Goal: Transaction & Acquisition: Subscribe to service/newsletter

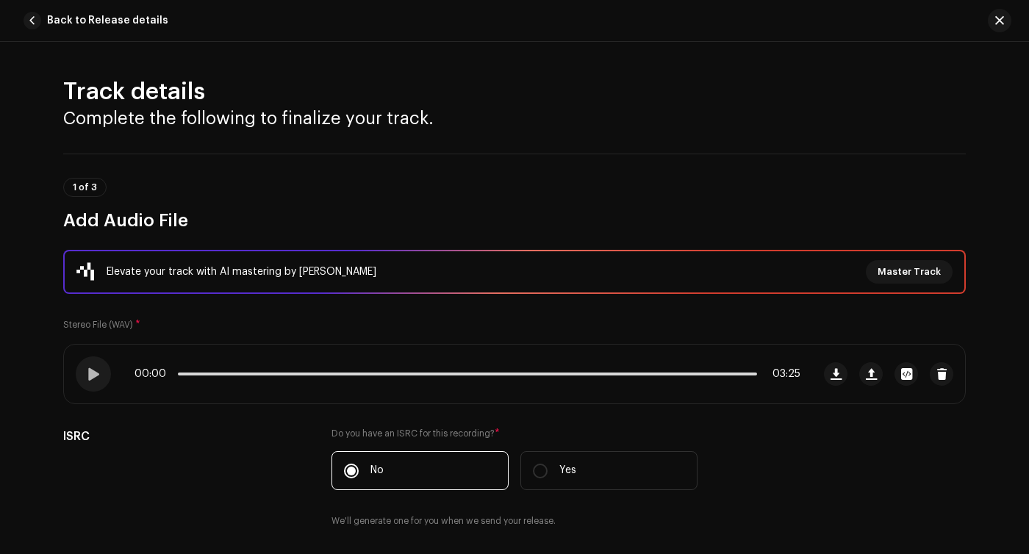
scroll to position [57, 0]
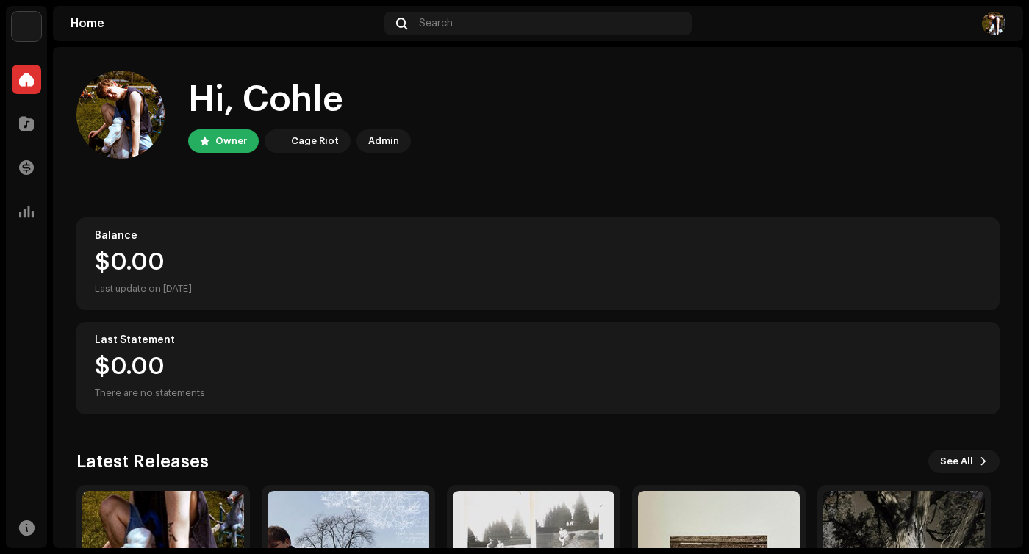
scroll to position [172, 0]
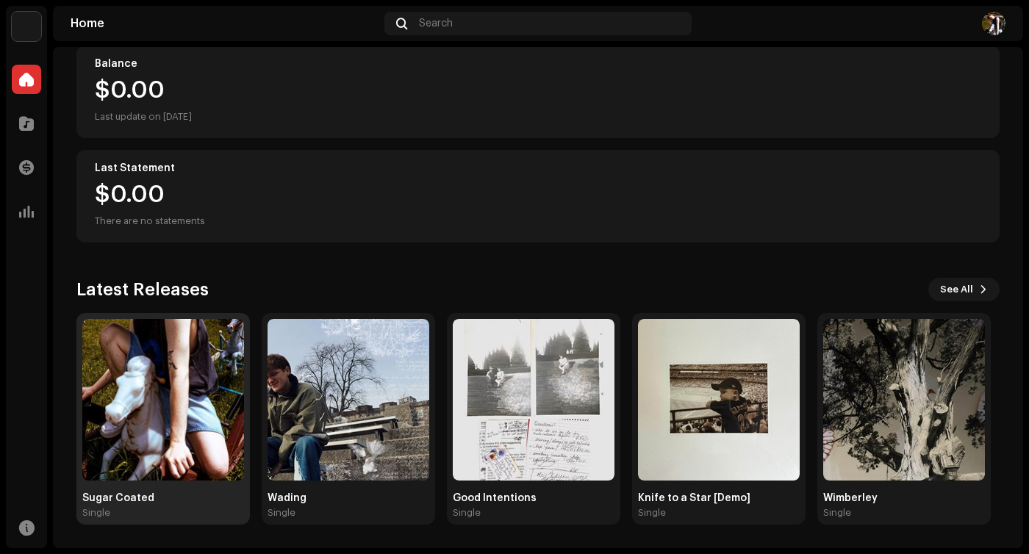
click at [111, 430] on img at bounding box center [163, 400] width 162 height 162
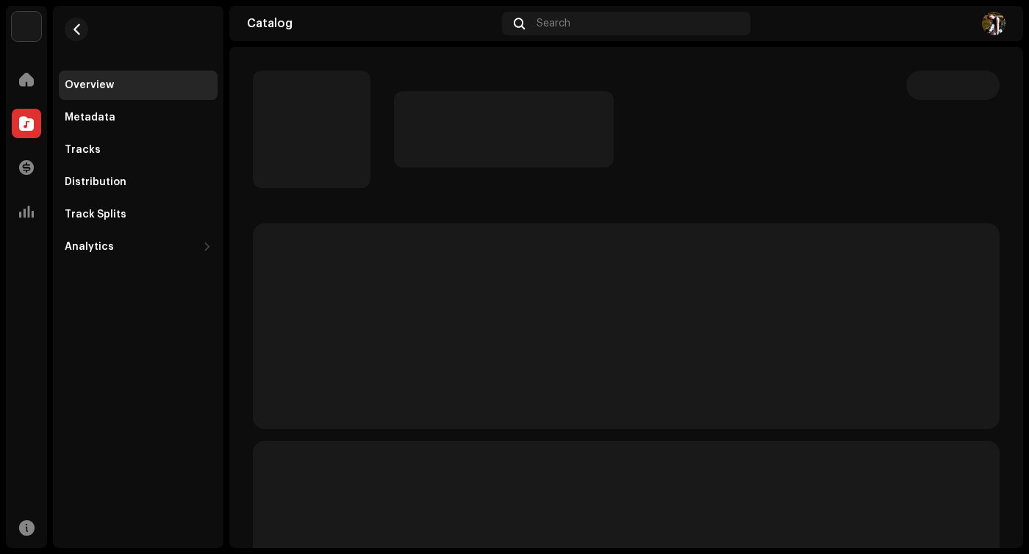
scroll to position [76, 0]
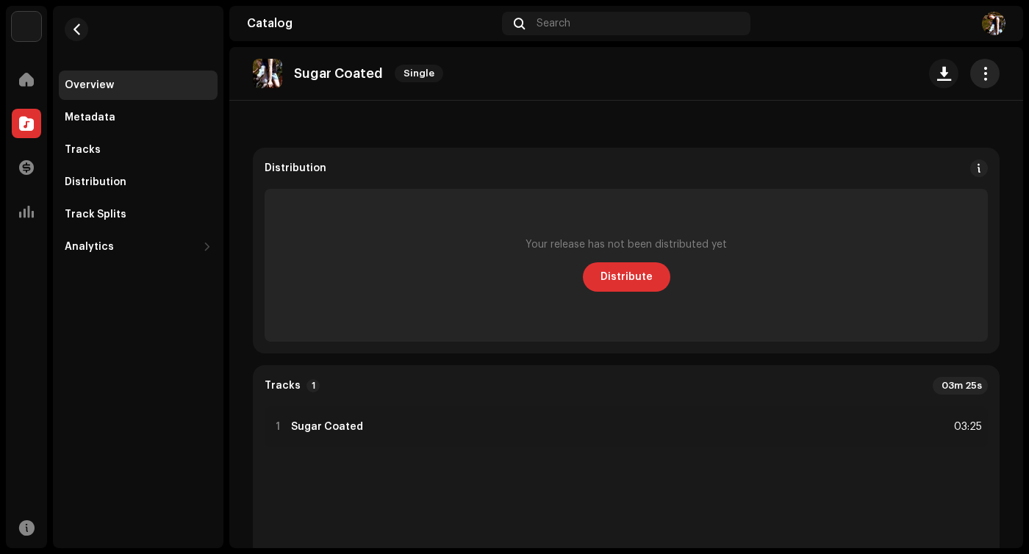
click at [978, 70] on span "button" at bounding box center [985, 74] width 14 height 12
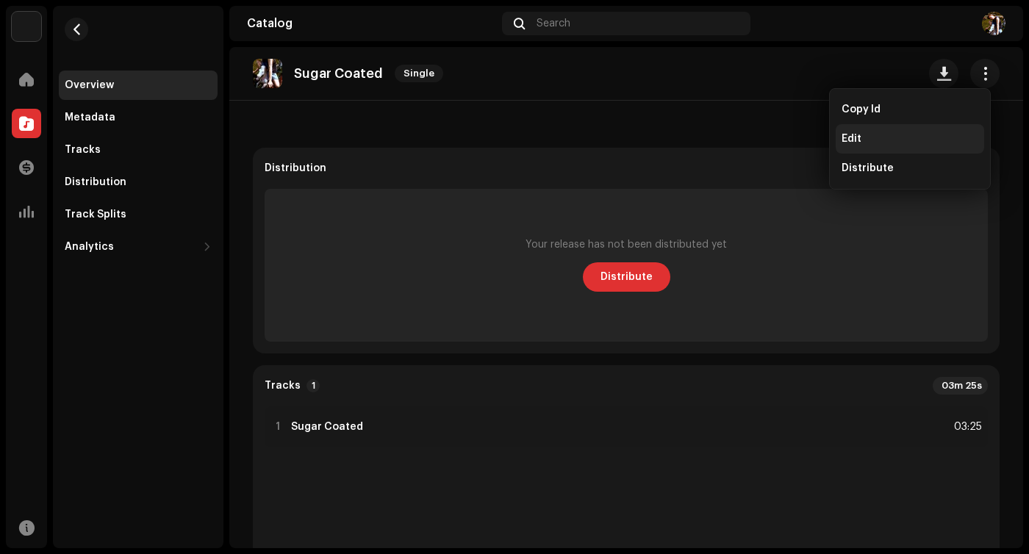
click at [922, 135] on div "Edit" at bounding box center [910, 139] width 137 height 12
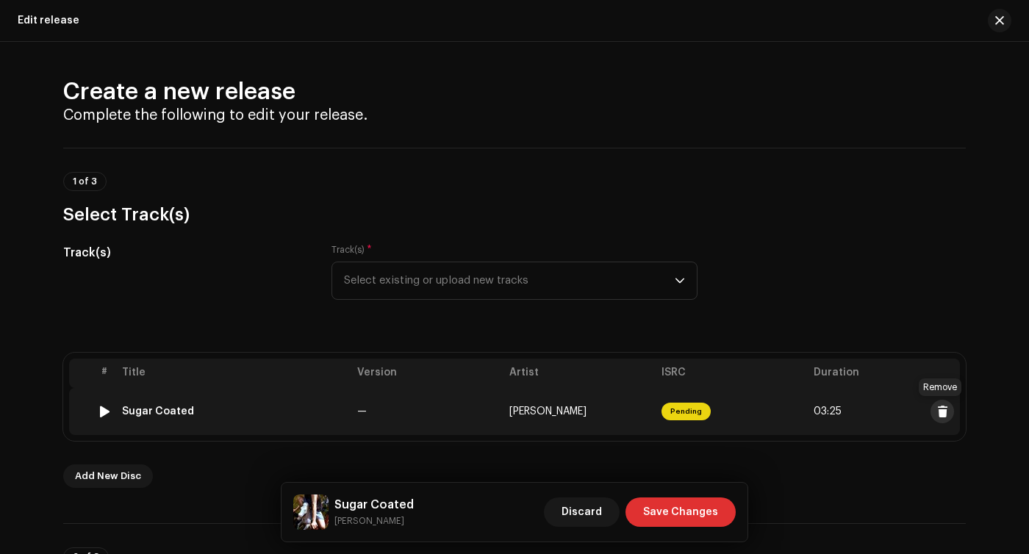
click at [942, 408] on span at bounding box center [942, 412] width 11 height 12
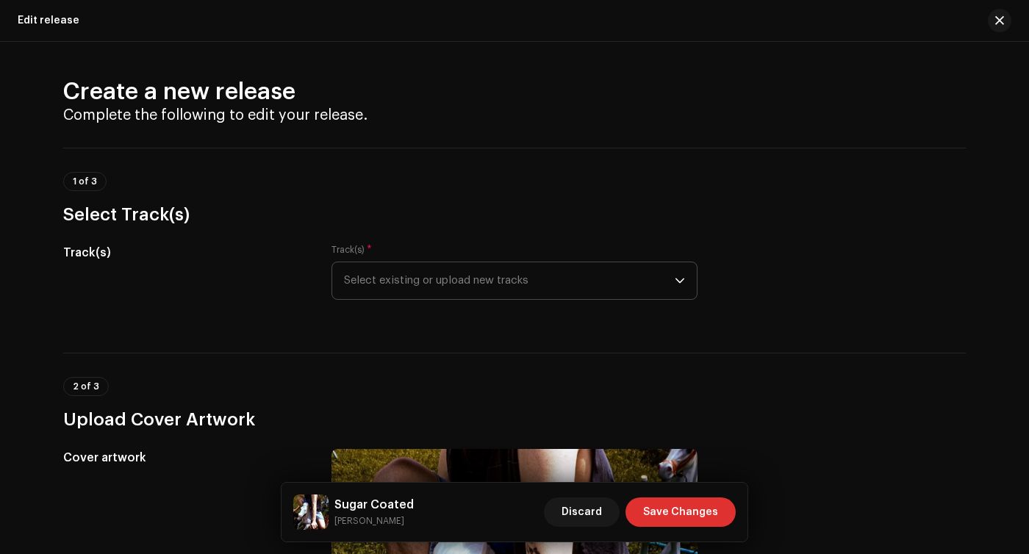
click at [618, 286] on span "Select existing or upload new tracks" at bounding box center [509, 280] width 331 height 37
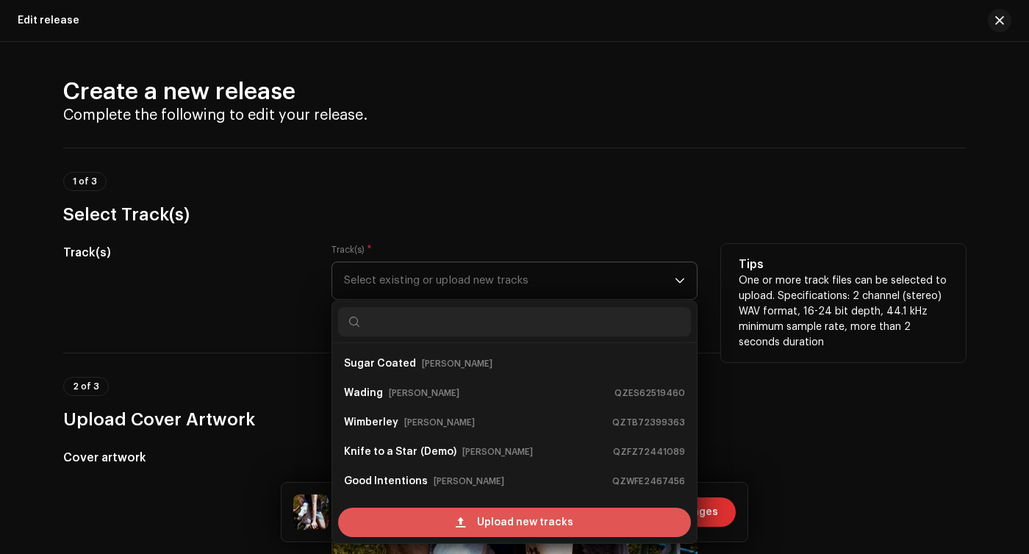
click at [559, 523] on span "Upload new tracks" at bounding box center [525, 522] width 96 height 29
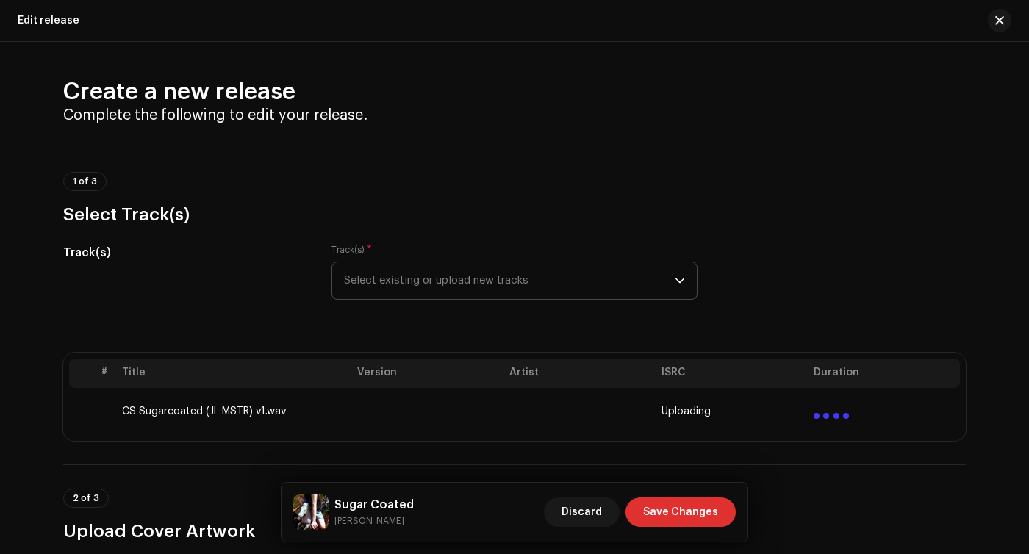
drag, startPoint x: 789, startPoint y: 15, endPoint x: 727, endPoint y: 110, distance: 113.1
click at [727, 110] on div "Edit release Create a new release Complete the following to edit your release. …" at bounding box center [514, 277] width 1029 height 554
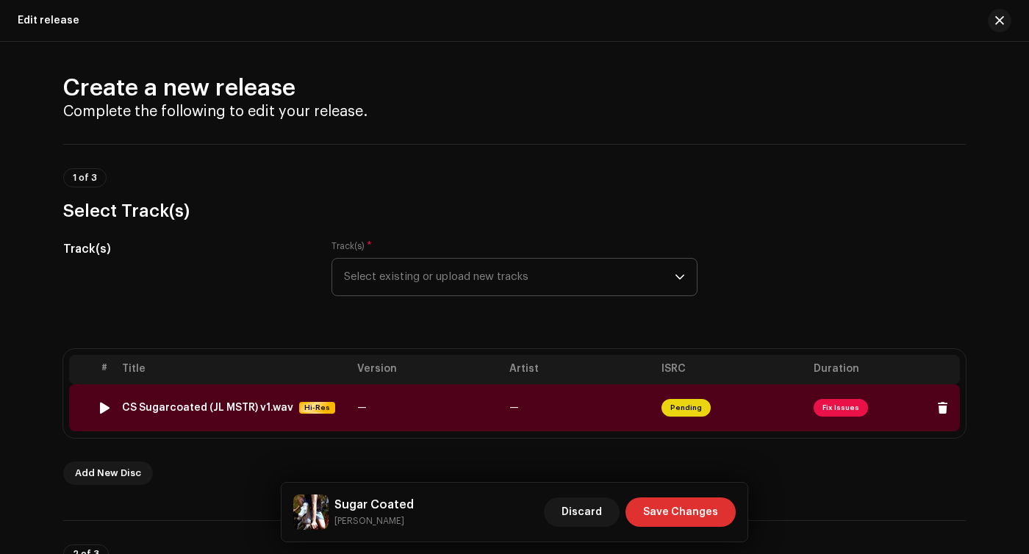
click at [845, 403] on span "Fix Issues" at bounding box center [841, 408] width 54 height 18
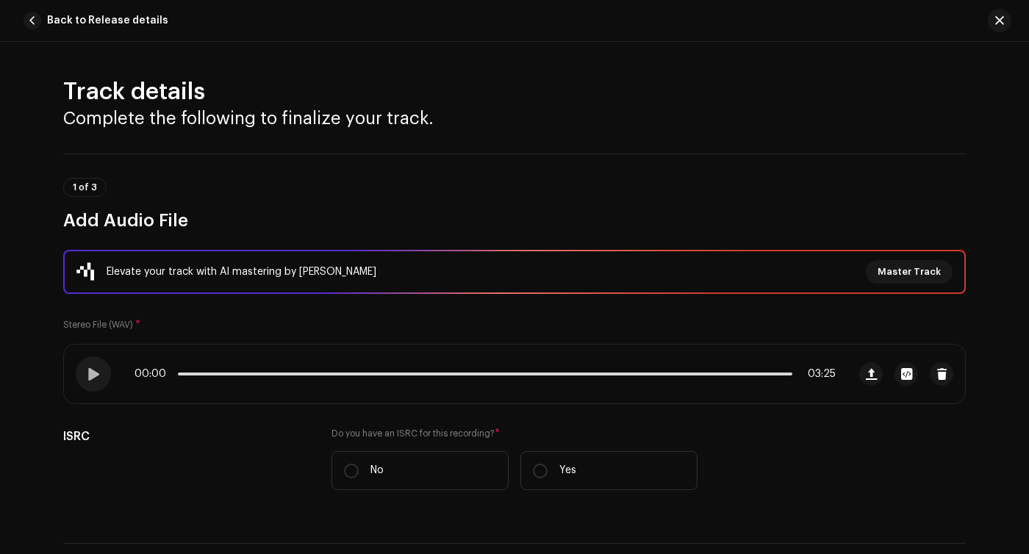
scroll to position [651, 0]
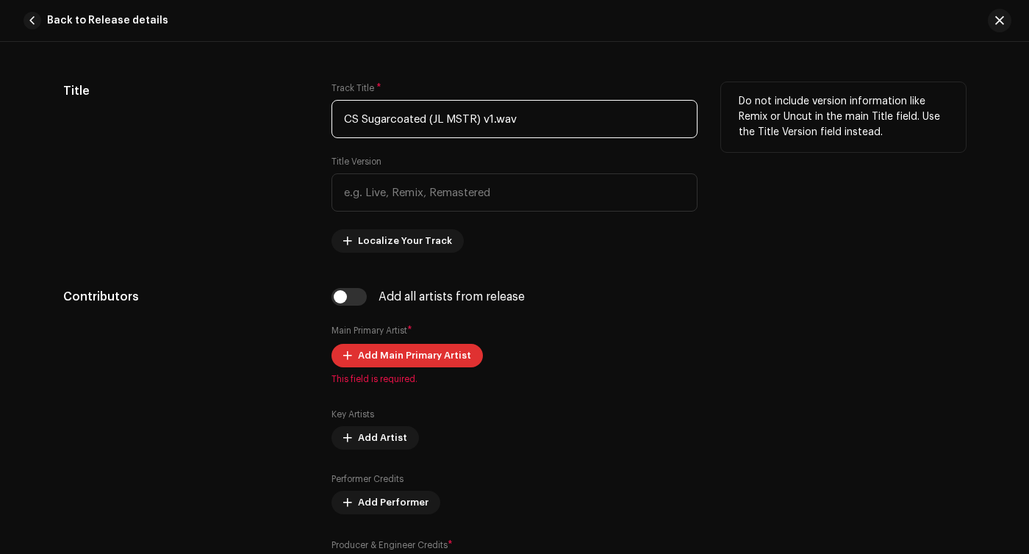
drag, startPoint x: 542, startPoint y: 125, endPoint x: 269, endPoint y: 117, distance: 273.5
click at [269, 117] on div "Title Track Title * CS Sugarcoated (JL MSTR) v1.wav Title Version Localize Your…" at bounding box center [514, 167] width 903 height 171
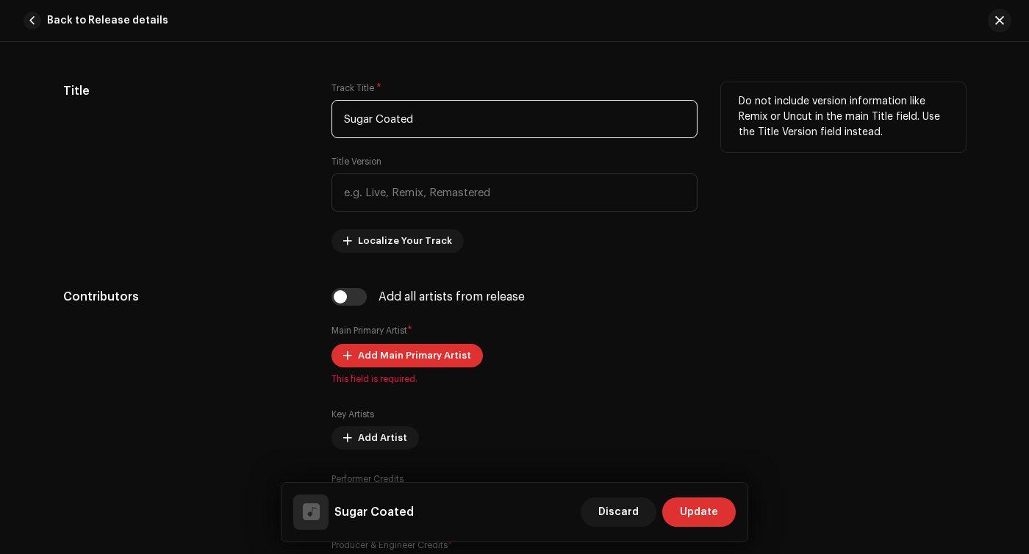
type input "Sugar Coated"
click at [274, 245] on div "Title" at bounding box center [185, 167] width 245 height 171
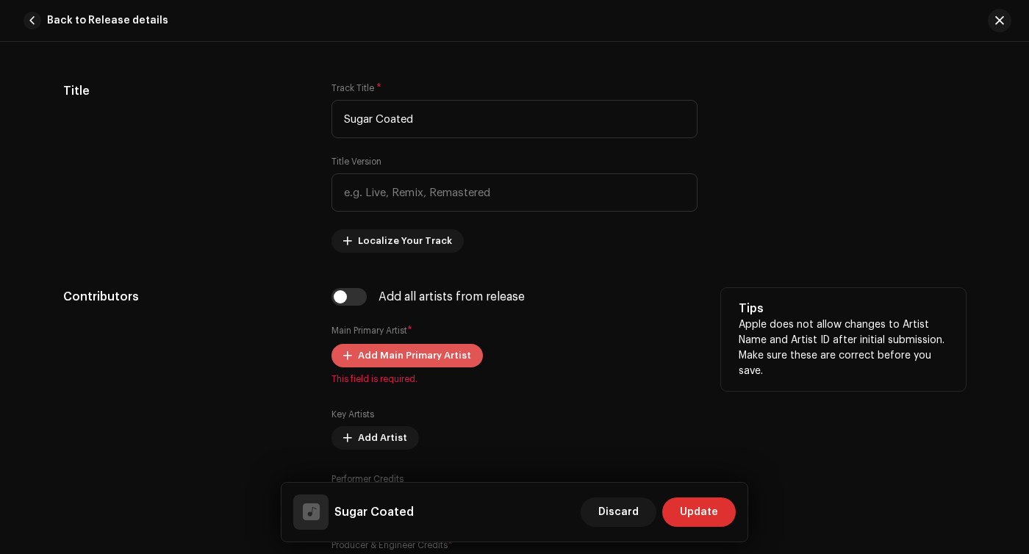
click at [352, 354] on button "Add Main Primary Artist" at bounding box center [406, 356] width 151 height 24
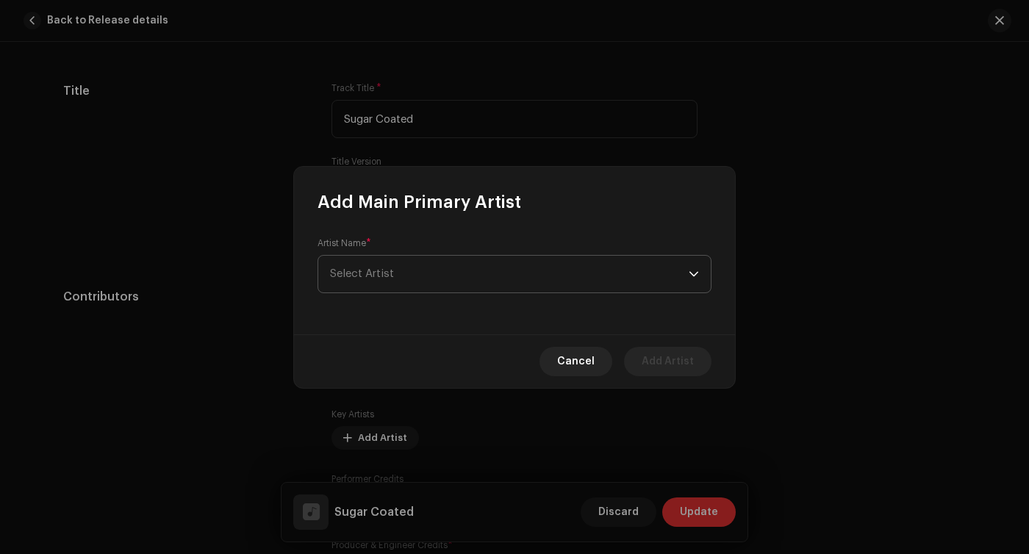
click at [421, 290] on span "Select Artist" at bounding box center [509, 274] width 359 height 37
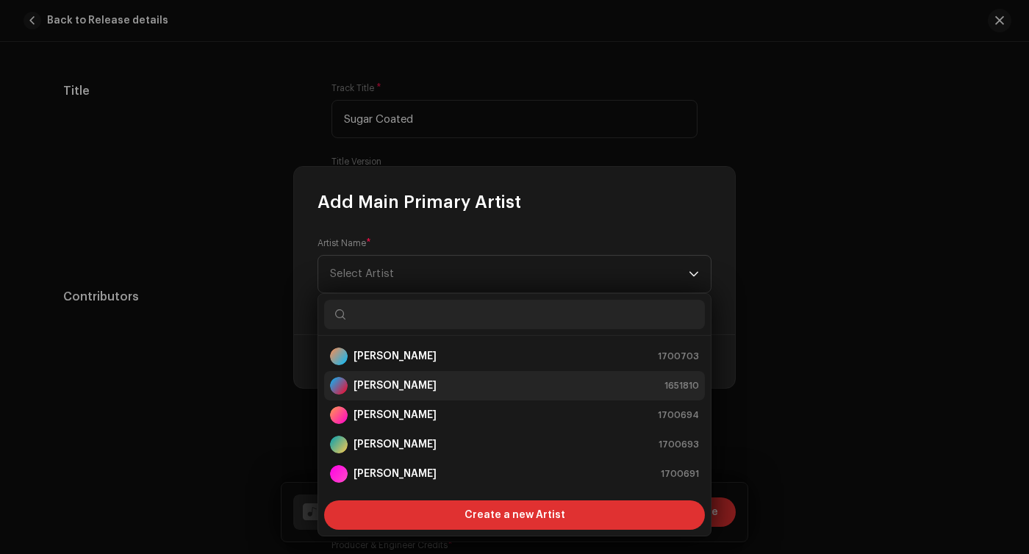
click at [398, 383] on strong "[PERSON_NAME]" at bounding box center [395, 386] width 83 height 15
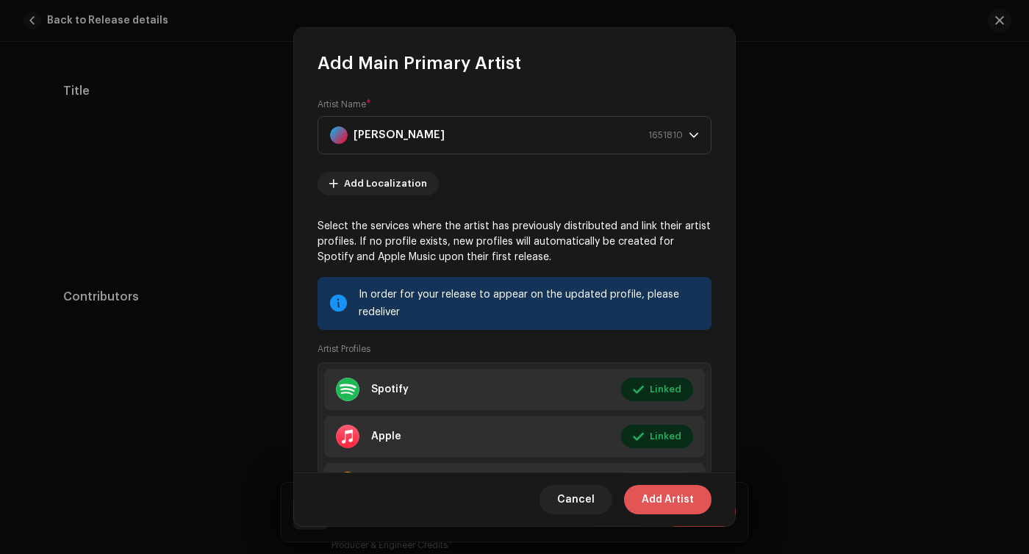
click at [648, 495] on span "Add Artist" at bounding box center [668, 499] width 52 height 29
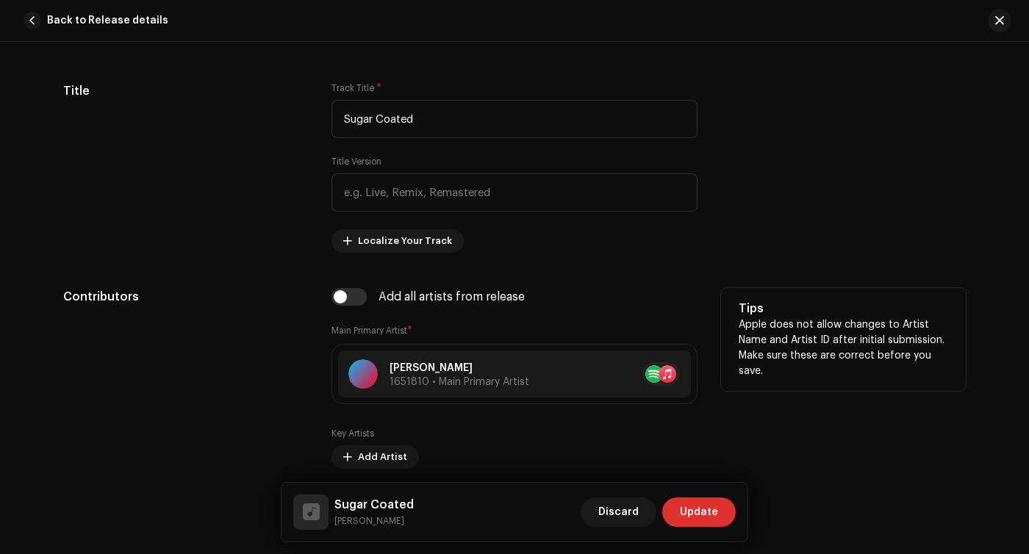
scroll to position [872, 0]
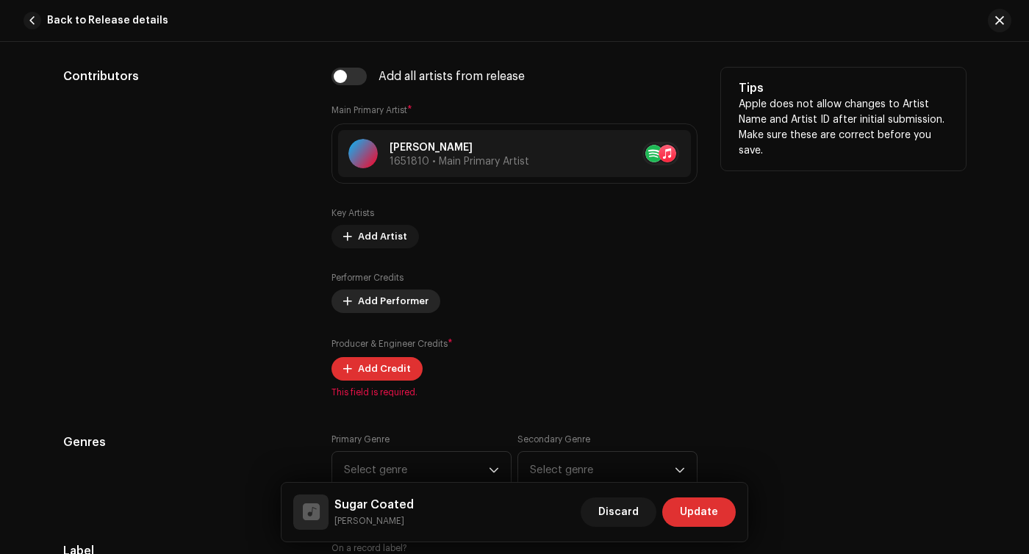
click at [373, 308] on span "Add Performer" at bounding box center [393, 301] width 71 height 29
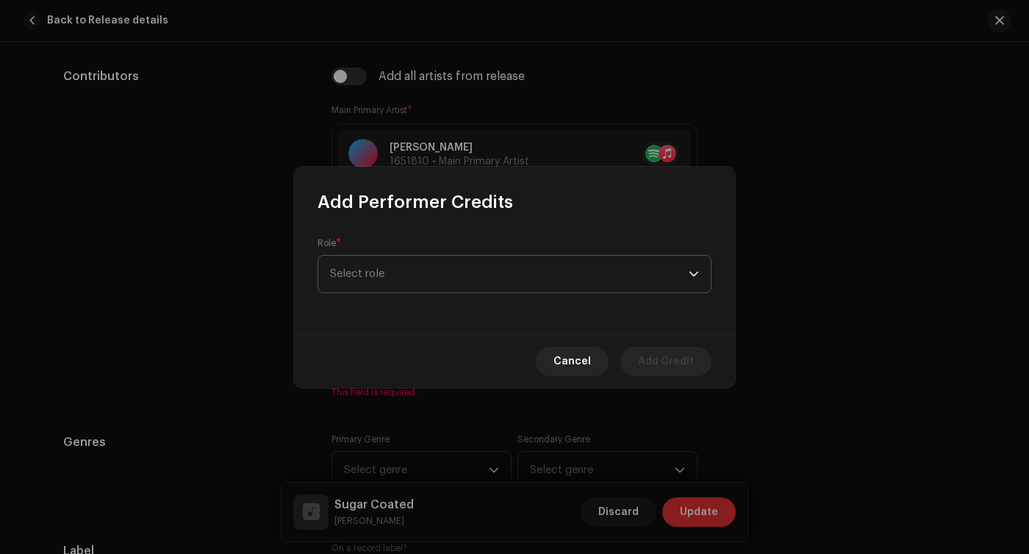
click at [426, 283] on span "Select role" at bounding box center [509, 274] width 359 height 37
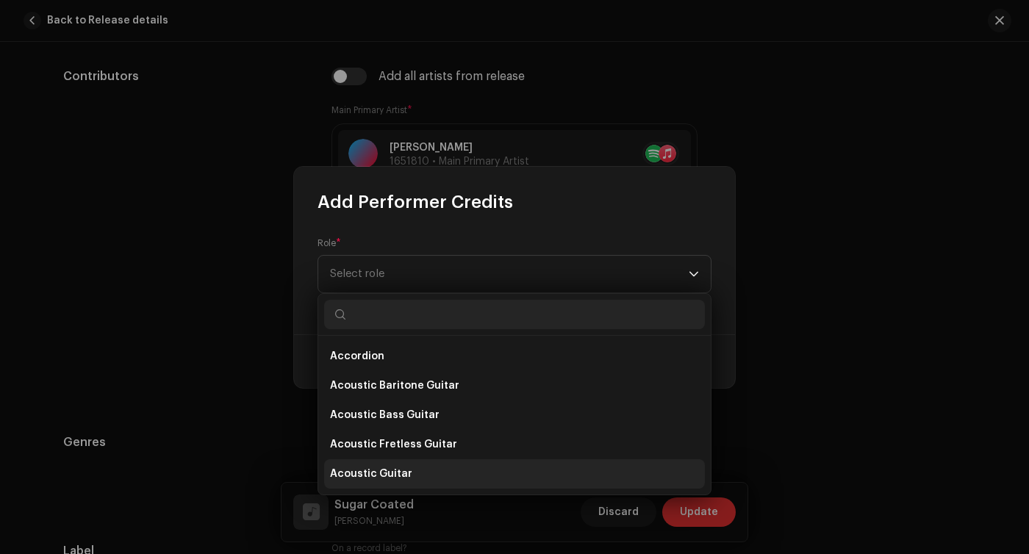
click at [392, 472] on span "Acoustic Guitar" at bounding box center [371, 474] width 82 height 15
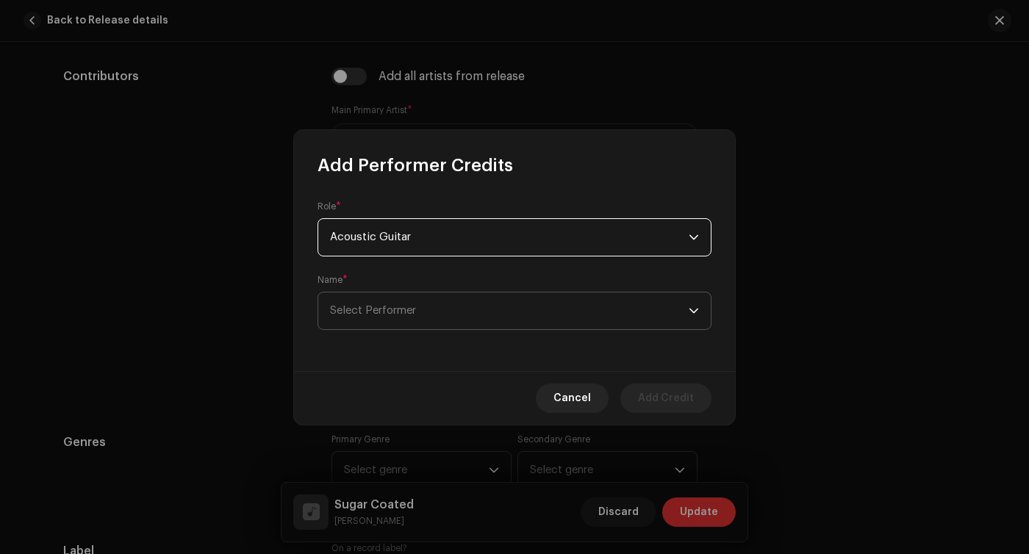
click at [418, 292] on p-select "Select Performer" at bounding box center [515, 311] width 394 height 38
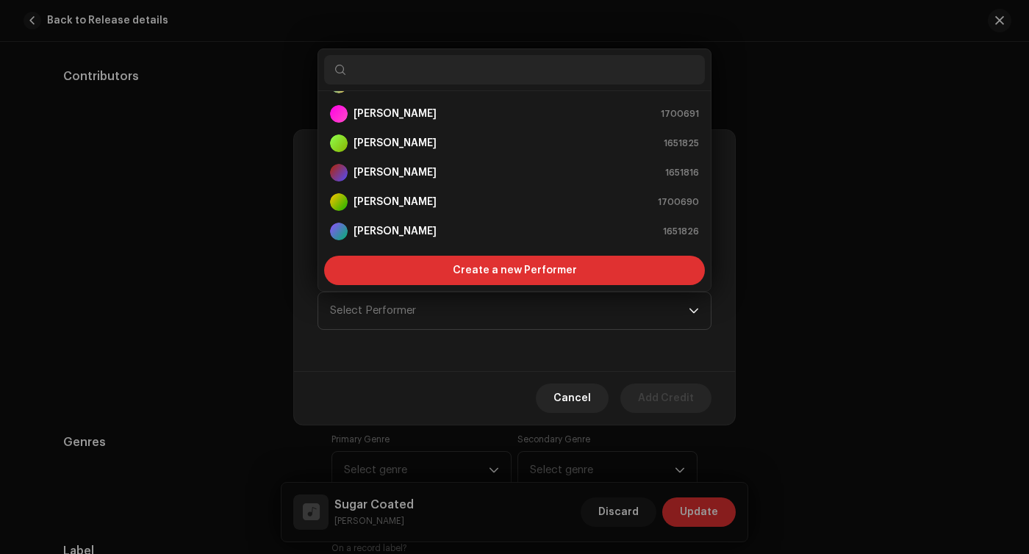
scroll to position [118, 0]
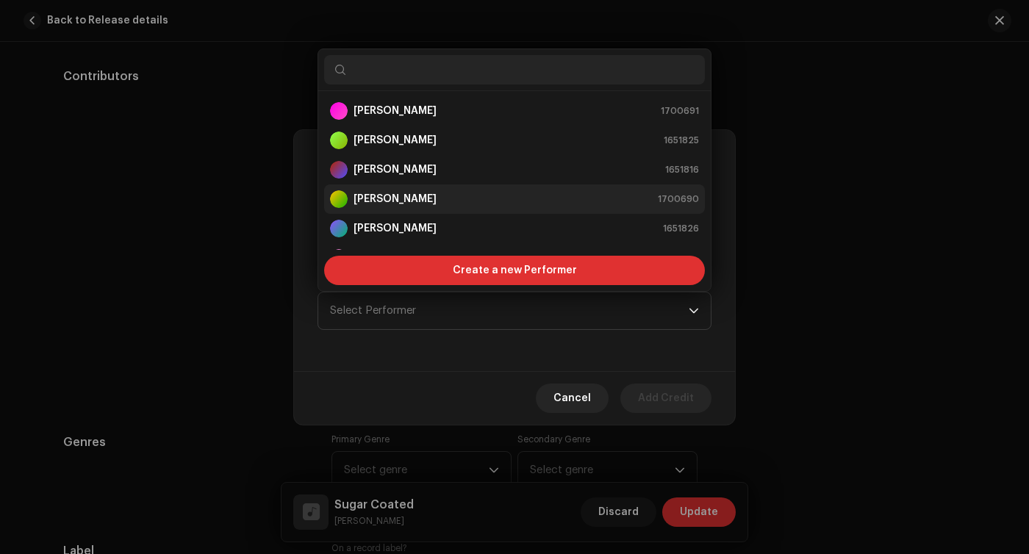
click at [401, 193] on strong "[PERSON_NAME]" at bounding box center [395, 199] width 83 height 15
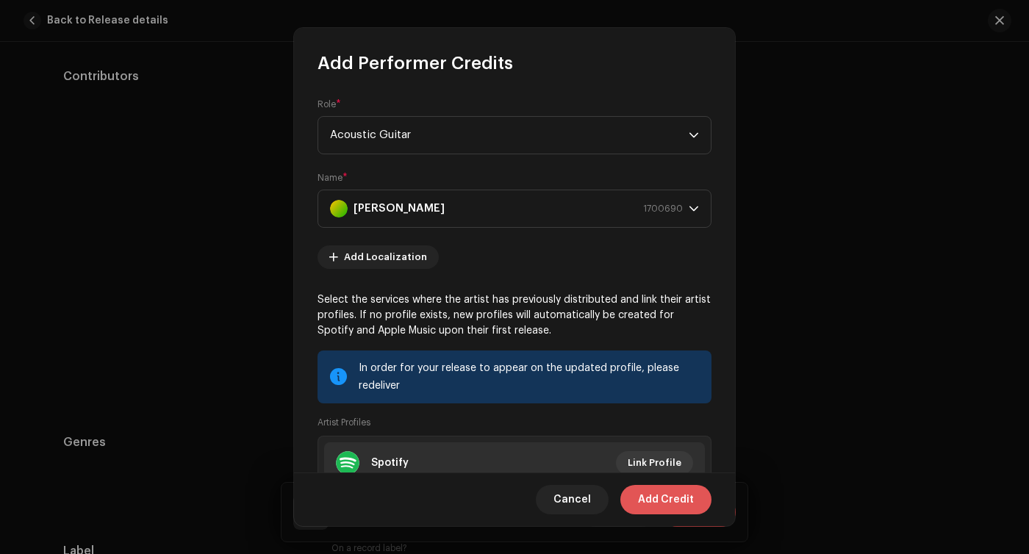
click at [678, 500] on span "Add Credit" at bounding box center [666, 499] width 56 height 29
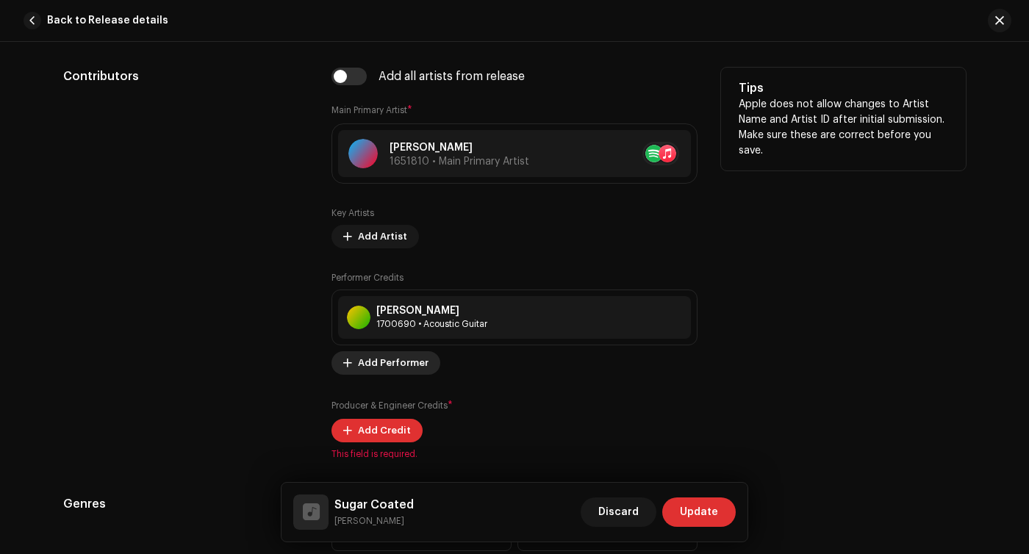
click at [400, 362] on span "Add Performer" at bounding box center [393, 362] width 71 height 29
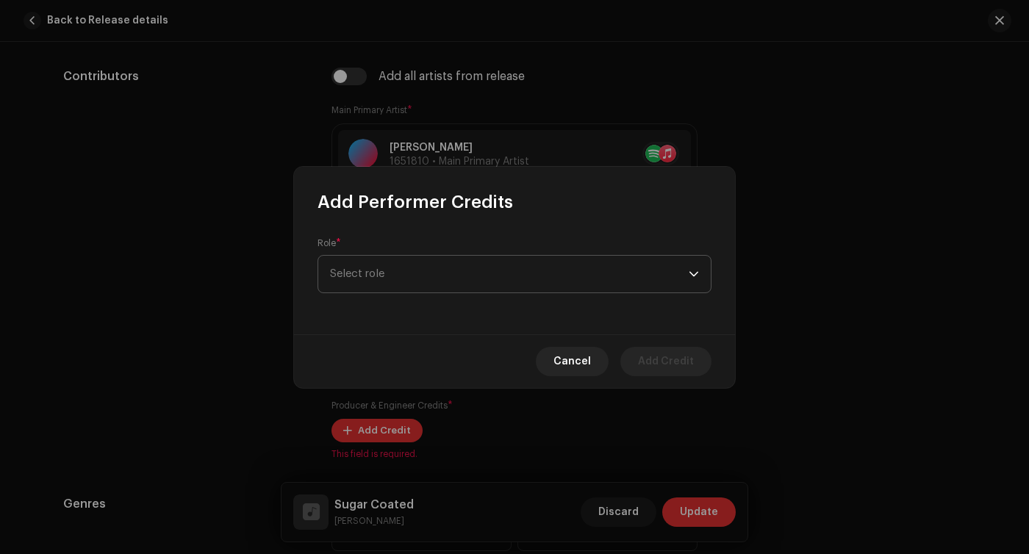
click at [429, 287] on span "Select role" at bounding box center [509, 274] width 359 height 37
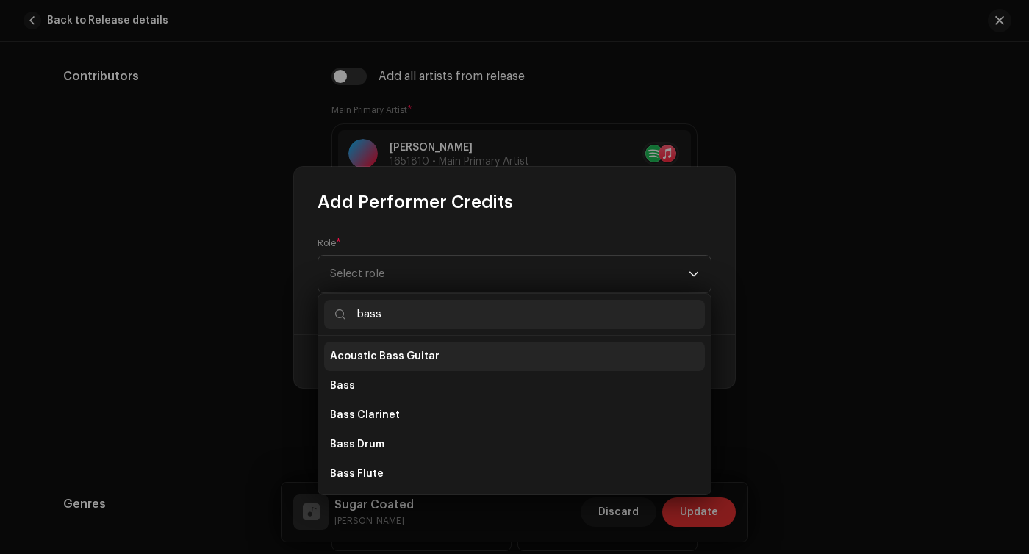
type input "bass"
click at [398, 370] on li "Acoustic Bass Guitar" at bounding box center [514, 356] width 381 height 29
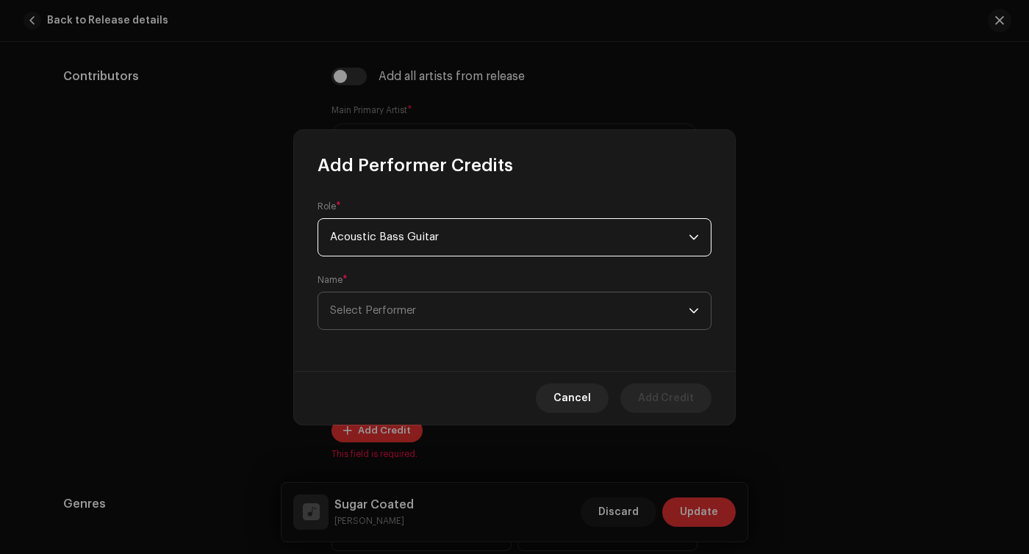
click at [429, 295] on span "Select Performer" at bounding box center [509, 311] width 359 height 37
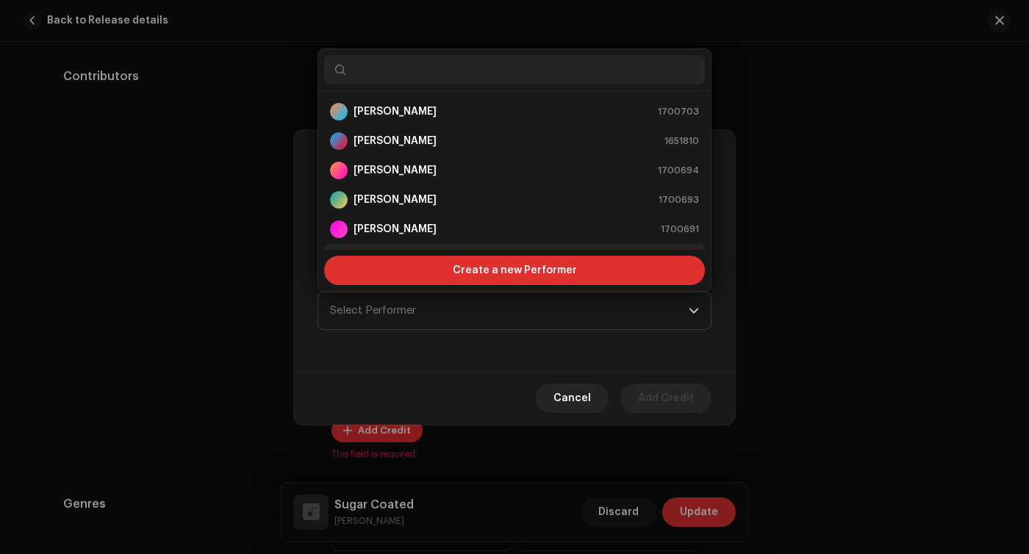
scroll to position [24, 0]
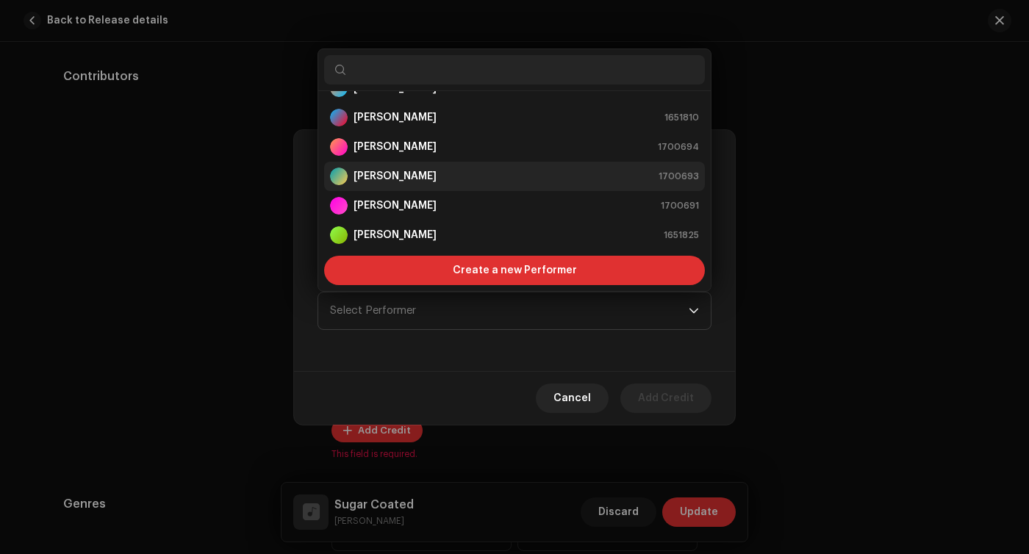
click at [415, 179] on strong "[PERSON_NAME]" at bounding box center [395, 176] width 83 height 15
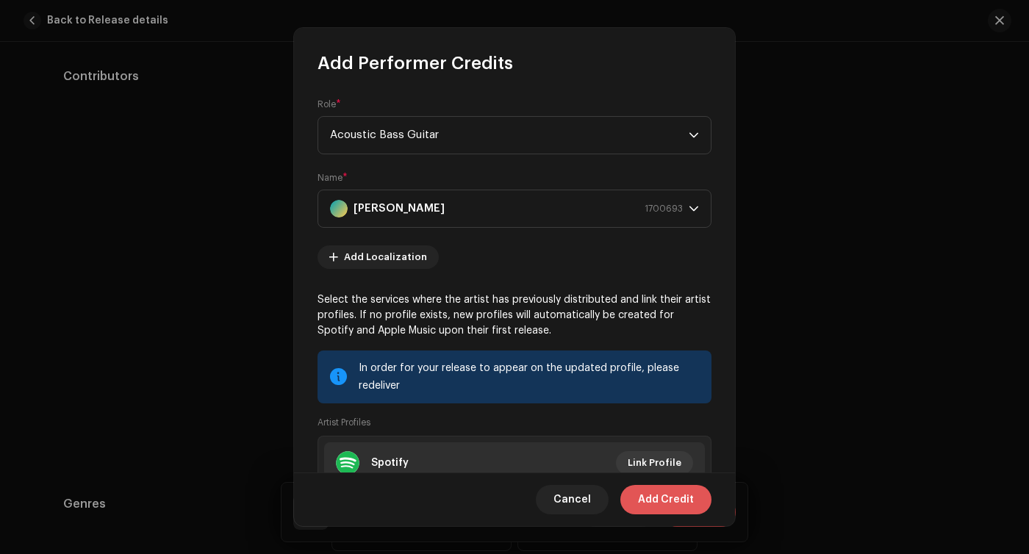
click at [654, 495] on span "Add Credit" at bounding box center [666, 499] width 56 height 29
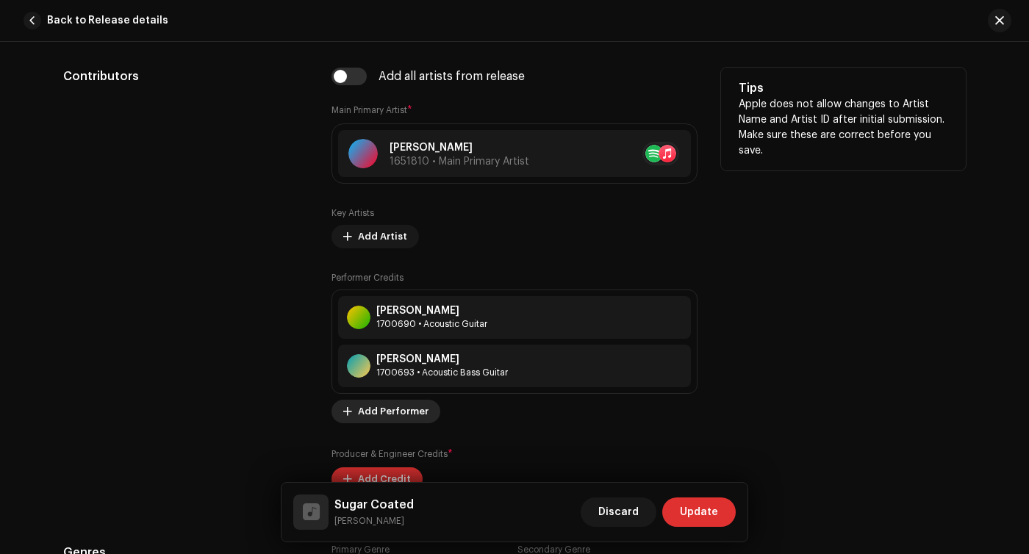
click at [376, 412] on span "Add Performer" at bounding box center [393, 411] width 71 height 29
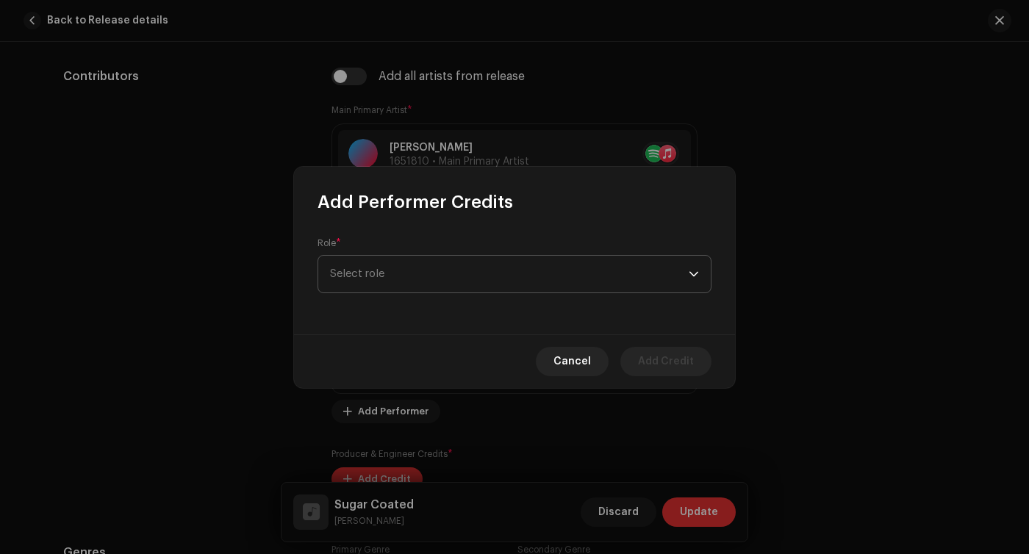
click at [432, 276] on span "Select role" at bounding box center [509, 274] width 359 height 37
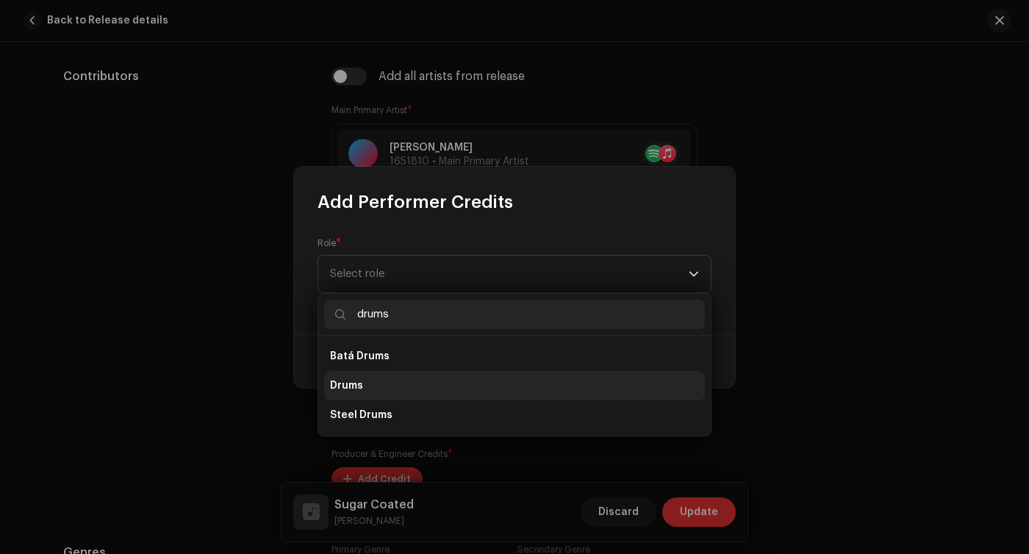
type input "drums"
click at [353, 385] on span "Drums" at bounding box center [346, 386] width 33 height 15
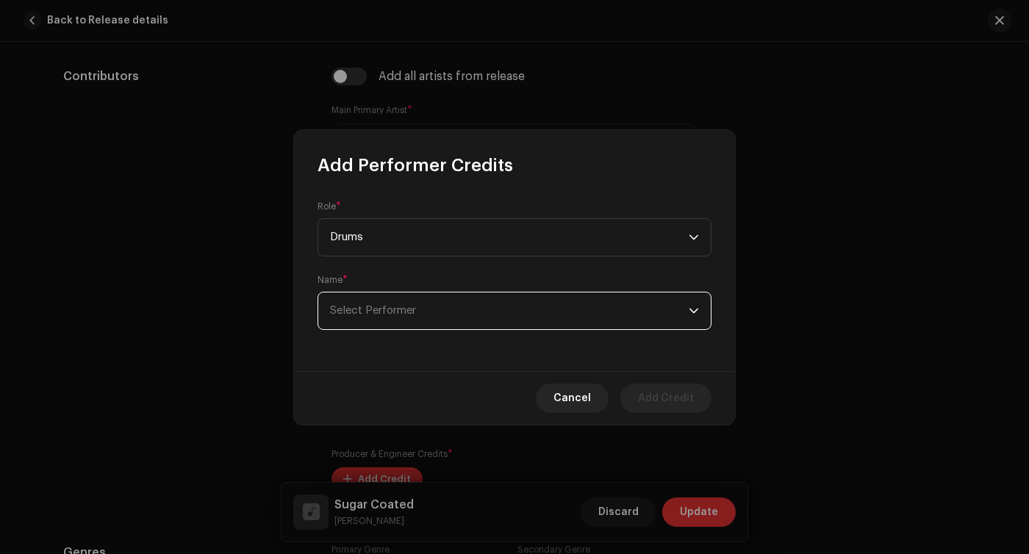
click at [408, 314] on span "Select Performer" at bounding box center [373, 310] width 86 height 11
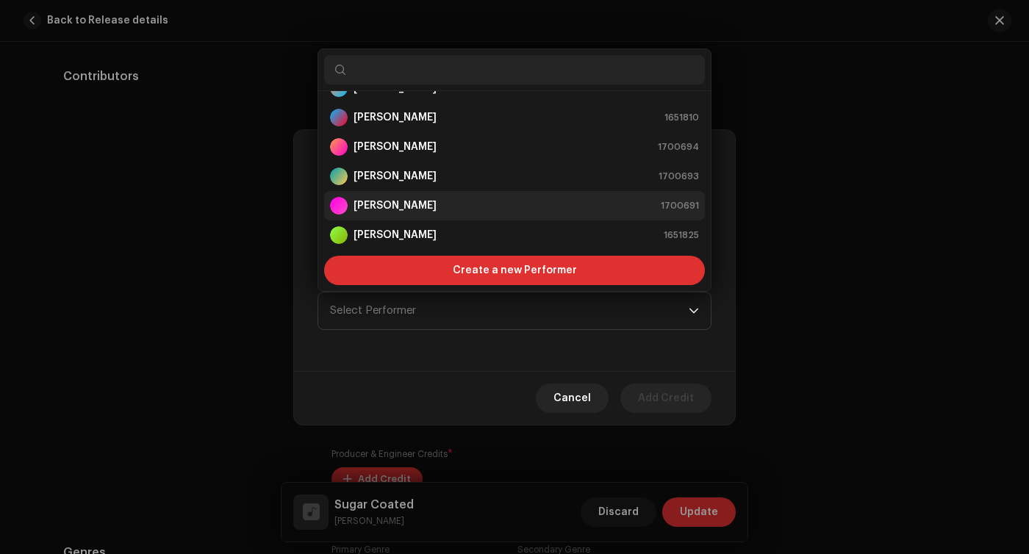
click at [409, 207] on strong "[PERSON_NAME]" at bounding box center [395, 205] width 83 height 15
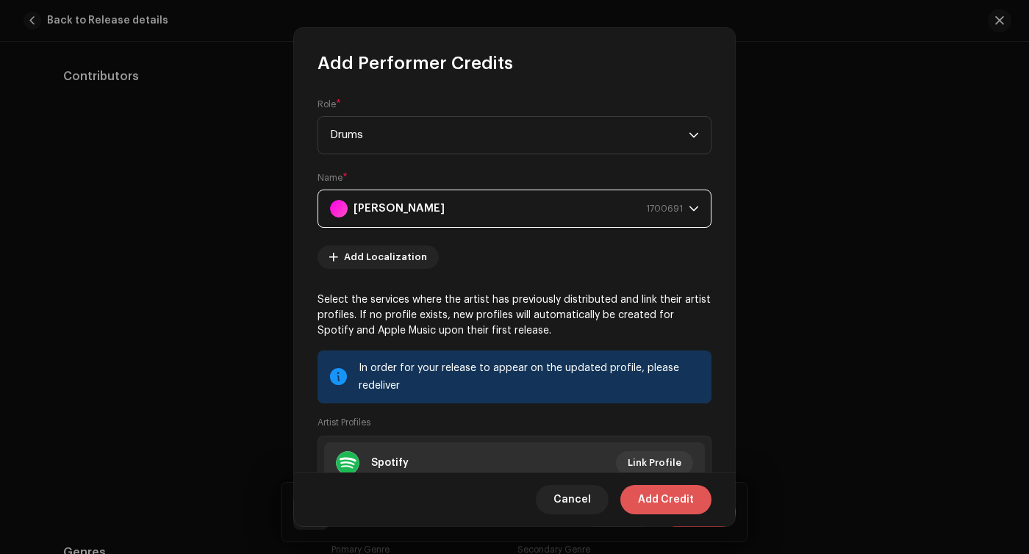
click at [692, 497] on span "Add Credit" at bounding box center [666, 499] width 56 height 29
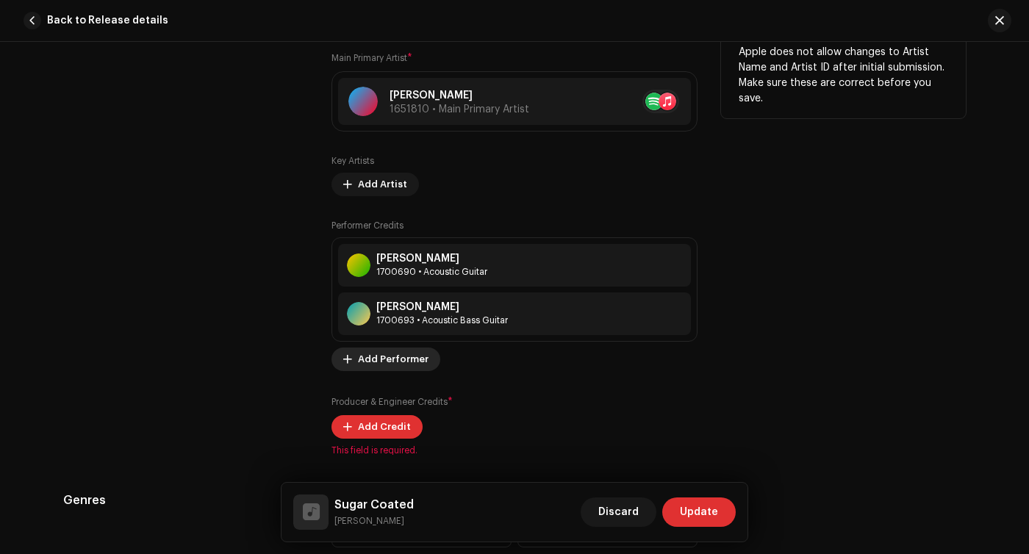
scroll to position [925, 0]
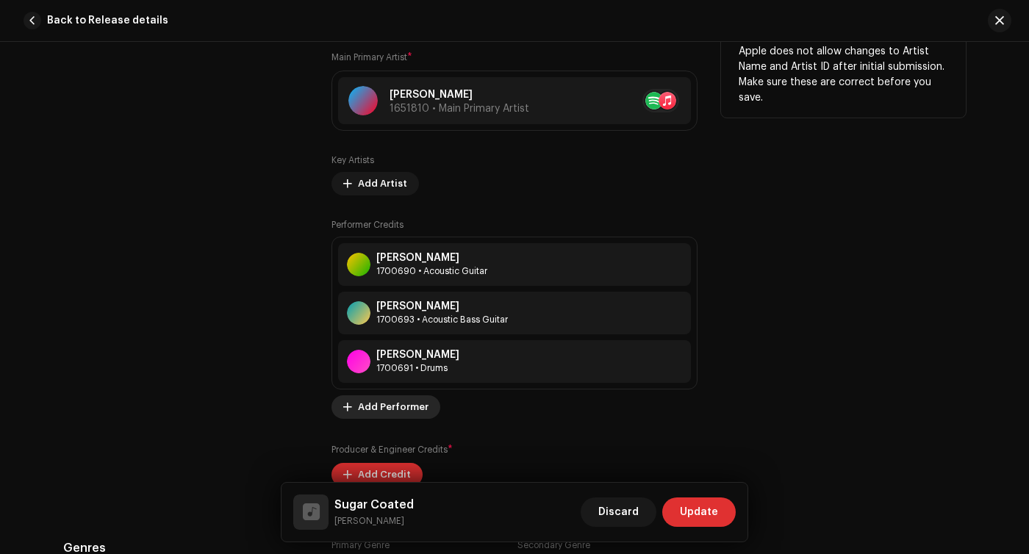
click at [393, 401] on span "Add Performer" at bounding box center [393, 406] width 71 height 29
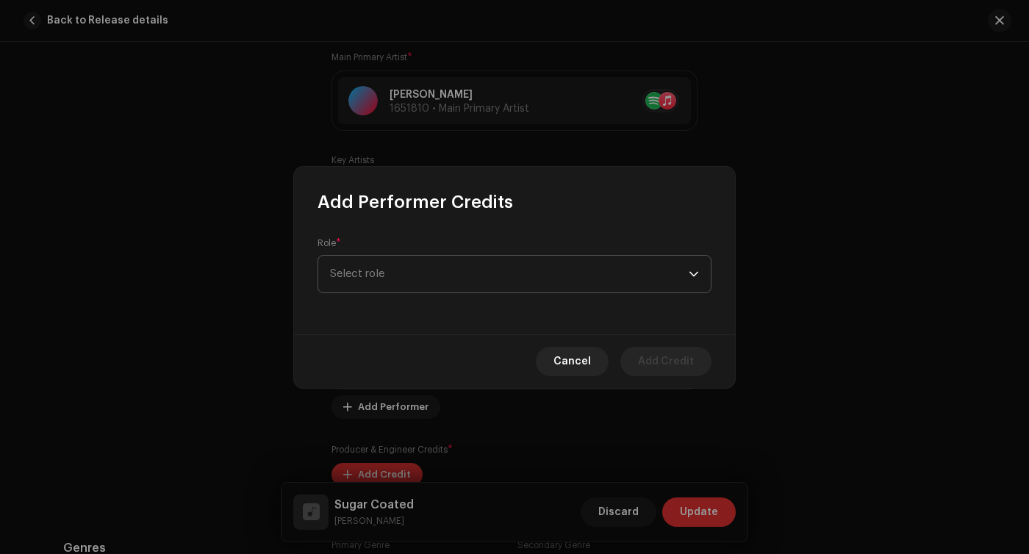
click at [449, 274] on span "Select role" at bounding box center [509, 274] width 359 height 37
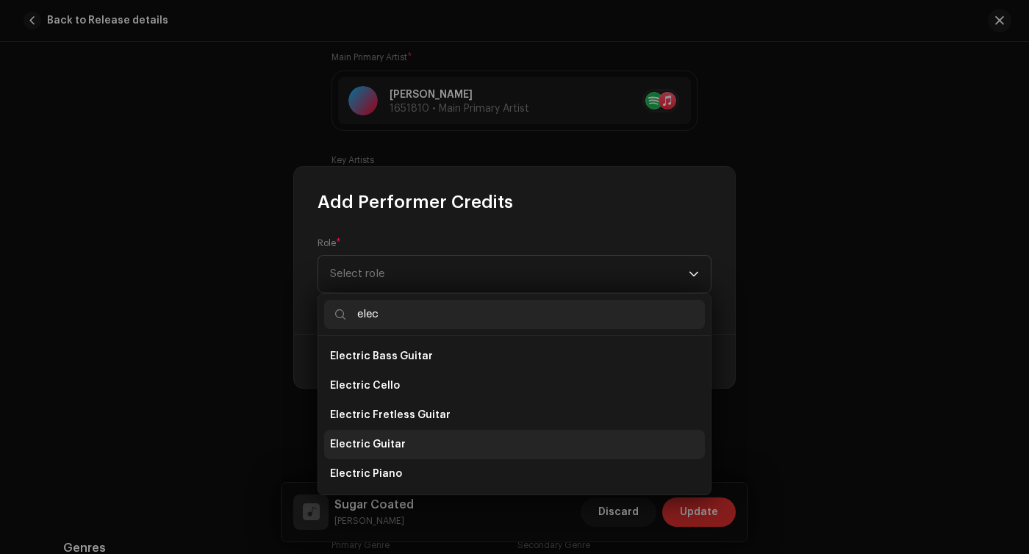
type input "elec"
click at [385, 448] on span "Electric Guitar" at bounding box center [368, 444] width 76 height 15
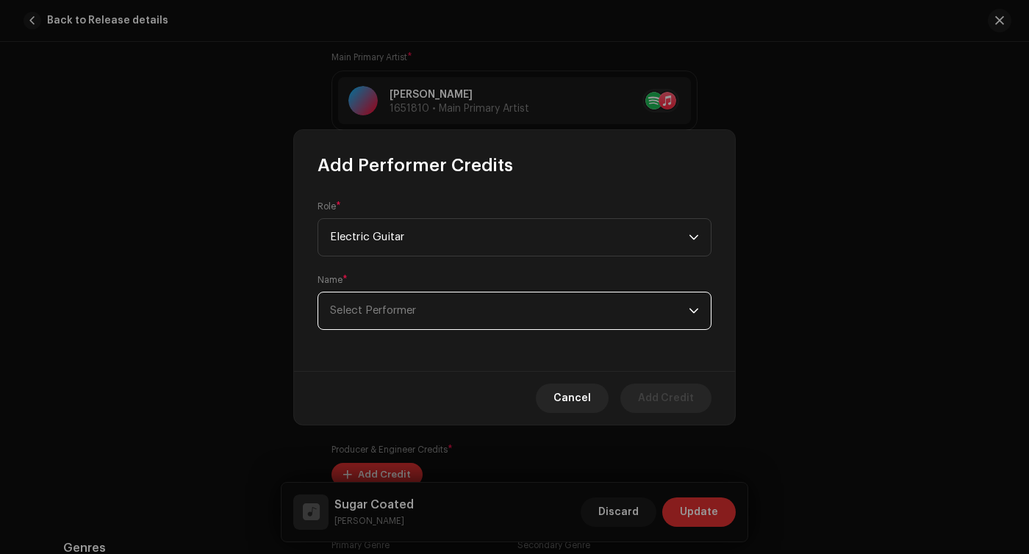
click at [434, 311] on span "Select Performer" at bounding box center [509, 311] width 359 height 37
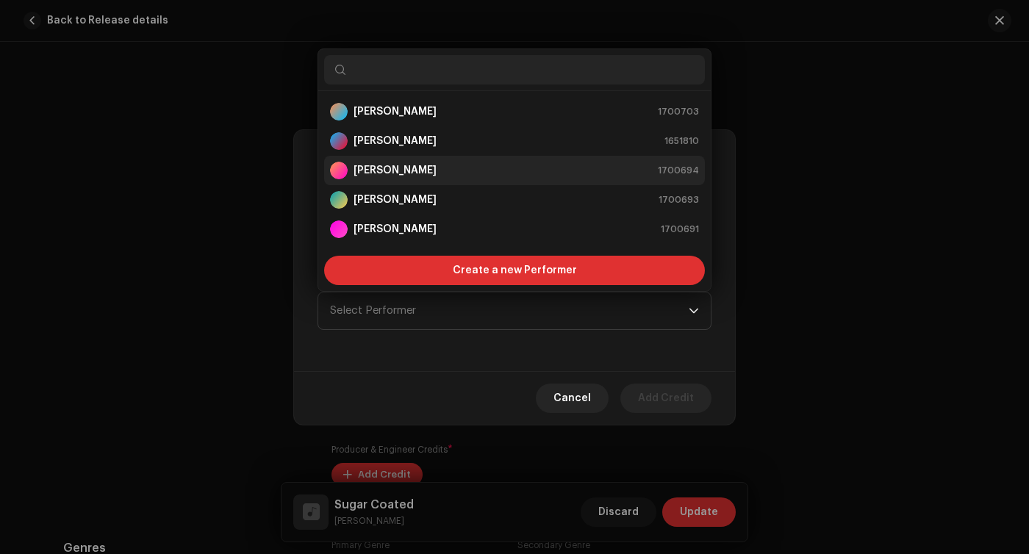
click at [432, 174] on div "[PERSON_NAME] 1700694" at bounding box center [514, 171] width 369 height 18
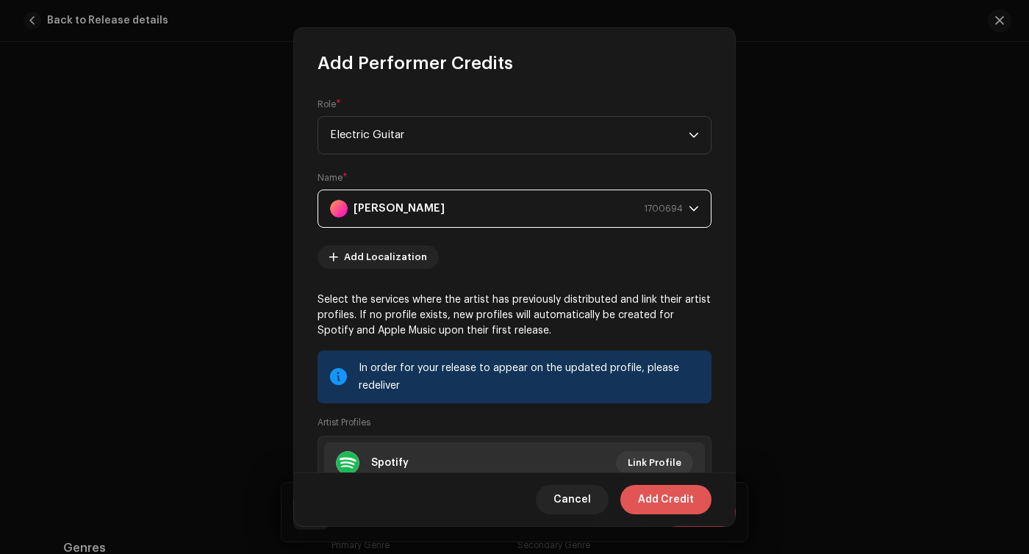
click at [692, 504] on span "Add Credit" at bounding box center [666, 499] width 56 height 29
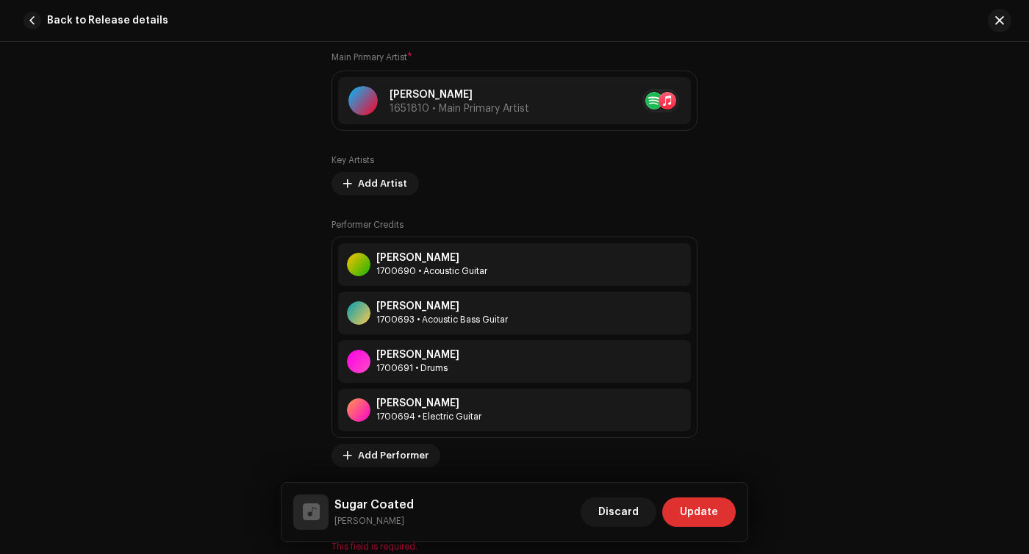
scroll to position [1094, 0]
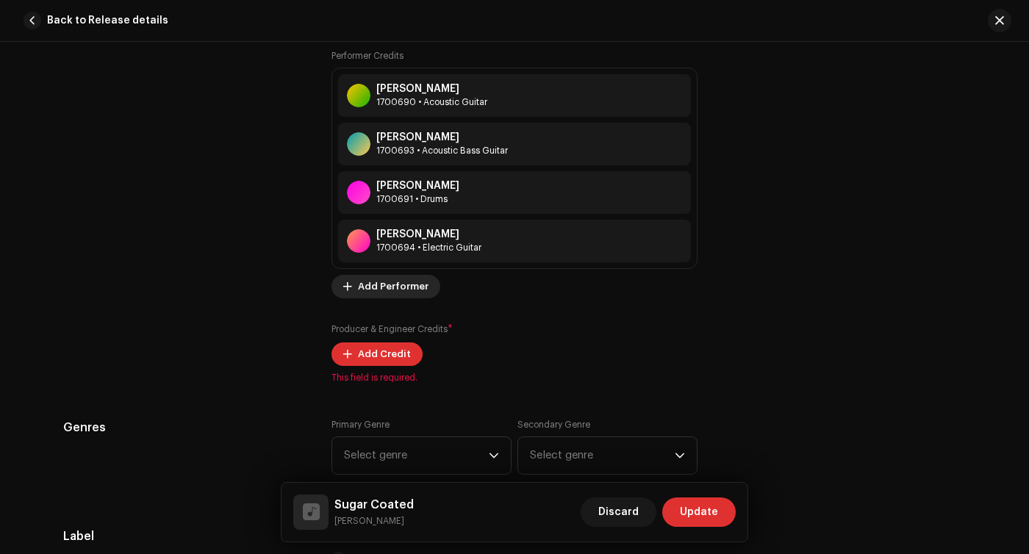
click at [398, 289] on span "Add Performer" at bounding box center [393, 286] width 71 height 29
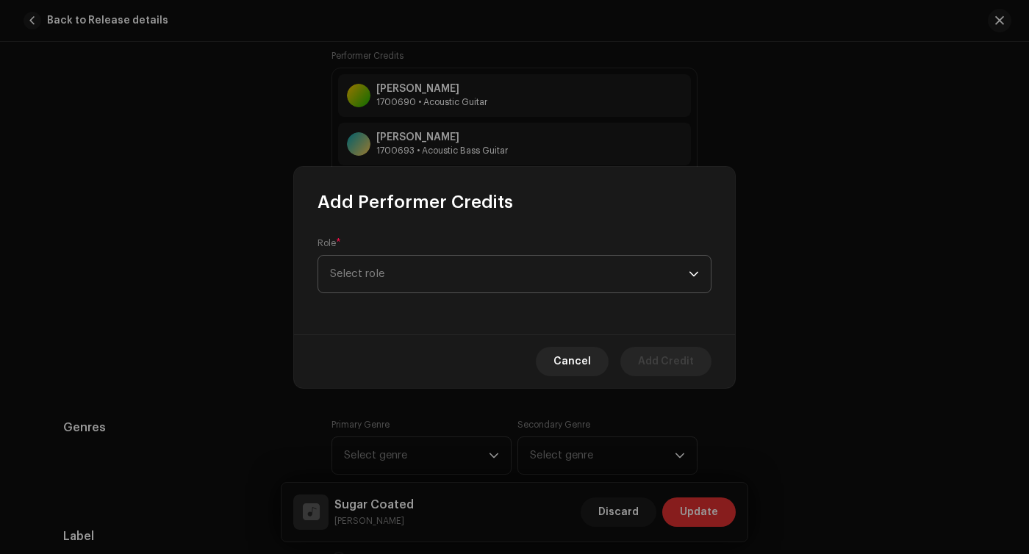
click at [431, 273] on span "Select role" at bounding box center [509, 274] width 359 height 37
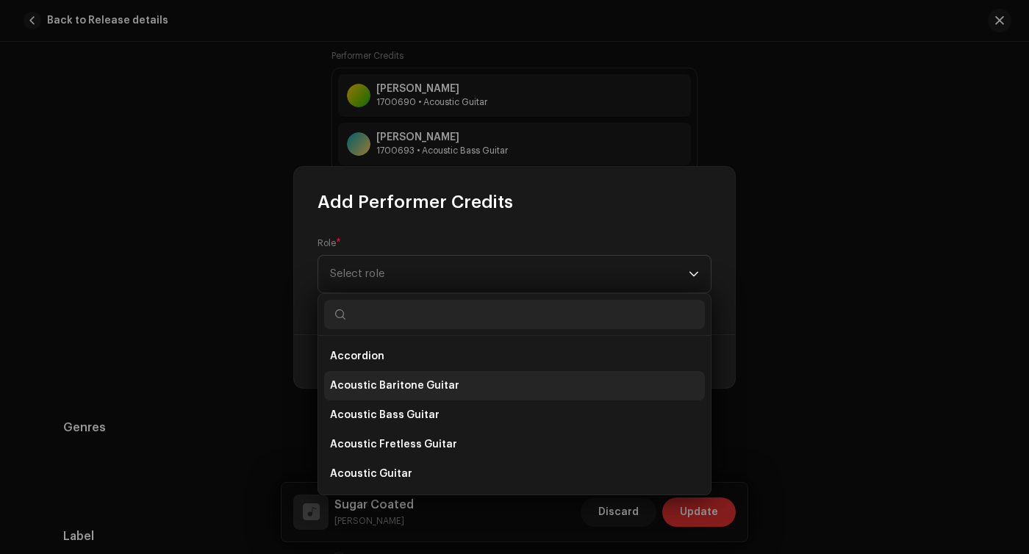
click at [411, 379] on span "Acoustic Baritone Guitar" at bounding box center [394, 386] width 129 height 15
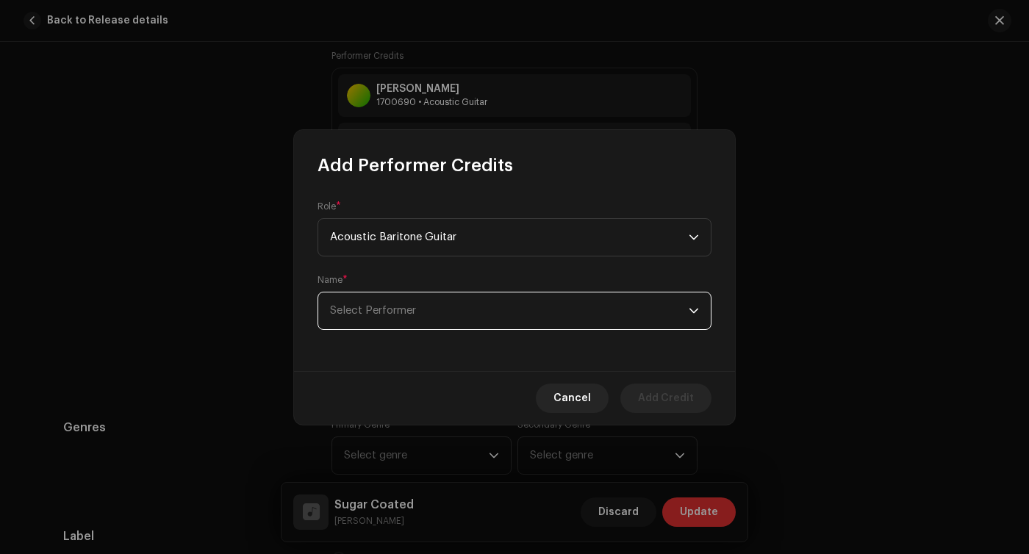
click at [578, 307] on span "Select Performer" at bounding box center [509, 311] width 359 height 37
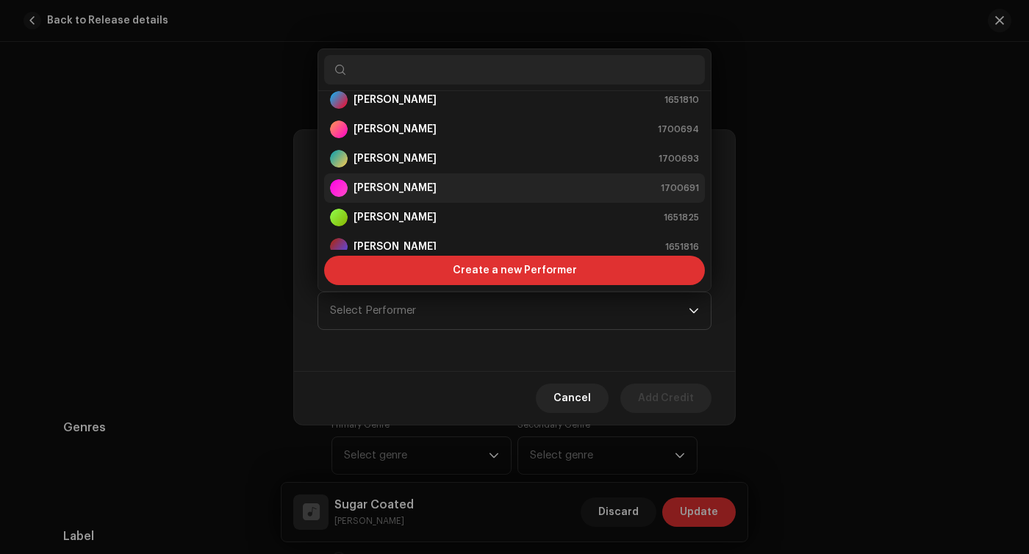
scroll to position [0, 0]
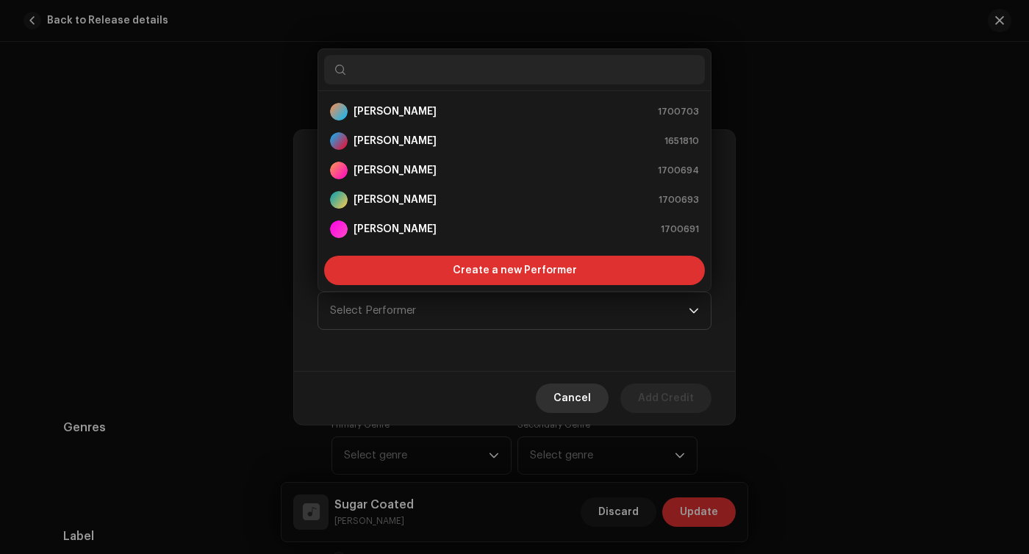
click at [578, 398] on span "Cancel" at bounding box center [571, 398] width 37 height 29
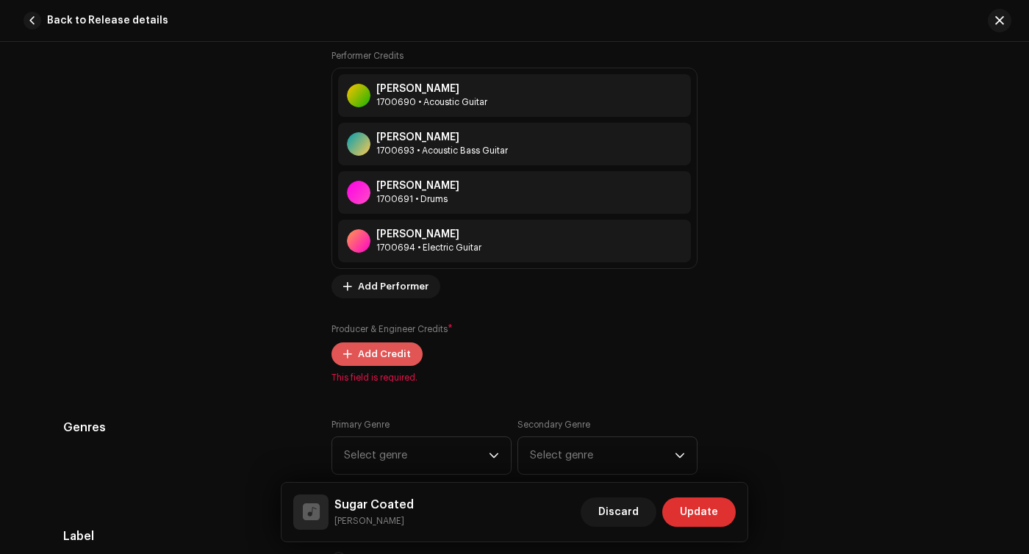
click at [388, 354] on span "Add Credit" at bounding box center [384, 354] width 53 height 29
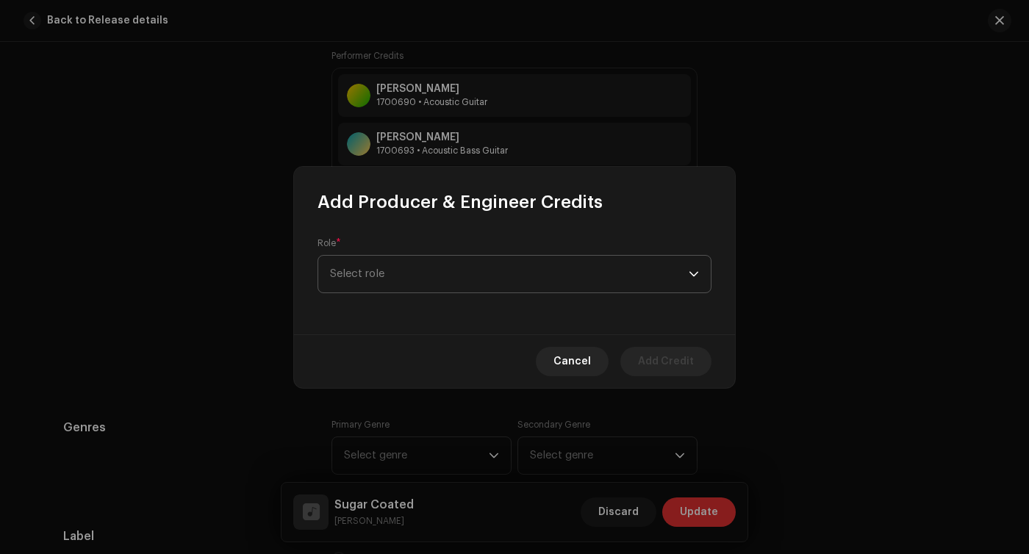
click at [481, 259] on span "Select role" at bounding box center [509, 274] width 359 height 37
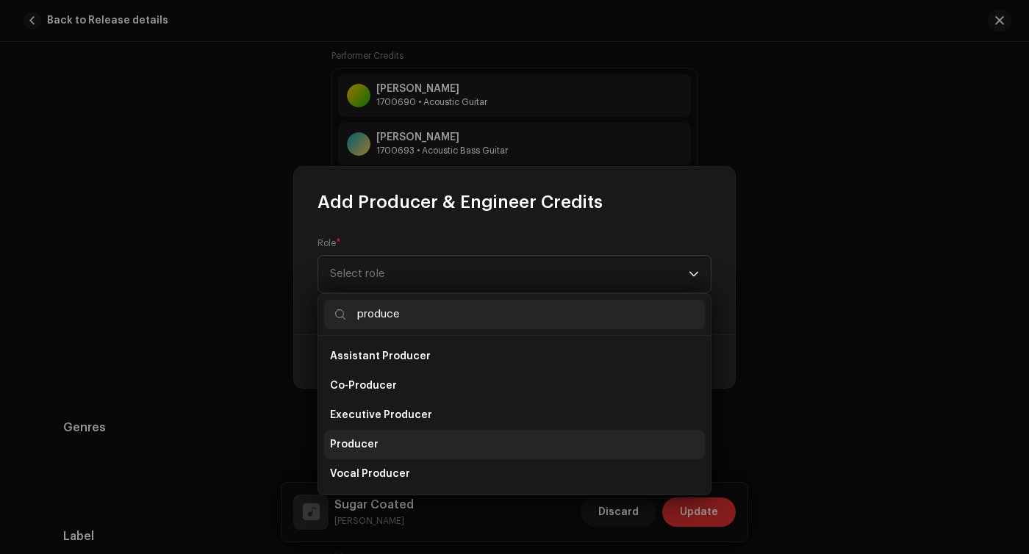
type input "produce"
click at [369, 442] on span "Producer" at bounding box center [354, 444] width 49 height 15
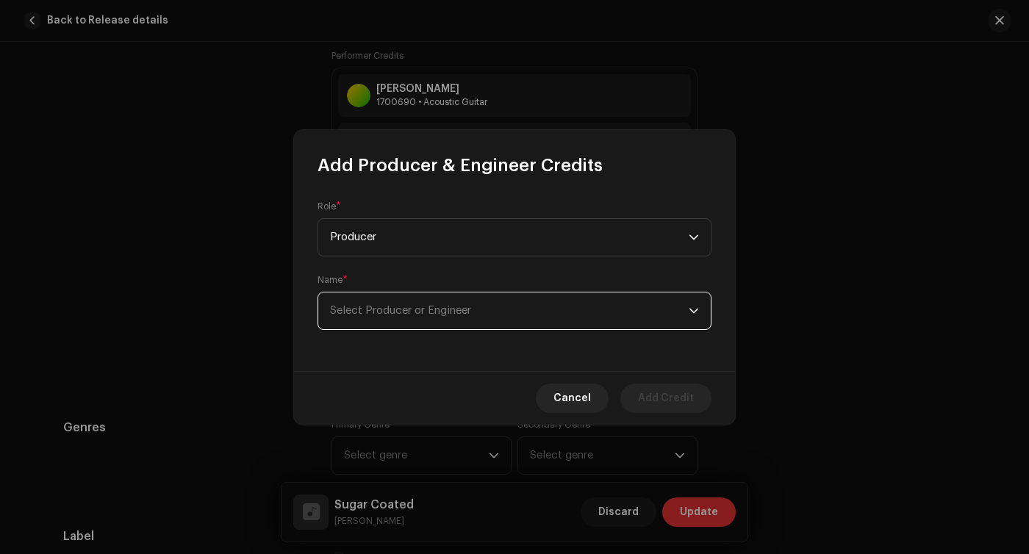
click at [437, 295] on span "Select Producer or Engineer" at bounding box center [509, 311] width 359 height 37
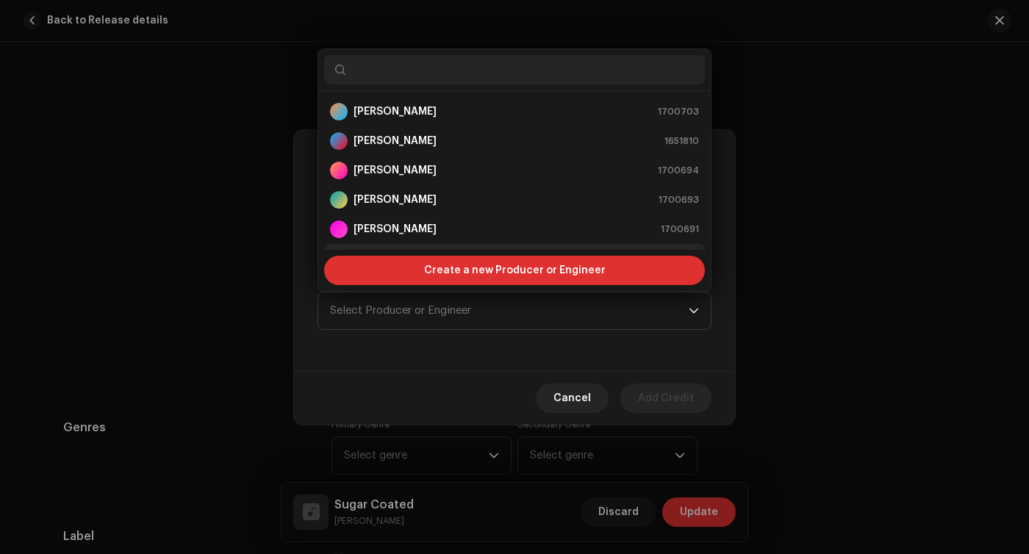
scroll to position [24, 0]
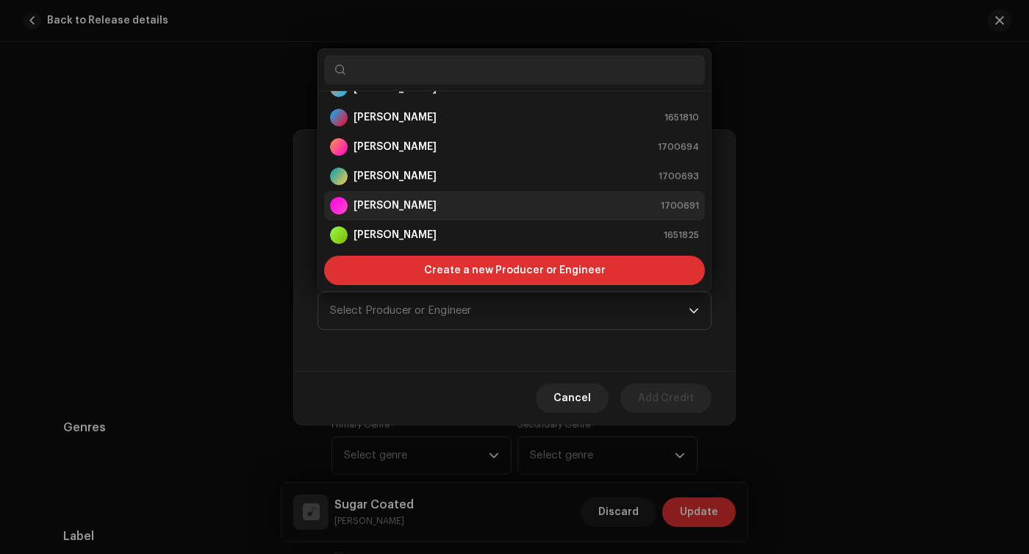
click at [425, 208] on div "[PERSON_NAME] 1700691" at bounding box center [514, 206] width 369 height 18
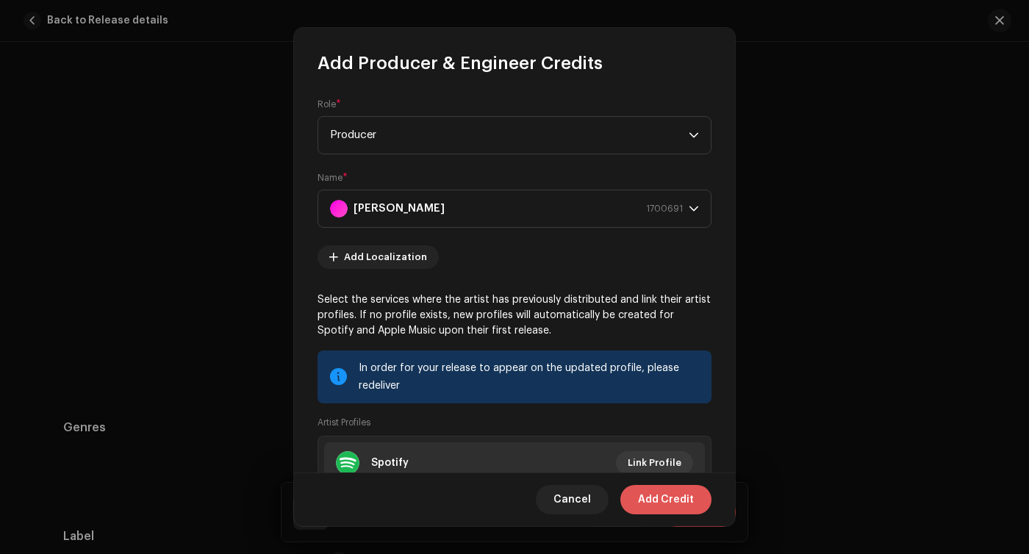
click at [662, 501] on span "Add Credit" at bounding box center [666, 499] width 56 height 29
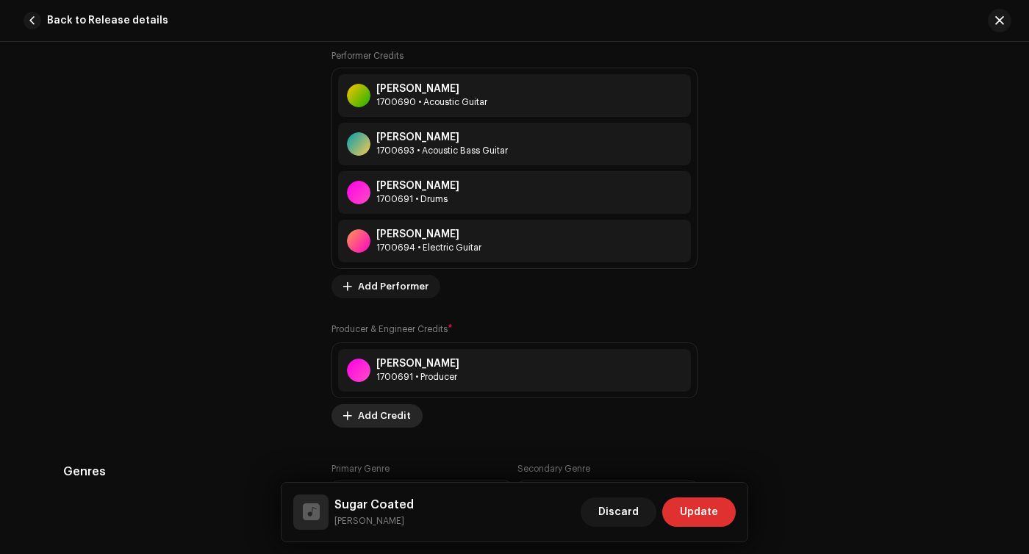
click at [374, 412] on span "Add Credit" at bounding box center [384, 415] width 53 height 29
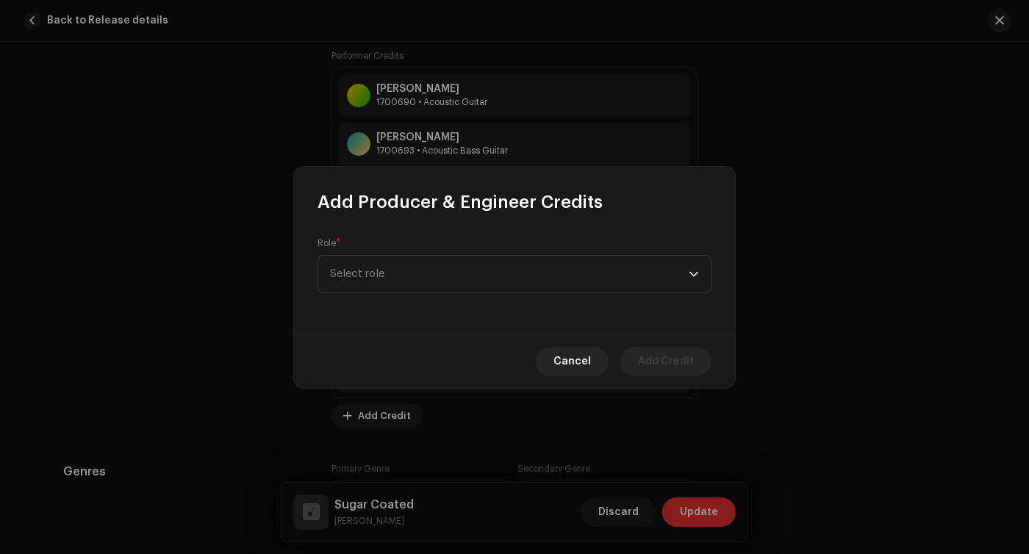
click at [478, 254] on div "Role * Select role" at bounding box center [515, 265] width 394 height 56
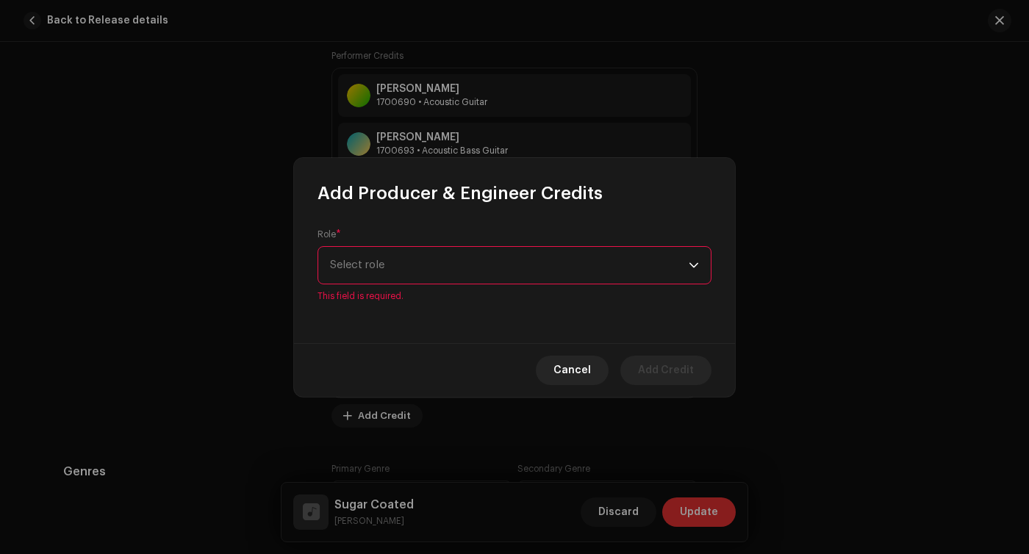
click at [476, 257] on span "Select role" at bounding box center [509, 265] width 359 height 37
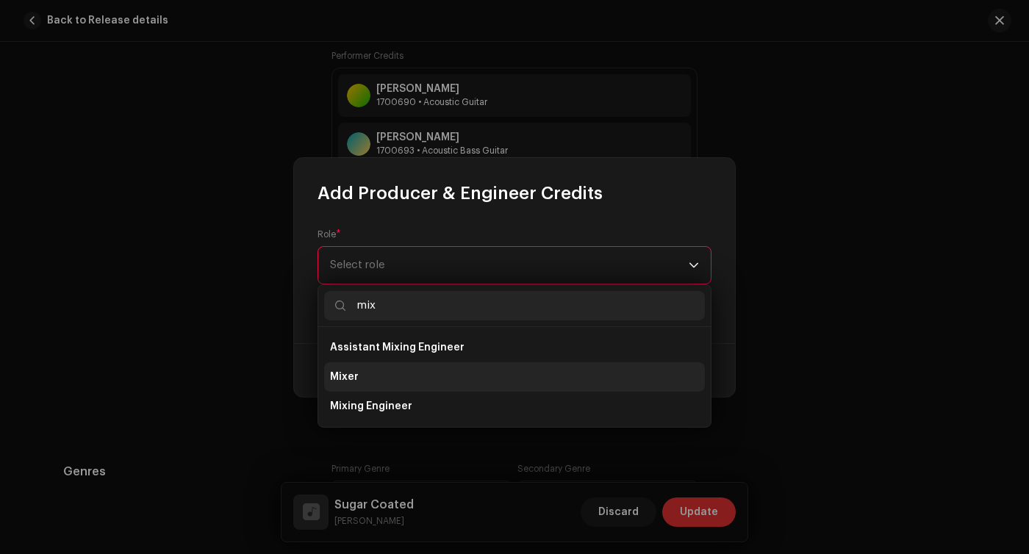
type input "mix"
click at [409, 377] on li "Mixer" at bounding box center [514, 376] width 381 height 29
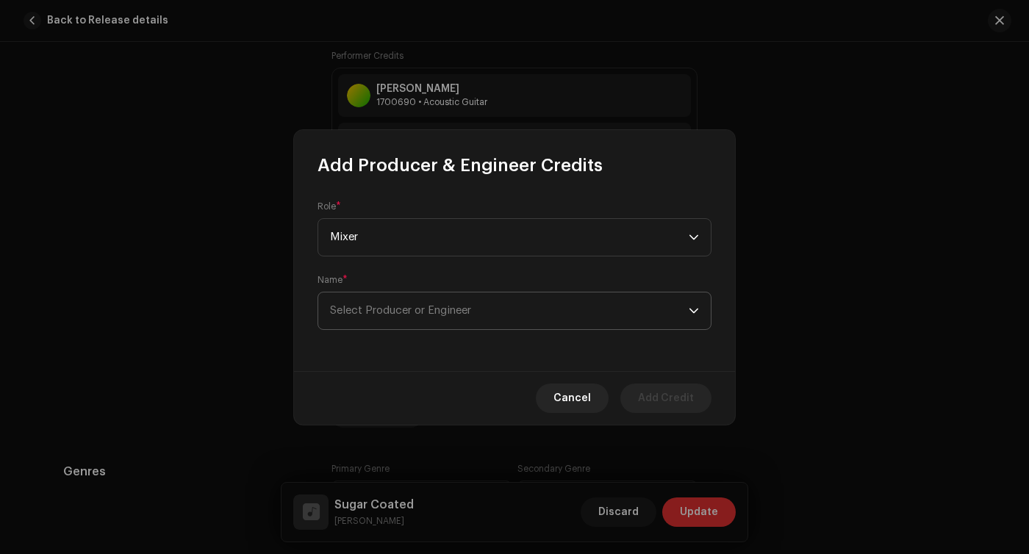
click at [428, 329] on p-select "Select Producer or Engineer" at bounding box center [515, 311] width 394 height 38
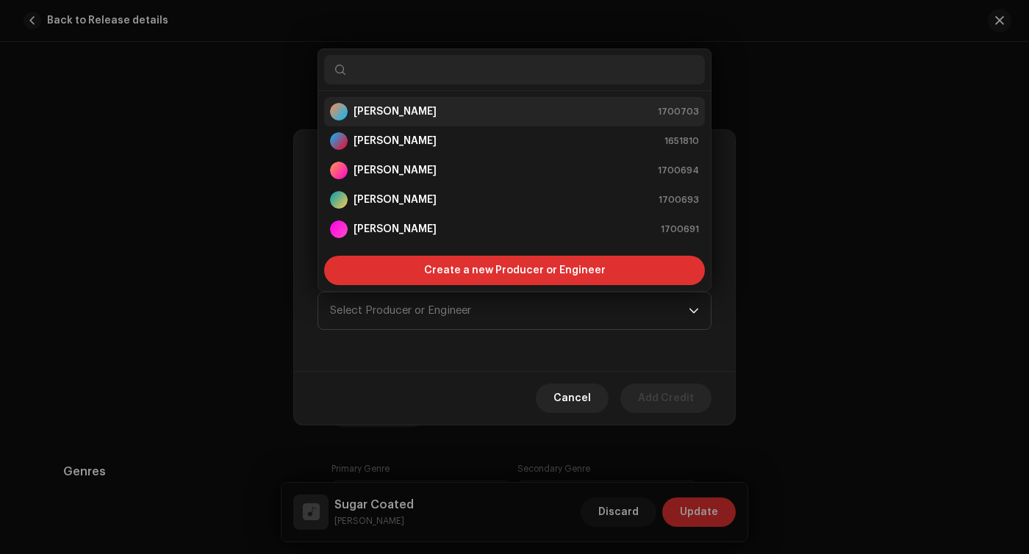
click at [415, 113] on div "[PERSON_NAME] 1700703" at bounding box center [514, 112] width 369 height 18
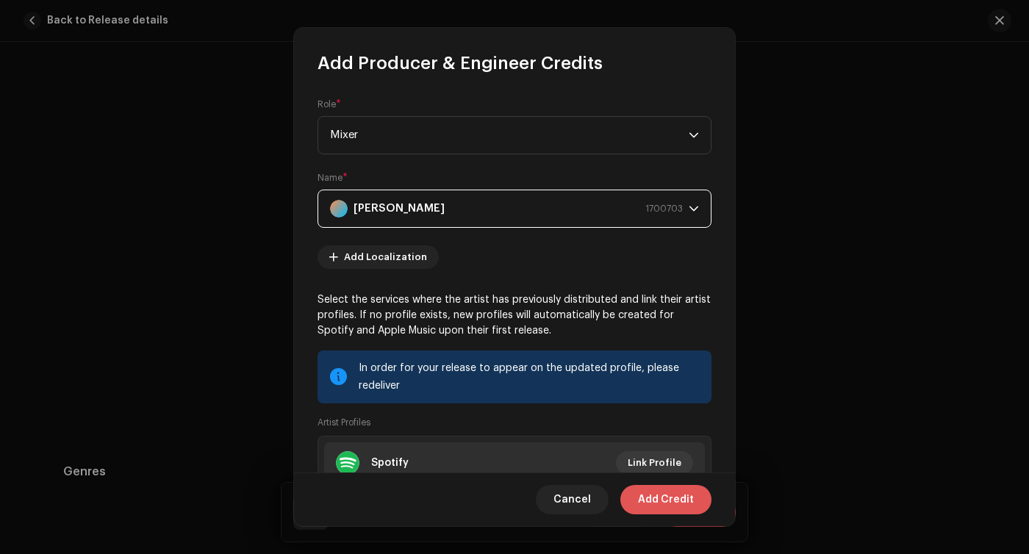
click at [675, 494] on span "Add Credit" at bounding box center [666, 499] width 56 height 29
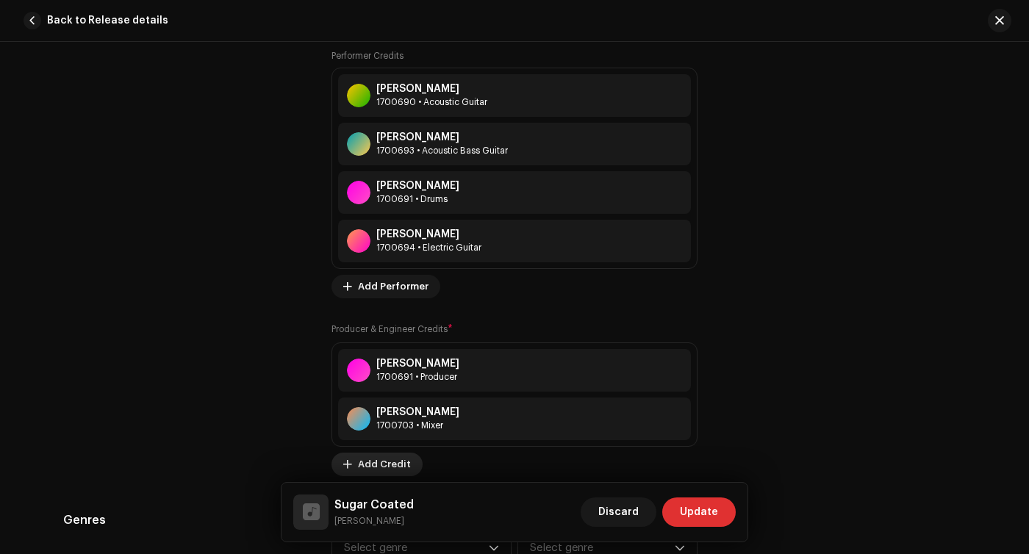
click at [382, 466] on span "Add Credit" at bounding box center [384, 464] width 53 height 29
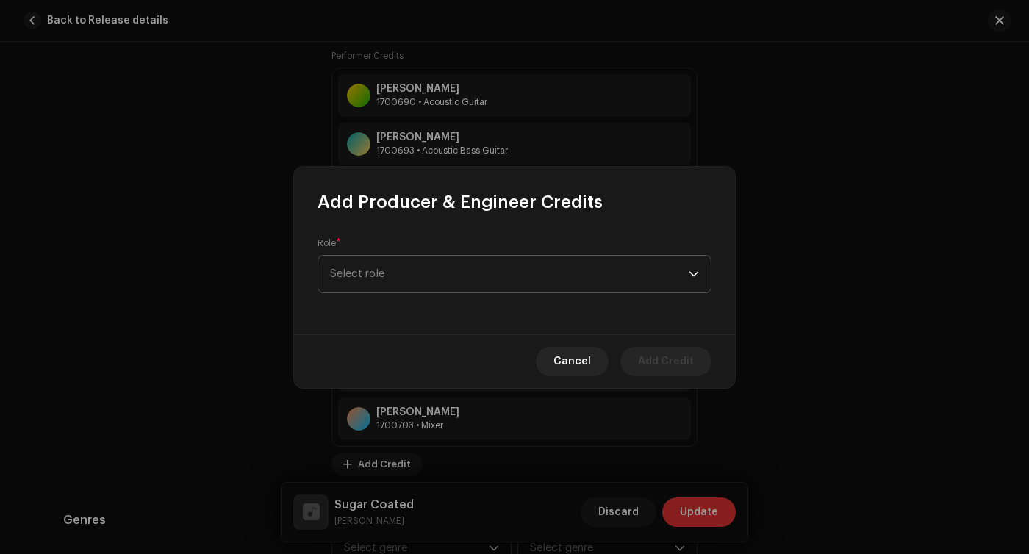
click at [449, 253] on div "Role * Select role" at bounding box center [515, 265] width 394 height 56
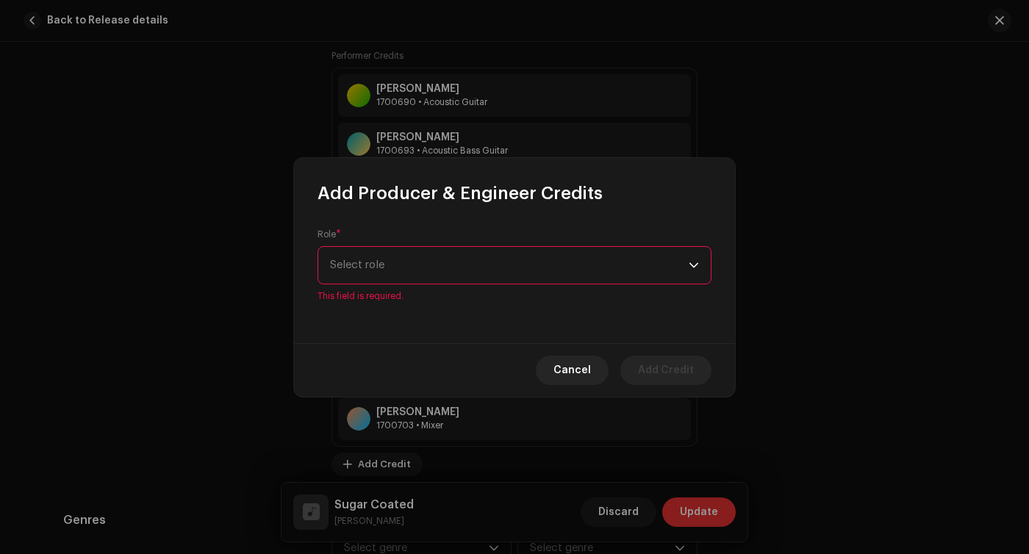
click at [442, 280] on span "Select role" at bounding box center [509, 265] width 359 height 37
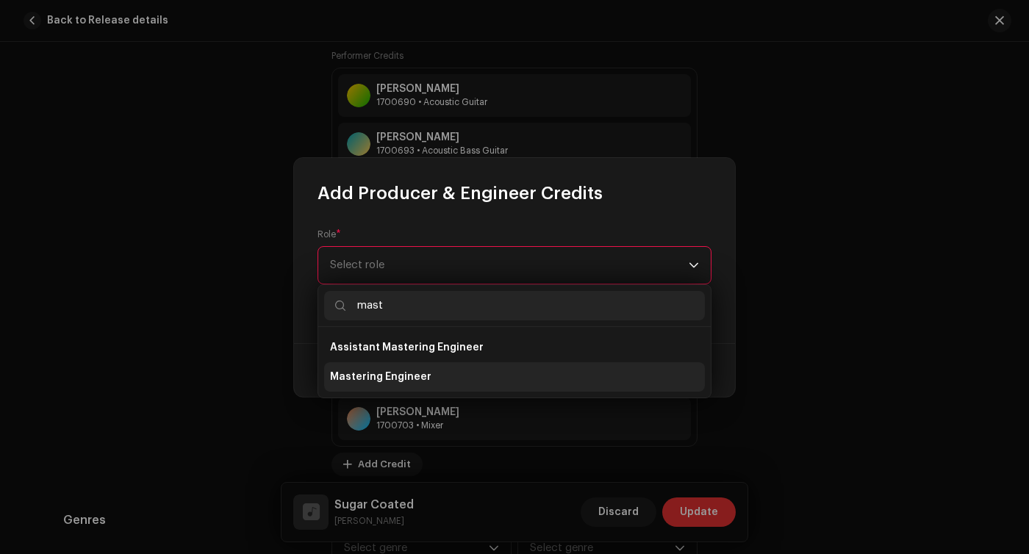
type input "mast"
click at [415, 370] on span "Mastering Engineer" at bounding box center [380, 377] width 101 height 15
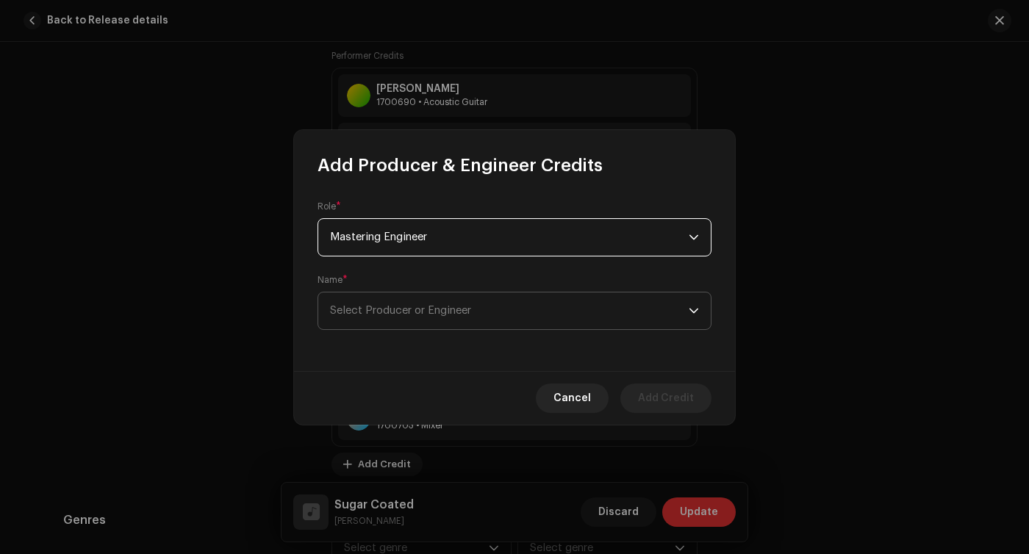
click at [449, 309] on span "Select Producer or Engineer" at bounding box center [400, 310] width 141 height 11
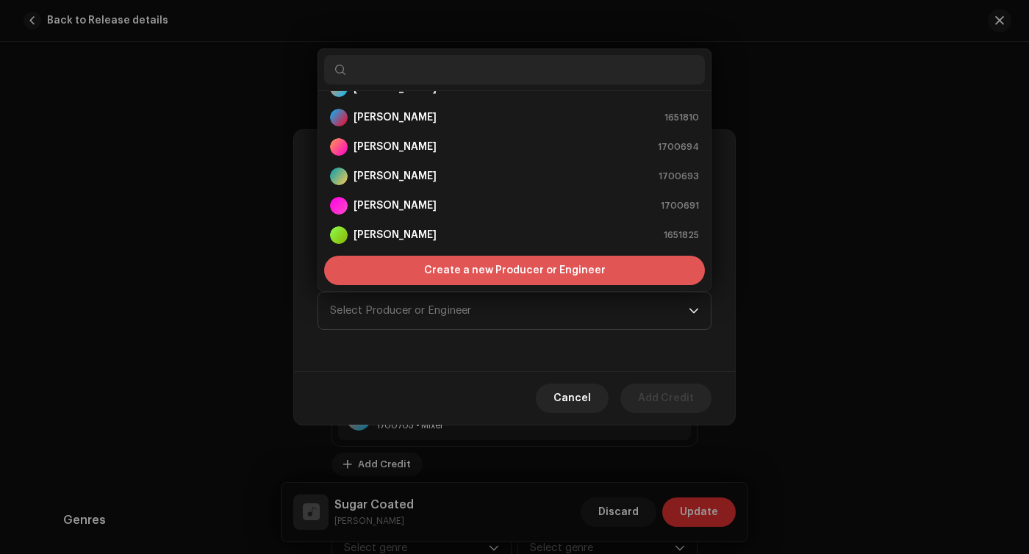
click at [440, 271] on span "Create a new Producer or Engineer" at bounding box center [515, 270] width 182 height 29
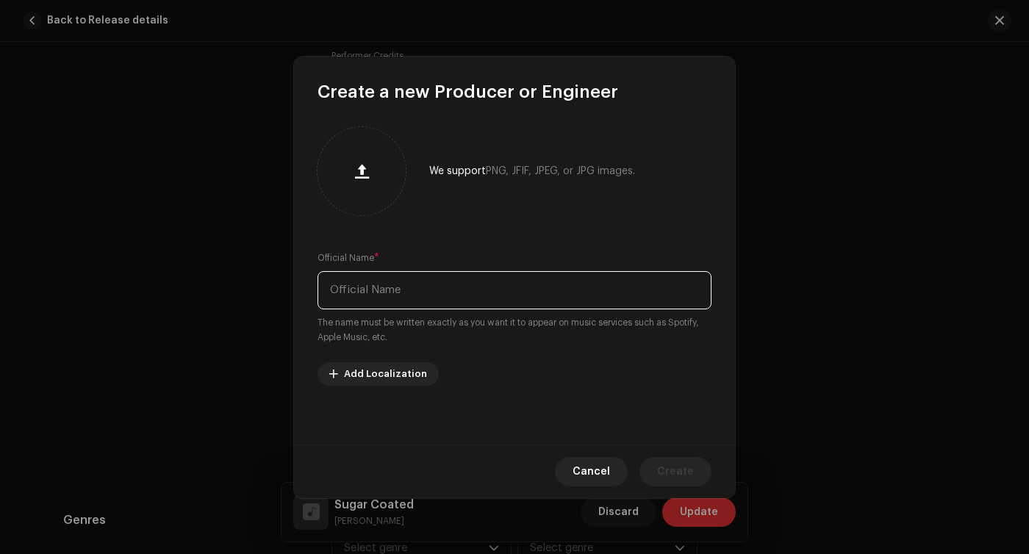
click at [430, 293] on input "text" at bounding box center [515, 290] width 394 height 38
type input "[PERSON_NAME]"
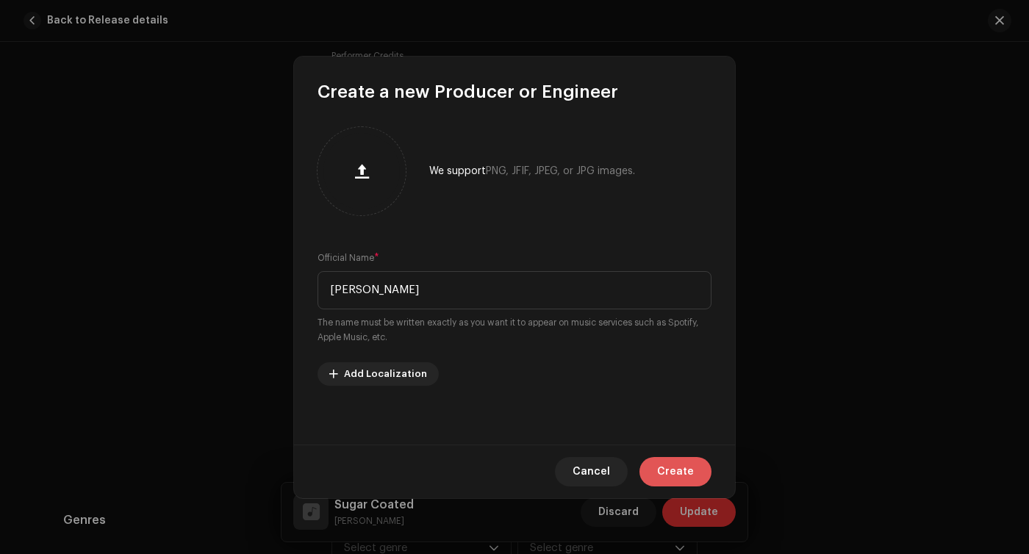
click at [687, 475] on span "Create" at bounding box center [675, 471] width 37 height 29
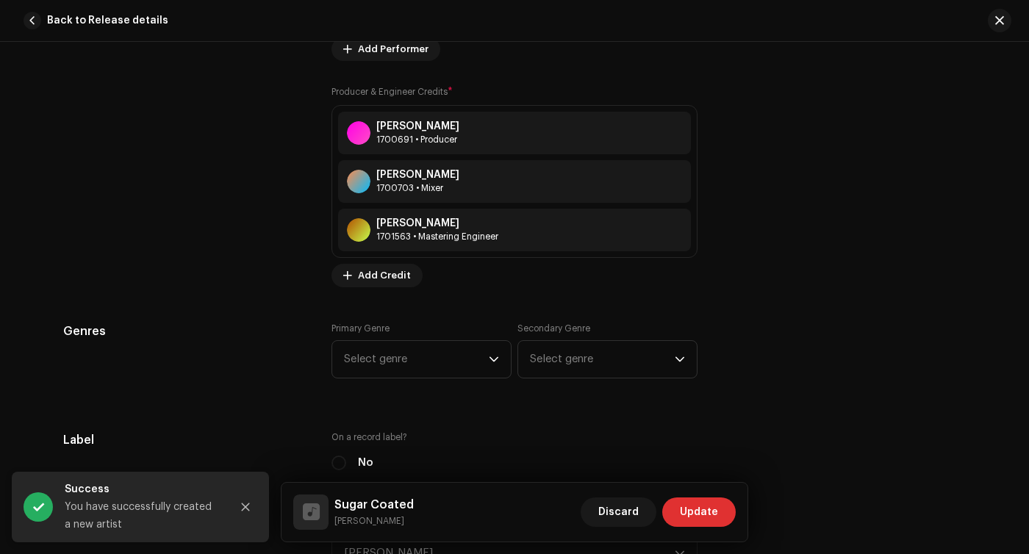
scroll to position [1336, 0]
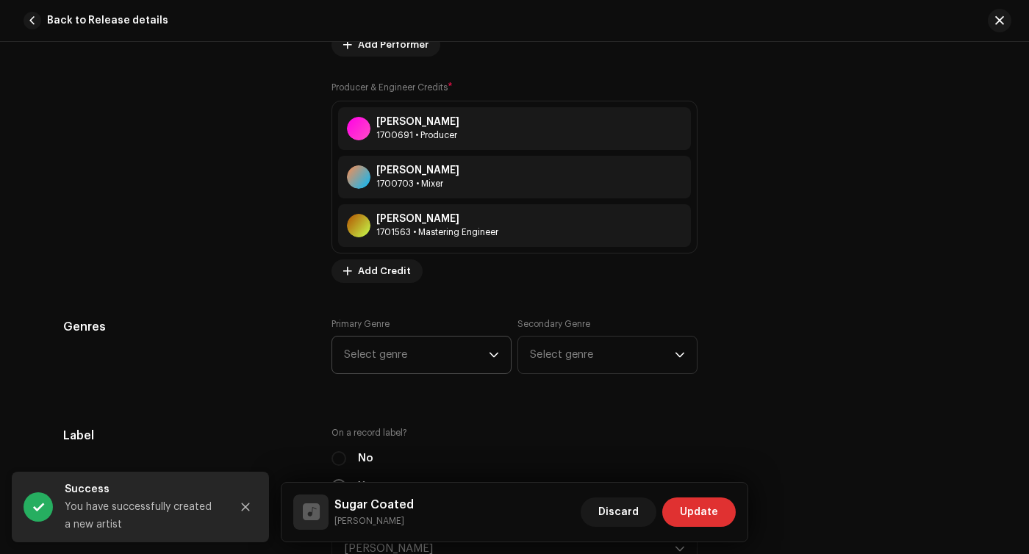
click at [489, 359] on icon "dropdown trigger" at bounding box center [494, 355] width 10 height 10
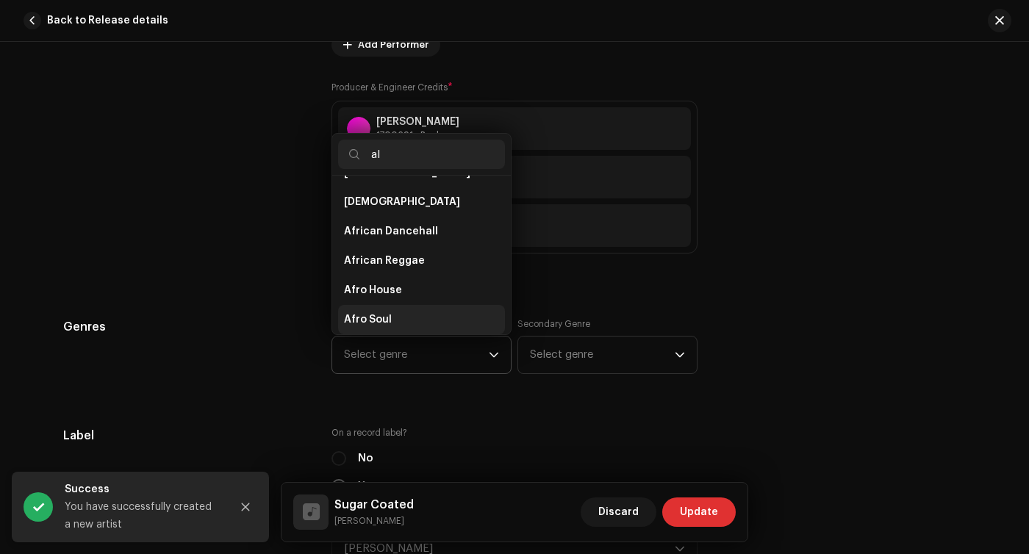
scroll to position [0, 0]
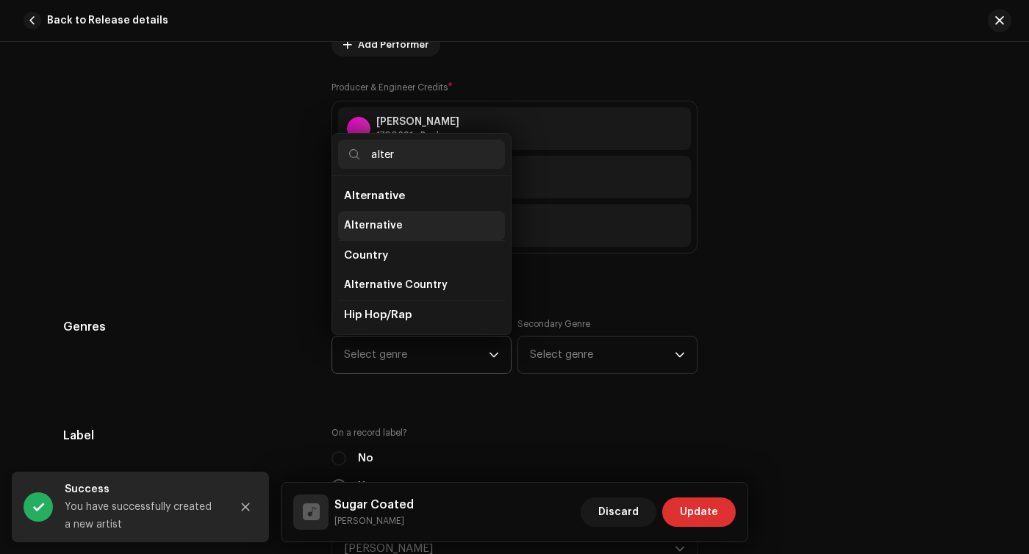
type input "alter"
click at [406, 219] on li "Alternative" at bounding box center [421, 225] width 167 height 29
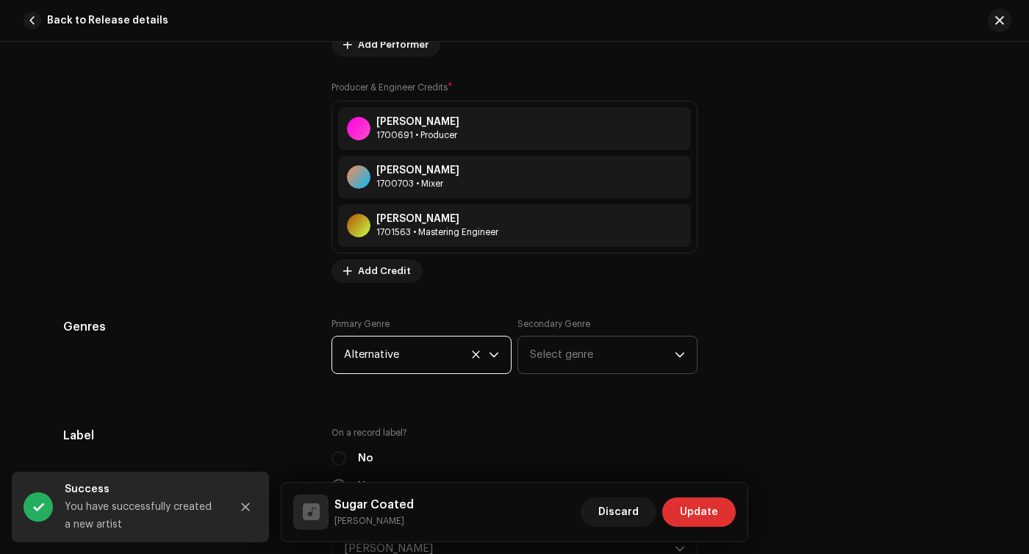
click at [580, 357] on span "Select genre" at bounding box center [602, 355] width 145 height 37
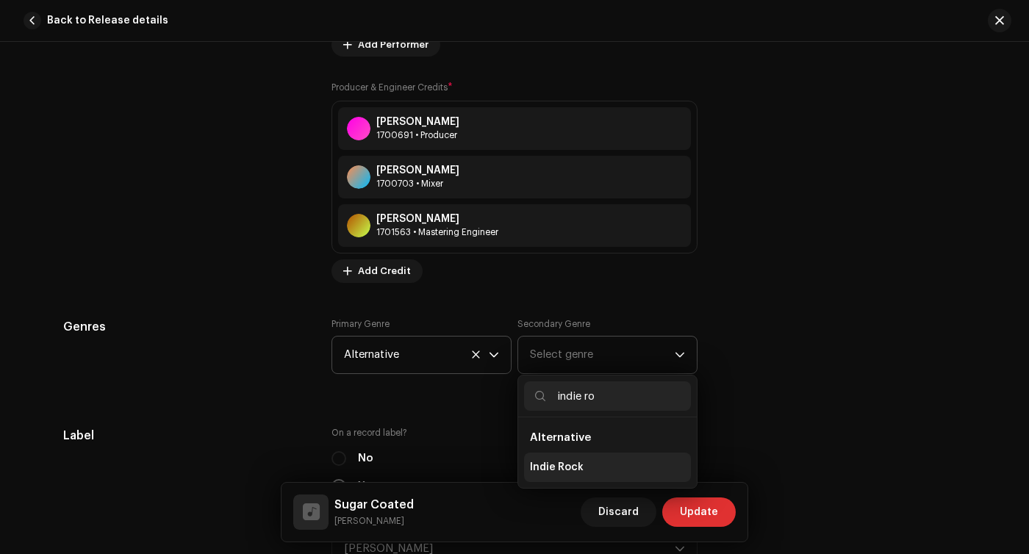
type input "indie ro"
click at [569, 469] on span "Indie Rock" at bounding box center [557, 467] width 54 height 15
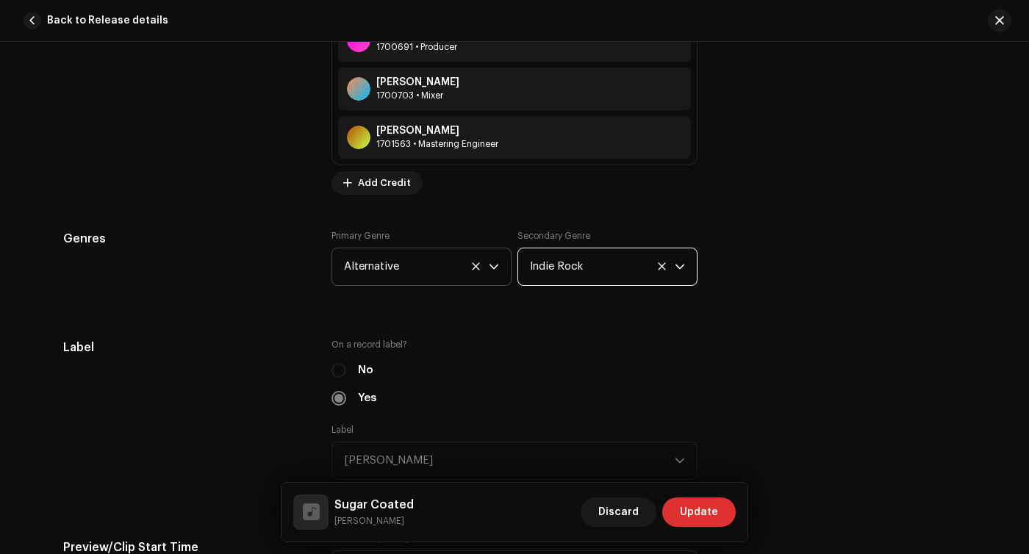
scroll to position [1460, 0]
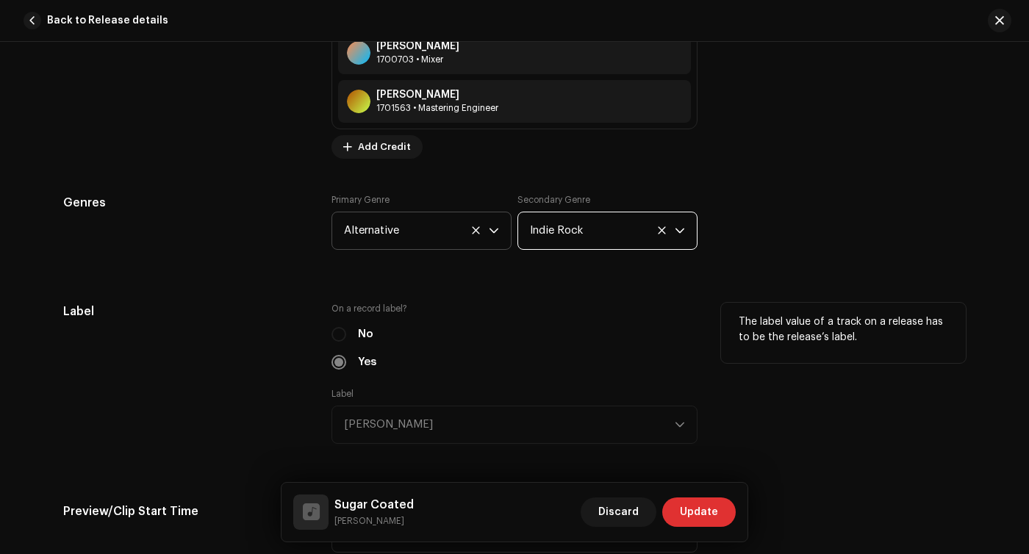
click at [332, 330] on div "No" at bounding box center [514, 334] width 366 height 16
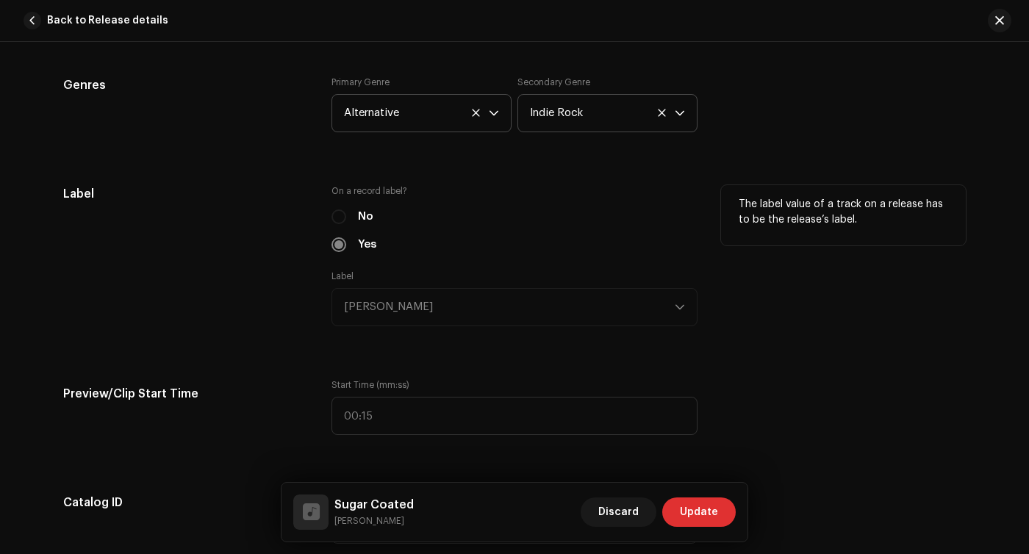
scroll to position [1618, 0]
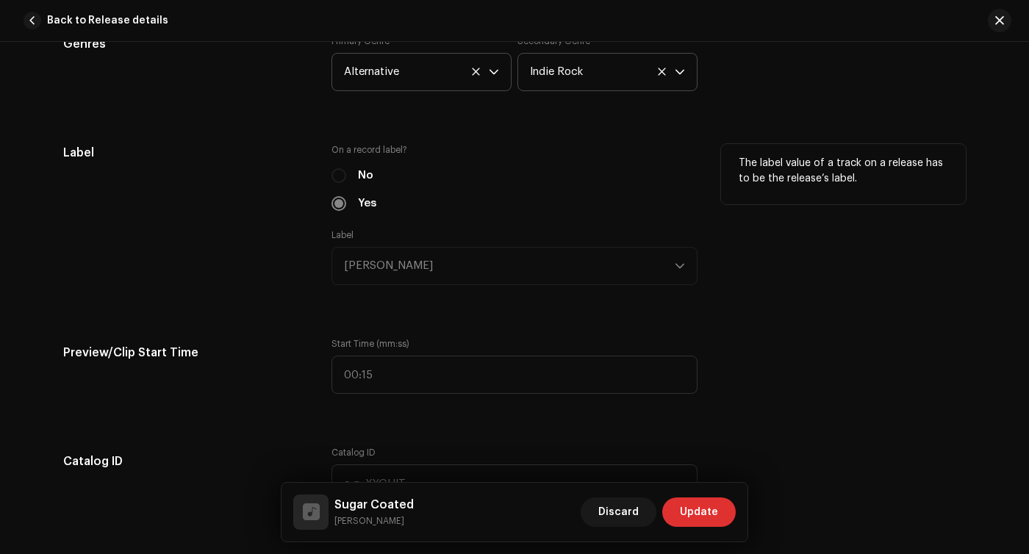
click at [387, 262] on div "Label [PERSON_NAME]" at bounding box center [514, 257] width 366 height 56
click at [334, 172] on div "No" at bounding box center [514, 176] width 366 height 16
click at [339, 180] on div "No" at bounding box center [514, 176] width 366 height 16
click at [331, 209] on div "Yes" at bounding box center [514, 204] width 366 height 16
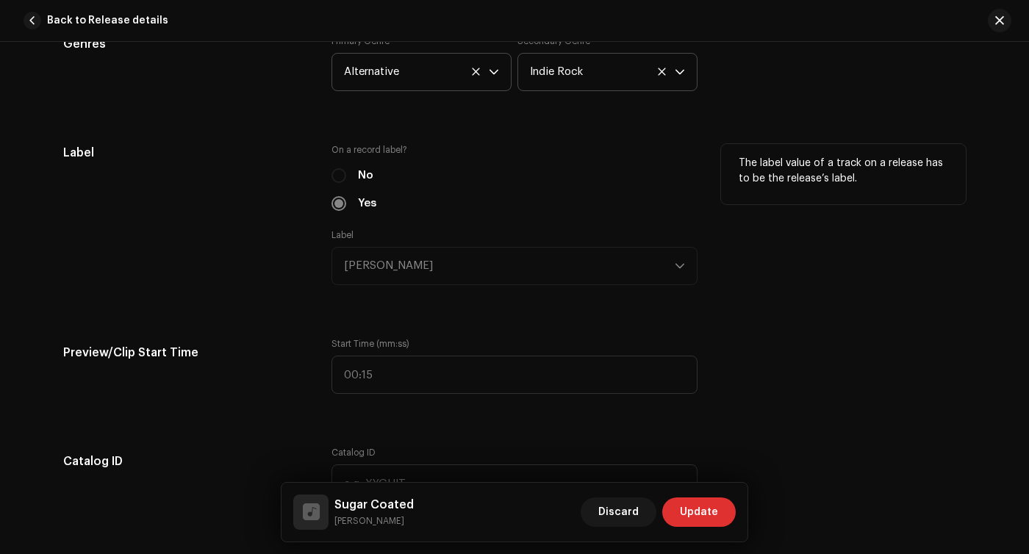
click at [918, 302] on div "The label value of a track on a release has to be the release’s label." at bounding box center [843, 223] width 245 height 159
click at [623, 268] on div "Label [PERSON_NAME]" at bounding box center [514, 257] width 366 height 56
click at [331, 335] on div "Track details Complete the following to finalize your track. 1 of 3 Add Audio F…" at bounding box center [515, 251] width 950 height 3585
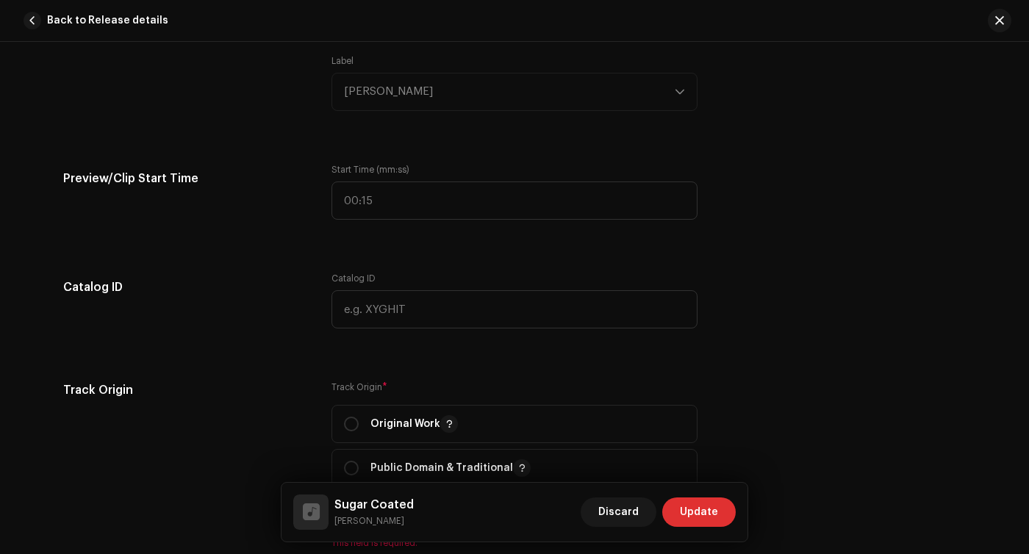
scroll to position [1796, 0]
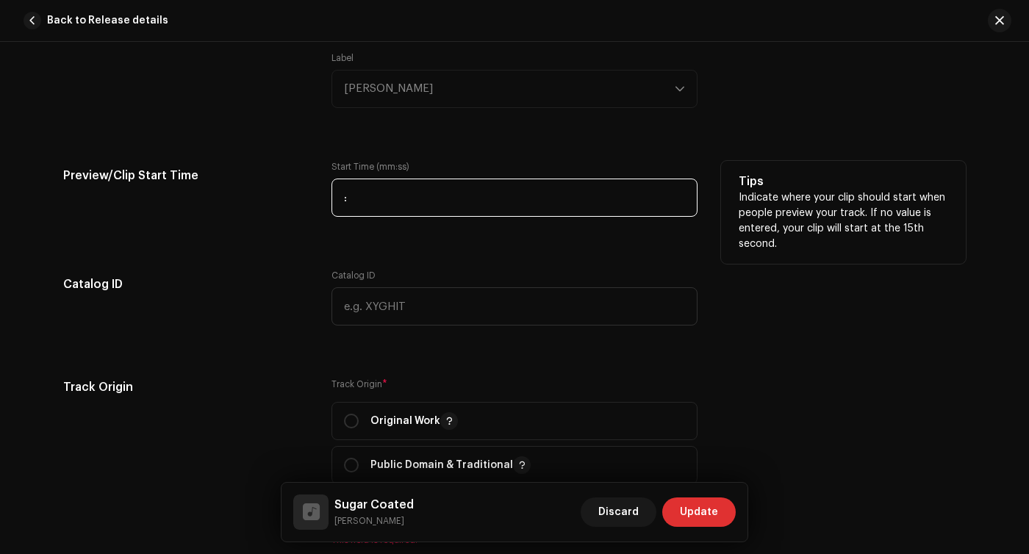
click at [398, 203] on input ":" at bounding box center [514, 198] width 366 height 38
type input "05:5"
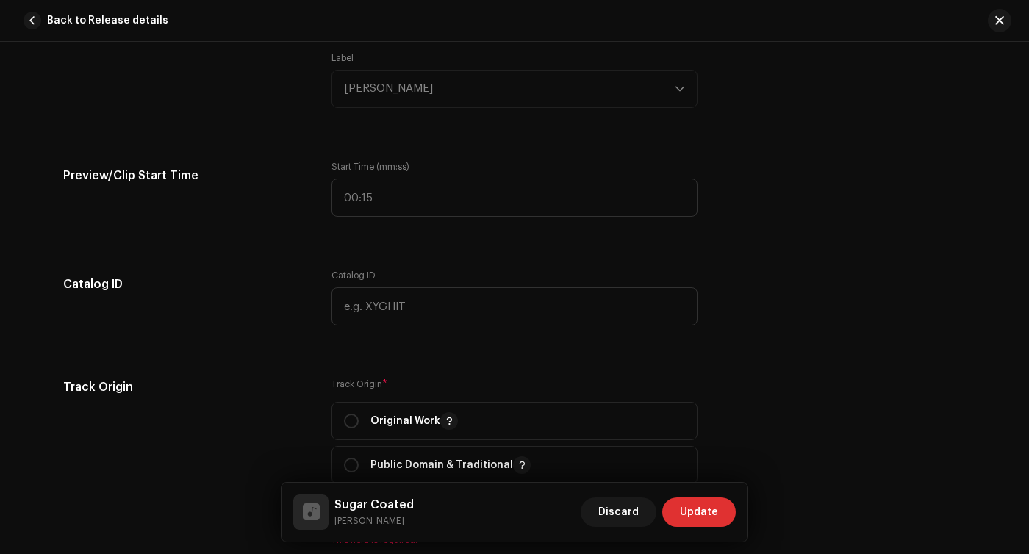
click at [386, 105] on div "Label [PERSON_NAME]" at bounding box center [514, 80] width 366 height 56
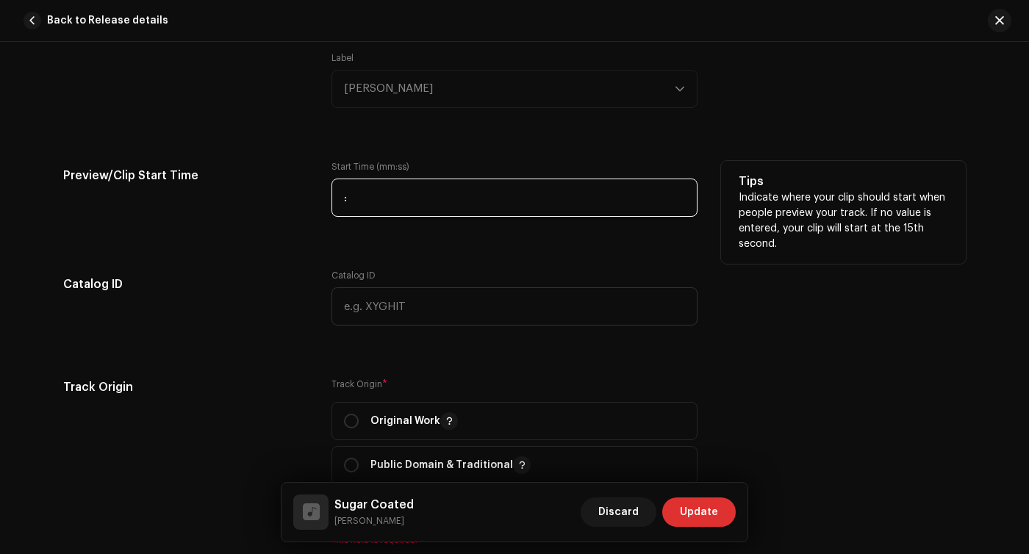
click at [377, 198] on input ":" at bounding box center [514, 198] width 366 height 38
type input "00:55"
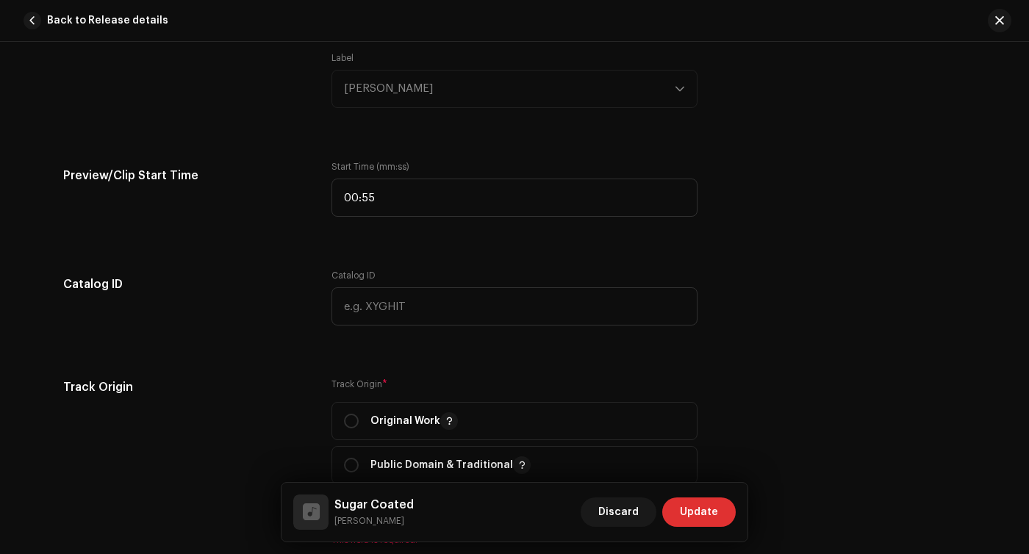
click at [180, 262] on div "Track details Complete the following to finalize your track. 1 of 3 Add Audio F…" at bounding box center [515, 74] width 950 height 3585
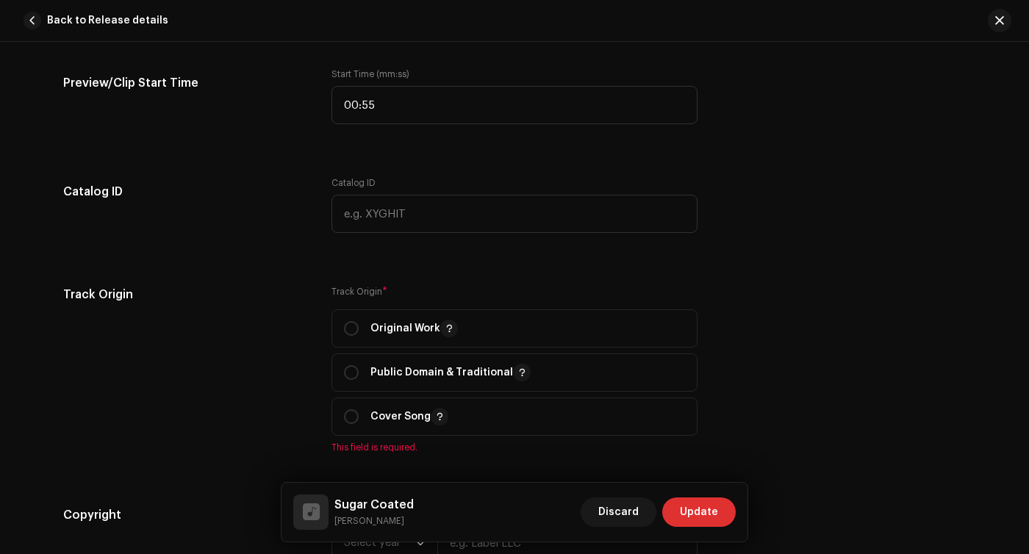
scroll to position [1893, 0]
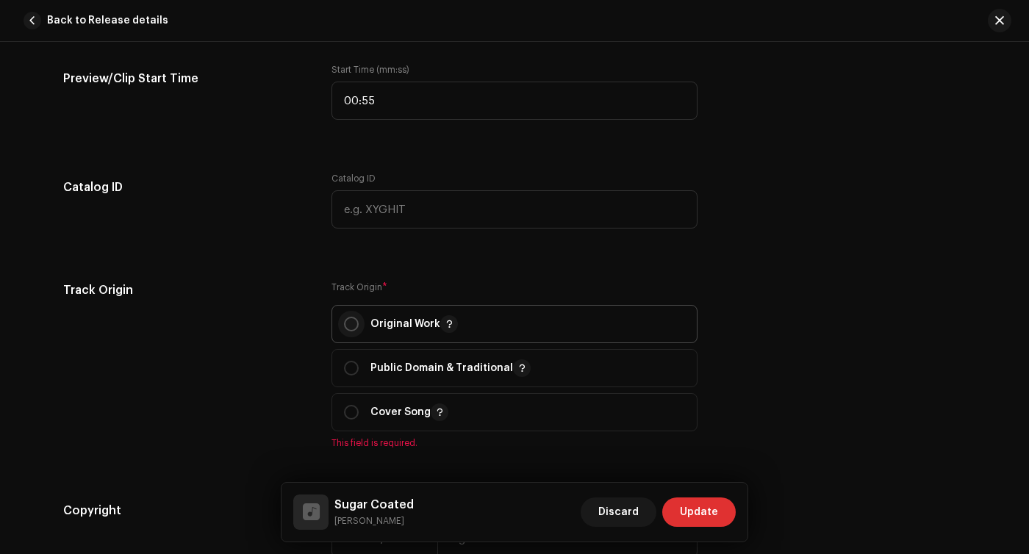
click at [344, 328] on input "radio" at bounding box center [351, 324] width 15 height 15
radio input "true"
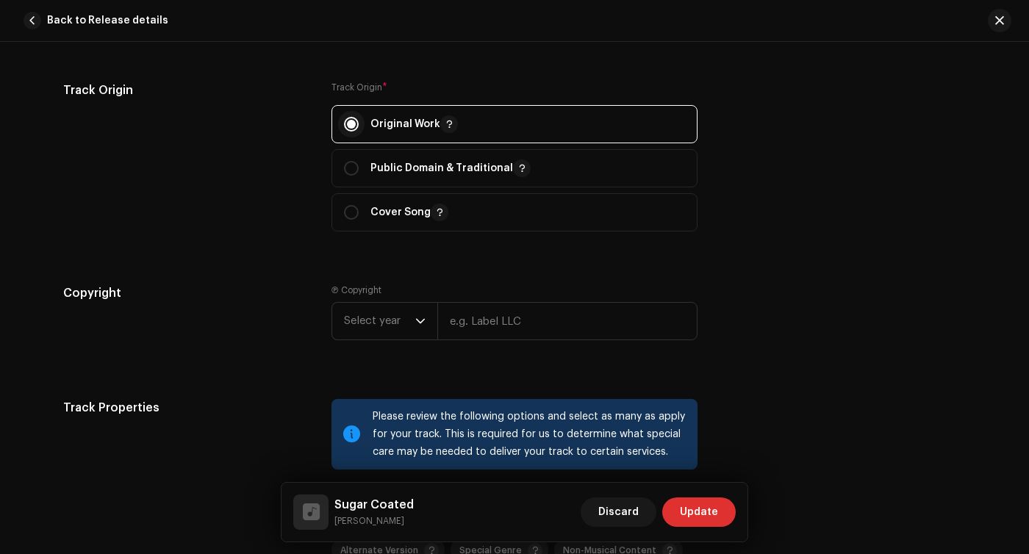
scroll to position [2095, 0]
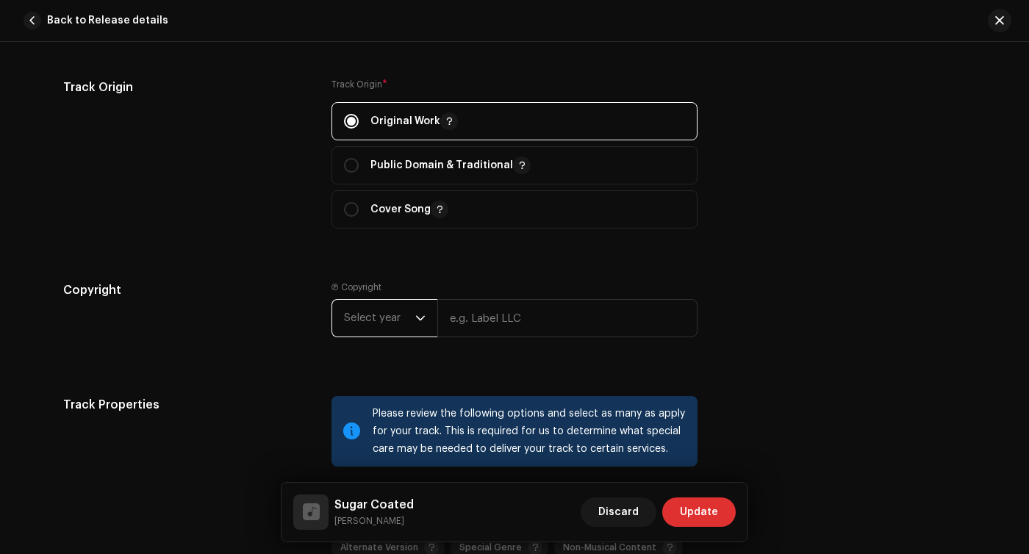
click at [399, 328] on span "Select year" at bounding box center [379, 318] width 71 height 37
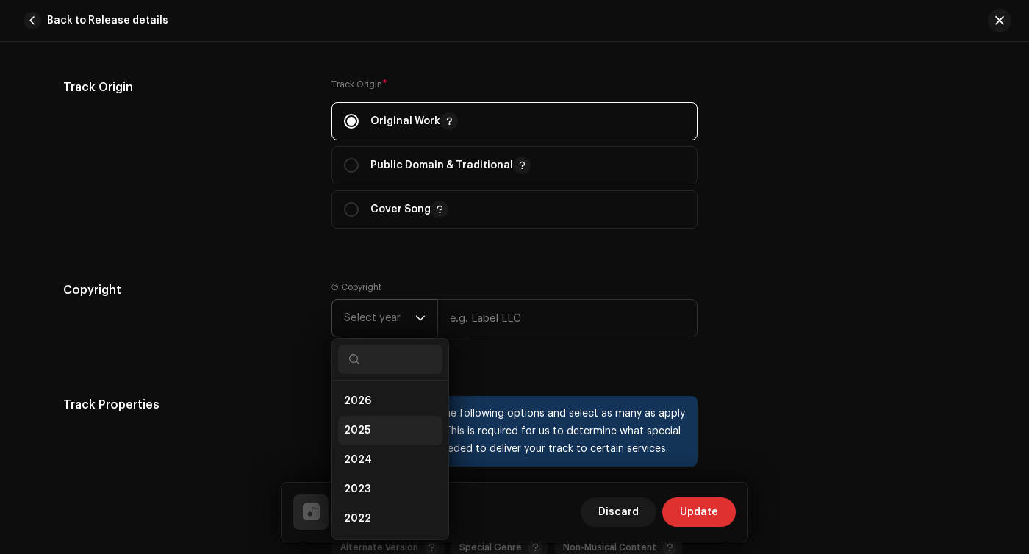
click at [366, 430] on li "2025" at bounding box center [390, 430] width 104 height 29
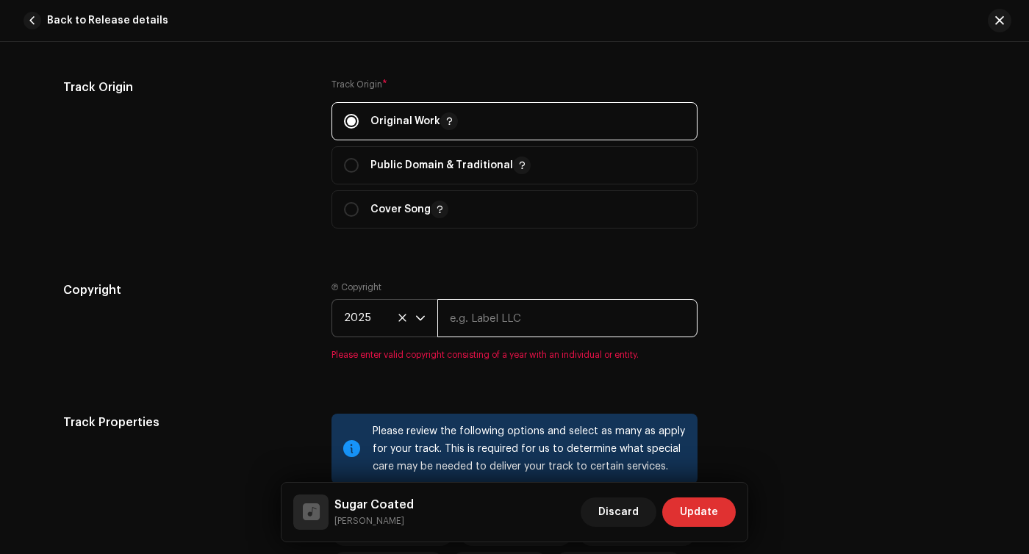
click at [498, 322] on input "text" at bounding box center [567, 318] width 260 height 38
type input "[PERSON_NAME]"
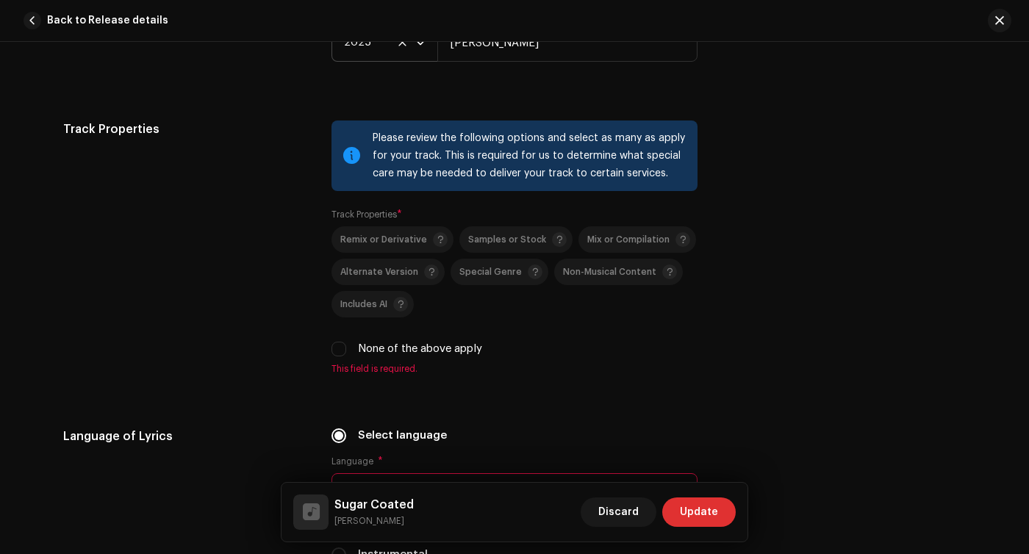
scroll to position [2400, 0]
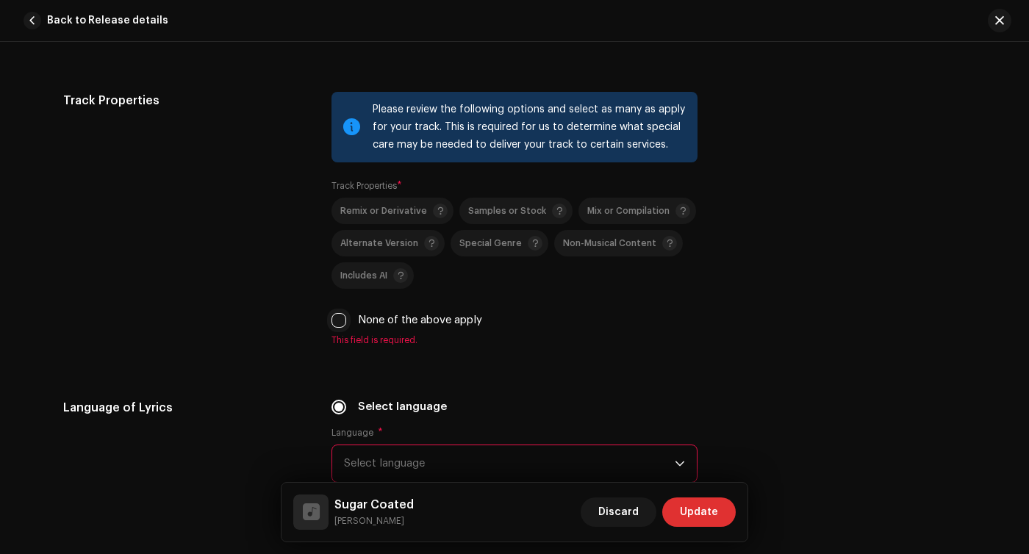
click at [341, 326] on input "None of the above apply" at bounding box center [338, 320] width 15 height 15
checkbox input "true"
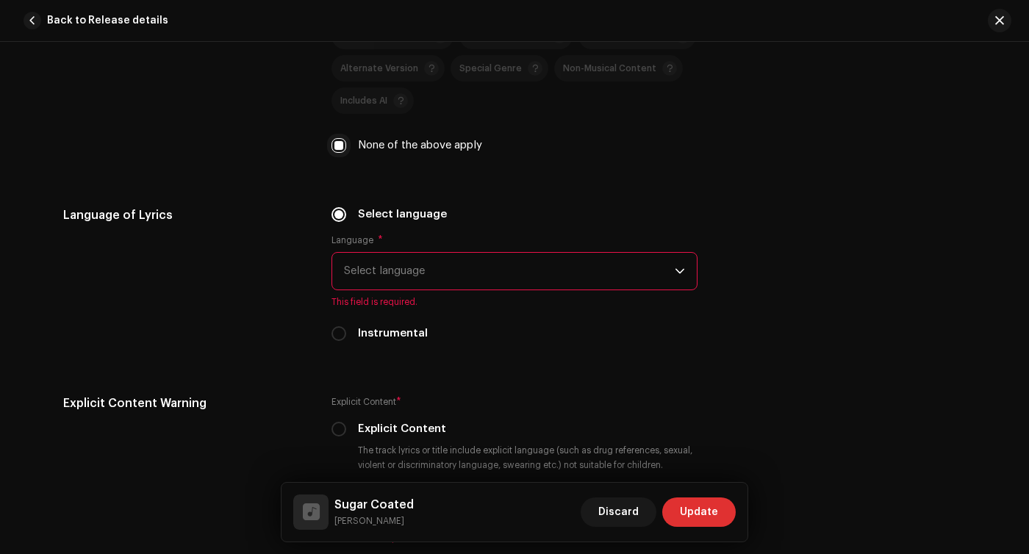
scroll to position [2595, 0]
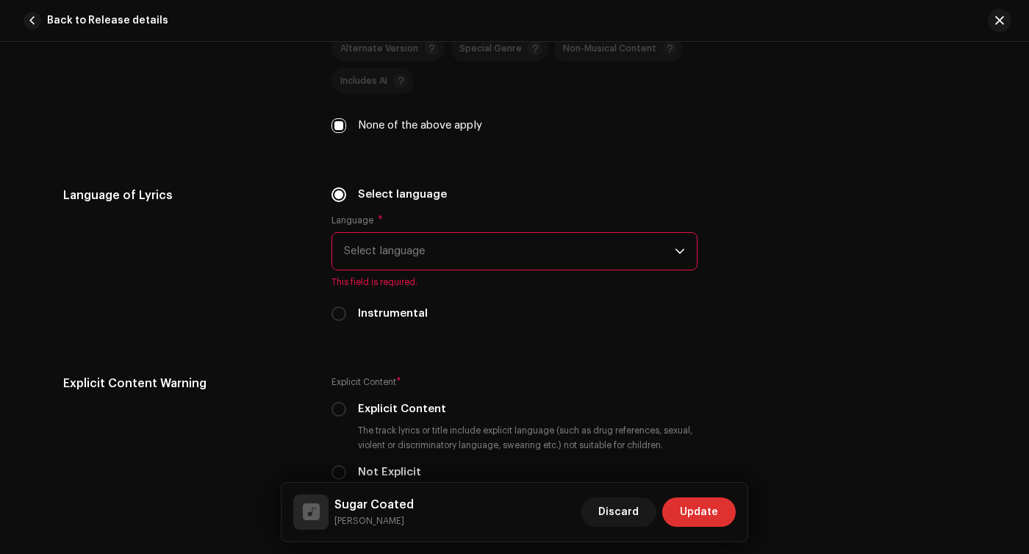
click at [409, 241] on span "Select language" at bounding box center [509, 251] width 331 height 37
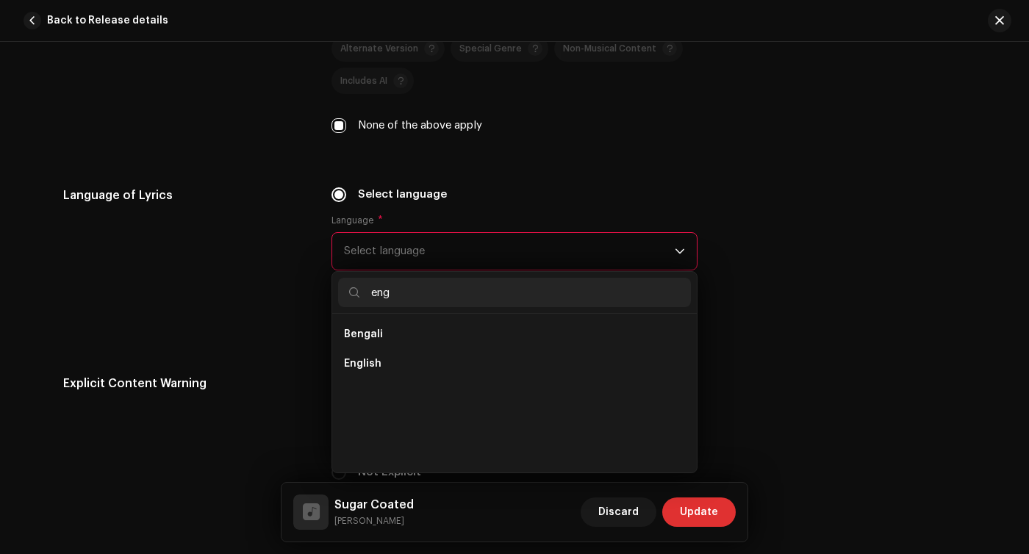
scroll to position [0, 0]
type input "eng"
click at [372, 367] on span "English" at bounding box center [362, 363] width 37 height 15
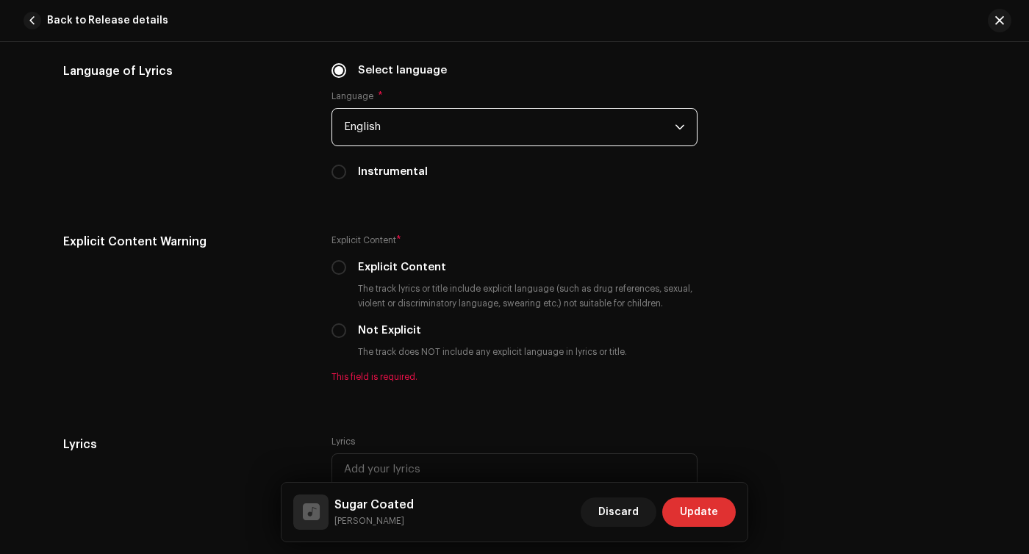
scroll to position [2720, 0]
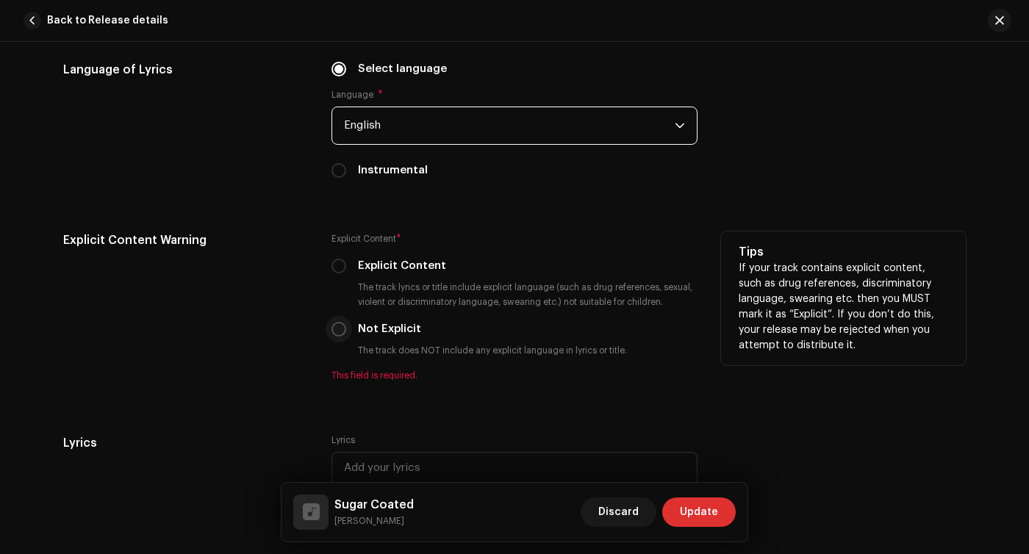
click at [340, 337] on p-radiobutton at bounding box center [338, 329] width 15 height 15
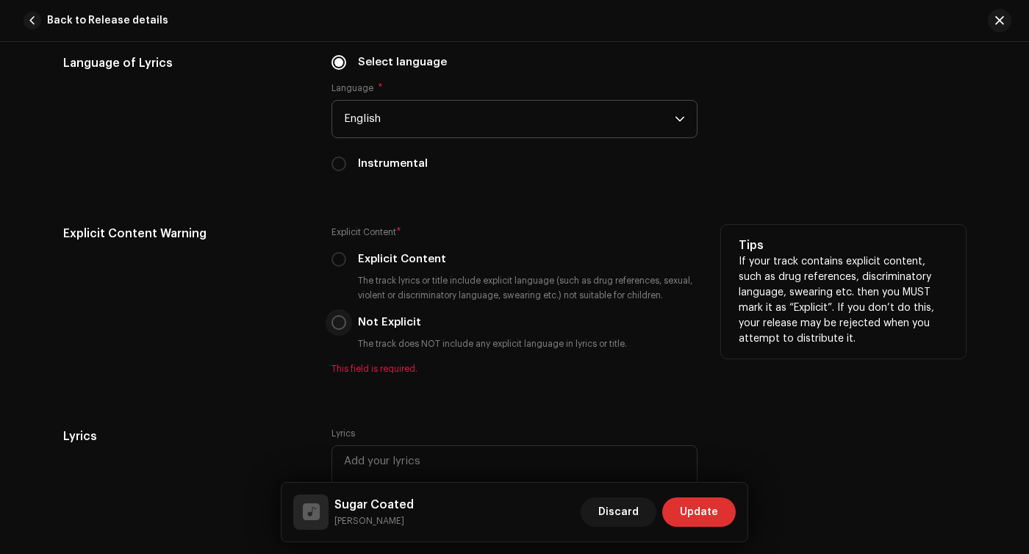
click at [338, 330] on input "Not Explicit" at bounding box center [338, 322] width 15 height 15
radio input "true"
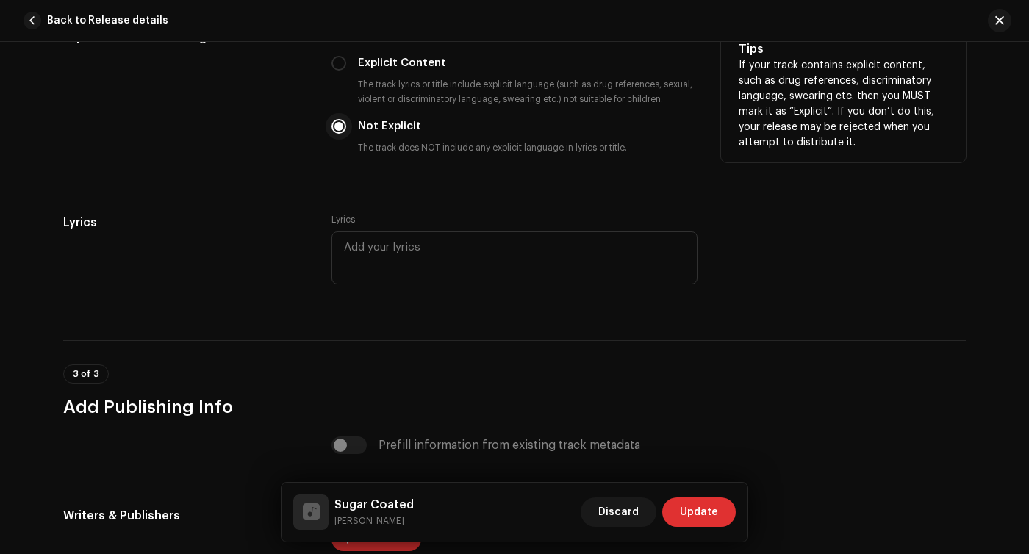
scroll to position [2955, 0]
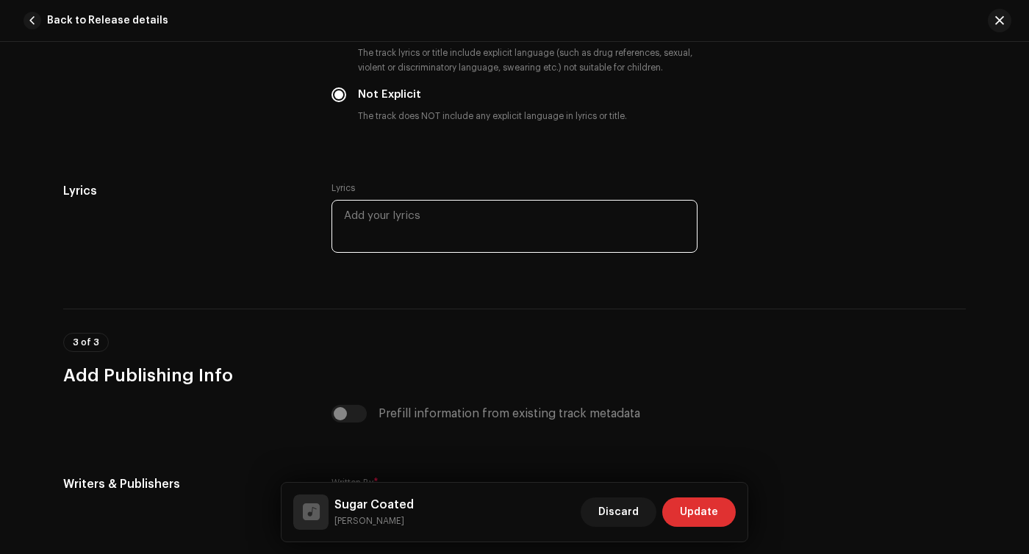
click at [376, 244] on textarea at bounding box center [514, 226] width 366 height 53
click at [344, 420] on div "Prefill information from existing track metadata" at bounding box center [514, 414] width 366 height 18
click at [379, 244] on textarea at bounding box center [514, 226] width 366 height 53
paste textarea "I’m blue in the face like my father when he went back on his word I’m hot to th…"
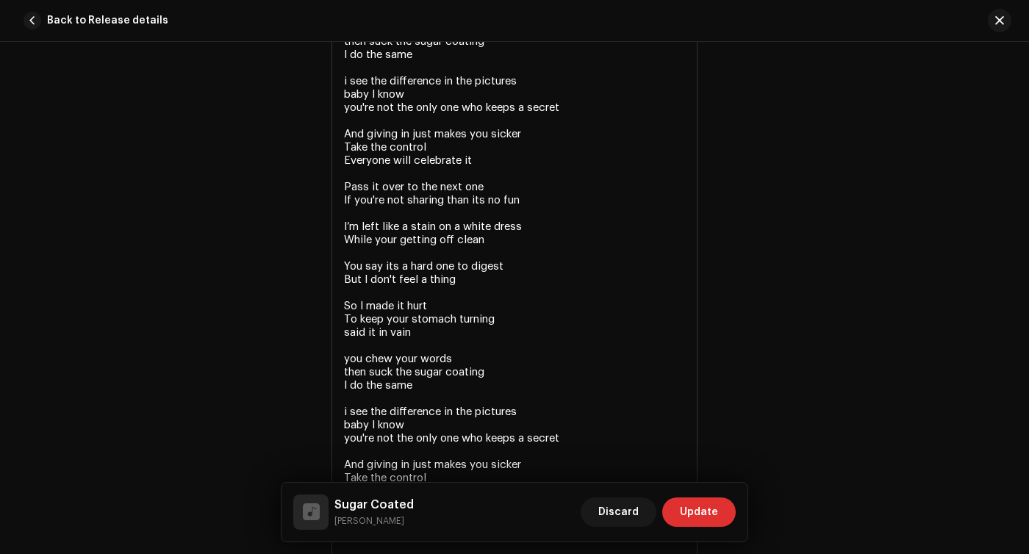
click at [283, 189] on div "Lyrics" at bounding box center [185, 221] width 245 height 717
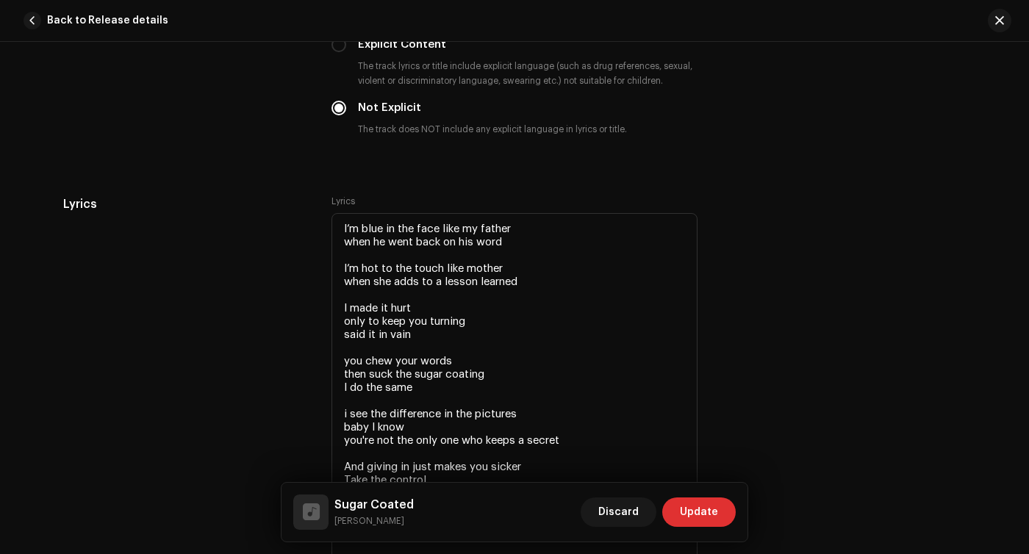
scroll to position [2956, 0]
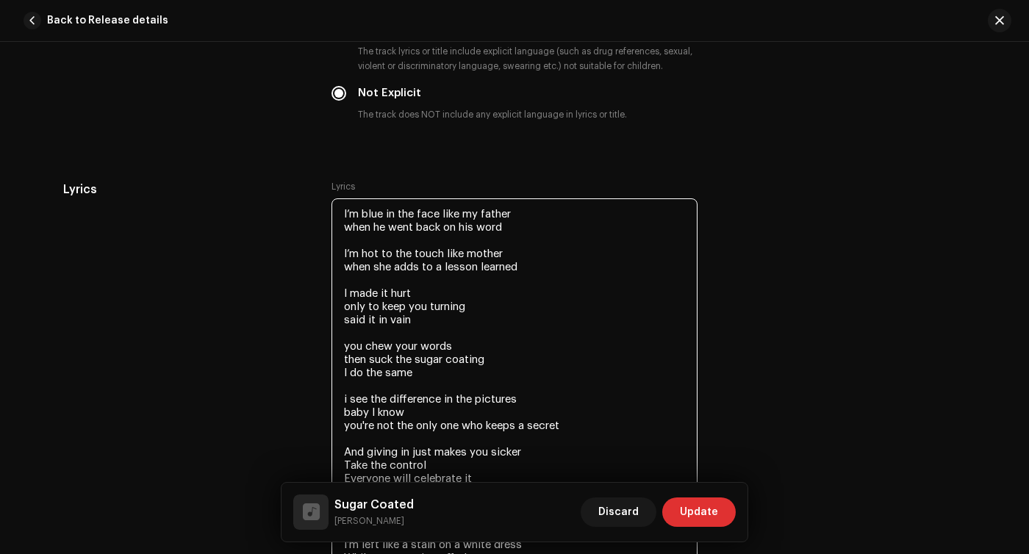
click at [422, 268] on textarea "I’m blue in the face like my father when he went back on his word I’m hot to th…" at bounding box center [514, 531] width 366 height 666
click at [357, 233] on textarea "I’m blue in the face like my father when he went back on his word I’m hot to th…" at bounding box center [514, 531] width 366 height 666
click at [351, 279] on textarea "I’m blue in the face like my father When he went back on his word I’m hot to th…" at bounding box center [514, 531] width 366 height 666
click at [355, 348] on textarea "I’m blue in the face like my father When he went back on his word I’m hot to th…" at bounding box center [514, 531] width 366 height 666
click at [355, 362] on textarea "I’m blue in the face like my father When he went back on his word I’m hot to th…" at bounding box center [514, 531] width 366 height 666
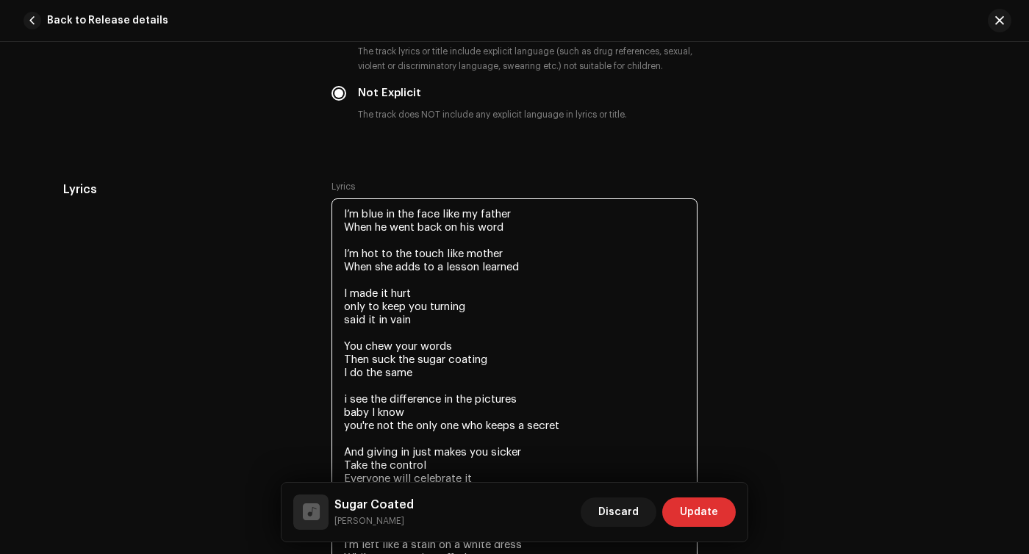
click at [345, 309] on textarea "I’m blue in the face like my father When he went back on his word I’m hot to th…" at bounding box center [514, 531] width 366 height 666
click at [345, 329] on textarea "I’m blue in the face like my father When he went back on his word I’m hot to th…" at bounding box center [514, 531] width 366 height 666
click at [348, 430] on textarea "I’m blue in the face like my father When he went back on his word I’m hot to th…" at bounding box center [514, 531] width 366 height 666
click at [344, 417] on textarea "I’m blue in the face like my father When he went back on his word I’m hot to th…" at bounding box center [514, 531] width 366 height 666
click at [284, 319] on div "Lyrics" at bounding box center [185, 533] width 245 height 704
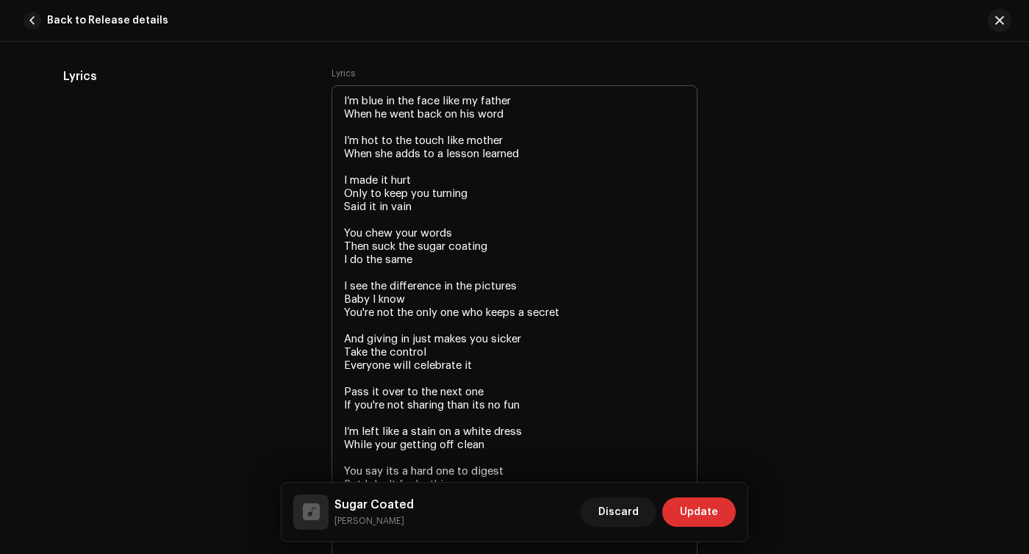
scroll to position [3074, 0]
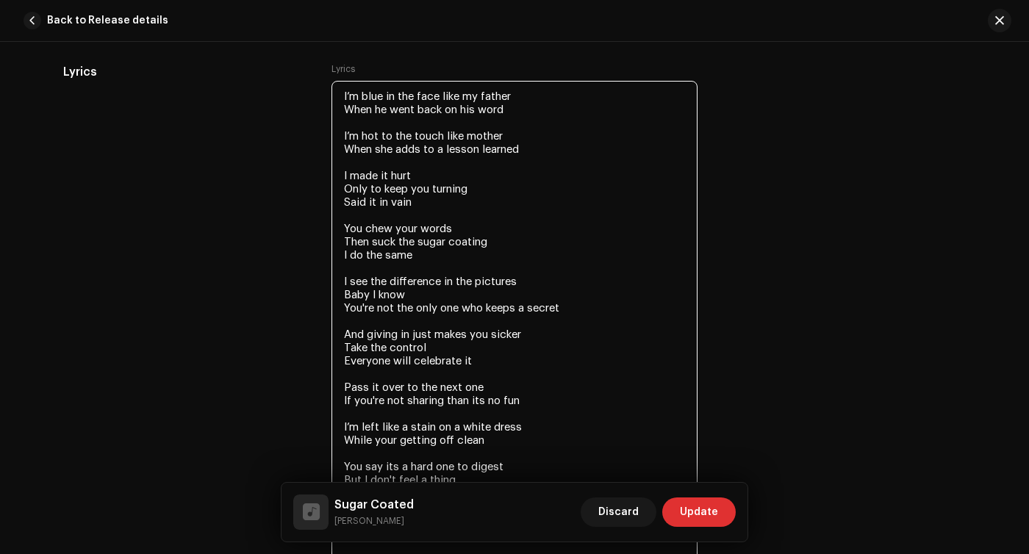
click at [354, 344] on textarea "I’m blue in the face like my father When he went back on his word I’m hot to th…" at bounding box center [514, 414] width 366 height 666
click at [629, 310] on textarea "I’m blue in the face like my father When he went back on his word I’m hot to th…" at bounding box center [514, 414] width 366 height 666
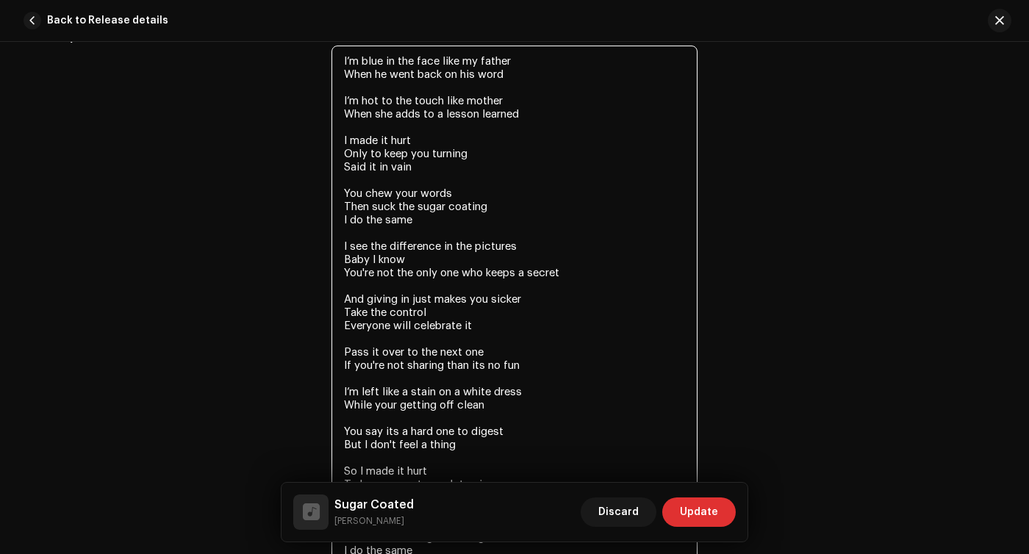
scroll to position [3110, 0]
click at [363, 409] on textarea "I’m blue in the face like my father When he went back on his word I’m hot to th…" at bounding box center [514, 378] width 366 height 666
click at [381, 409] on textarea "I’m blue in the face like my father When he went back on his word I’m hot to th…" at bounding box center [514, 378] width 366 height 666
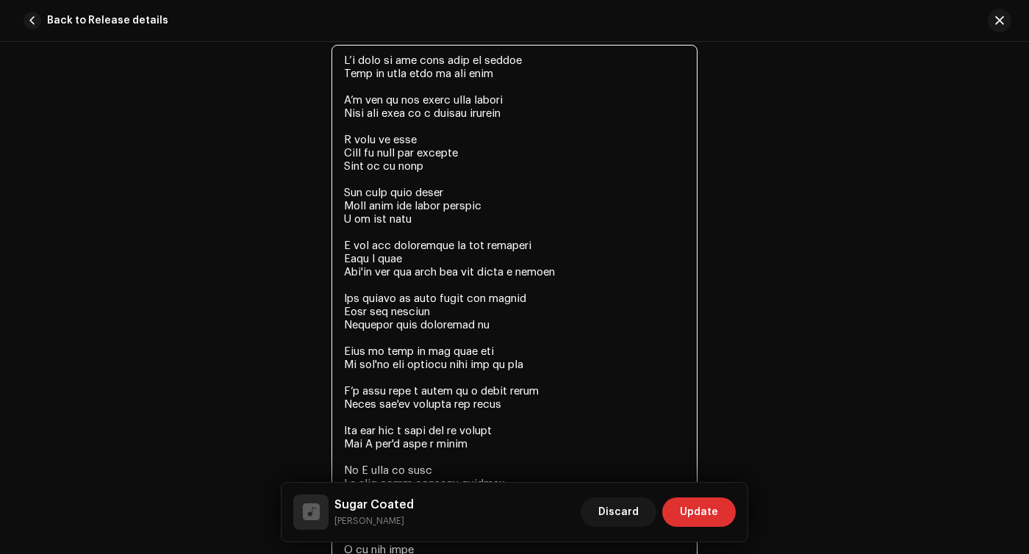
click at [451, 369] on textarea at bounding box center [514, 378] width 366 height 666
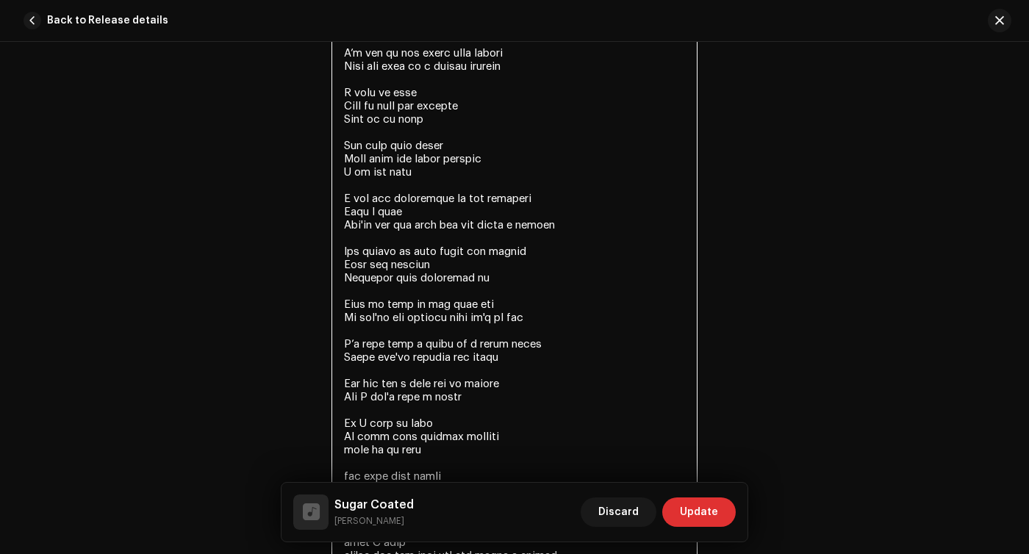
scroll to position [3174, 0]
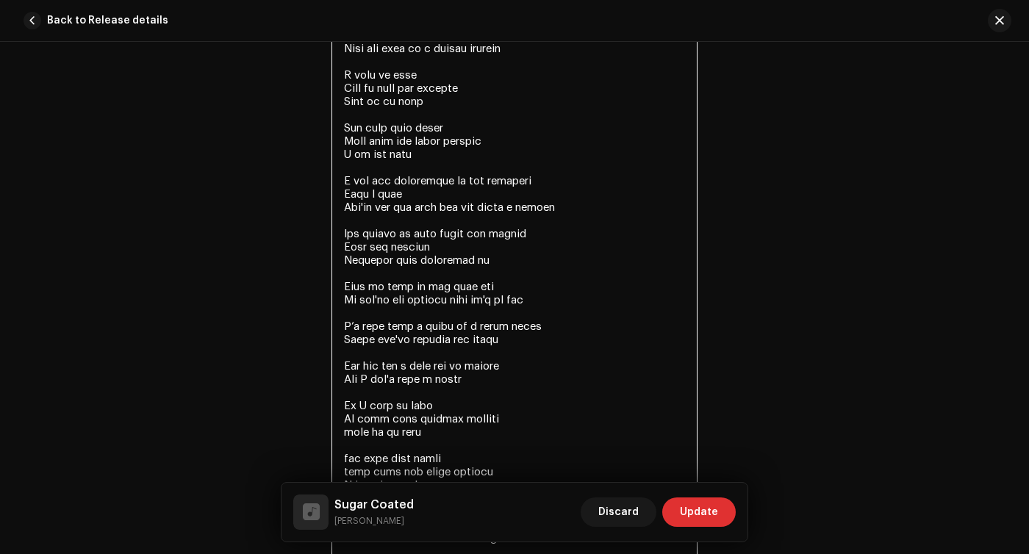
click at [393, 370] on textarea at bounding box center [514, 313] width 366 height 666
click at [387, 259] on textarea at bounding box center [514, 313] width 366 height 666
click at [390, 250] on textarea at bounding box center [514, 313] width 366 height 666
click at [511, 252] on textarea at bounding box center [514, 313] width 366 height 666
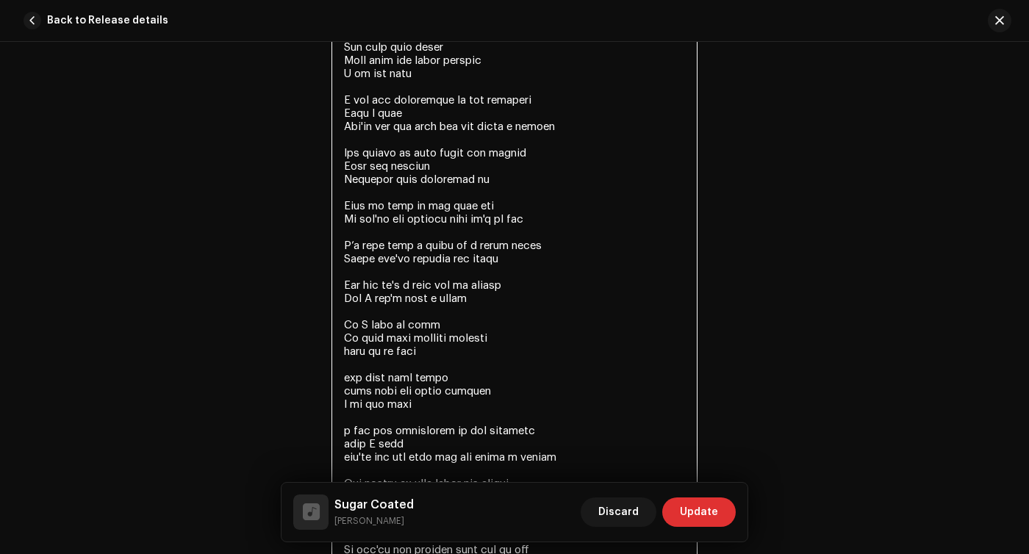
scroll to position [3255, 0]
click at [354, 398] on textarea at bounding box center [514, 233] width 366 height 666
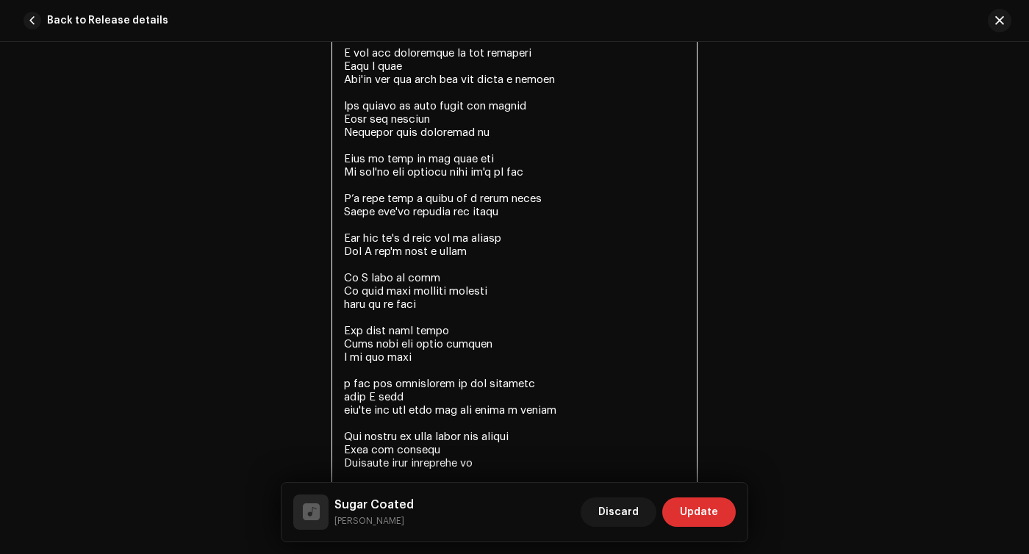
scroll to position [3319, 0]
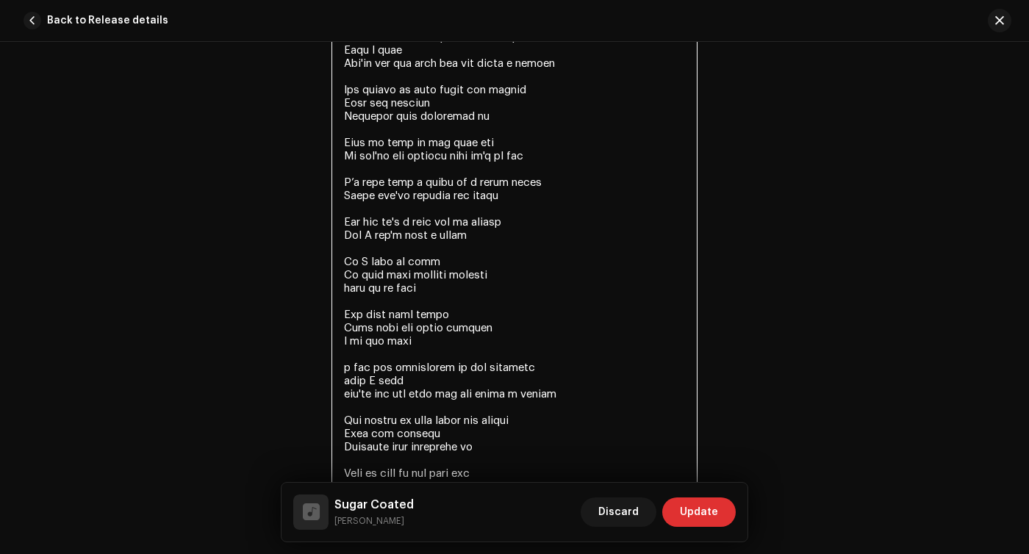
click at [341, 370] on textarea at bounding box center [514, 169] width 366 height 666
click at [354, 398] on textarea at bounding box center [514, 169] width 366 height 666
click at [384, 431] on textarea at bounding box center [514, 169] width 366 height 666
click at [426, 419] on textarea at bounding box center [514, 169] width 366 height 666
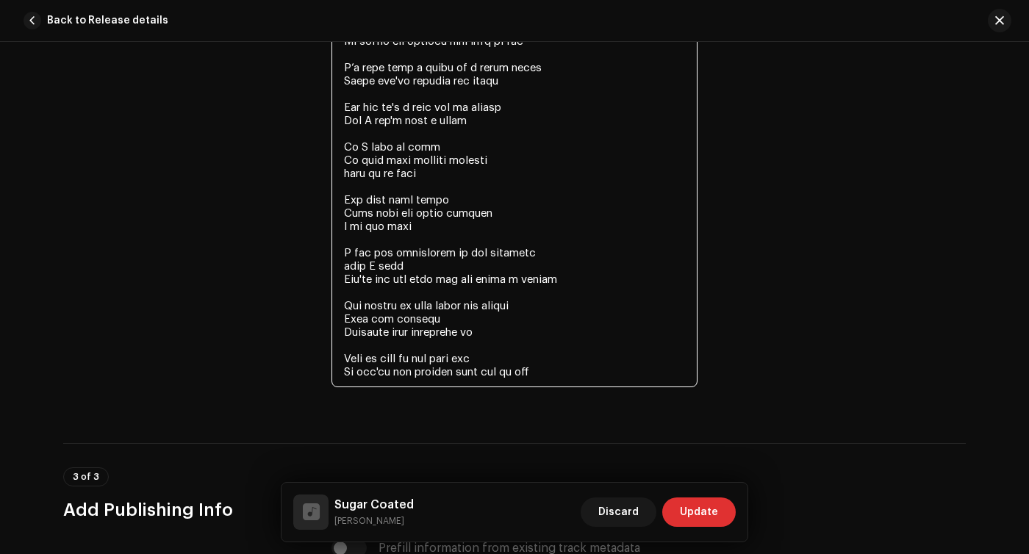
click at [414, 327] on textarea at bounding box center [514, 54] width 366 height 666
click at [536, 298] on textarea at bounding box center [514, 54] width 366 height 666
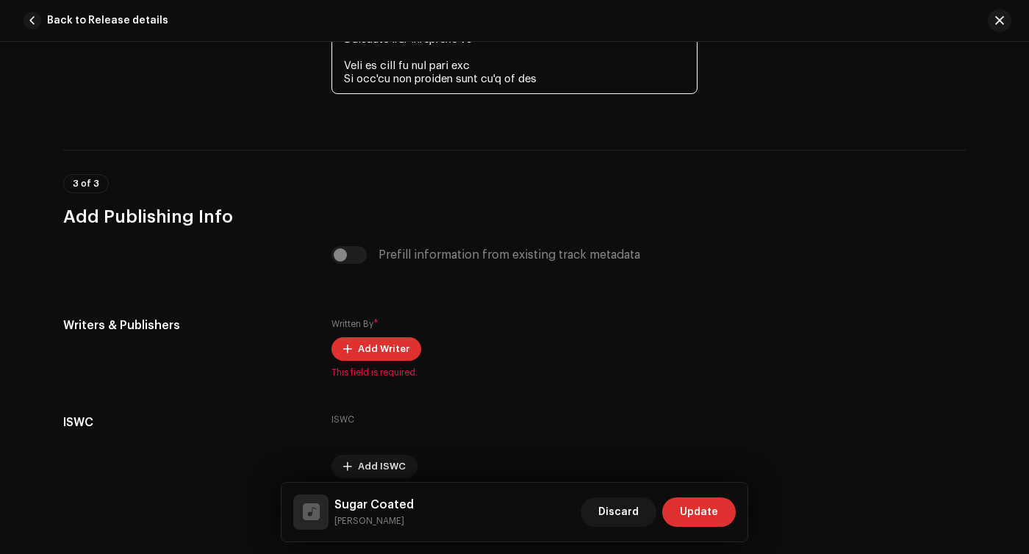
scroll to position [3731, 0]
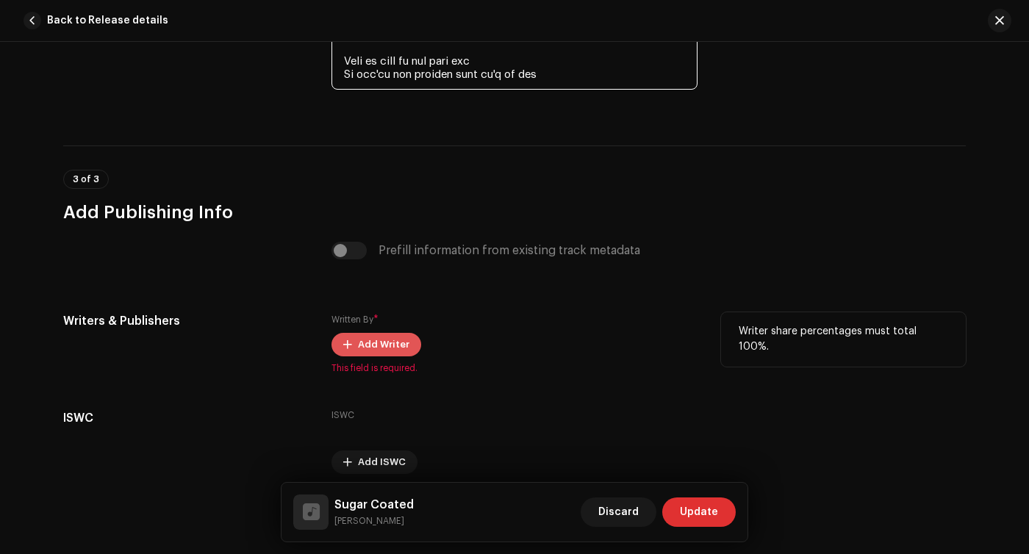
type textarea "L’i dolo si ame cons adip el seddoe Temp in utla etdo ma ali enim A’m ven qu no…"
click at [379, 343] on span "Add Writer" at bounding box center [383, 344] width 51 height 29
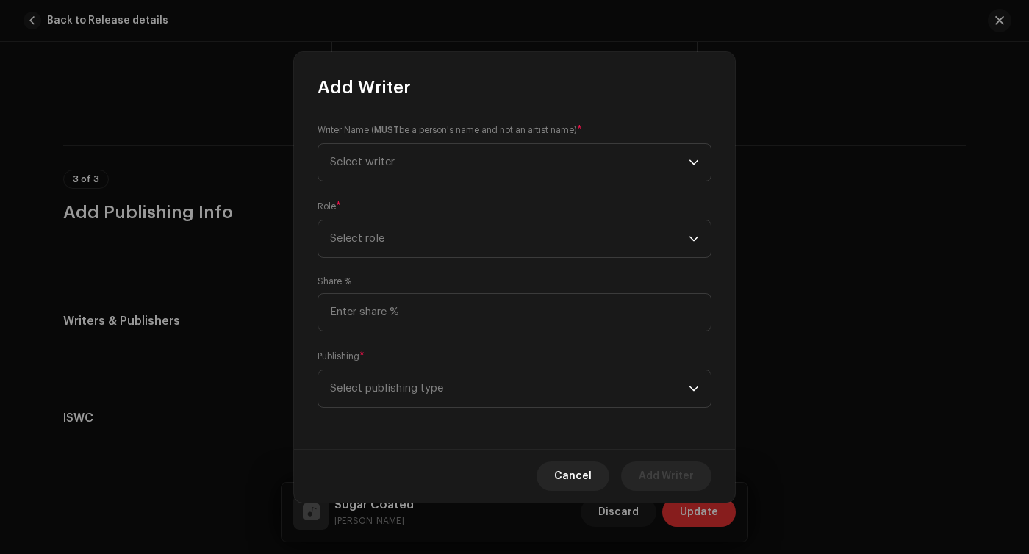
click at [464, 137] on div "Writer Name ( MUST be a person's name and not an artist name) * Select writer" at bounding box center [515, 152] width 394 height 59
click at [454, 157] on span "Select writer" at bounding box center [509, 162] width 359 height 37
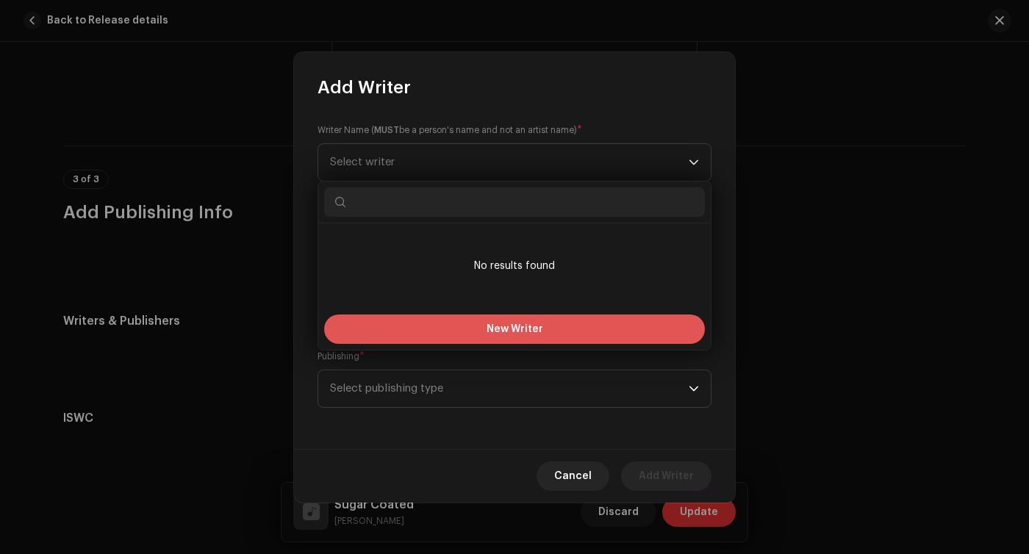
click at [480, 325] on button "New Writer" at bounding box center [514, 329] width 381 height 29
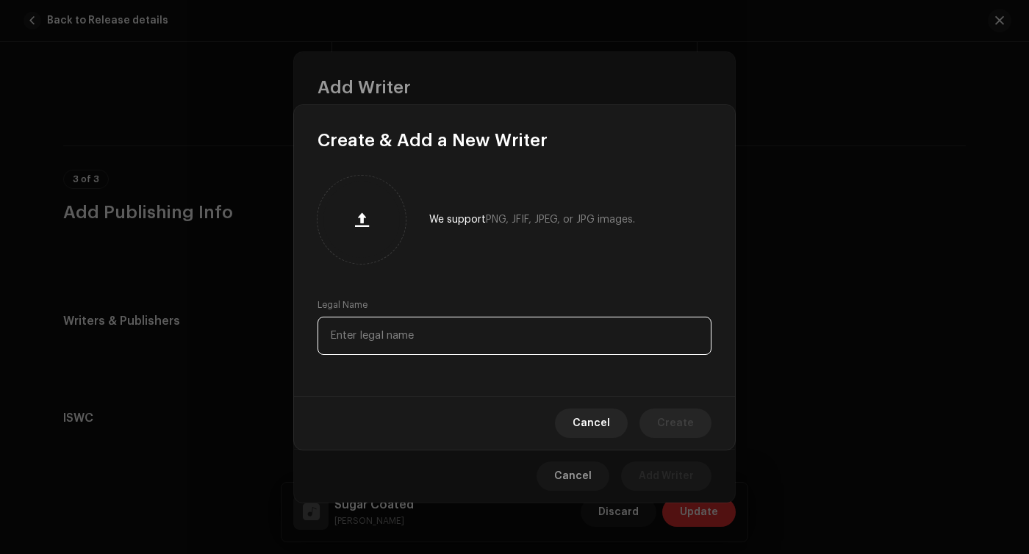
click at [465, 334] on input "text" at bounding box center [515, 336] width 394 height 38
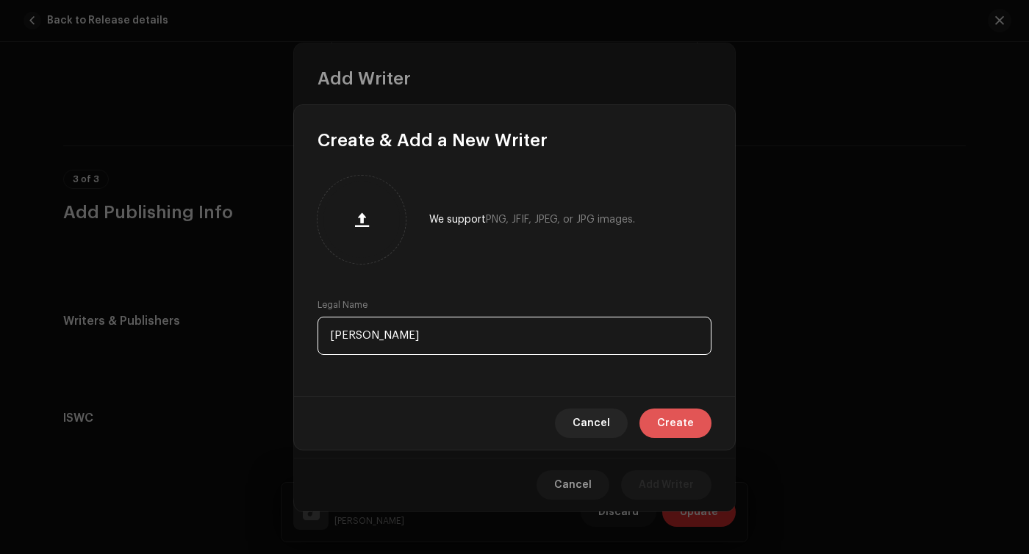
type input "[PERSON_NAME]"
click at [686, 420] on span "Create" at bounding box center [675, 423] width 37 height 29
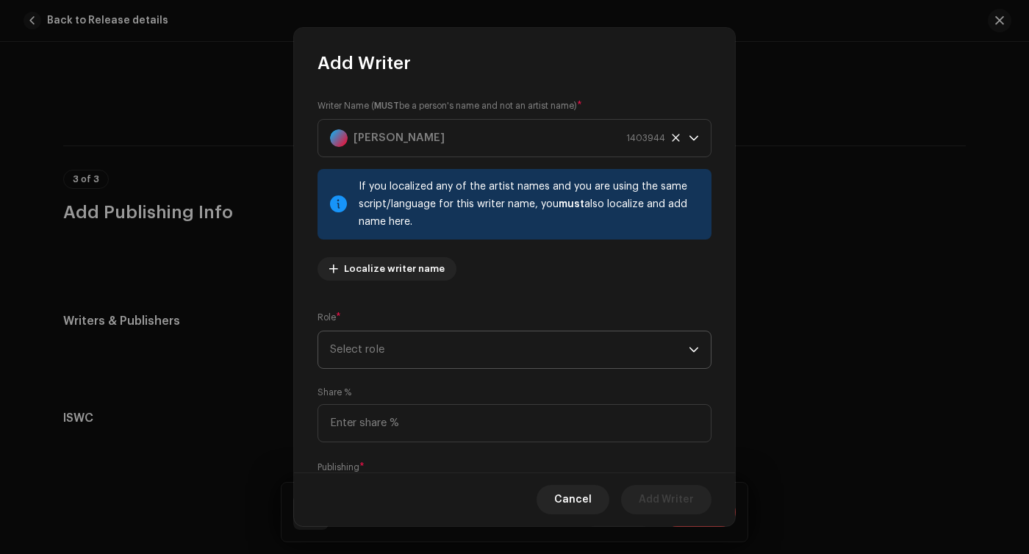
click at [406, 350] on span "Select role" at bounding box center [509, 349] width 359 height 37
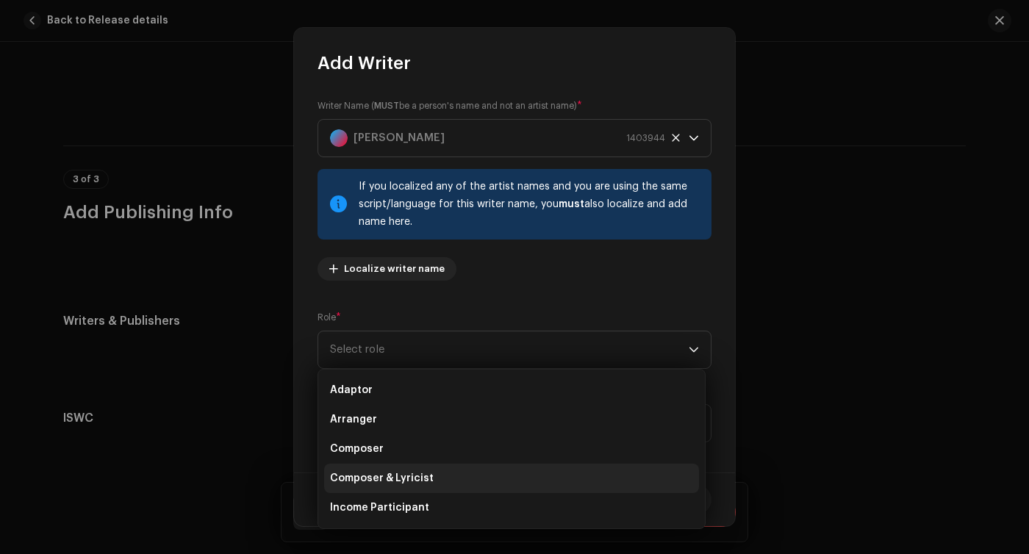
click at [396, 472] on span "Composer & Lyricist" at bounding box center [382, 478] width 104 height 15
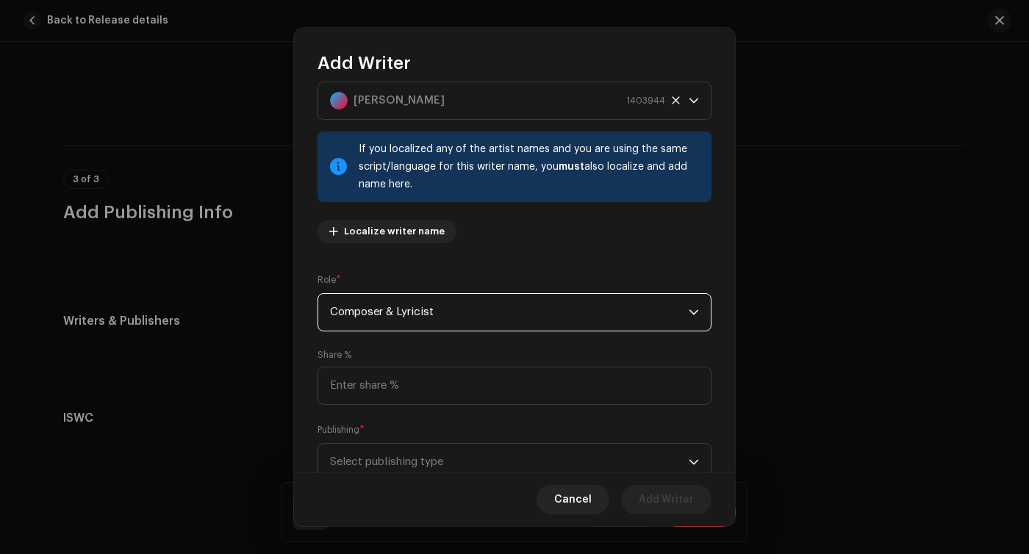
scroll to position [41, 0]
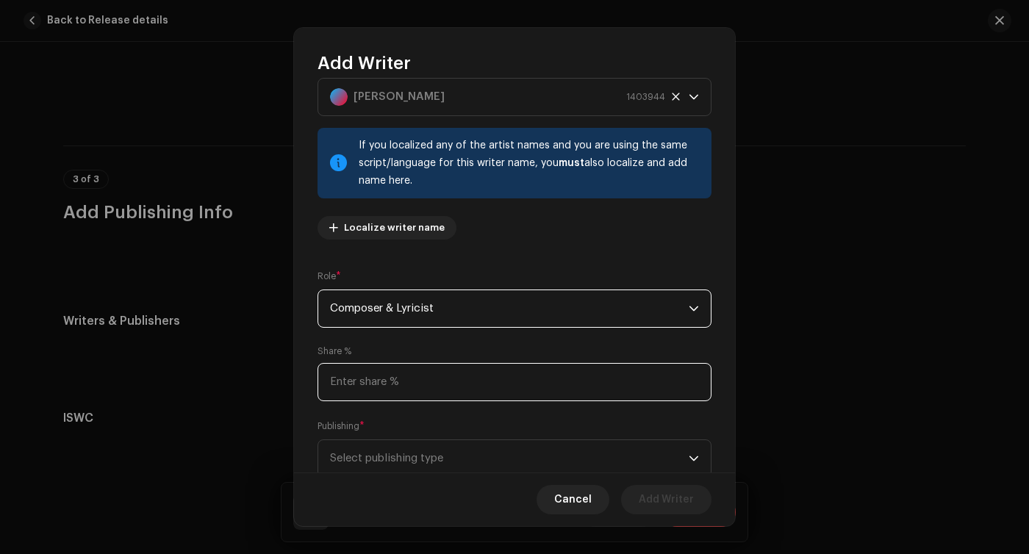
click at [403, 400] on input at bounding box center [515, 382] width 394 height 38
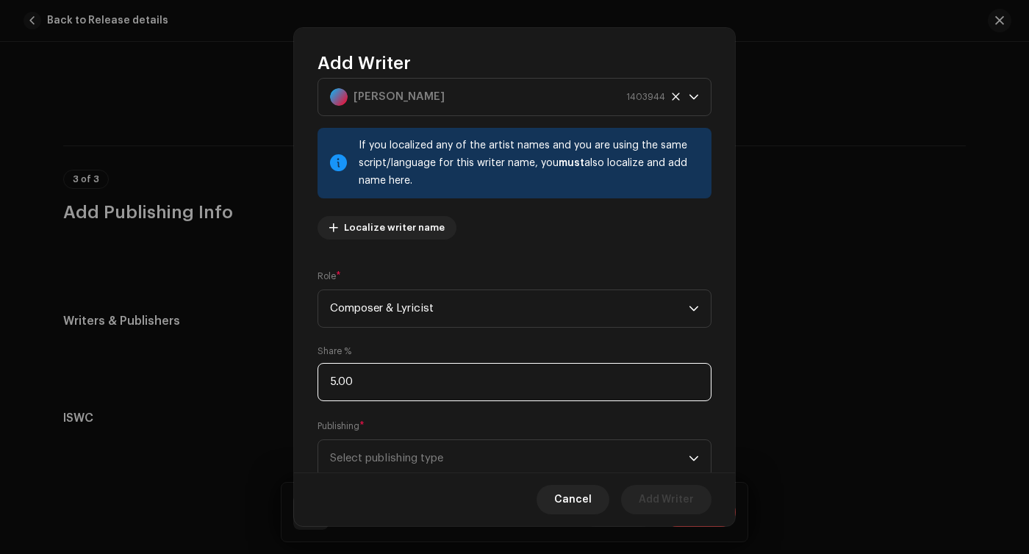
type input "50.00"
click at [410, 463] on span "Select publishing type" at bounding box center [509, 458] width 359 height 37
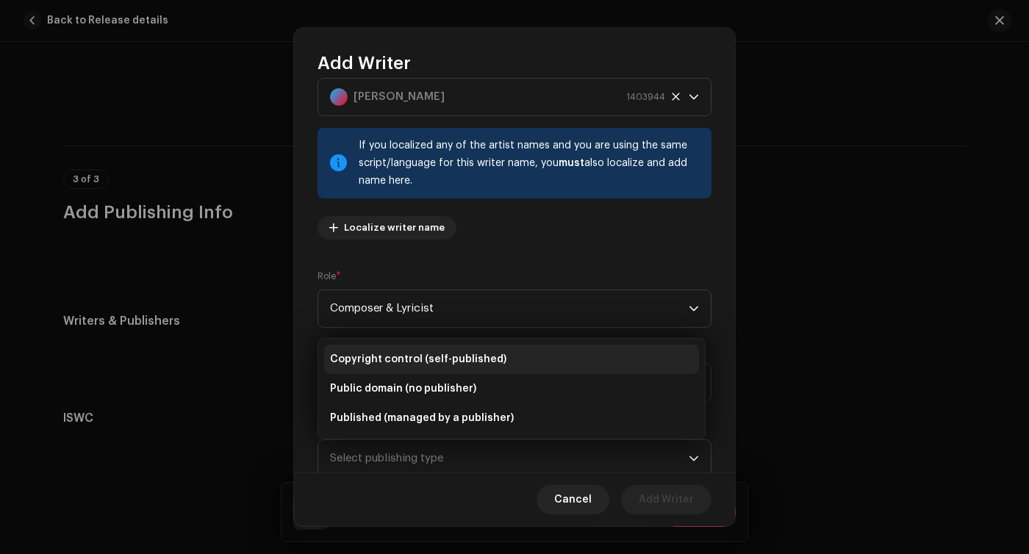
click at [404, 360] on span "Copyright control (self-published)" at bounding box center [418, 359] width 176 height 15
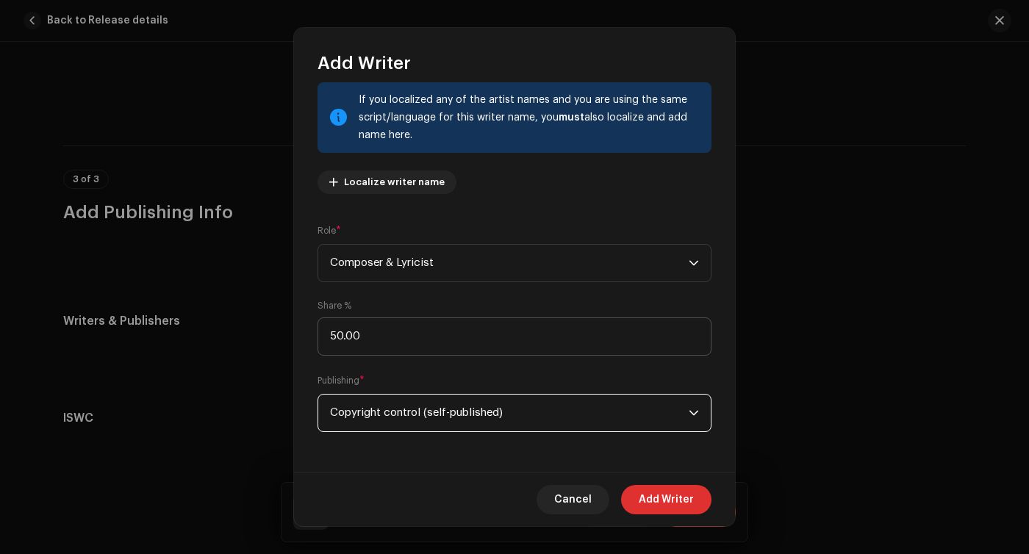
scroll to position [86, 0]
click at [666, 502] on span "Add Writer" at bounding box center [666, 499] width 55 height 29
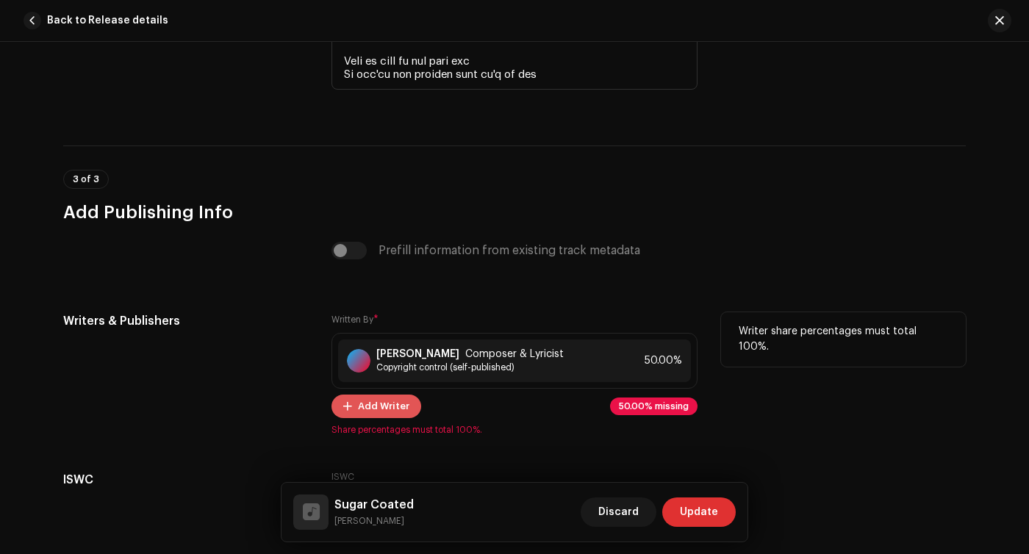
click at [373, 413] on span "Add Writer" at bounding box center [383, 406] width 51 height 29
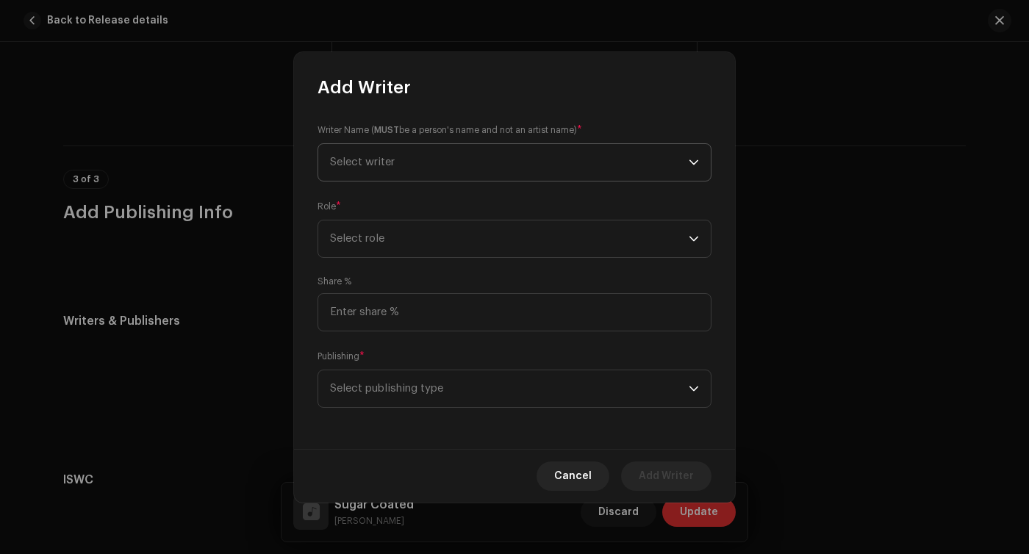
click at [447, 161] on span "Select writer" at bounding box center [509, 162] width 359 height 37
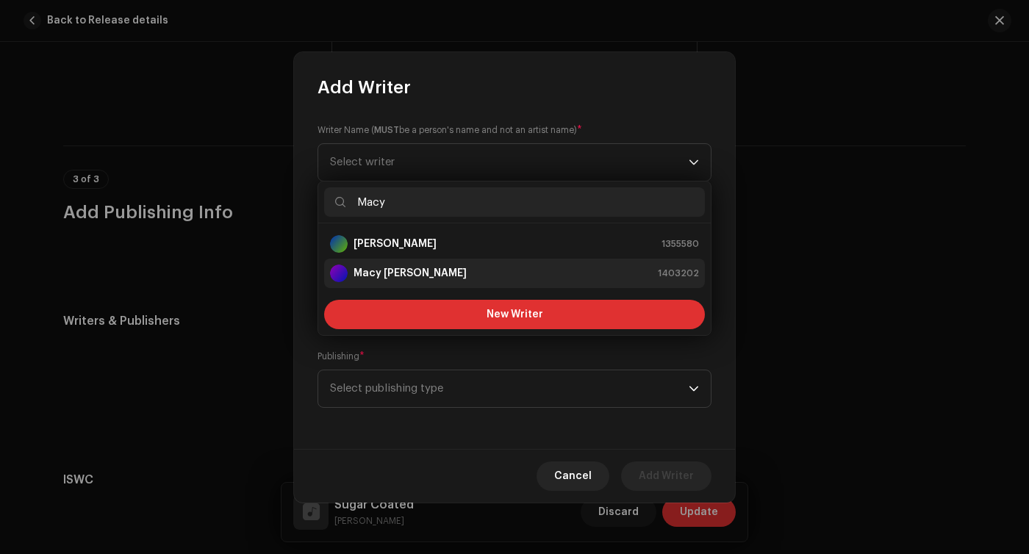
type input "Macy"
click at [460, 277] on div "Macy [PERSON_NAME] 1403202" at bounding box center [514, 274] width 369 height 18
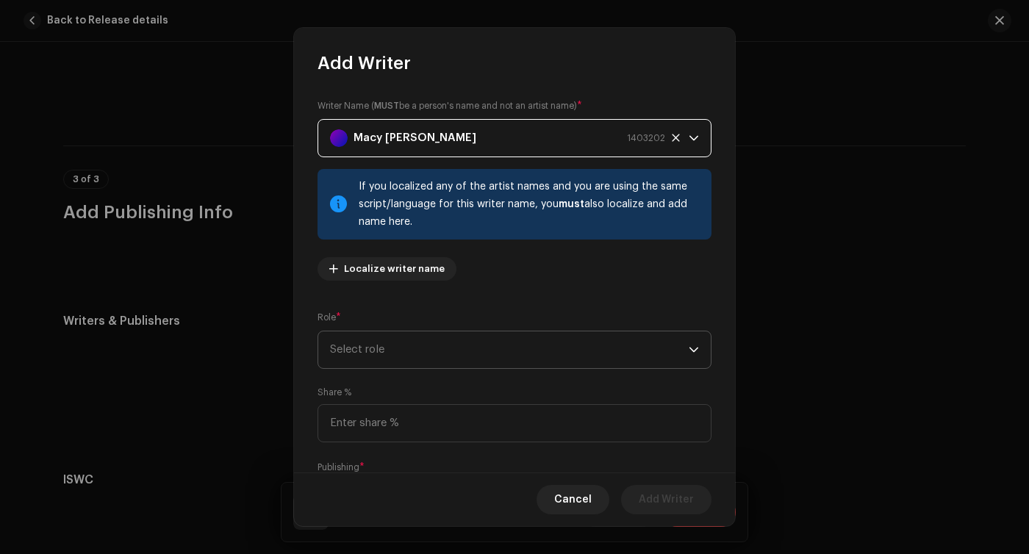
click at [398, 354] on span "Select role" at bounding box center [509, 349] width 359 height 37
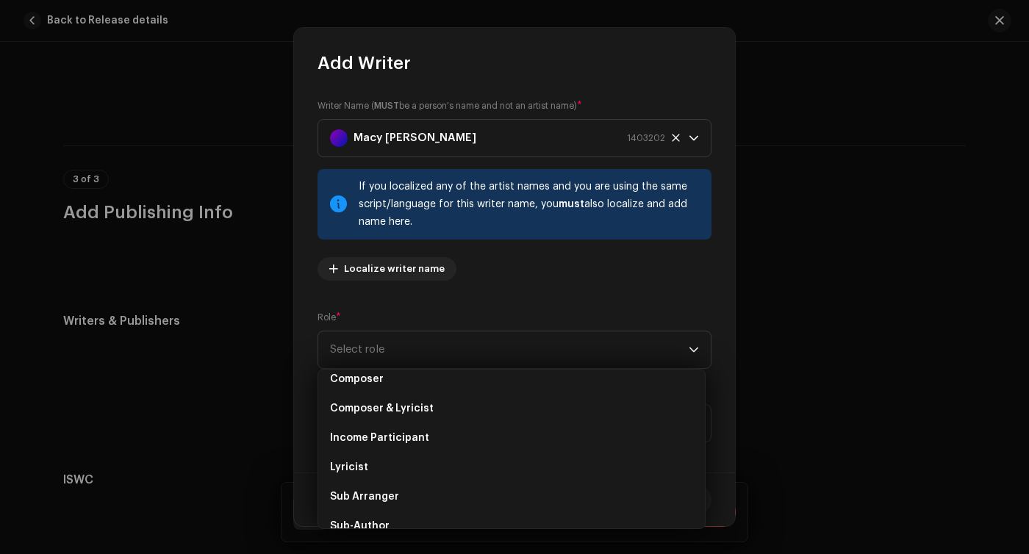
scroll to position [73, 0]
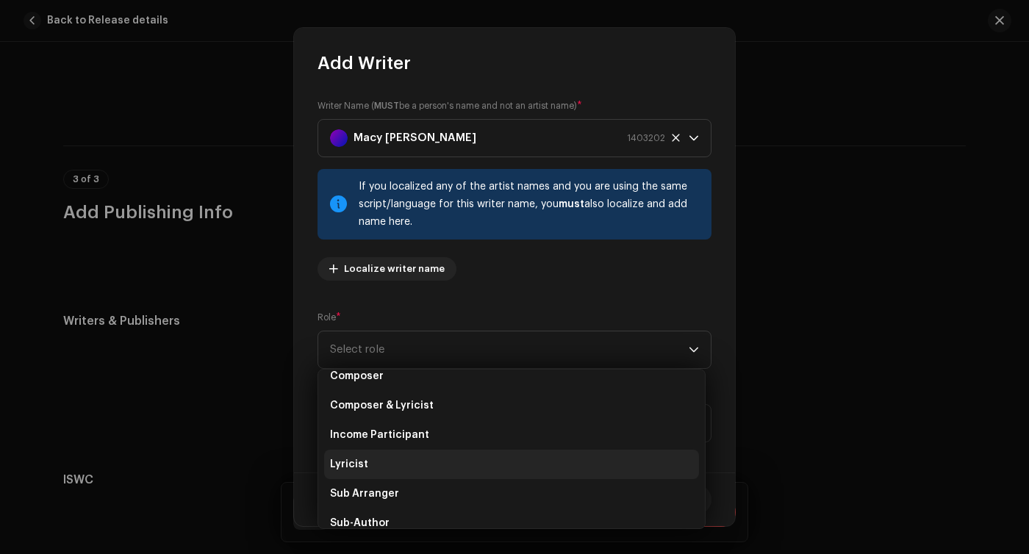
click at [371, 465] on li "Lyricist" at bounding box center [511, 464] width 375 height 29
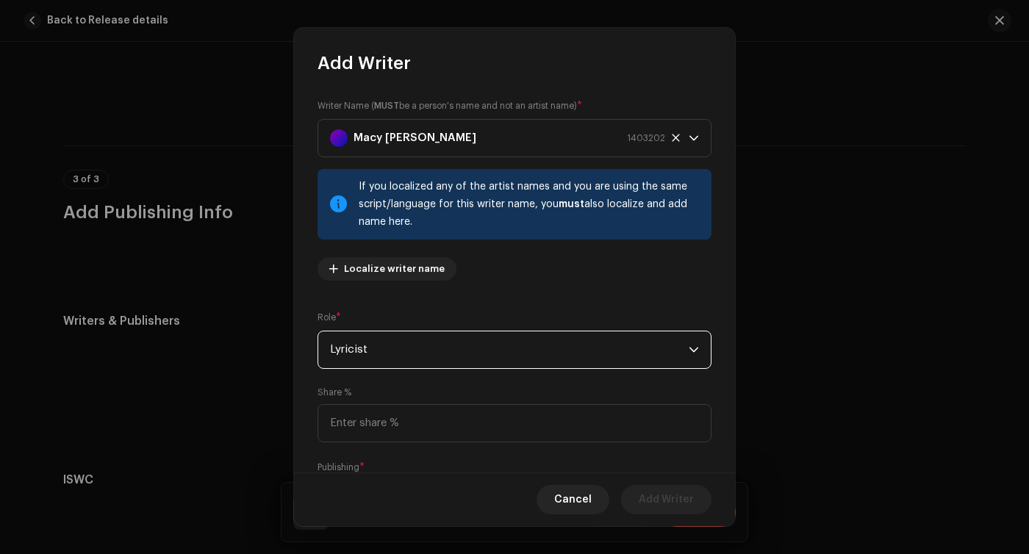
click at [402, 399] on div "Share %" at bounding box center [515, 415] width 394 height 56
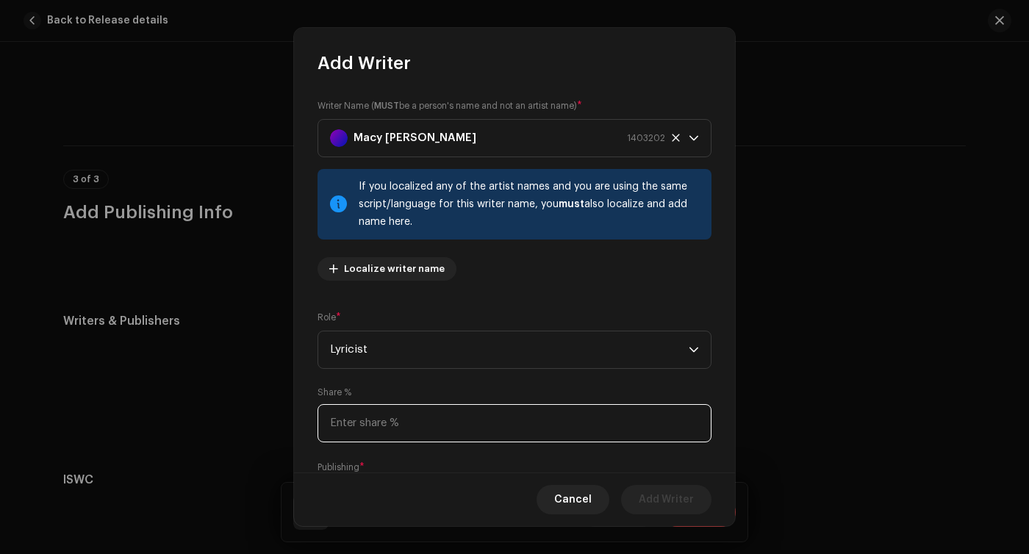
click at [397, 417] on input at bounding box center [515, 423] width 394 height 38
type input "50.00"
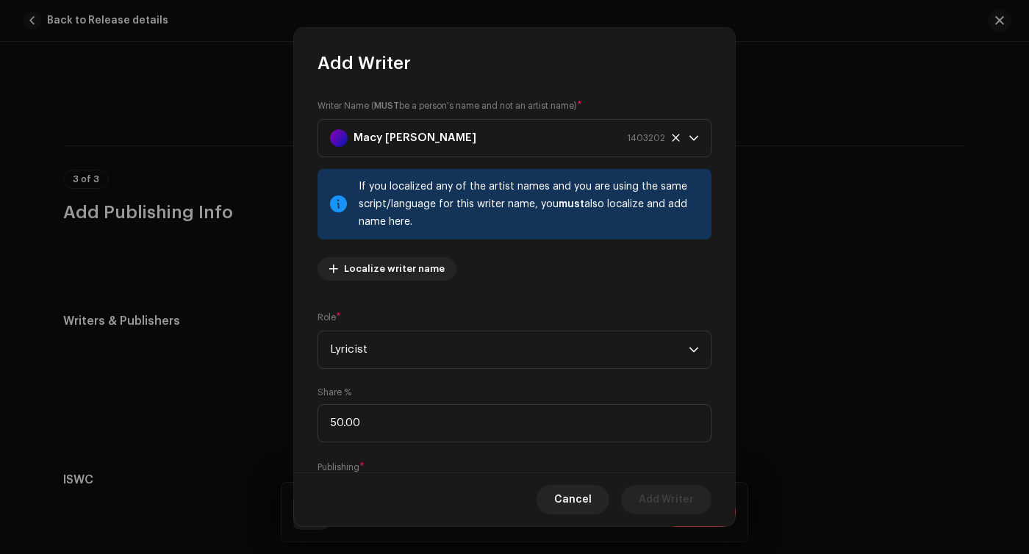
click at [348, 312] on div "Role * Lyricist" at bounding box center [515, 339] width 394 height 59
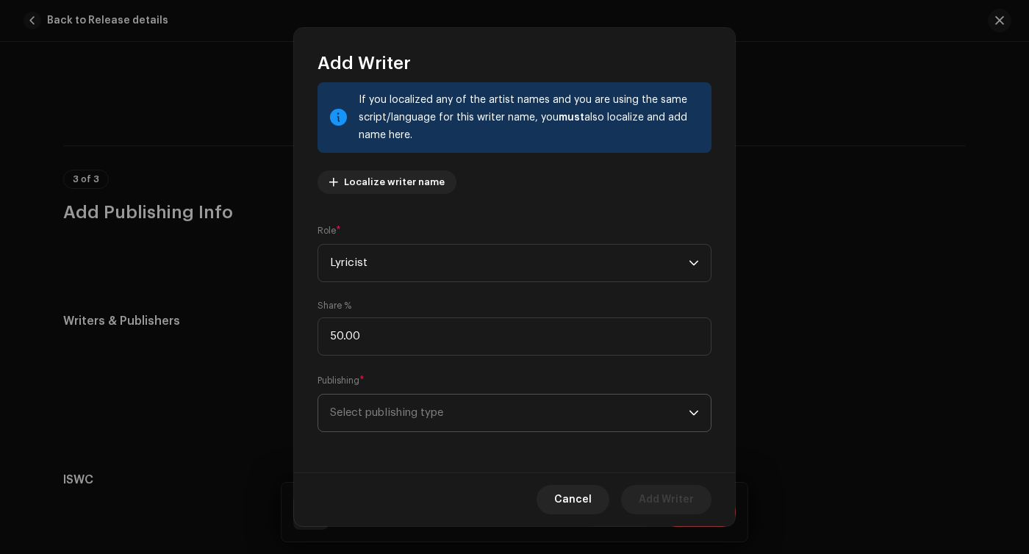
click at [387, 412] on span "Select publishing type" at bounding box center [509, 413] width 359 height 37
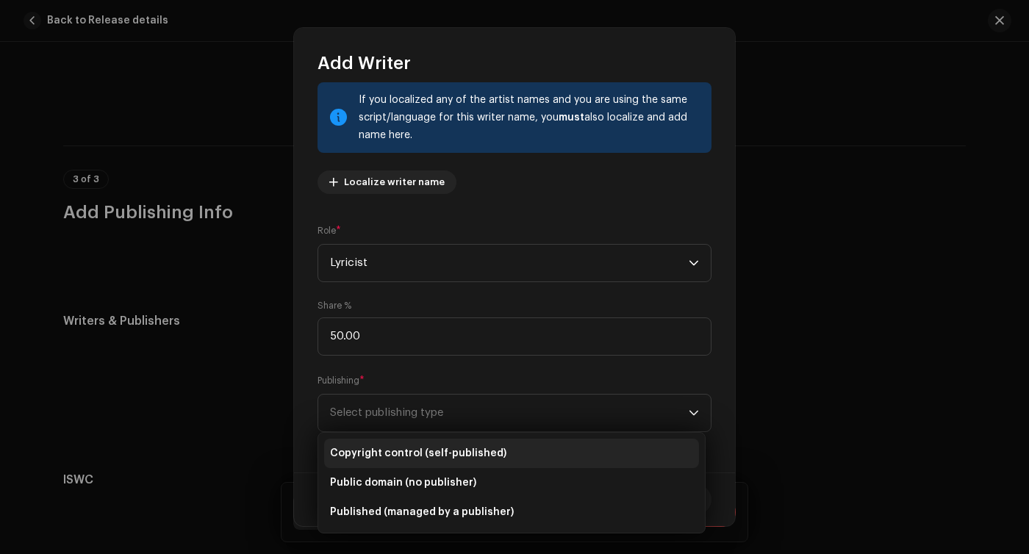
click at [385, 451] on span "Copyright control (self-published)" at bounding box center [418, 453] width 176 height 15
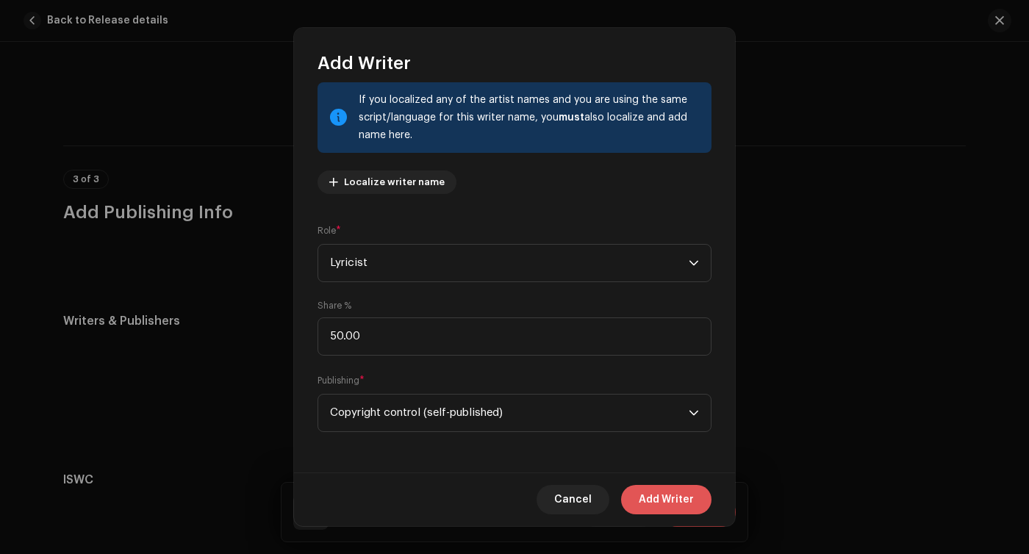
click at [656, 503] on span "Add Writer" at bounding box center [666, 499] width 55 height 29
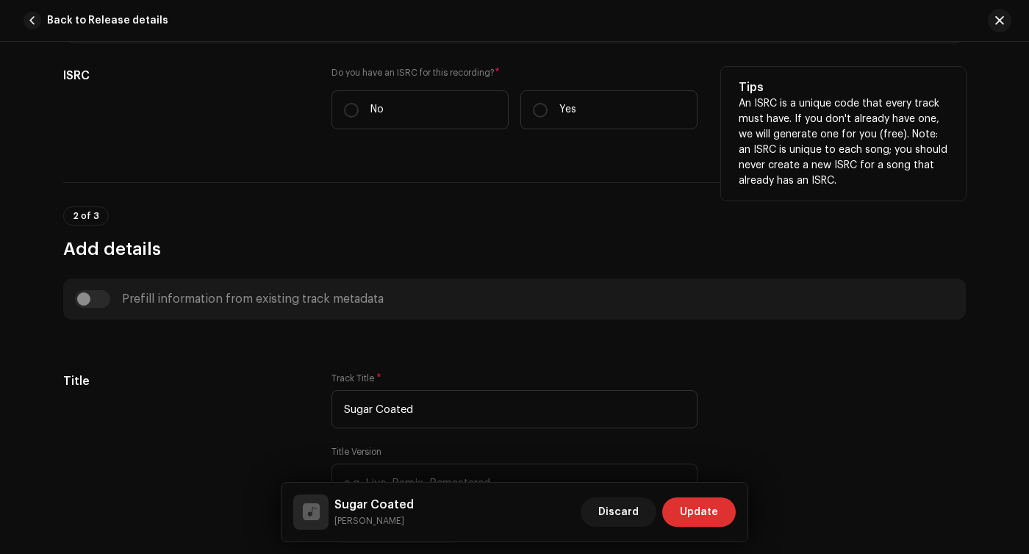
scroll to position [335, 0]
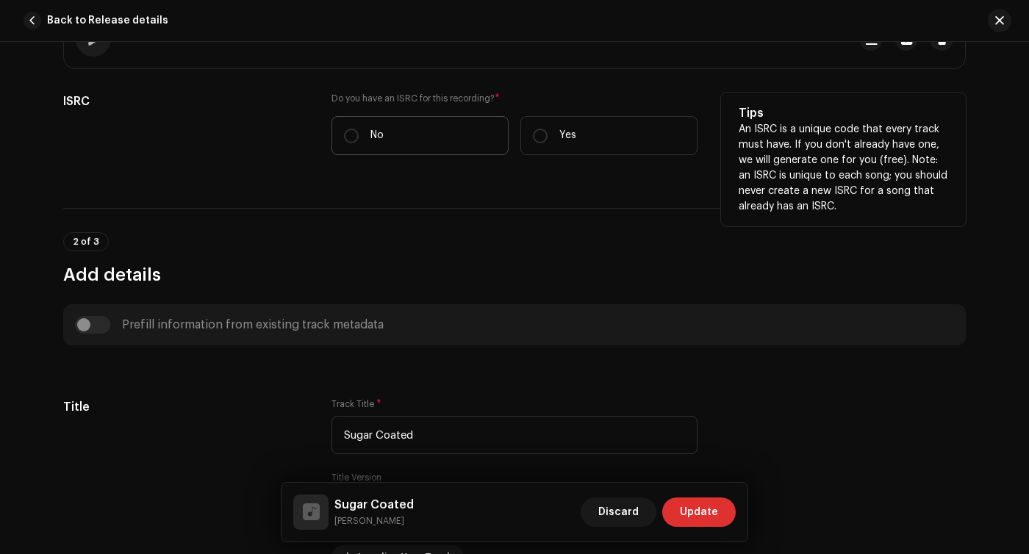
click at [339, 137] on label "No" at bounding box center [419, 135] width 177 height 39
click at [344, 137] on input "No" at bounding box center [351, 136] width 15 height 15
radio input "true"
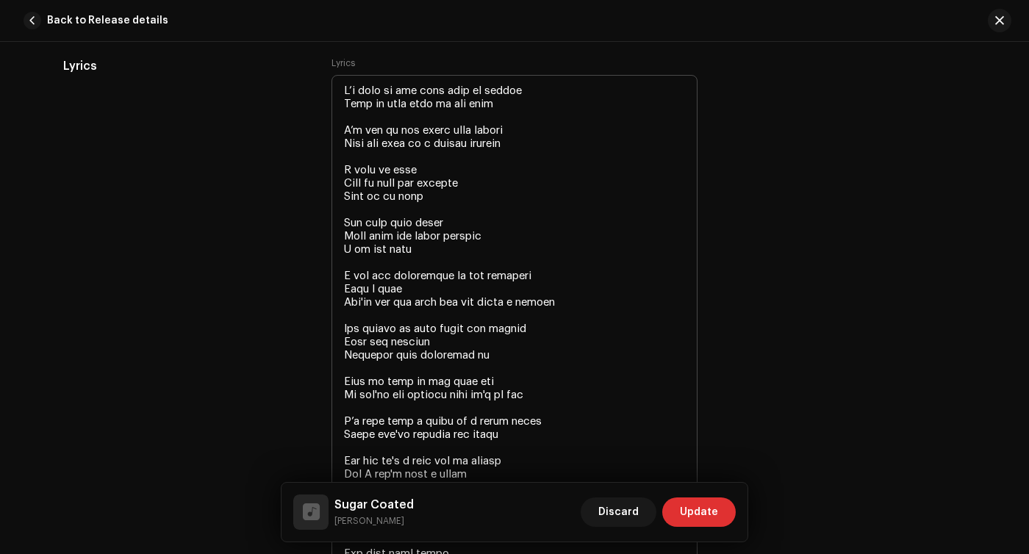
scroll to position [3119, 0]
click at [526, 306] on textarea at bounding box center [514, 407] width 366 height 666
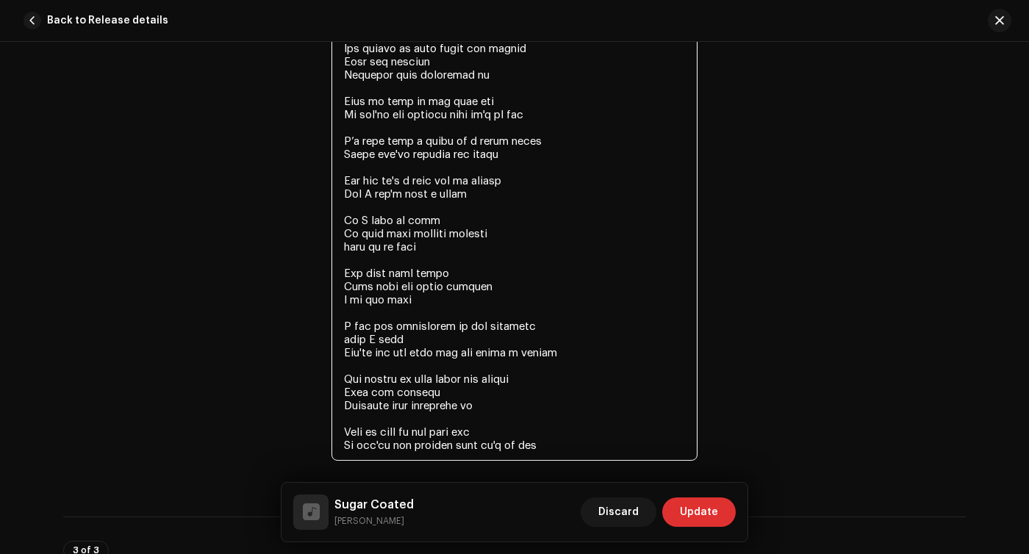
scroll to position [3400, 0]
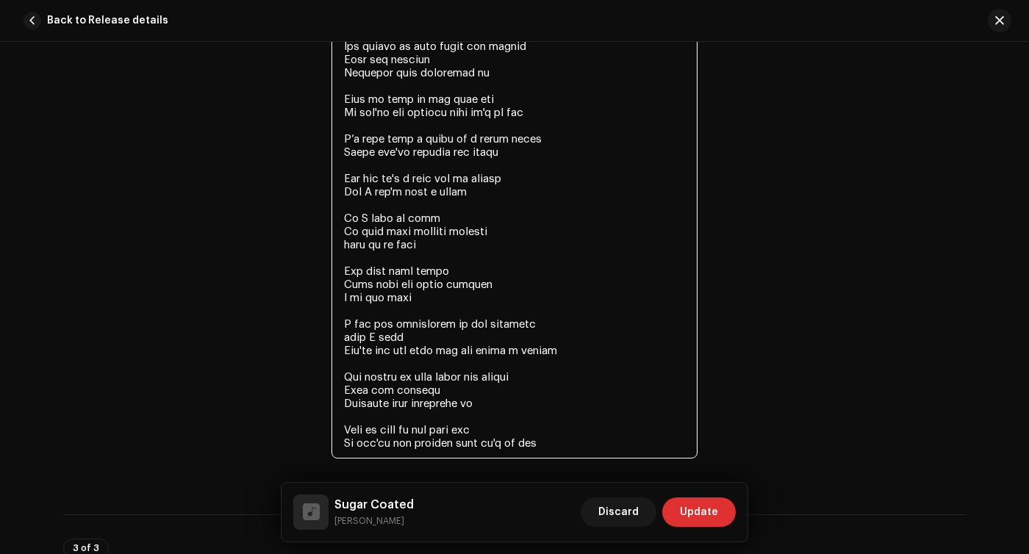
click at [525, 362] on textarea at bounding box center [514, 126] width 366 height 666
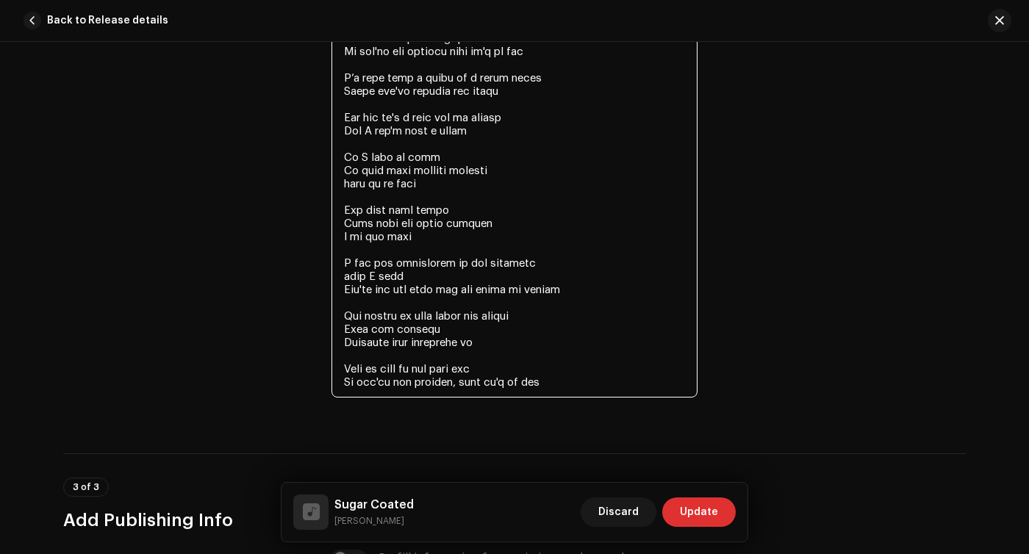
scroll to position [3462, 0]
type textarea "L’i dolo si ame cons adip el seddoe Temp in utla etdo ma ali enim A’m ven qu no…"
click at [700, 512] on span "Update" at bounding box center [699, 512] width 38 height 29
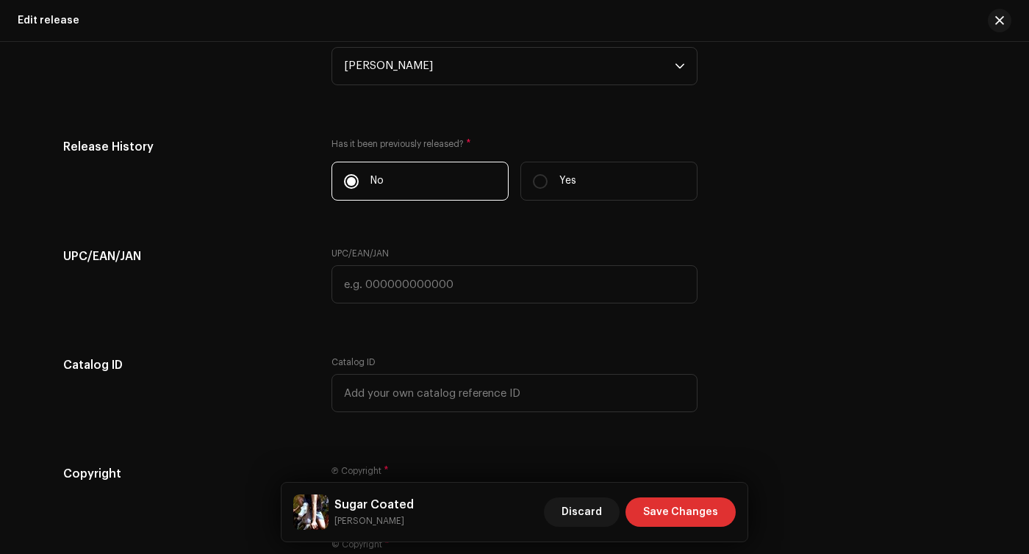
scroll to position [2744, 0]
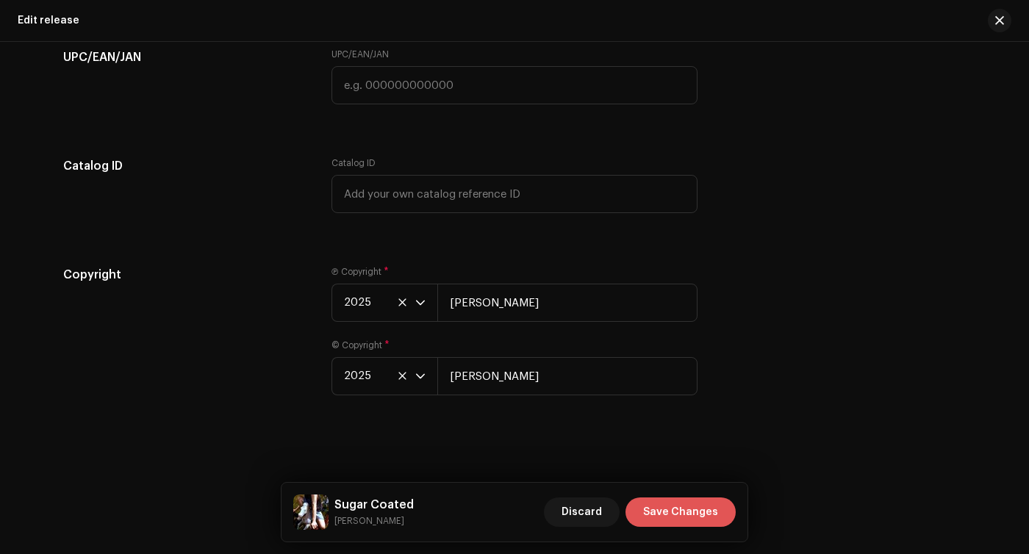
click at [678, 509] on span "Save Changes" at bounding box center [680, 512] width 75 height 29
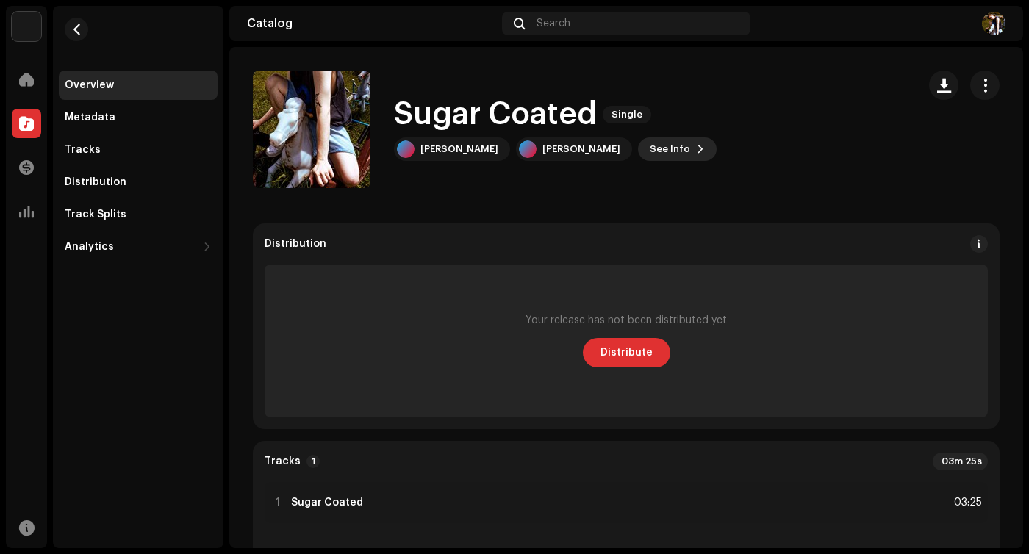
click at [650, 151] on span "See Info" at bounding box center [670, 149] width 40 height 29
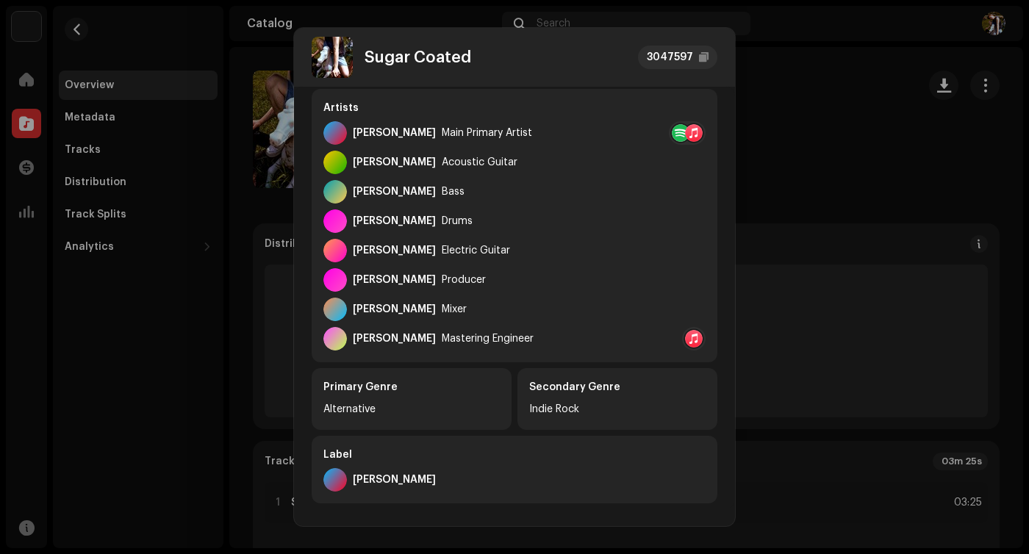
scroll to position [243, 0]
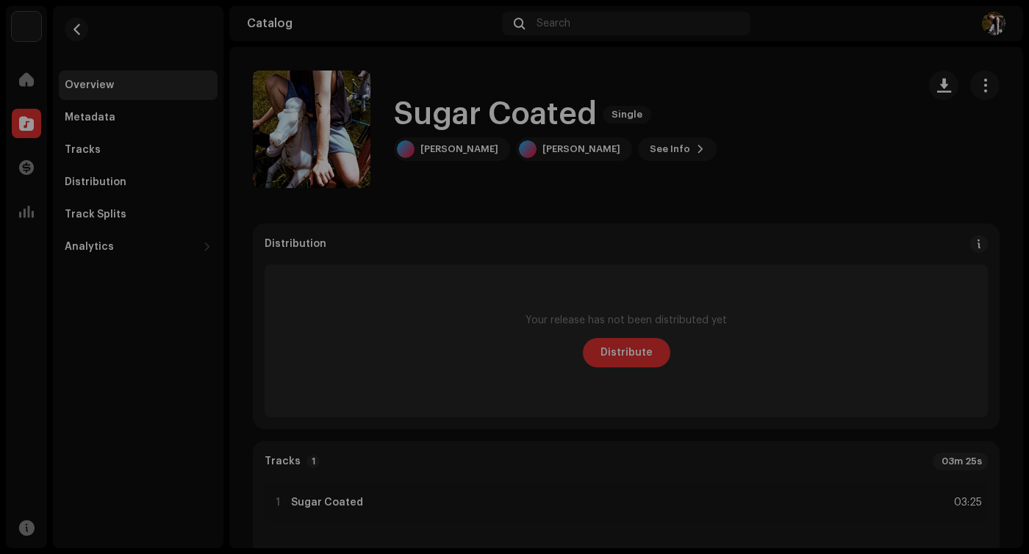
click at [804, 157] on div "Sugar Coated 3047597 Metadata Distribution Metadata Language English Release Ti…" at bounding box center [514, 277] width 1029 height 554
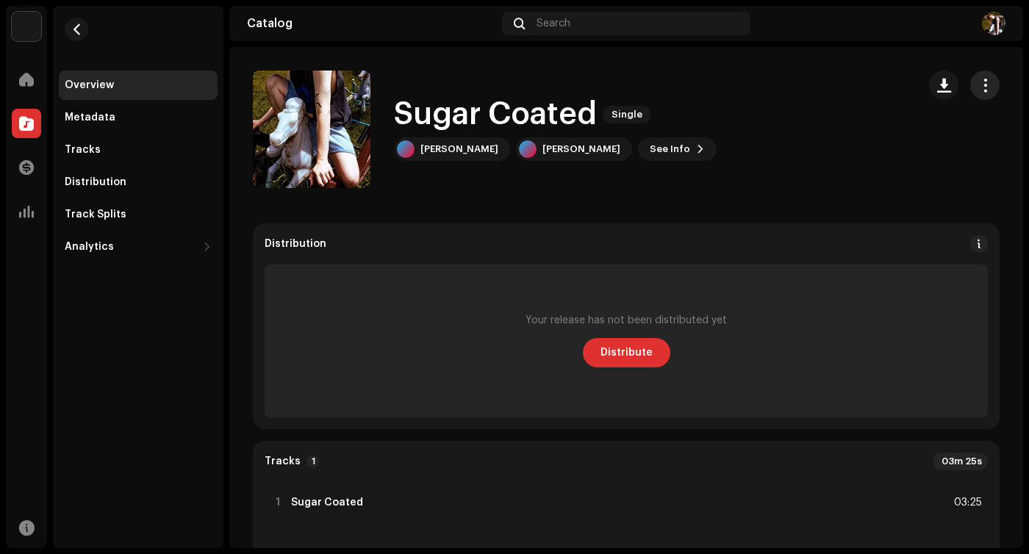
click at [978, 79] on span "button" at bounding box center [985, 85] width 14 height 12
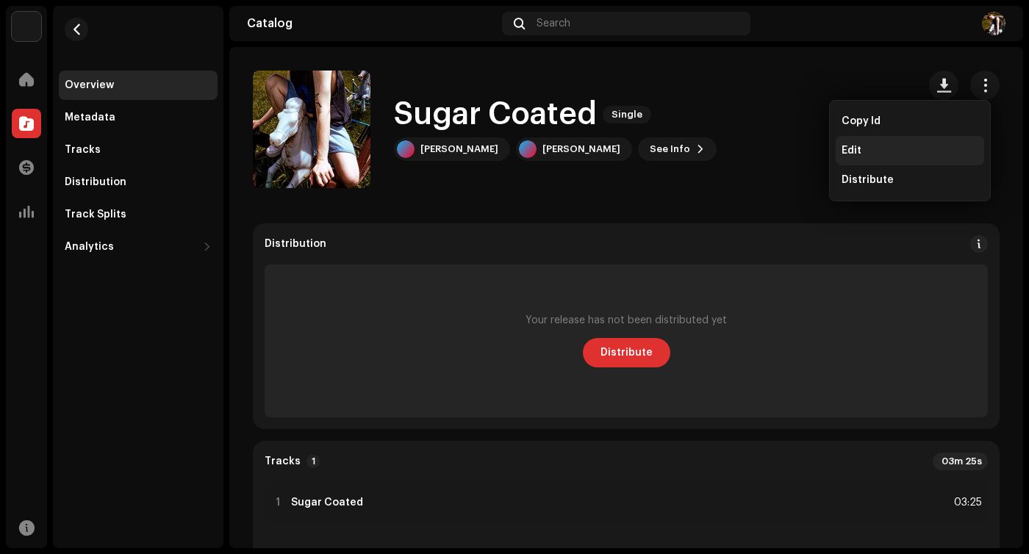
click at [875, 150] on div "Edit" at bounding box center [910, 151] width 137 height 12
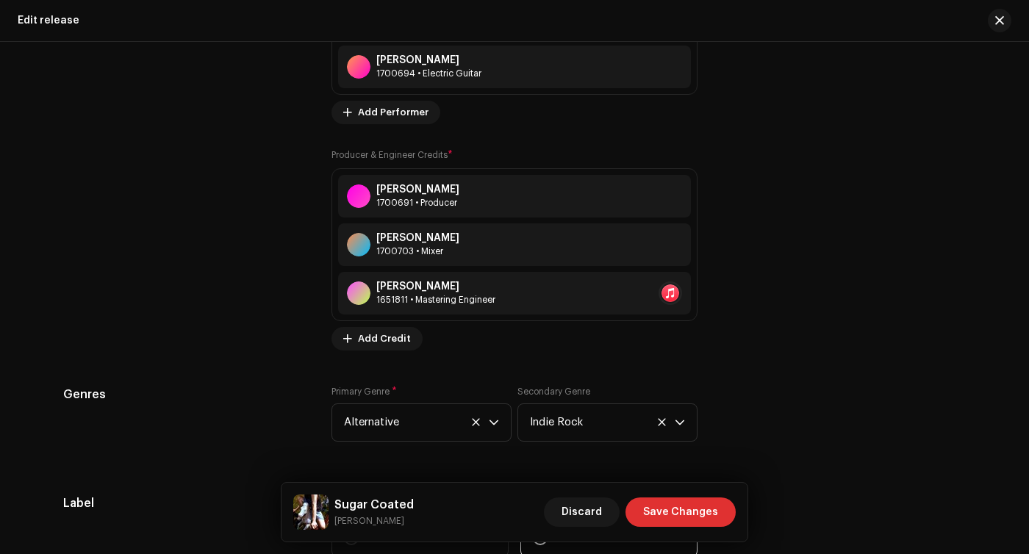
scroll to position [1996, 0]
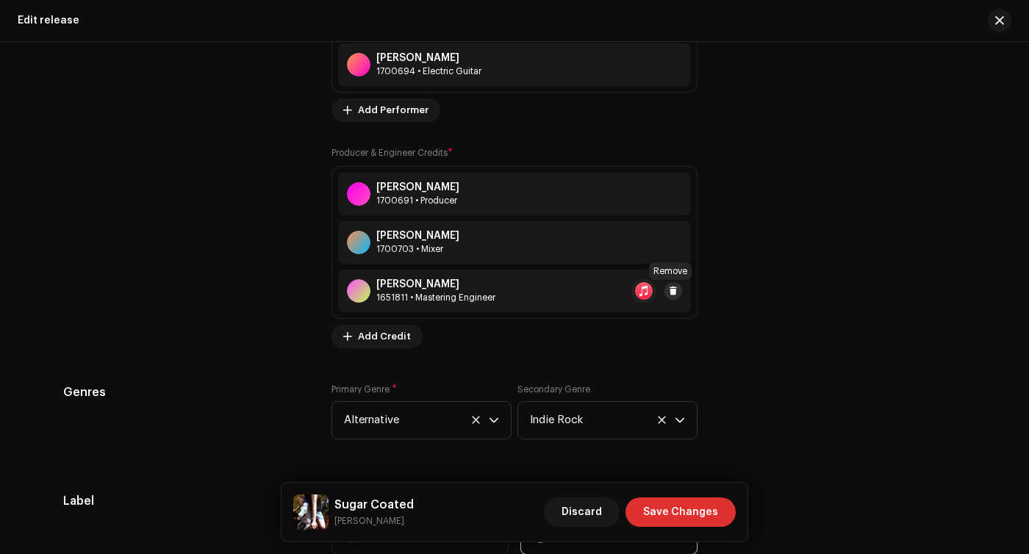
click at [669, 292] on span at bounding box center [673, 291] width 9 height 12
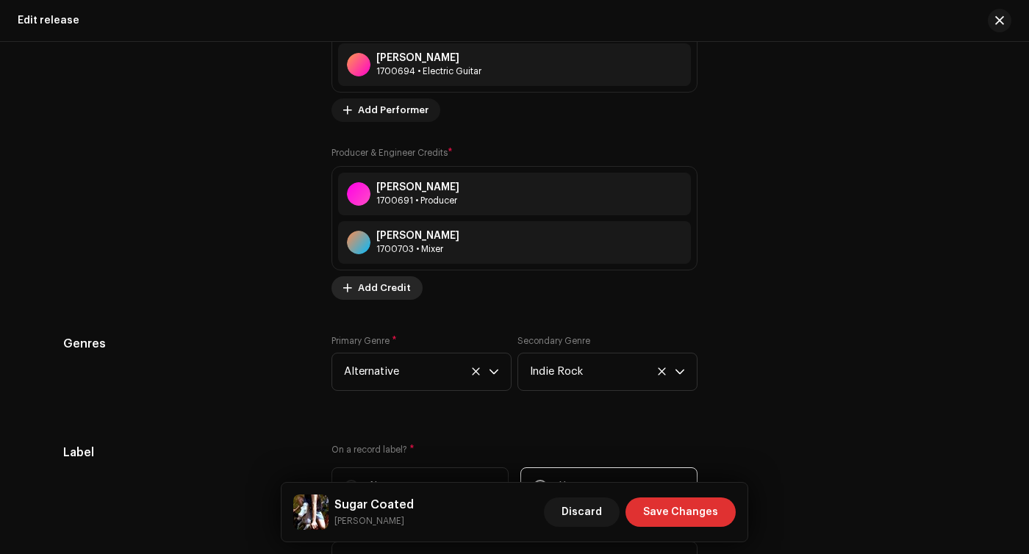
click at [375, 290] on span "Add Credit" at bounding box center [384, 287] width 53 height 29
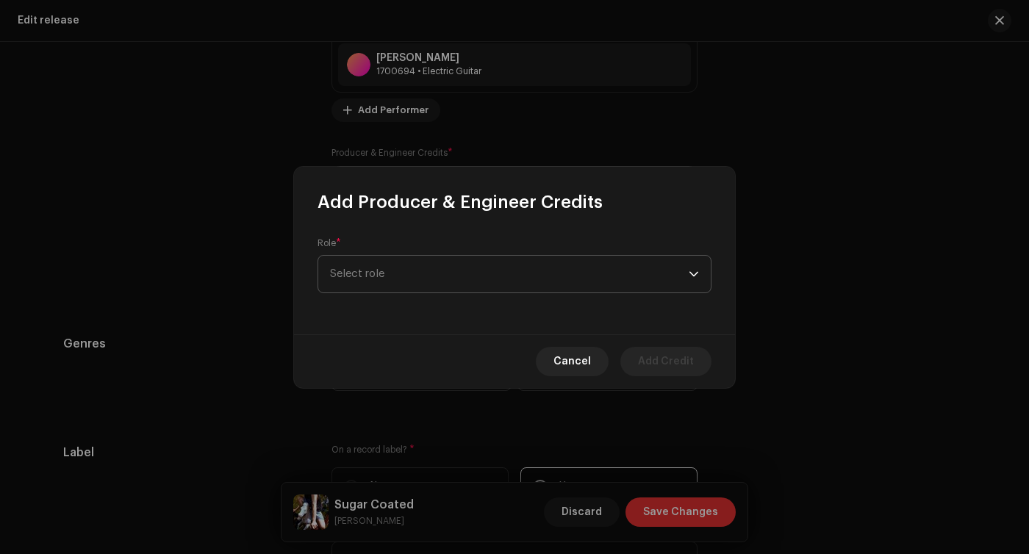
click at [384, 274] on span "Select role" at bounding box center [509, 274] width 359 height 37
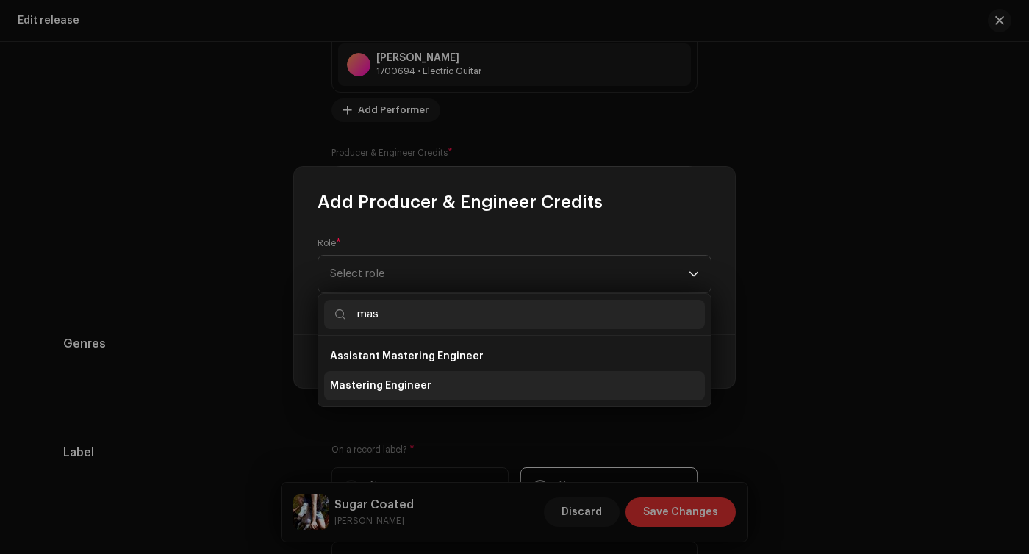
type input "mas"
click at [411, 387] on span "Mastering Engineer" at bounding box center [380, 386] width 101 height 15
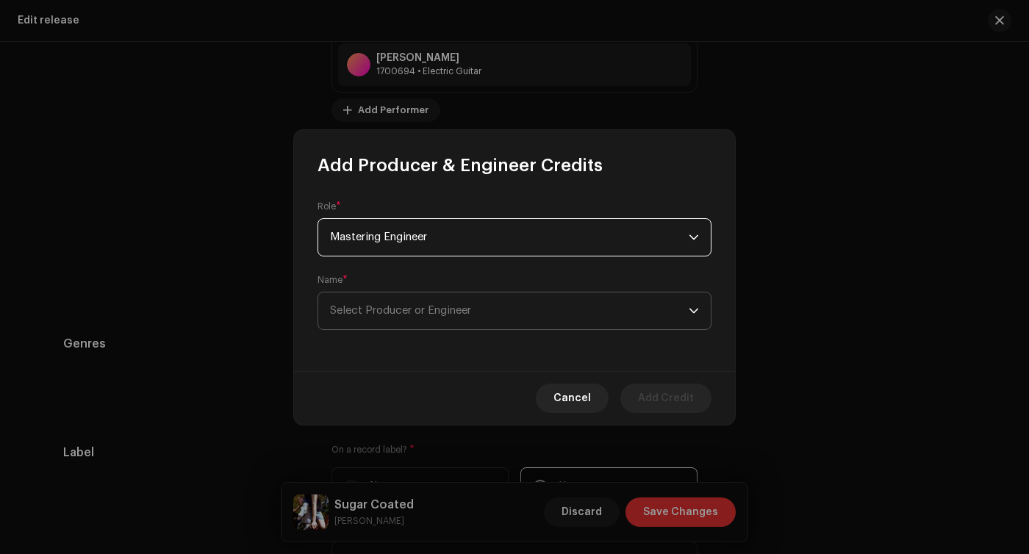
click at [431, 302] on span "Select Producer or Engineer" at bounding box center [509, 311] width 359 height 37
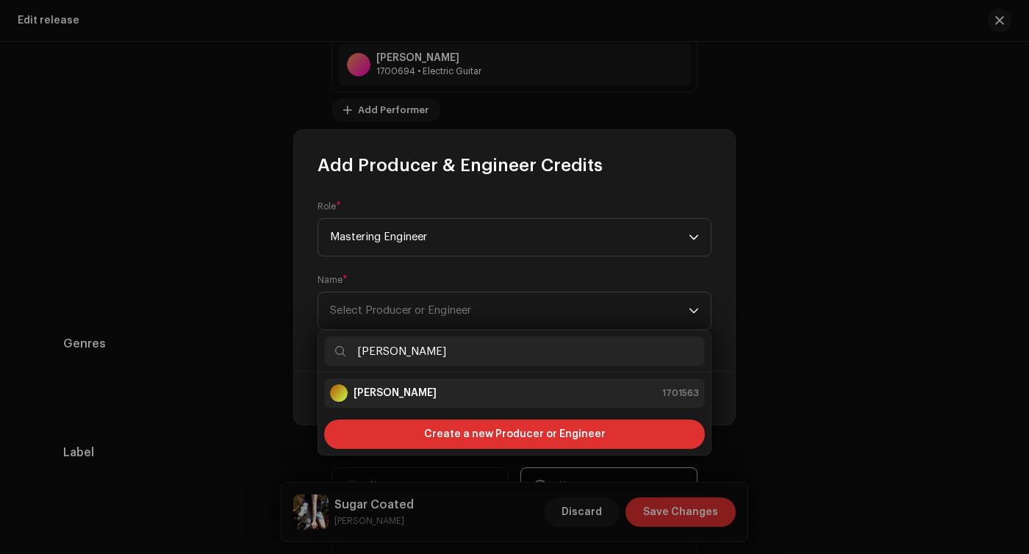
type input "[PERSON_NAME]"
click at [434, 401] on div "[PERSON_NAME]" at bounding box center [383, 393] width 107 height 18
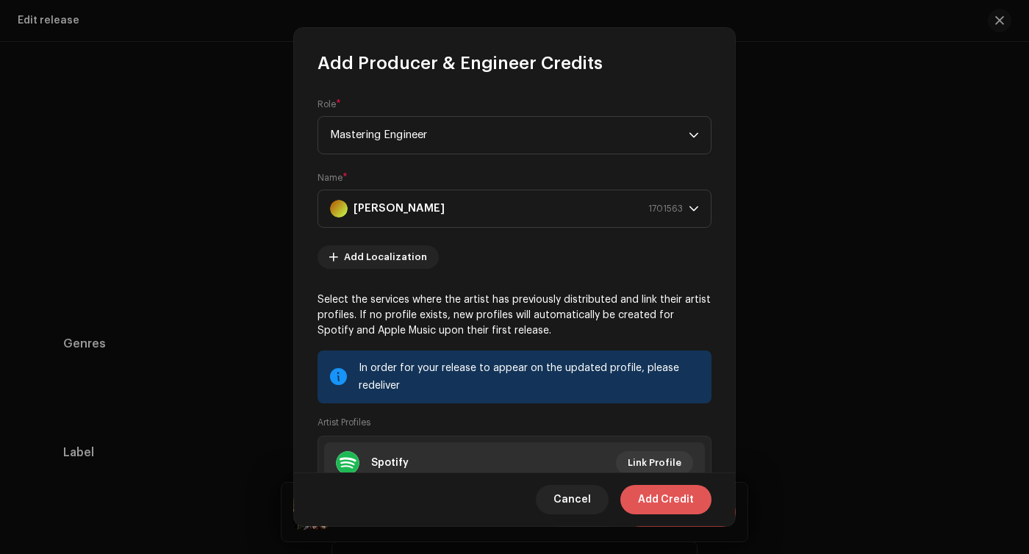
click at [642, 501] on span "Add Credit" at bounding box center [666, 499] width 56 height 29
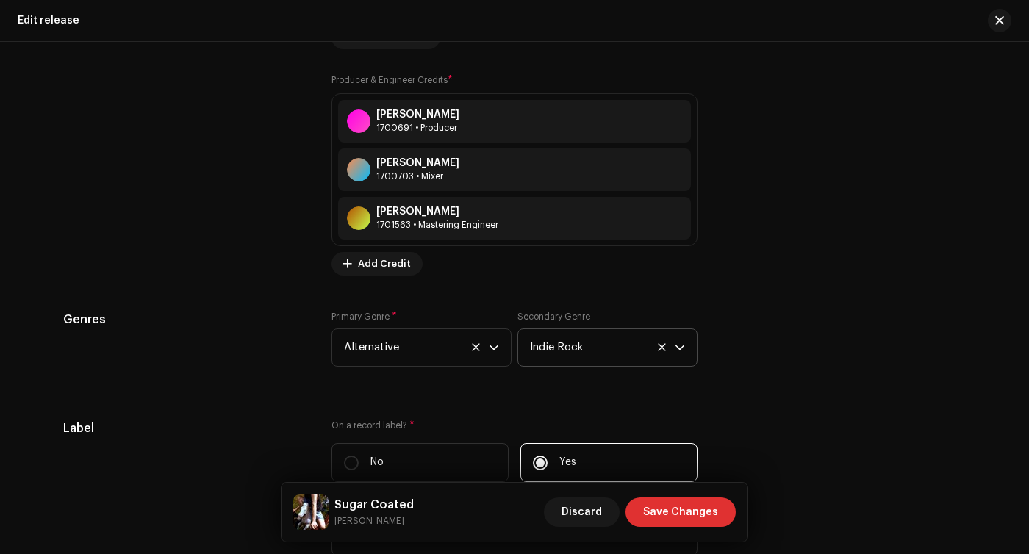
scroll to position [2177, 0]
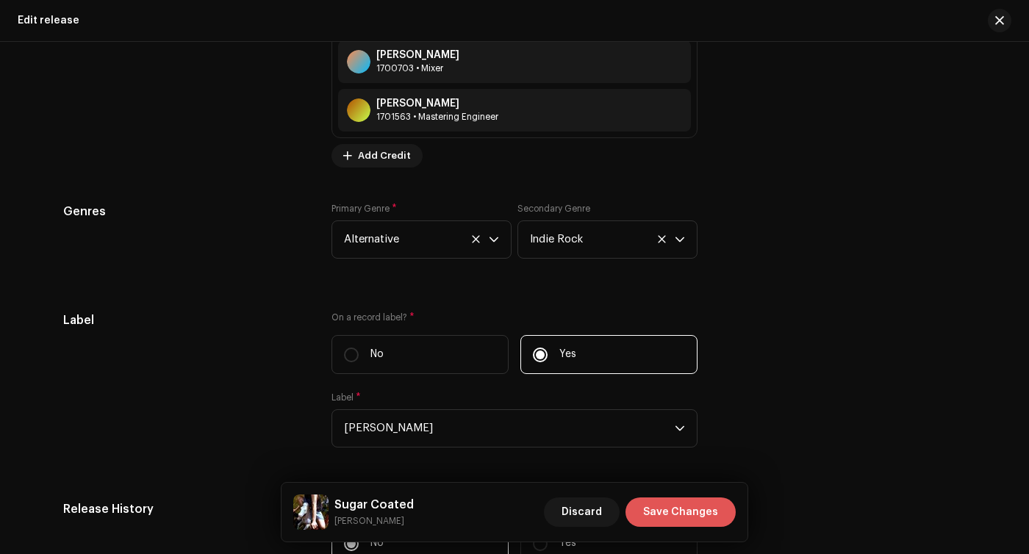
click at [674, 516] on span "Save Changes" at bounding box center [680, 512] width 75 height 29
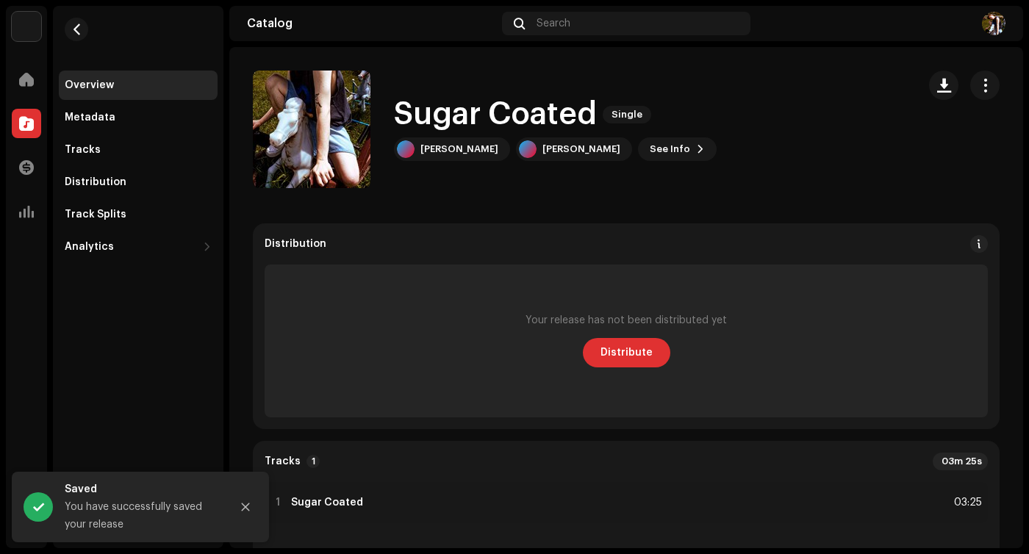
click at [612, 132] on div "Sugar Coated Single [PERSON_NAME] [PERSON_NAME] See Info" at bounding box center [555, 129] width 323 height 63
click at [650, 142] on span "See Info" at bounding box center [670, 149] width 40 height 29
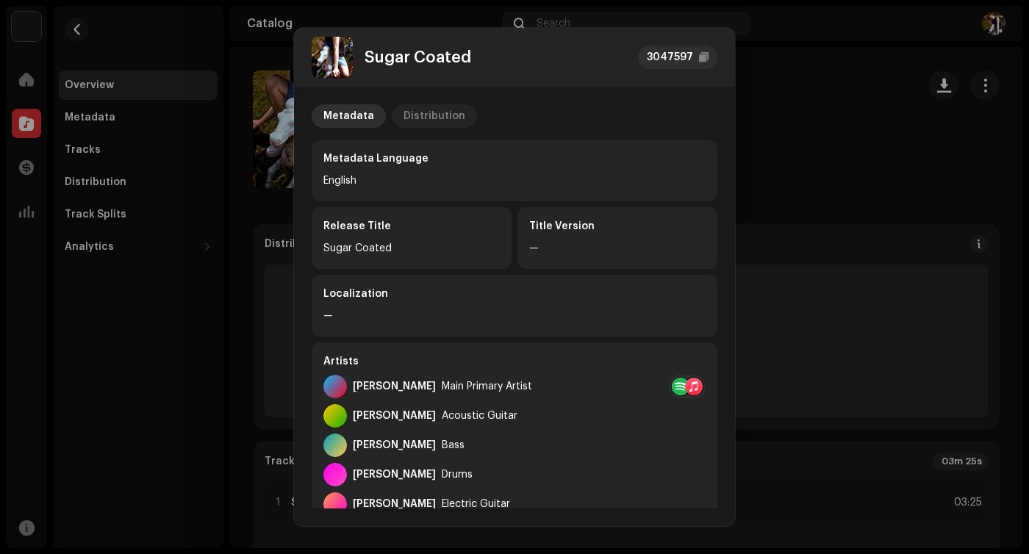
click at [441, 107] on div "Distribution" at bounding box center [435, 116] width 62 height 24
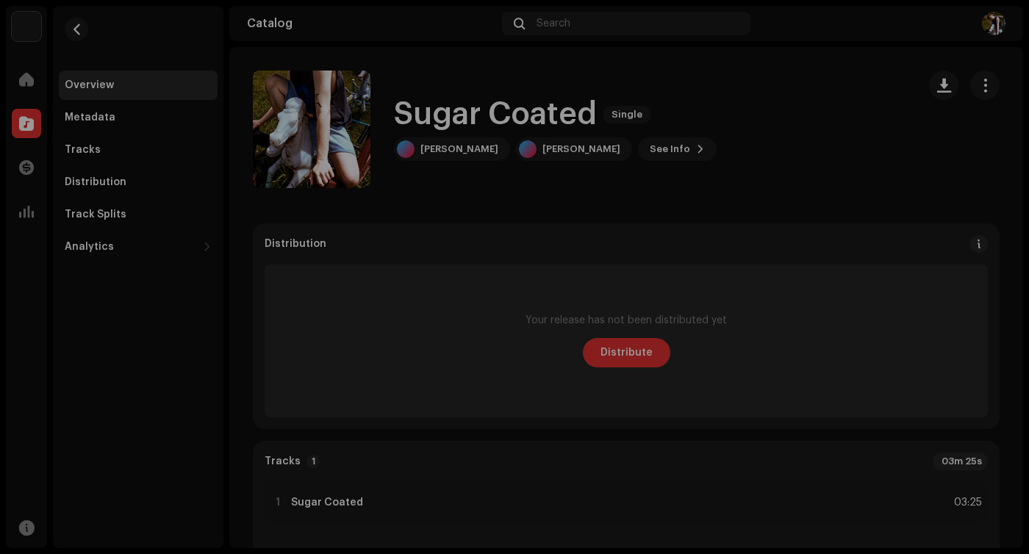
click at [815, 54] on div "Sugar Coated 3047597 Metadata Distribution Release Date — Your release has not …" at bounding box center [514, 277] width 1029 height 554
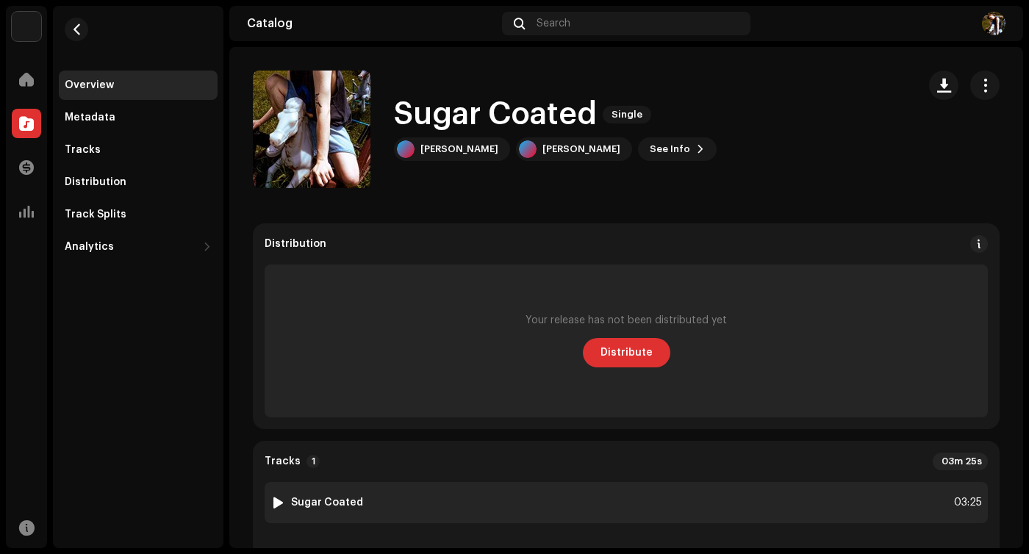
click at [297, 511] on div "1 Sugar Coated 03:25" at bounding box center [626, 502] width 723 height 41
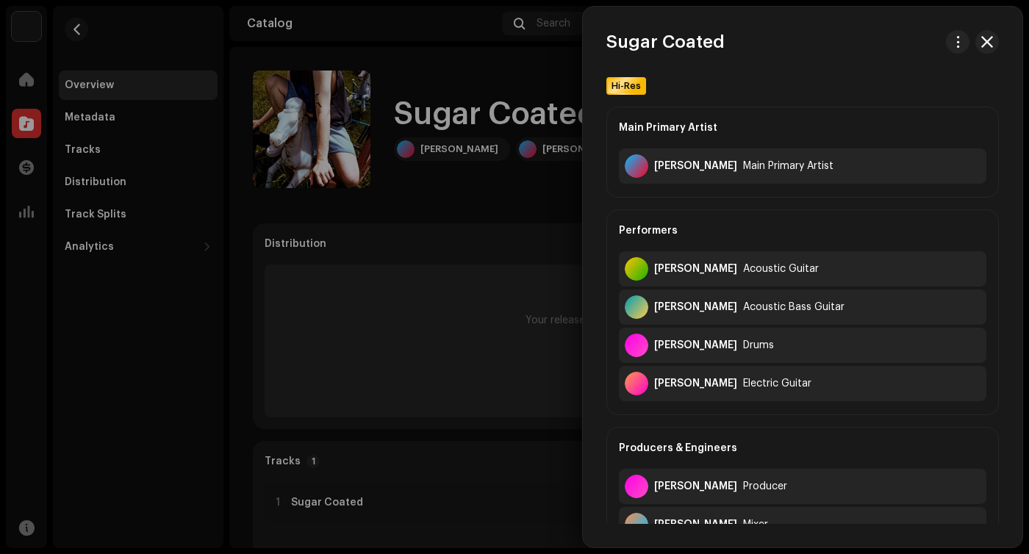
click at [282, 506] on div at bounding box center [514, 277] width 1029 height 554
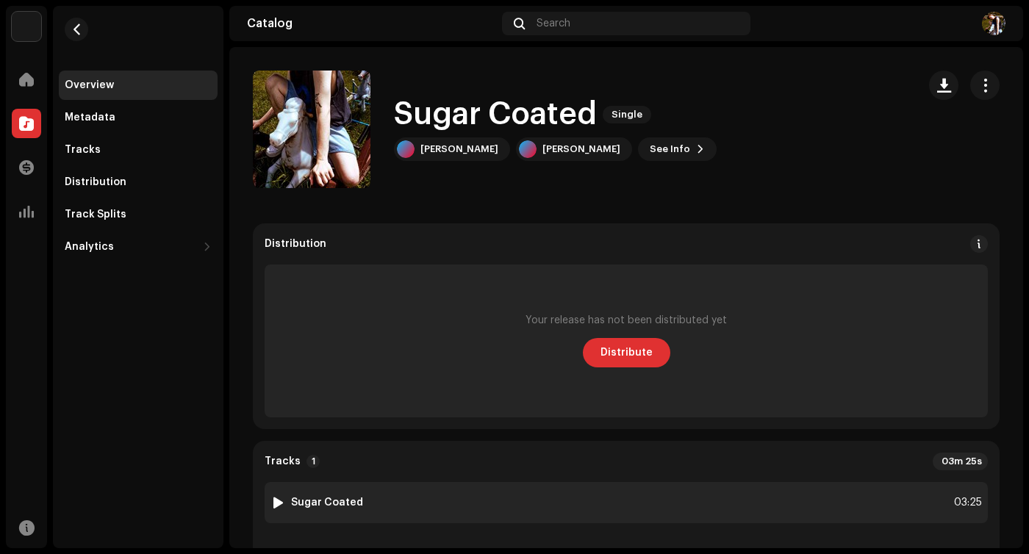
click at [276, 501] on div at bounding box center [278, 503] width 11 height 12
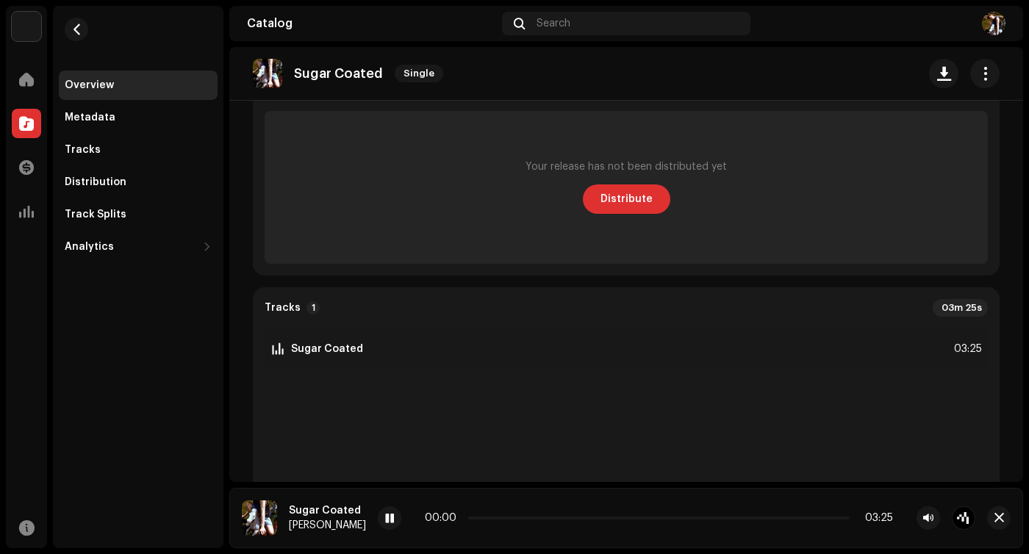
scroll to position [152, 0]
click at [488, 519] on p-slider at bounding box center [658, 518] width 381 height 3
click at [528, 517] on p-slider at bounding box center [658, 518] width 381 height 3
click at [562, 513] on div "00:37 03:25" at bounding box center [659, 518] width 468 height 12
click at [560, 520] on div "00:38 03:25" at bounding box center [659, 518] width 468 height 12
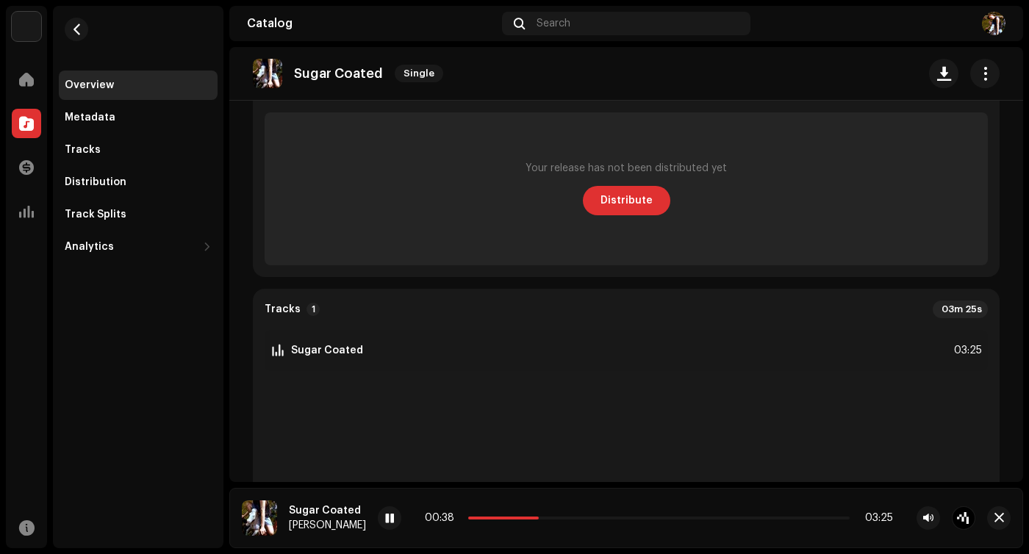
click at [544, 516] on div "00:38 03:25" at bounding box center [659, 518] width 468 height 12
click at [550, 517] on p-slider at bounding box center [658, 518] width 381 height 3
click at [563, 517] on p-slider at bounding box center [658, 518] width 381 height 3
click at [575, 517] on p-slider at bounding box center [658, 518] width 381 height 3
click at [564, 517] on span at bounding box center [525, 518] width 115 height 3
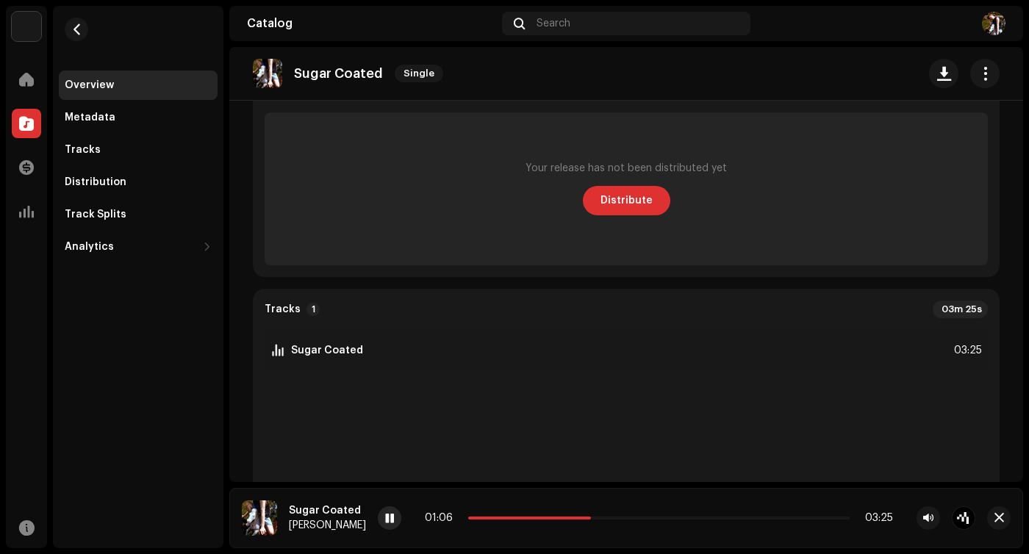
click at [385, 522] on span at bounding box center [389, 519] width 9 height 12
click at [615, 194] on span "Distribute" at bounding box center [626, 200] width 52 height 29
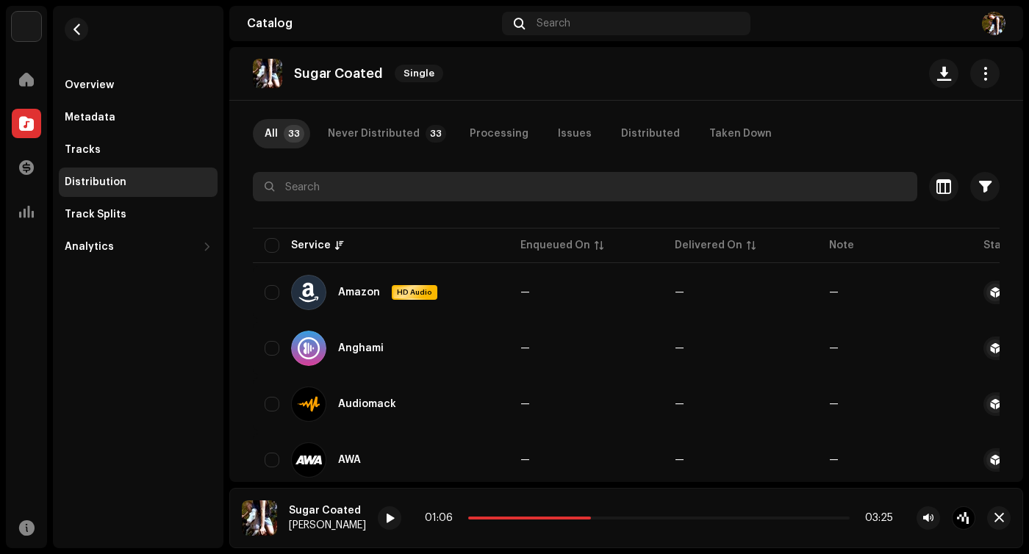
scroll to position [85, 0]
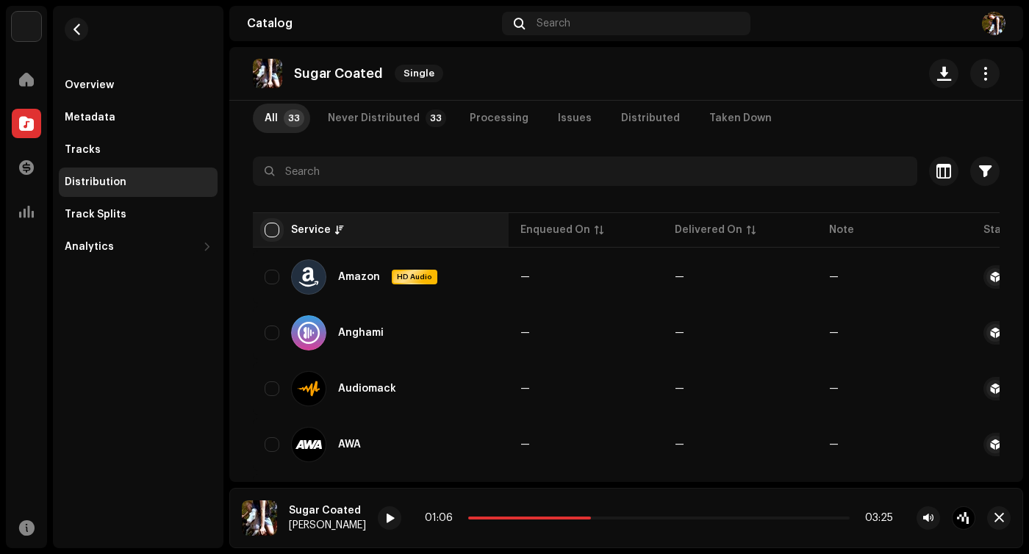
click at [273, 235] on input "checkbox" at bounding box center [272, 230] width 15 height 15
checkbox input "true"
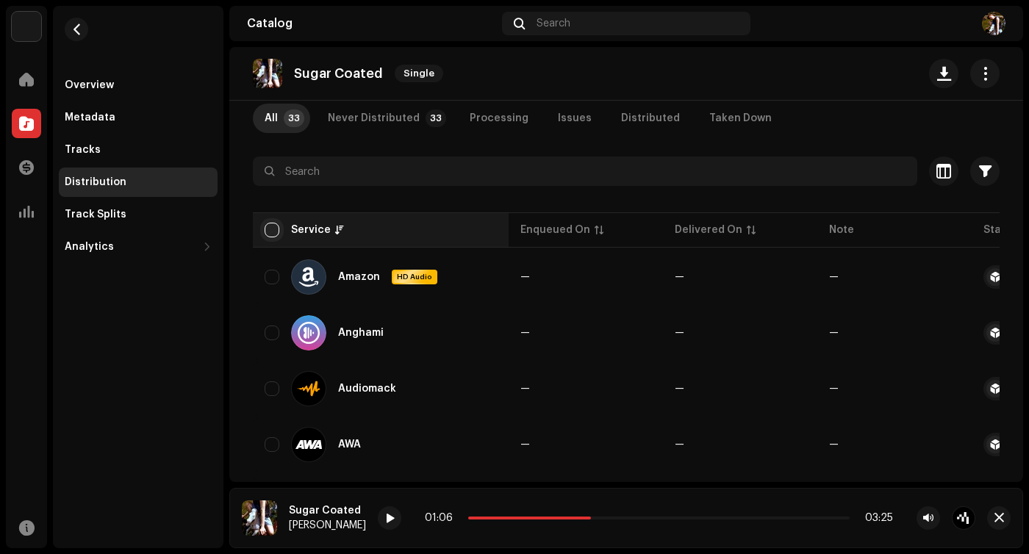
checkbox input "true"
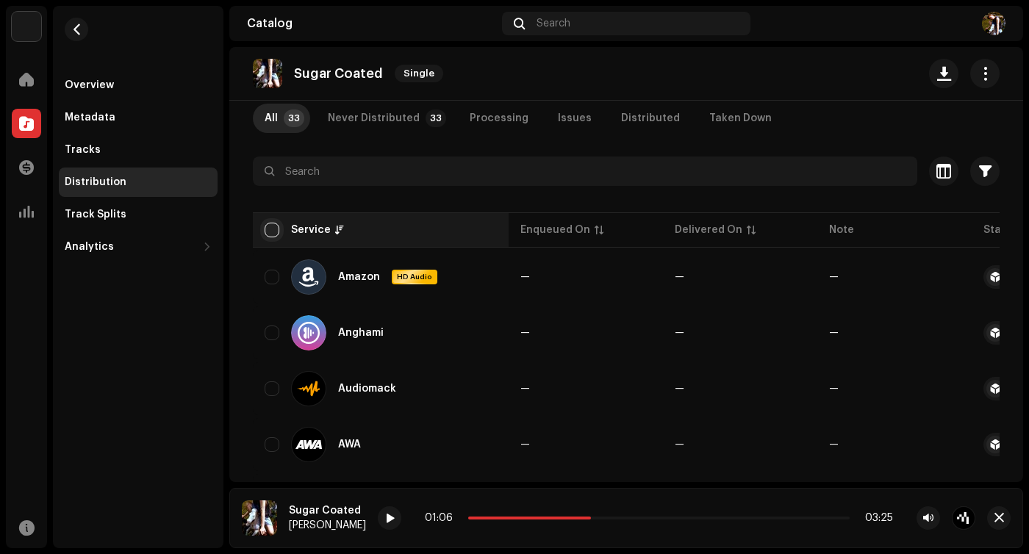
checkbox input "true"
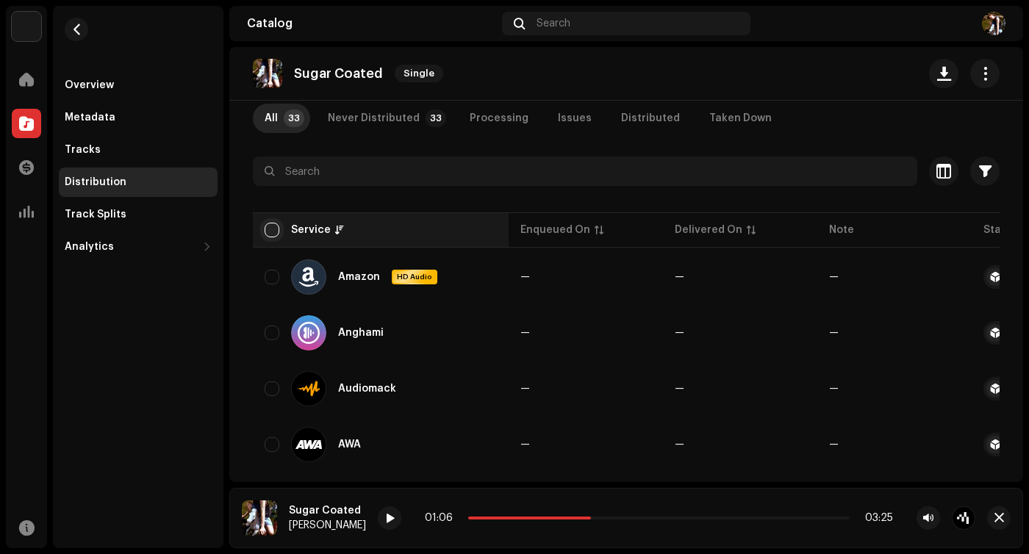
checkbox input "true"
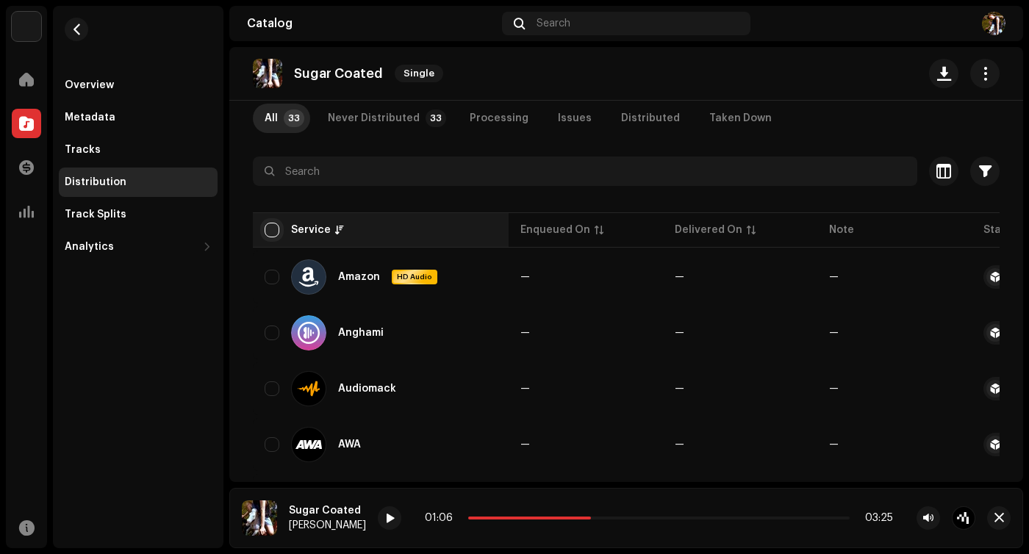
checkbox input "true"
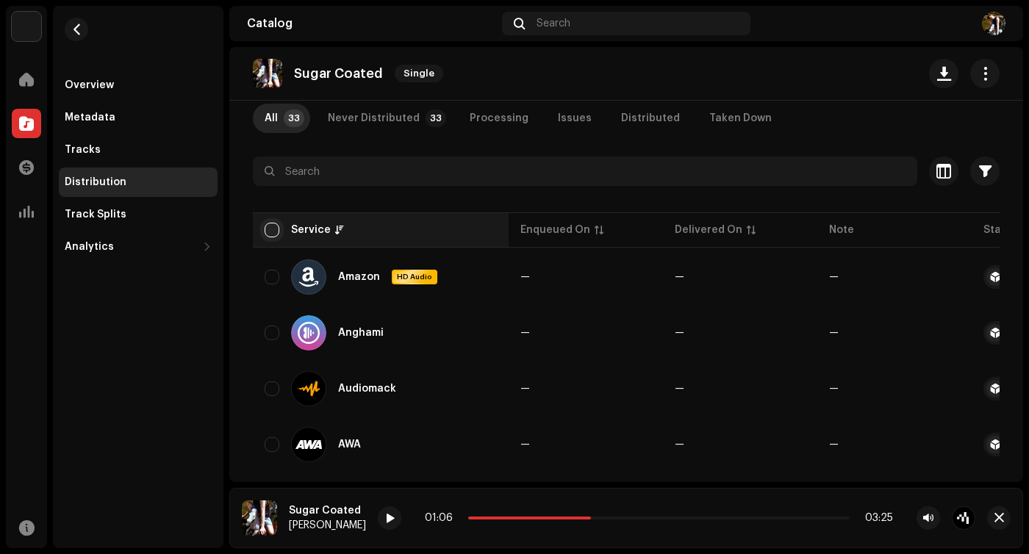
checkbox input "true"
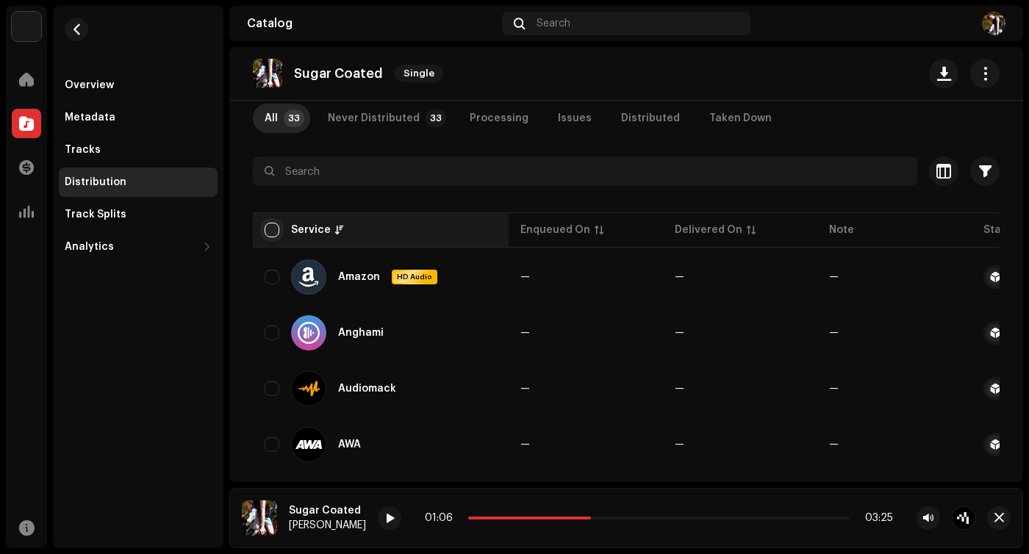
checkbox input "true"
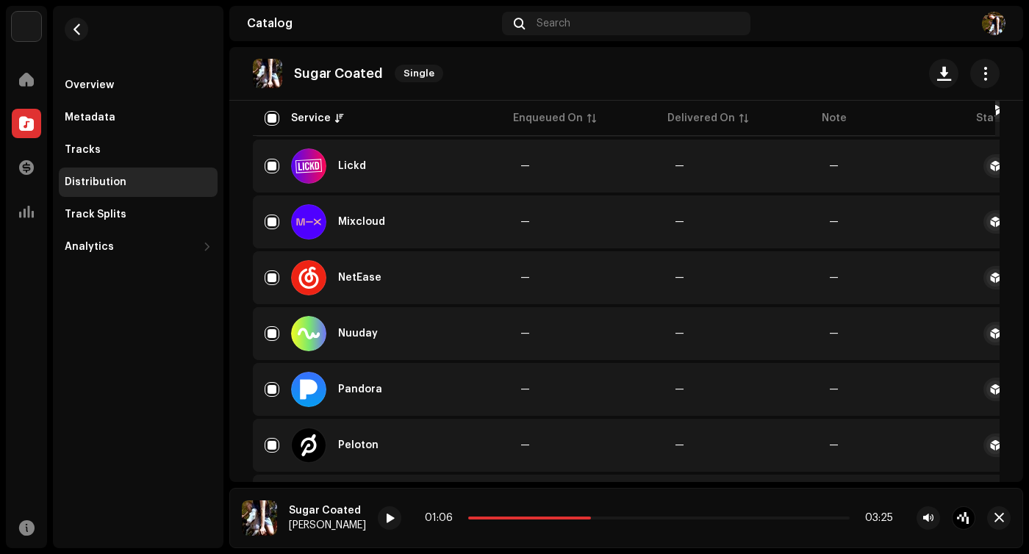
scroll to position [0, 0]
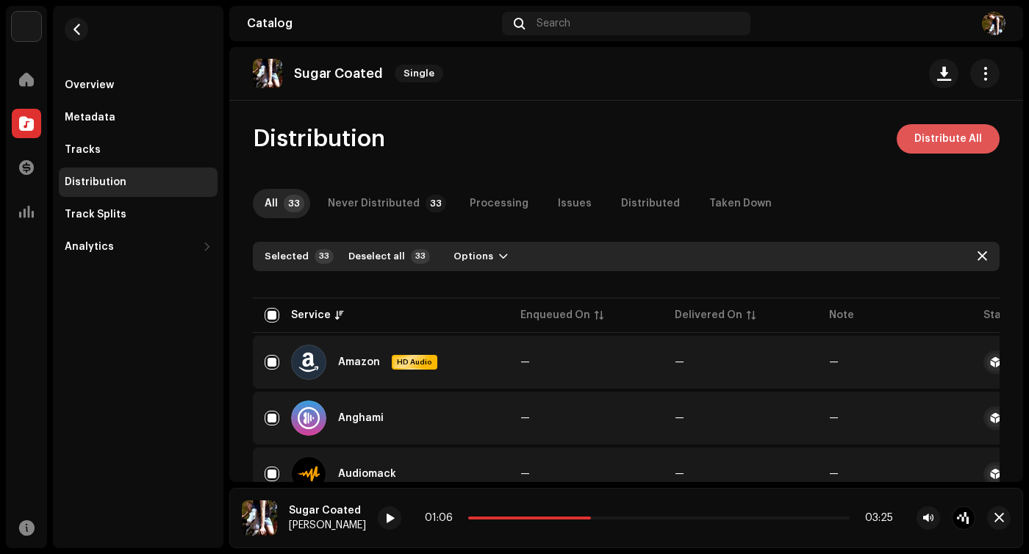
click at [958, 132] on span "Distribute All" at bounding box center [948, 138] width 68 height 29
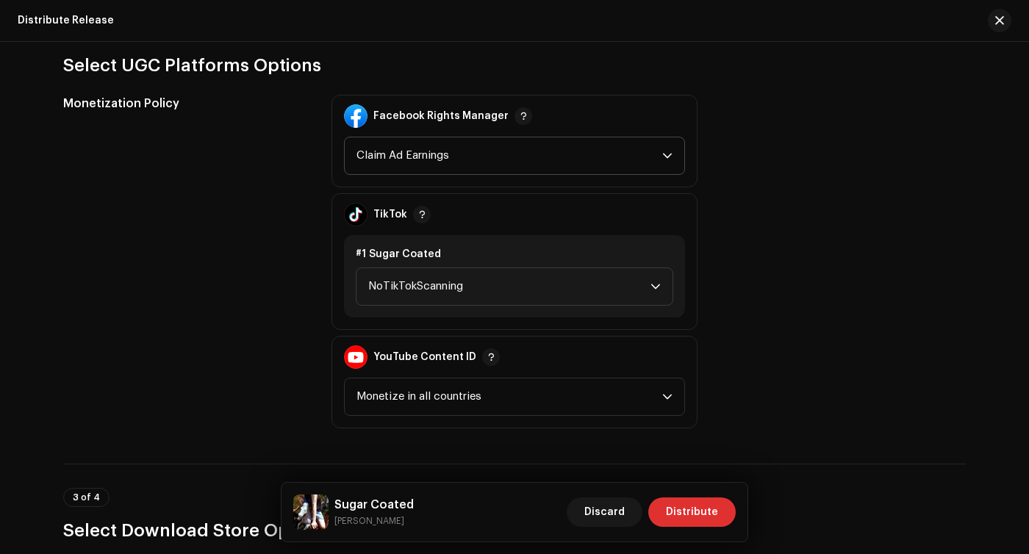
scroll to position [1784, 0]
click at [521, 294] on span "NoTikTokScanning" at bounding box center [509, 286] width 282 height 37
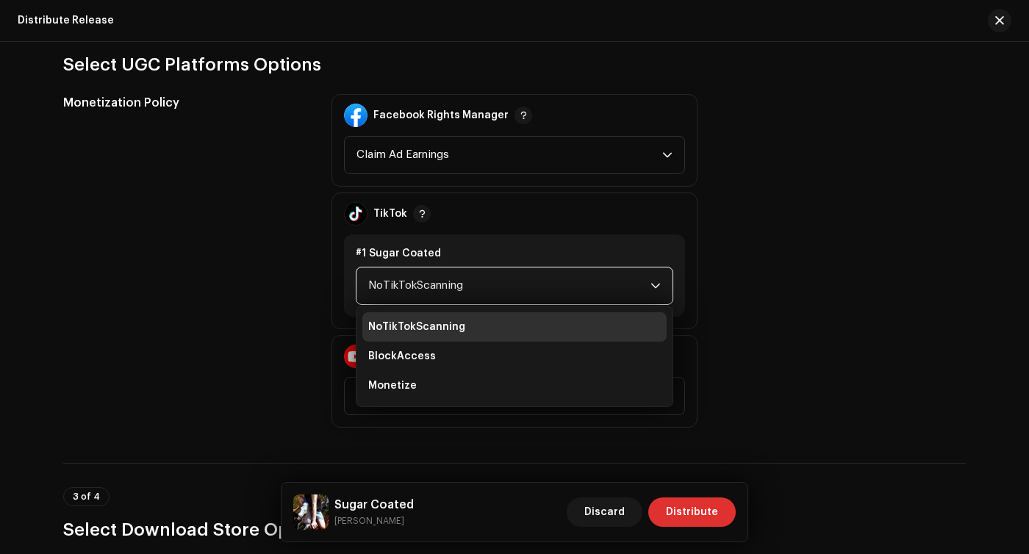
click at [293, 291] on div "Monetization Policy" at bounding box center [185, 261] width 245 height 334
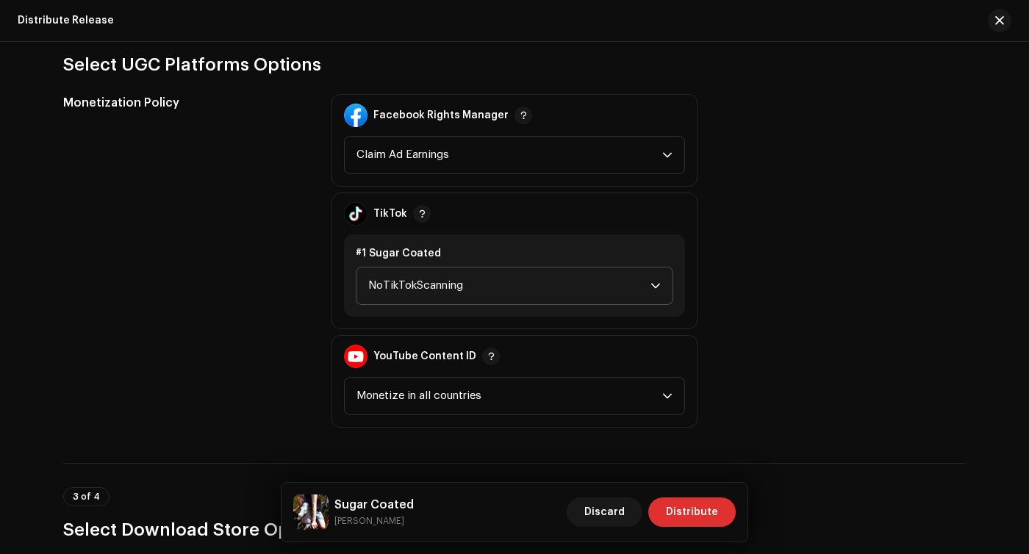
click at [396, 278] on span "NoTikTokScanning" at bounding box center [509, 286] width 282 height 37
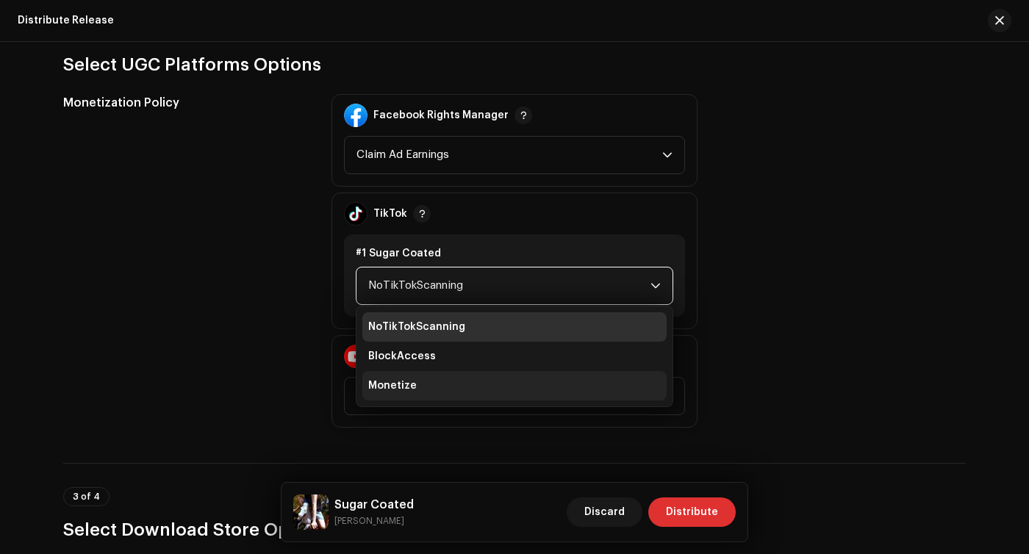
click at [382, 388] on span "Monetize" at bounding box center [392, 386] width 49 height 15
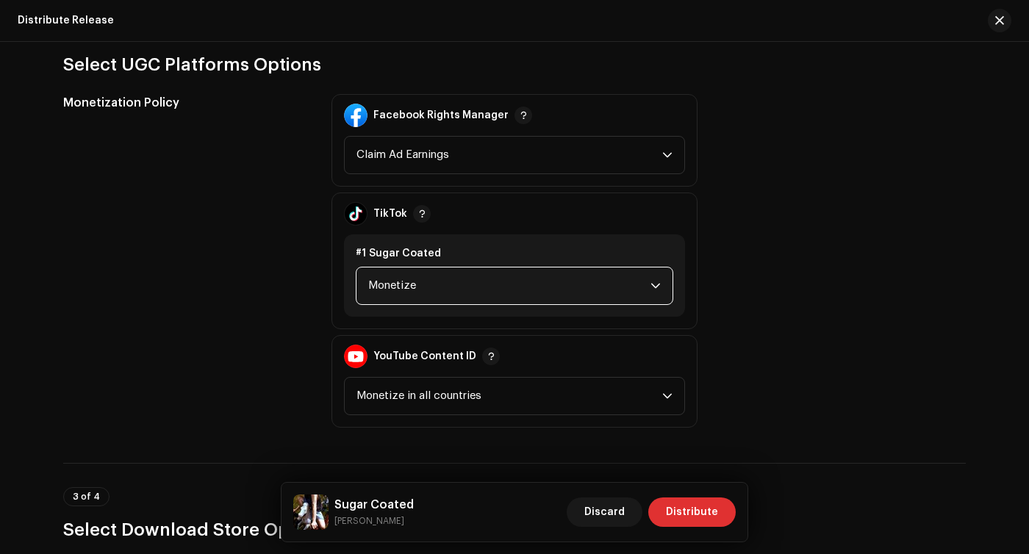
scroll to position [1882, 0]
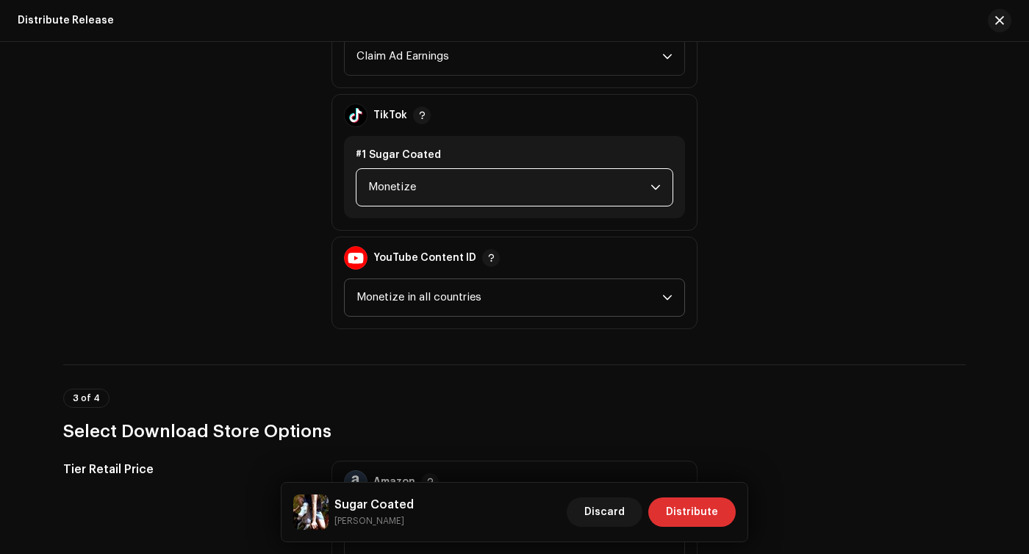
click at [386, 291] on span "Monetize in all countries" at bounding box center [509, 297] width 306 height 37
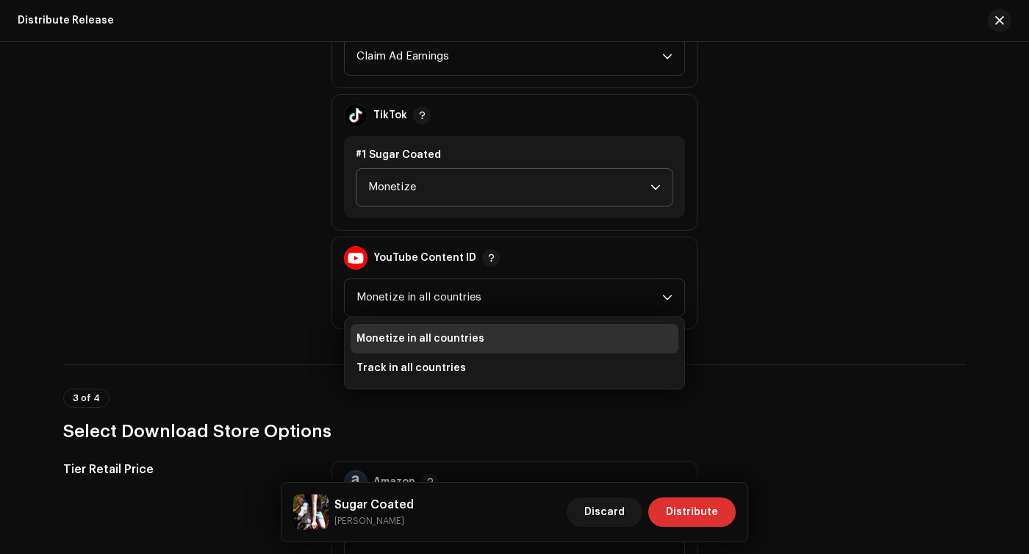
click at [240, 273] on div "Monetization Policy" at bounding box center [185, 163] width 245 height 334
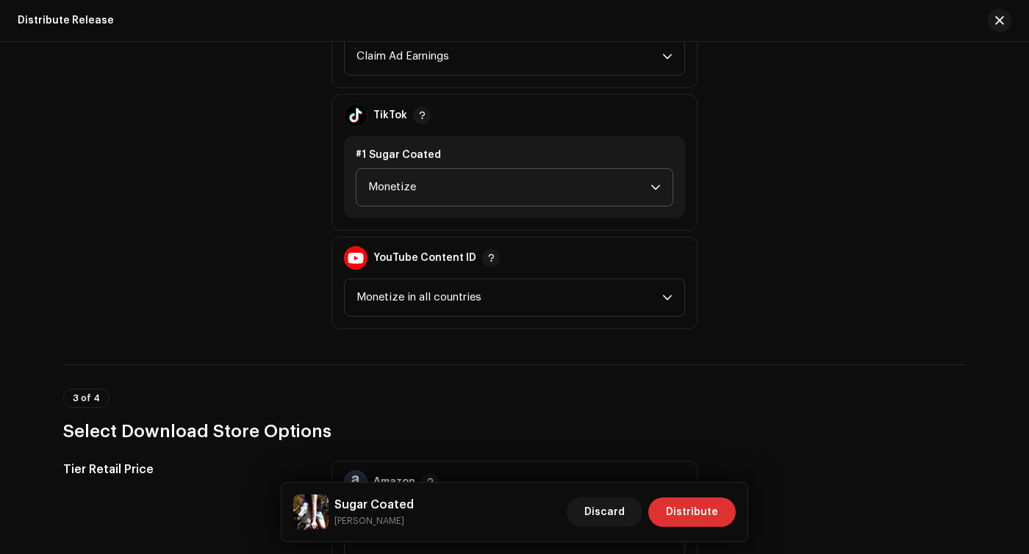
scroll to position [1825, 0]
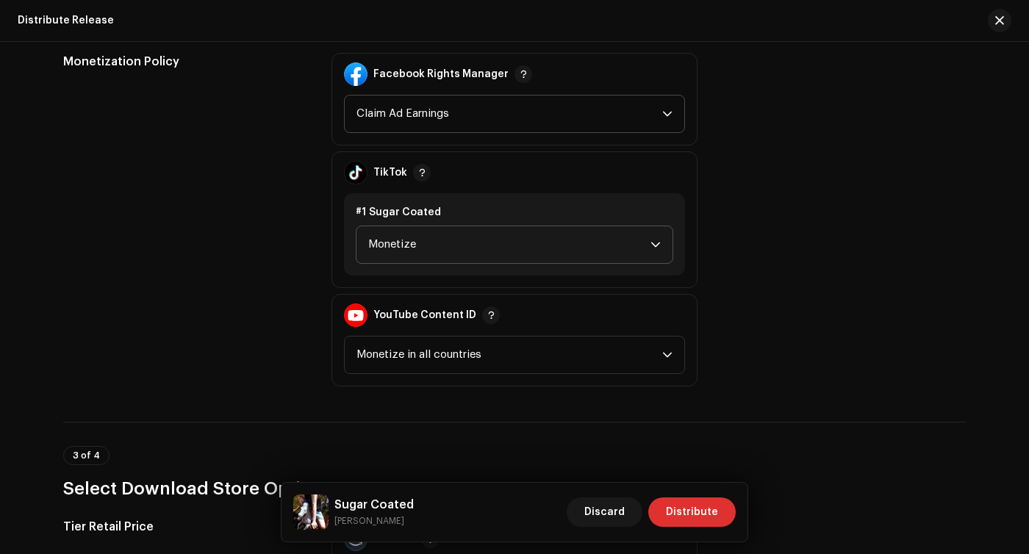
click at [398, 97] on span "Claim Ad Earnings" at bounding box center [509, 114] width 306 height 37
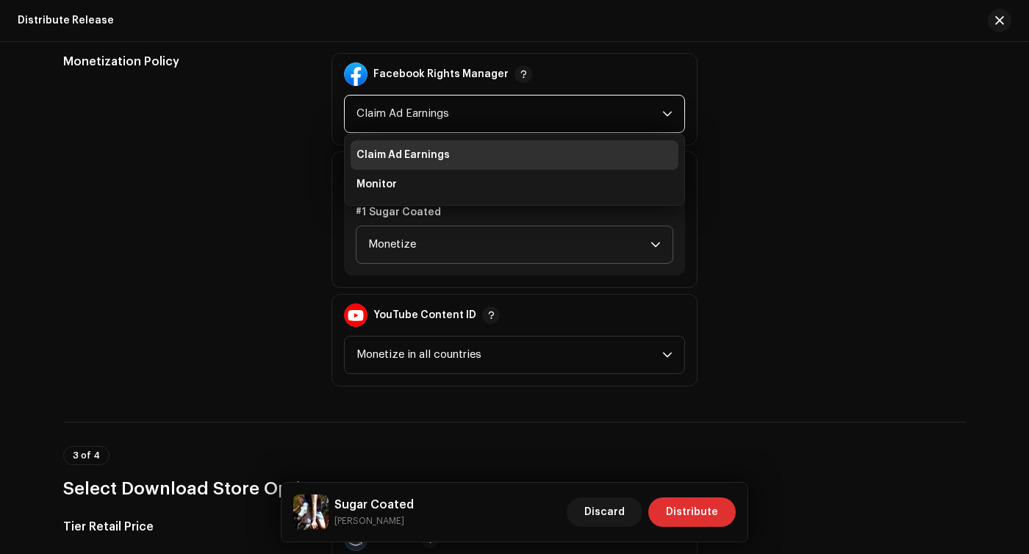
click at [262, 171] on div "Monetization Policy" at bounding box center [185, 220] width 245 height 334
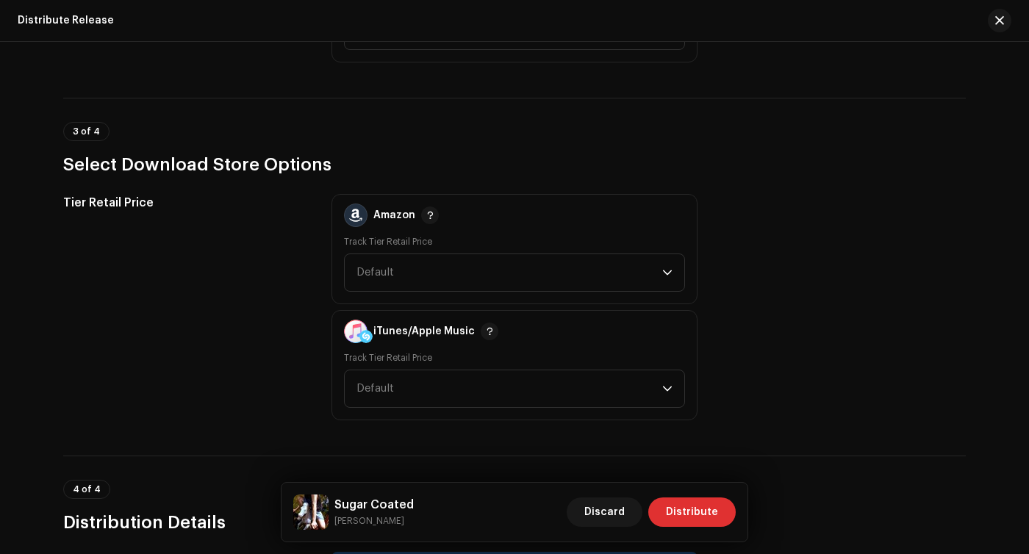
scroll to position [2150, 0]
click at [374, 264] on span "Default" at bounding box center [509, 272] width 306 height 37
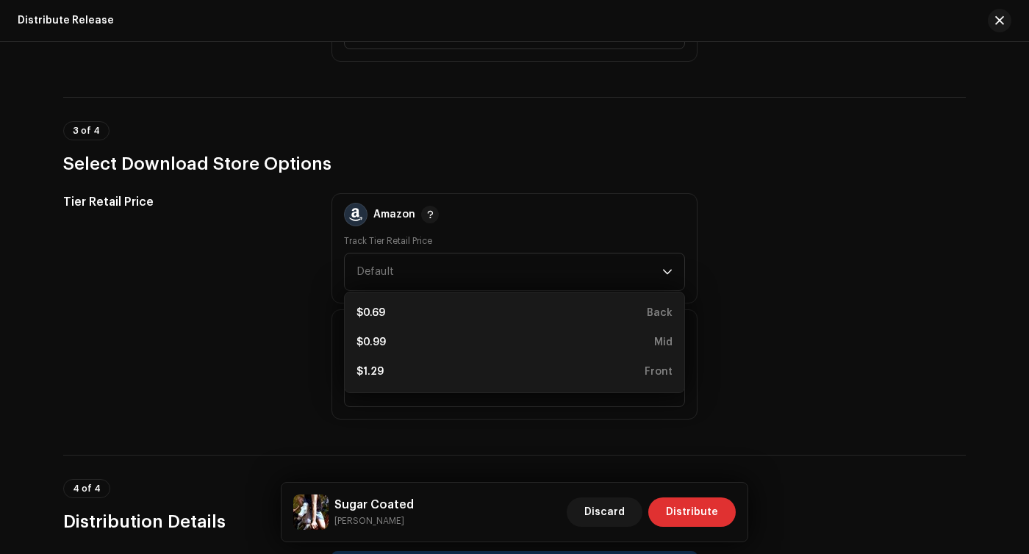
click at [246, 382] on div "Tier Retail Price" at bounding box center [185, 306] width 245 height 226
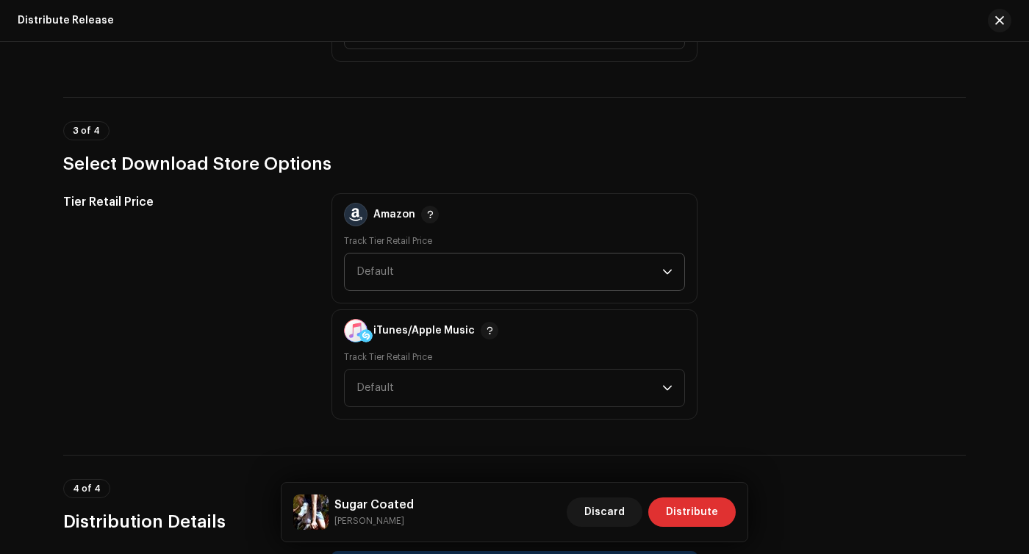
click at [369, 271] on span "Default" at bounding box center [374, 271] width 37 height 11
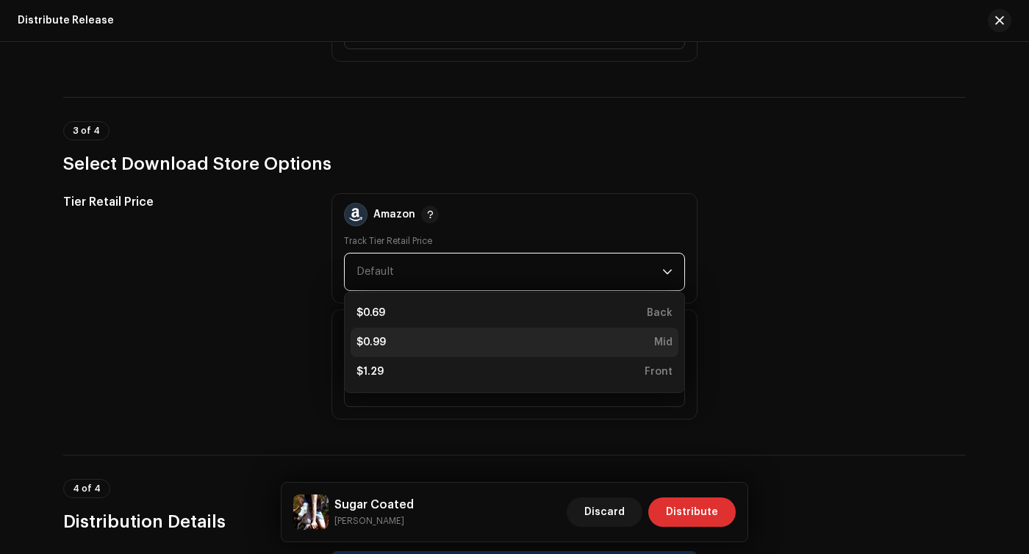
click at [375, 341] on div "$0.99" at bounding box center [370, 342] width 29 height 15
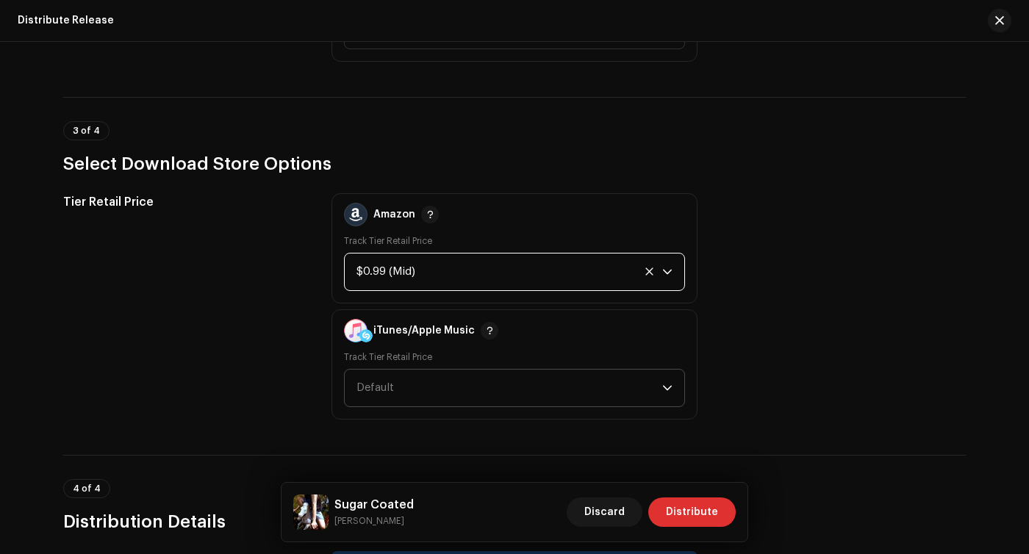
click at [374, 379] on span "Default" at bounding box center [509, 388] width 306 height 37
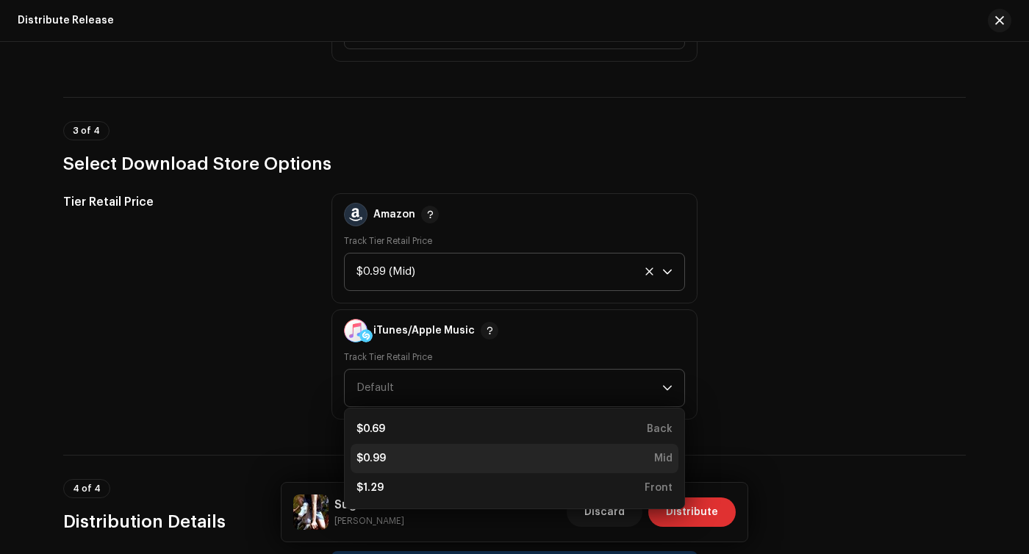
click at [368, 454] on div "$0.99" at bounding box center [370, 458] width 29 height 15
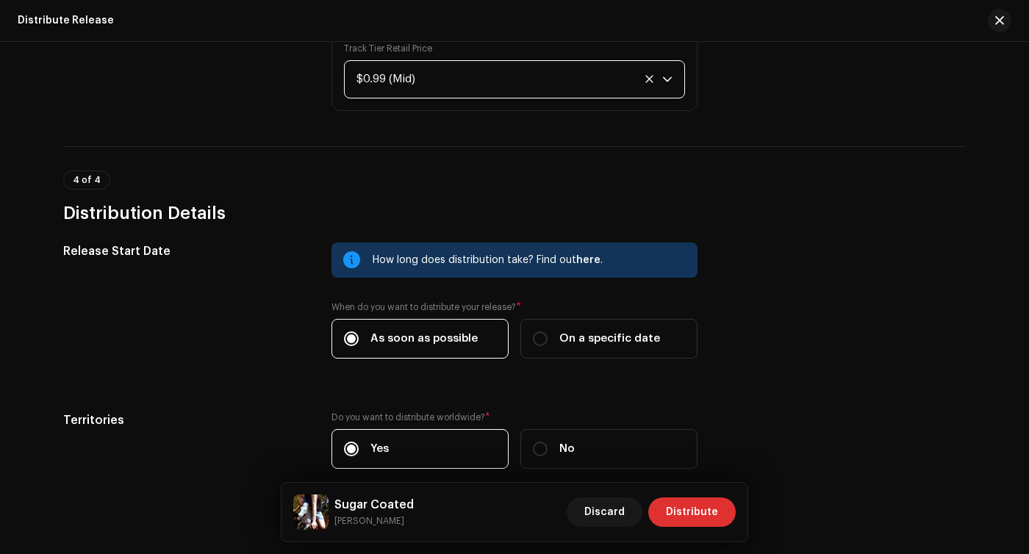
scroll to position [2465, 0]
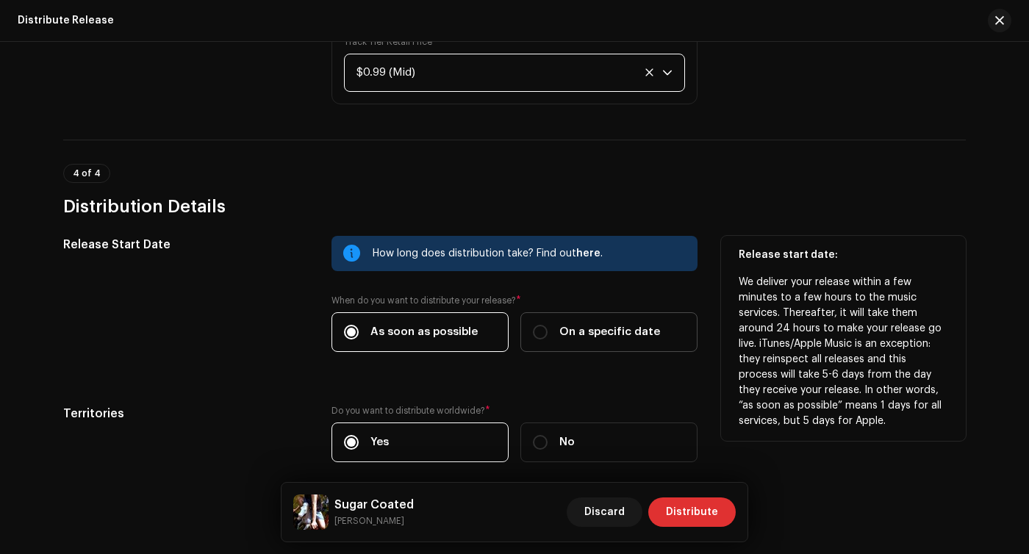
click at [545, 322] on label "On a specific date" at bounding box center [608, 332] width 177 height 40
click at [545, 325] on input "On a specific date" at bounding box center [540, 332] width 15 height 15
radio input "true"
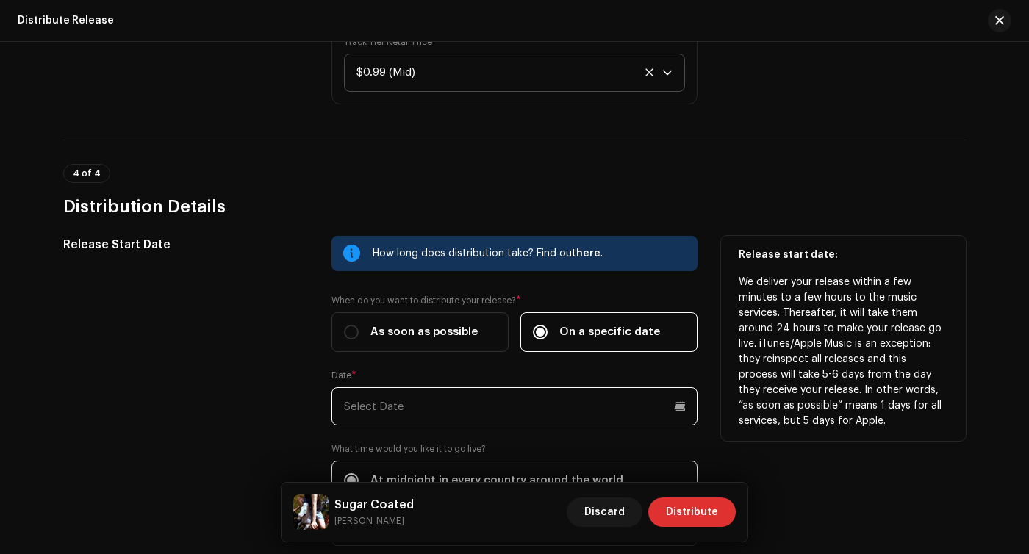
click at [423, 409] on input "text" at bounding box center [514, 406] width 366 height 38
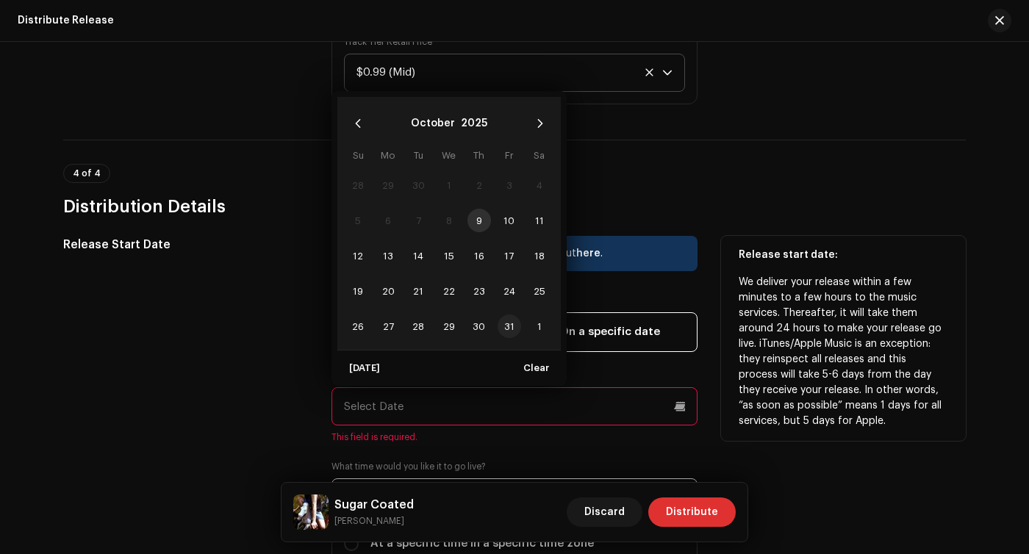
click at [504, 324] on span "31" at bounding box center [510, 327] width 24 height 24
type input "[DATE]"
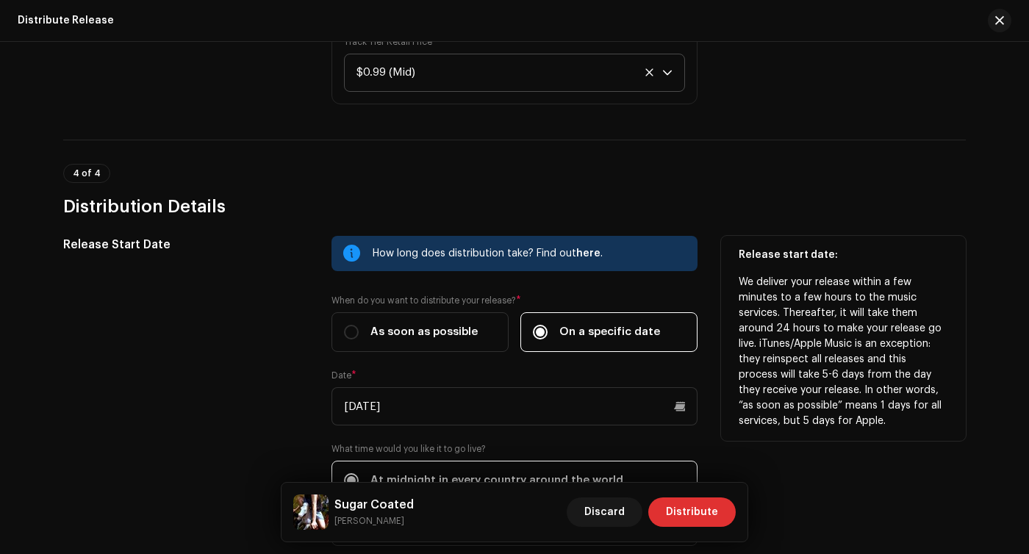
click at [261, 364] on div "Release Start Date" at bounding box center [185, 400] width 245 height 328
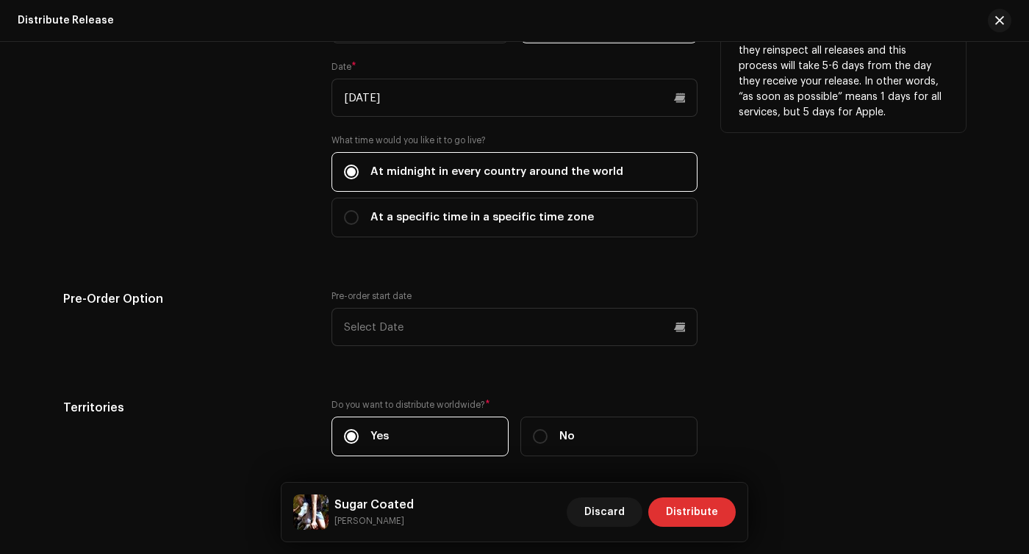
scroll to position [2777, 0]
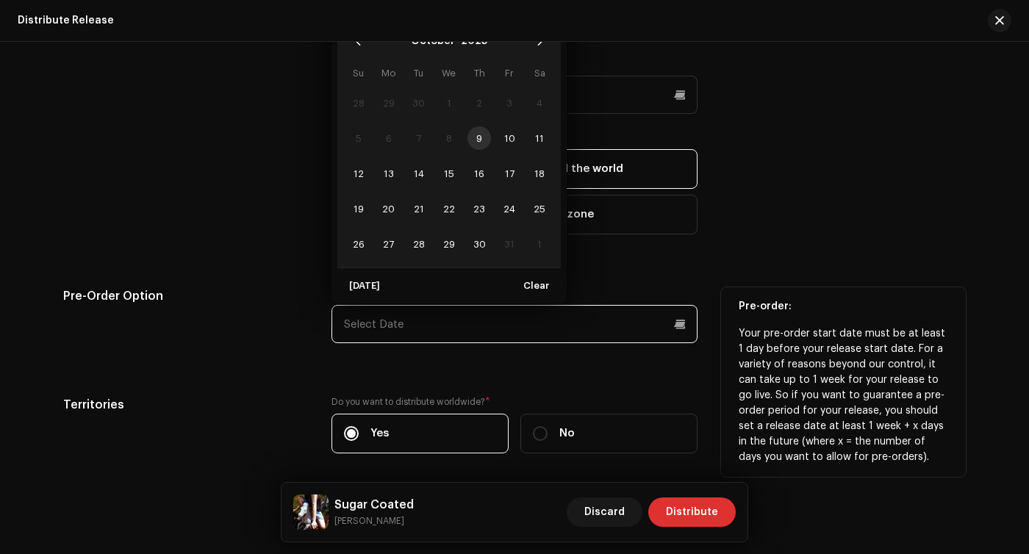
click at [368, 331] on input "text" at bounding box center [514, 324] width 366 height 38
click at [389, 177] on span "13" at bounding box center [388, 174] width 24 height 24
type input "[DATE]"
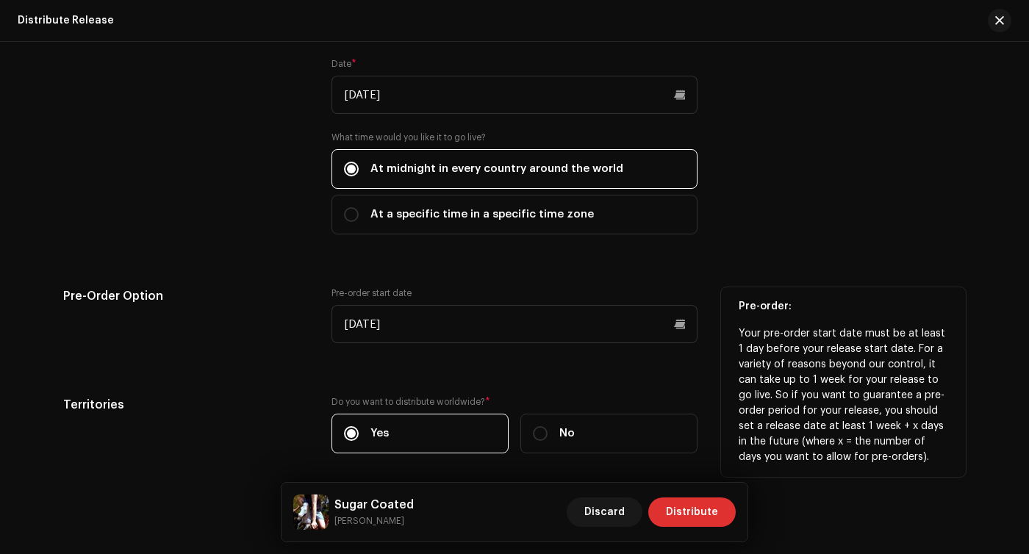
click at [279, 305] on h5 "Pre-Order Option" at bounding box center [185, 296] width 245 height 18
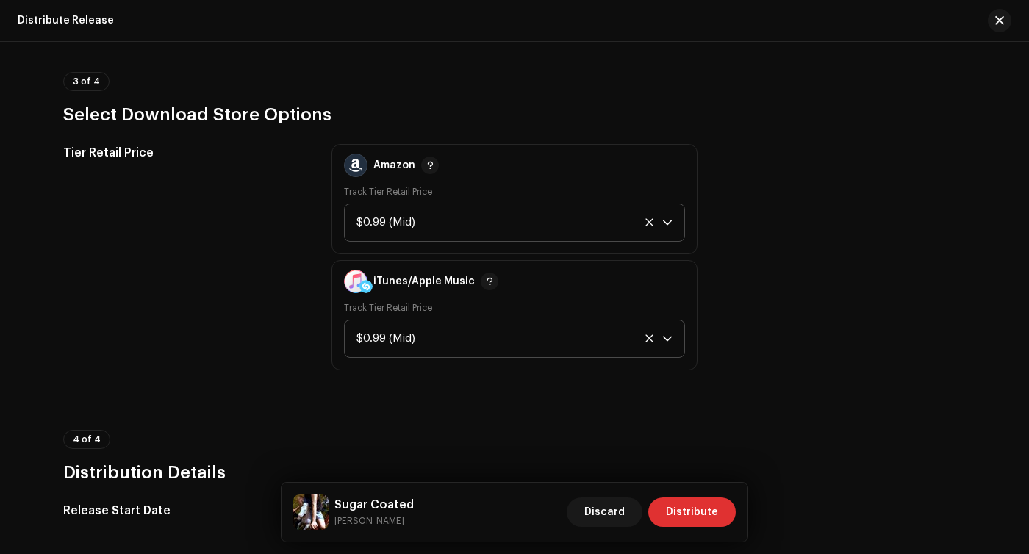
scroll to position [2837, 0]
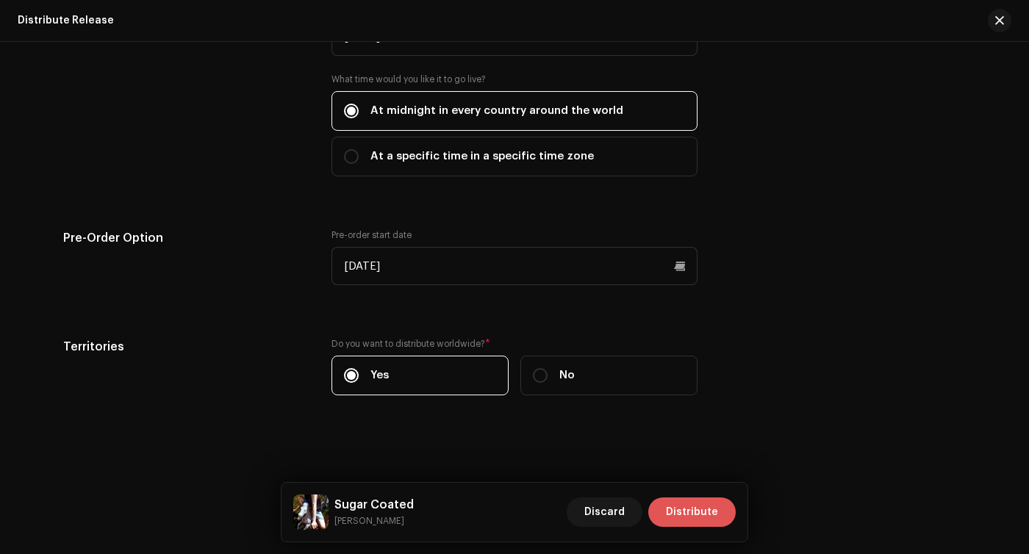
click at [691, 523] on span "Distribute" at bounding box center [692, 512] width 52 height 29
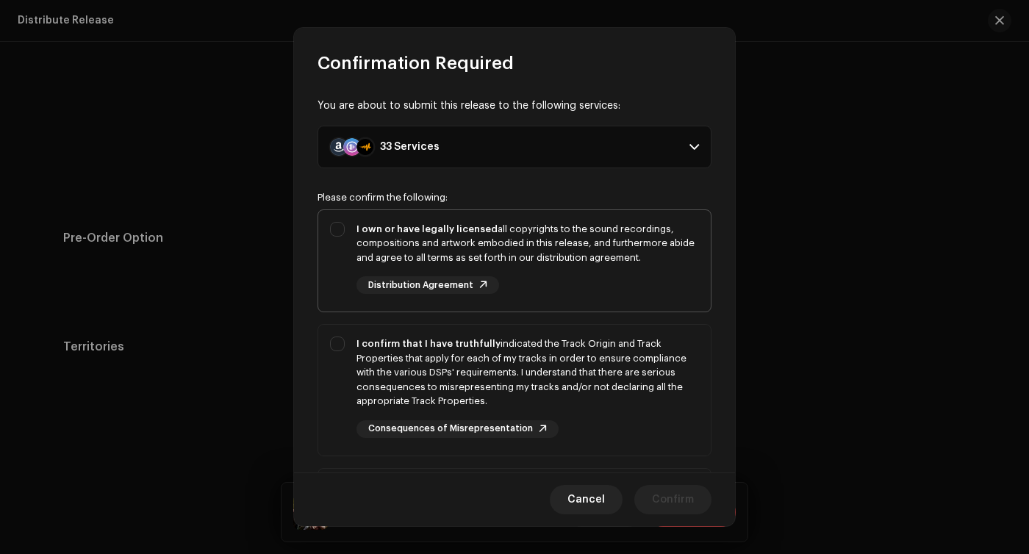
click at [334, 234] on div "I own or have legally licensed all copyrights to the sound recordings, composit…" at bounding box center [514, 258] width 392 height 96
checkbox input "true"
click at [340, 347] on div "I confirm that I have truthfully indicated the Track Origin and Track Propertie…" at bounding box center [514, 387] width 392 height 125
checkbox input "true"
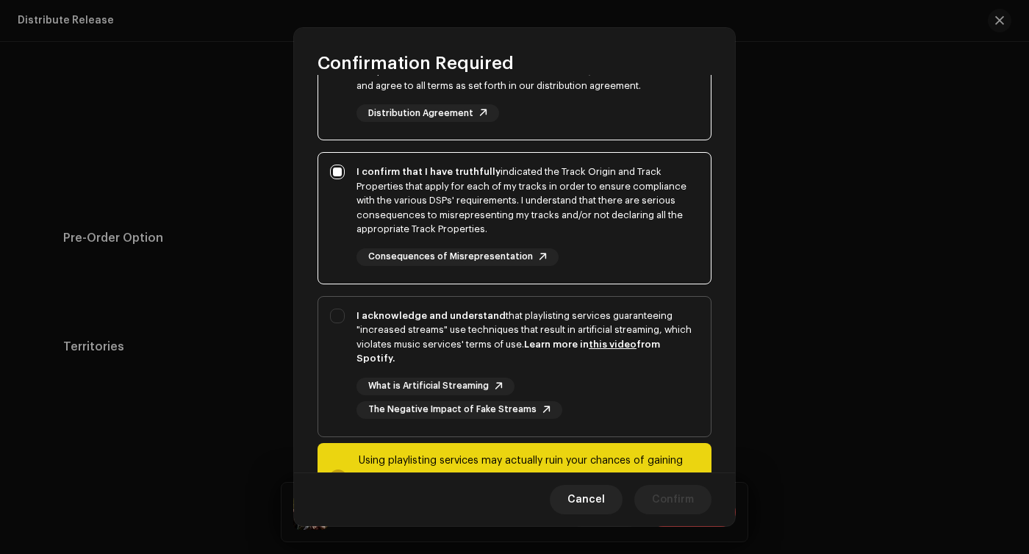
scroll to position [236, 0]
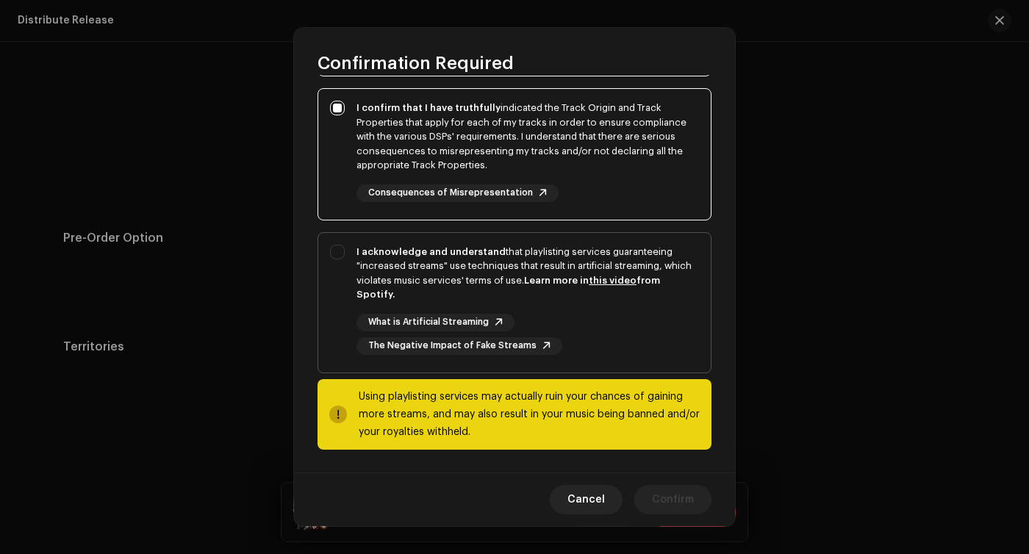
click at [339, 248] on div "I acknowledge and understand that playlisting services guaranteeing "increased …" at bounding box center [514, 300] width 392 height 134
checkbox input "true"
click at [648, 503] on button "Confirm" at bounding box center [672, 499] width 77 height 29
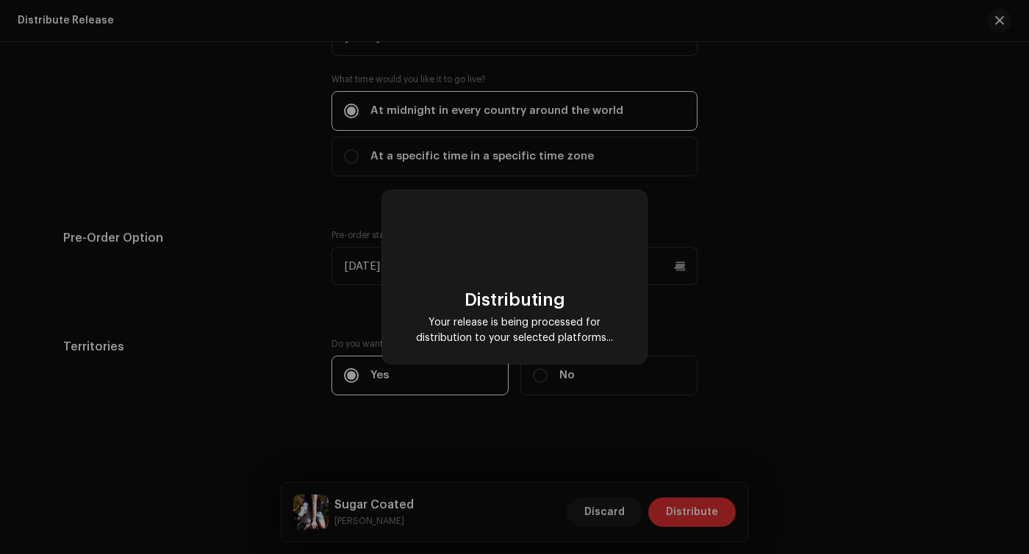
checkbox input "false"
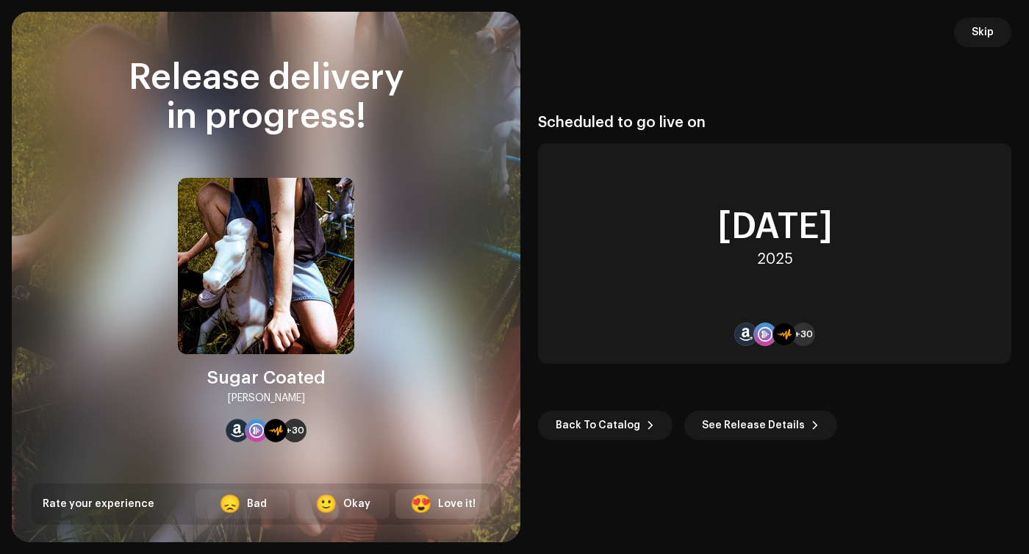
click at [452, 498] on div "Love it!" at bounding box center [456, 504] width 37 height 15
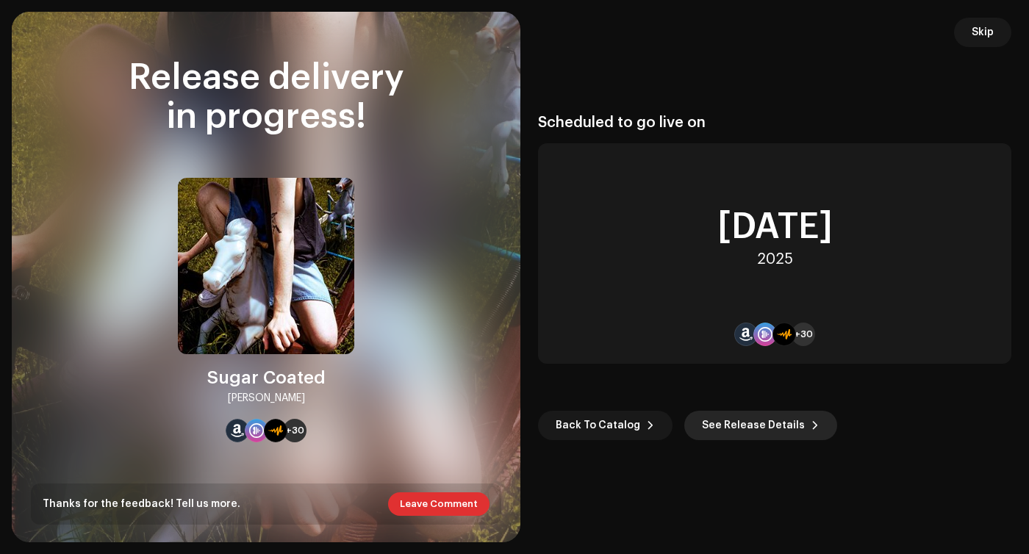
click at [733, 426] on span "See Release Details" at bounding box center [753, 425] width 103 height 29
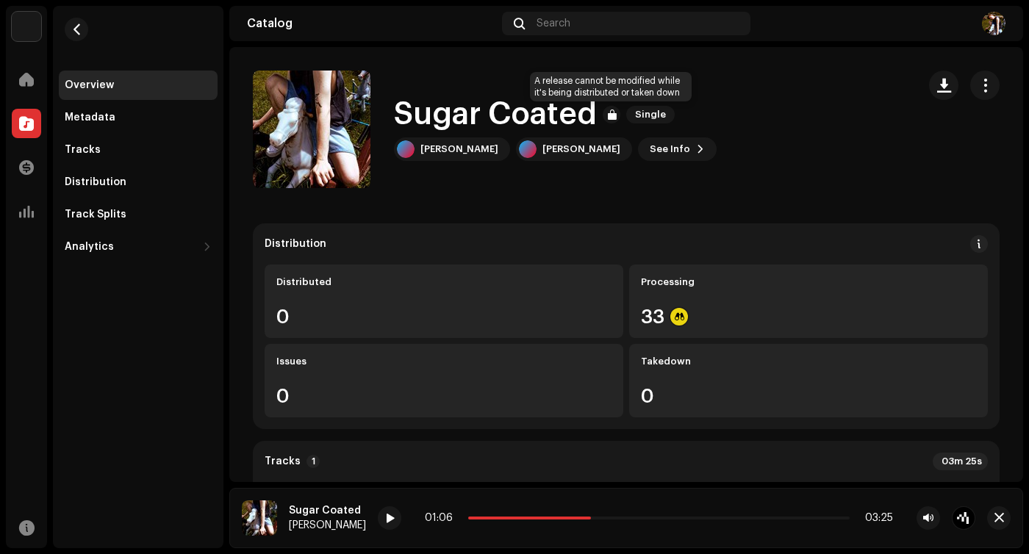
click at [611, 117] on div at bounding box center [612, 115] width 18 height 18
click at [987, 83] on button "button" at bounding box center [984, 85] width 29 height 29
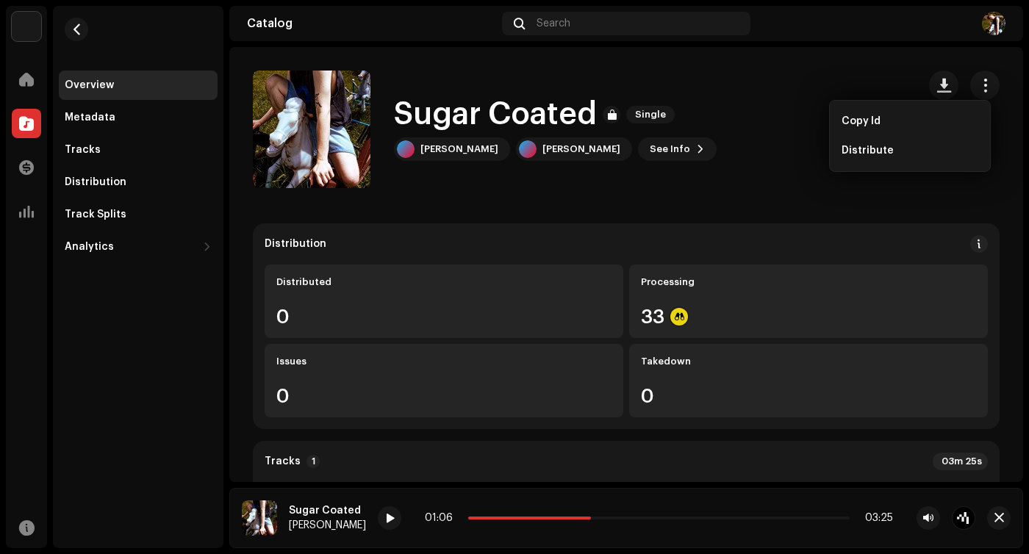
click at [767, 161] on div "Sugar Coated Single [PERSON_NAME] [PERSON_NAME] See Info" at bounding box center [579, 130] width 653 height 118
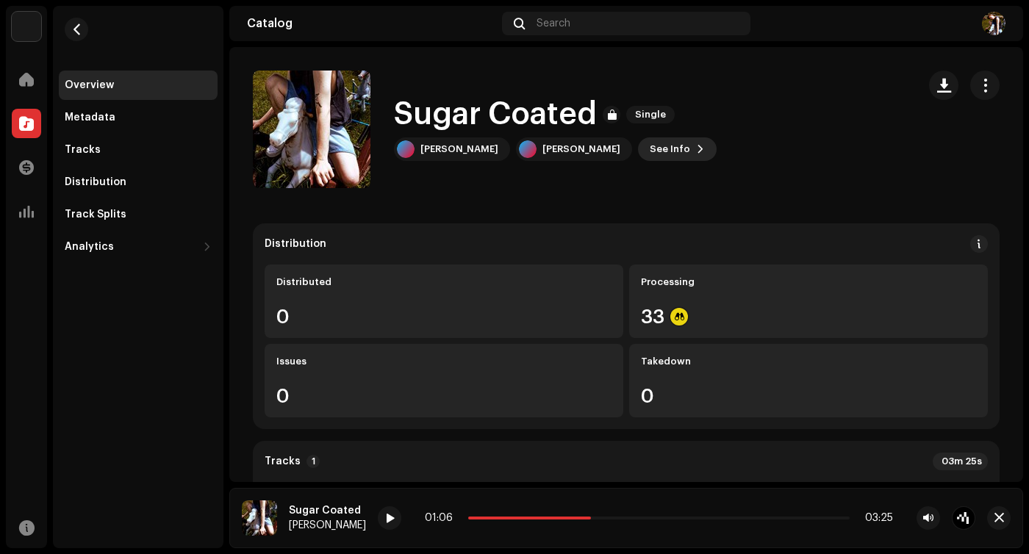
click at [650, 152] on span "See Info" at bounding box center [670, 149] width 40 height 29
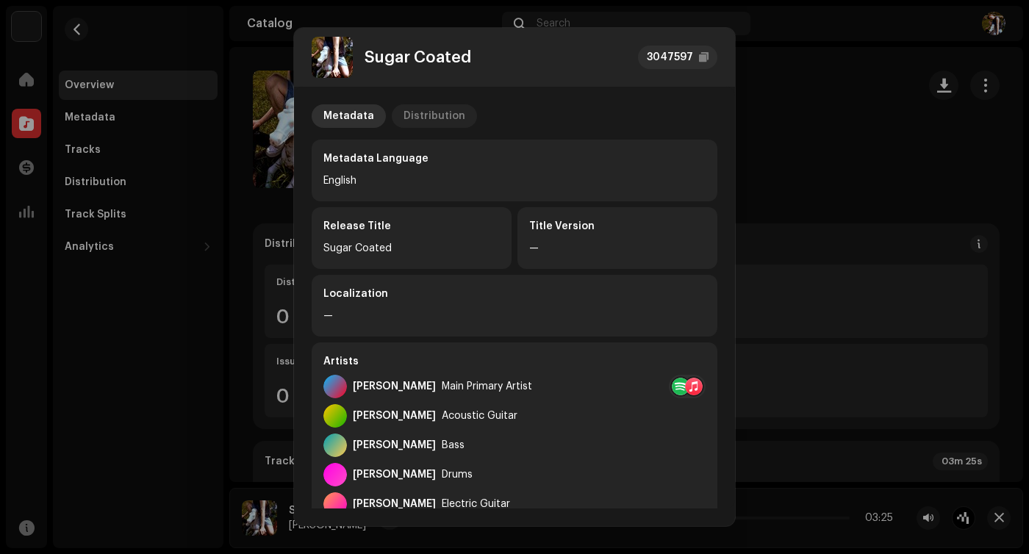
click at [449, 116] on div "Distribution" at bounding box center [435, 116] width 62 height 24
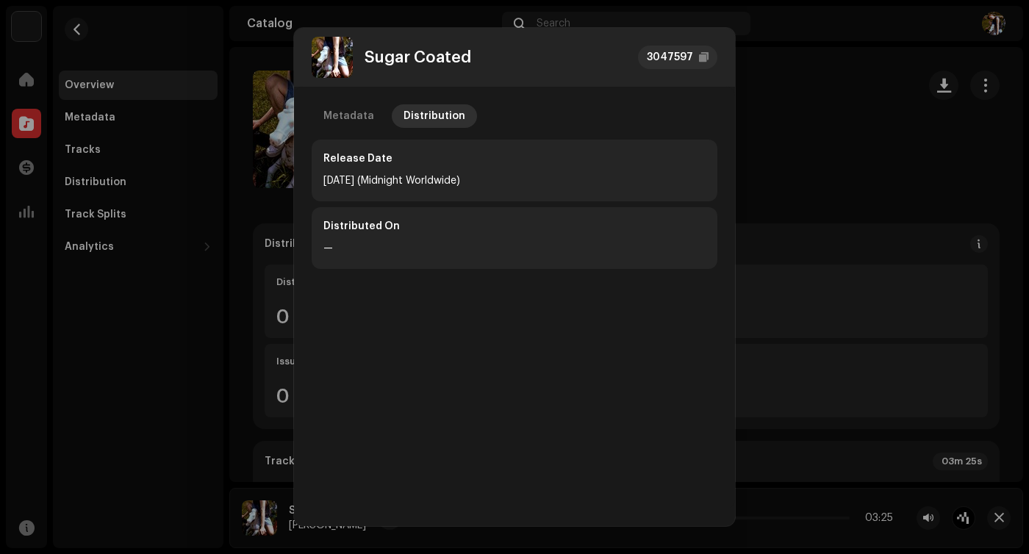
click at [382, 122] on div "Metadata Distribution" at bounding box center [515, 116] width 406 height 24
click at [349, 111] on div "Metadata" at bounding box center [348, 116] width 51 height 24
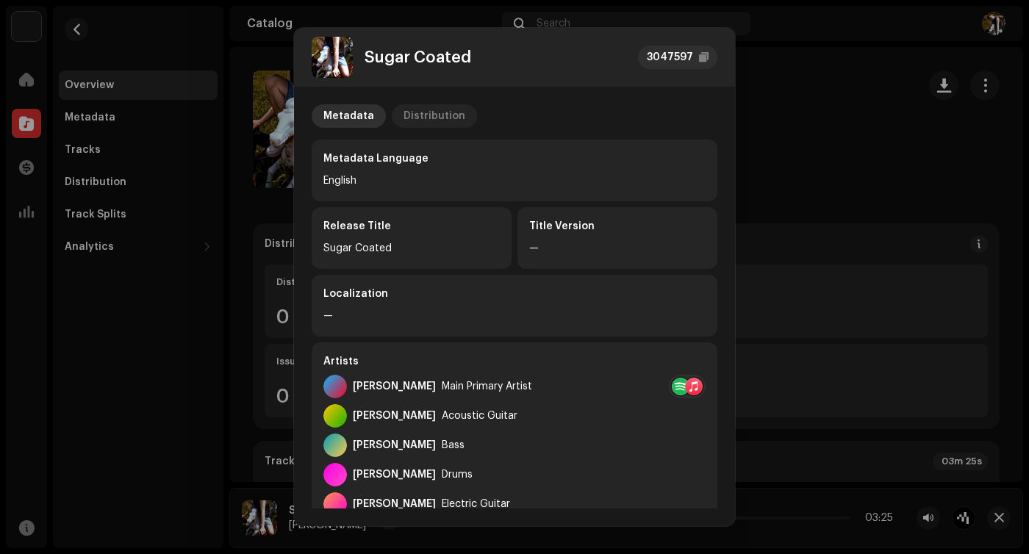
click at [429, 123] on div "Distribution" at bounding box center [435, 116] width 62 height 24
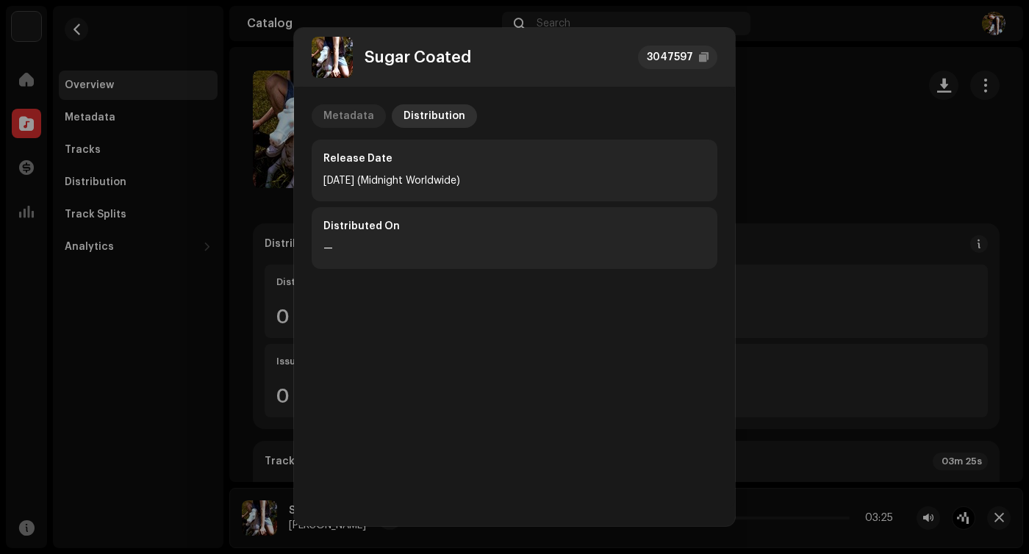
click at [346, 110] on div "Metadata" at bounding box center [348, 116] width 51 height 24
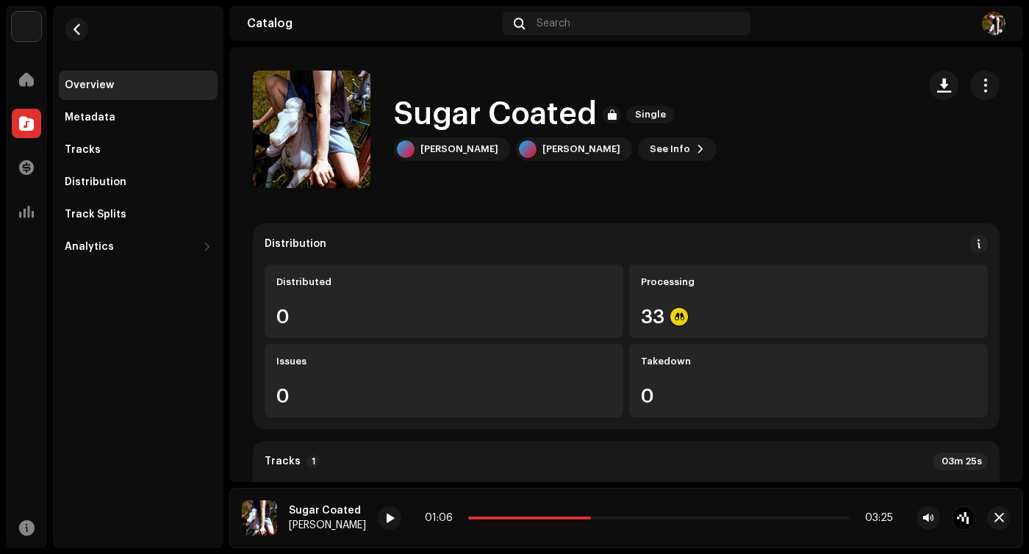
click at [781, 65] on div "Sugar Coated 3047597 Metadata Distribution Metadata Language English Release Ti…" at bounding box center [514, 277] width 1029 height 554
click at [22, 94] on div "Home" at bounding box center [26, 79] width 41 height 41
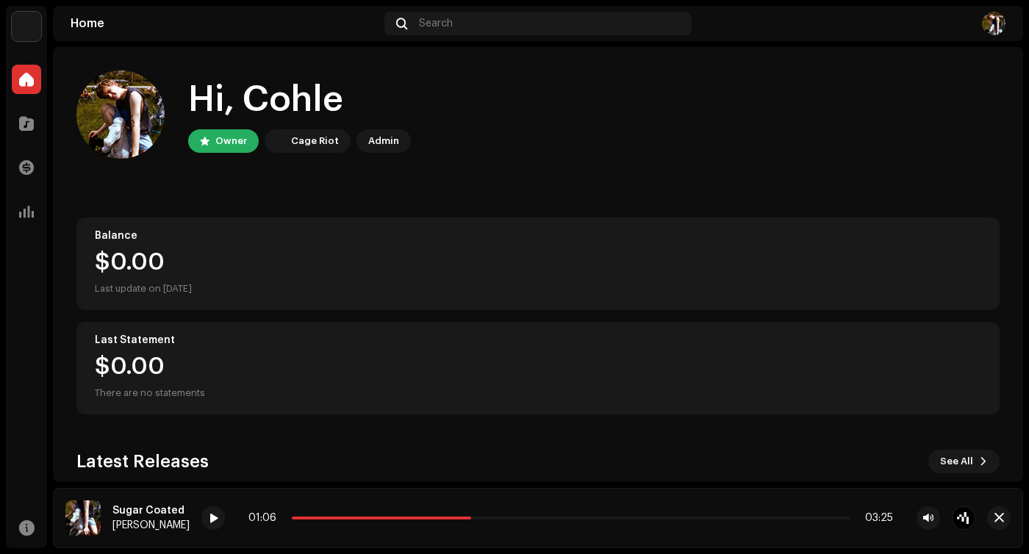
scroll to position [238, 0]
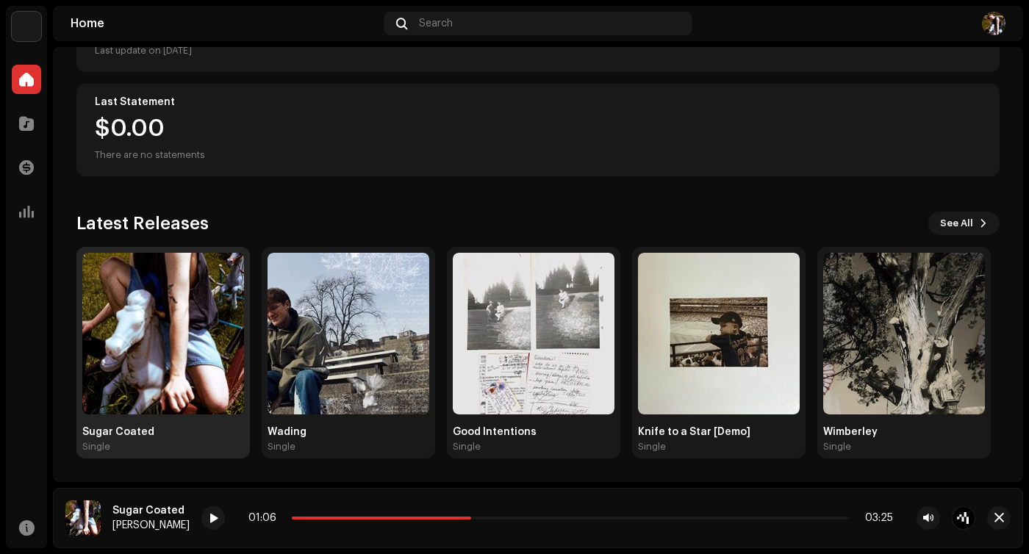
click at [179, 330] on img at bounding box center [163, 334] width 162 height 162
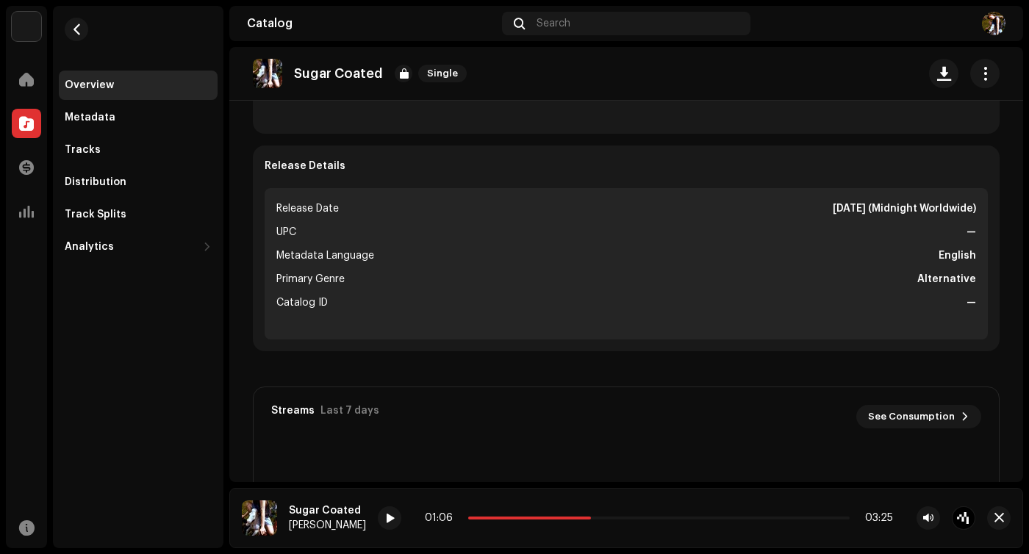
scroll to position [663, 0]
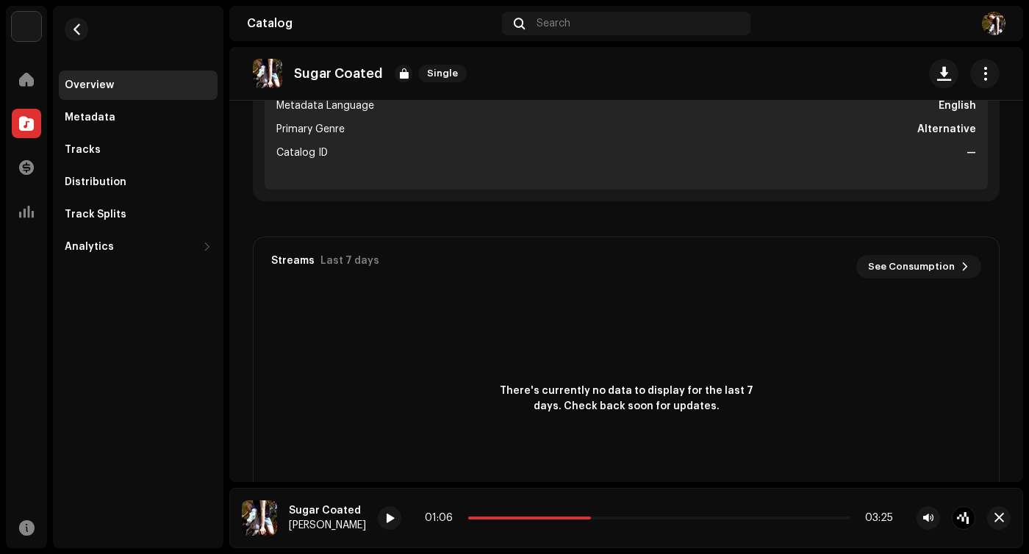
click at [439, 345] on div "There's currently no data to display for the last 7 days. Check back soon for u…" at bounding box center [626, 399] width 745 height 206
click at [114, 113] on div "Metadata" at bounding box center [138, 118] width 147 height 12
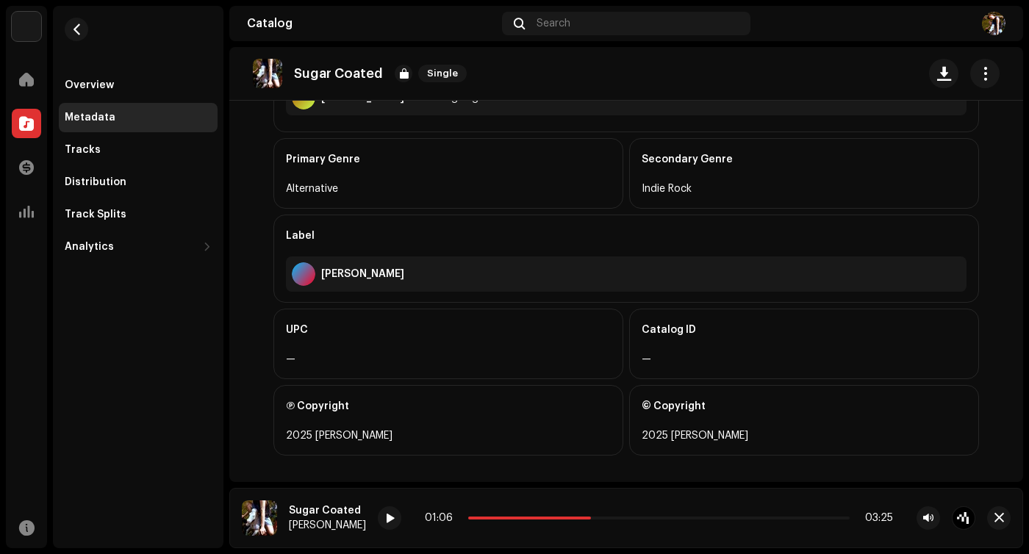
scroll to position [753, 0]
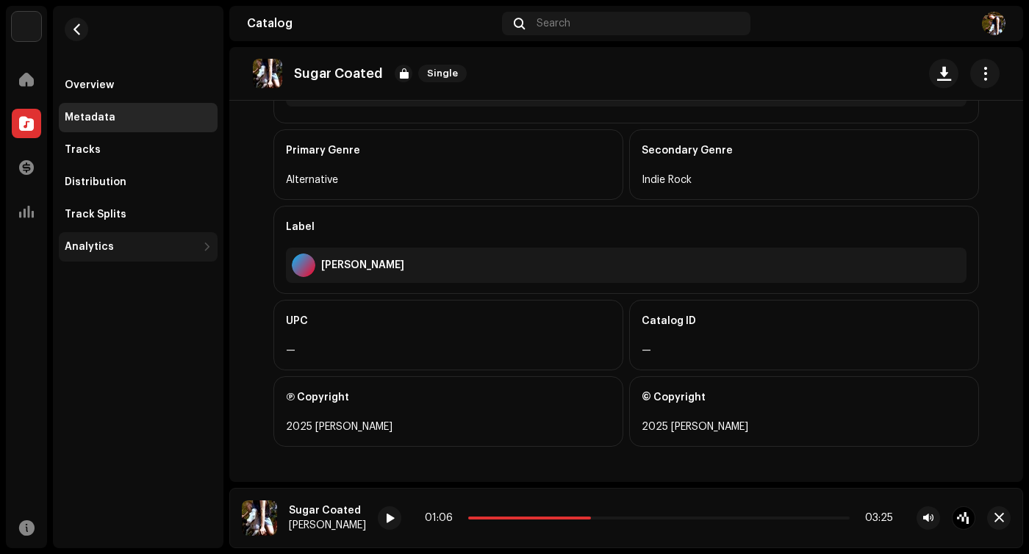
click at [126, 254] on div "Analytics" at bounding box center [138, 246] width 159 height 29
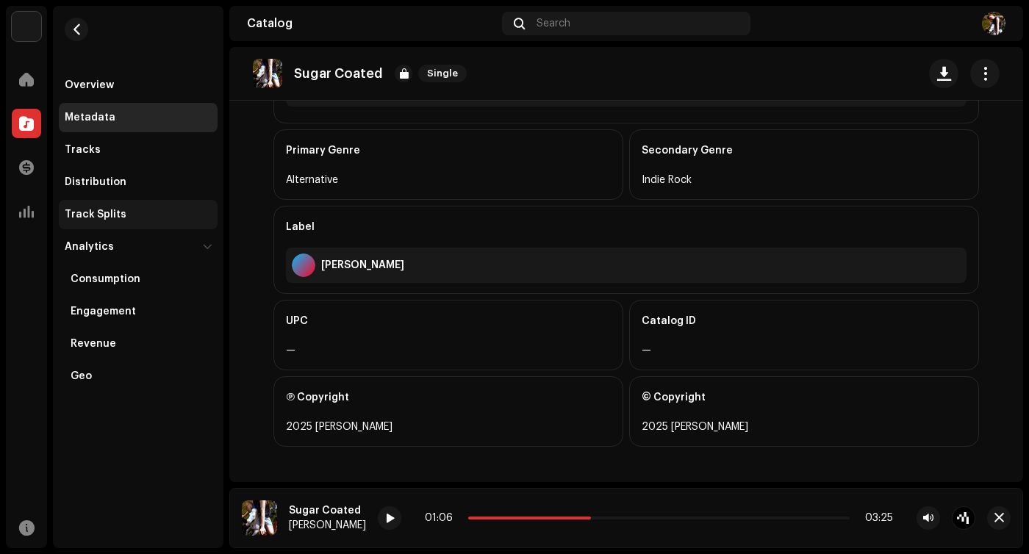
click at [129, 212] on div "Track Splits" at bounding box center [138, 215] width 147 height 12
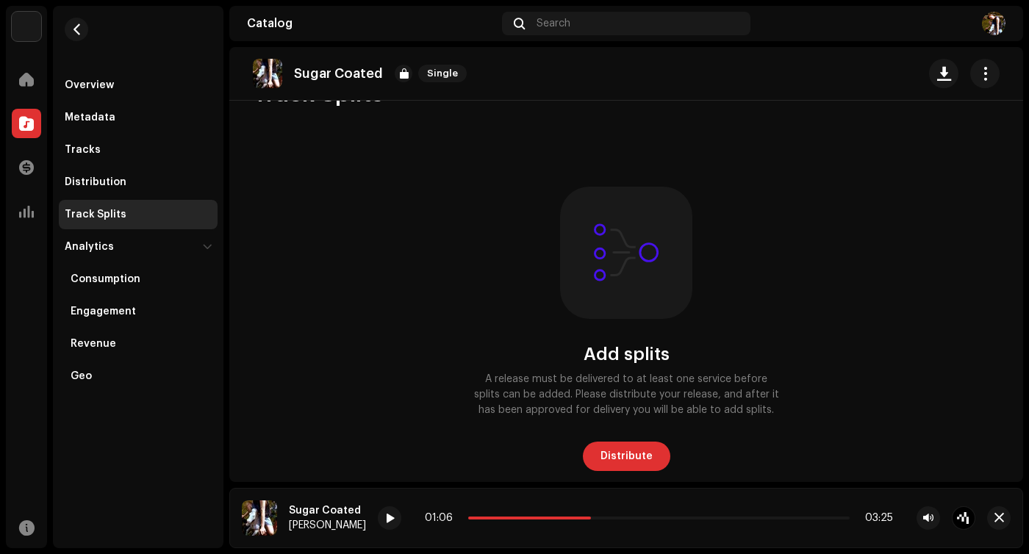
scroll to position [76, 0]
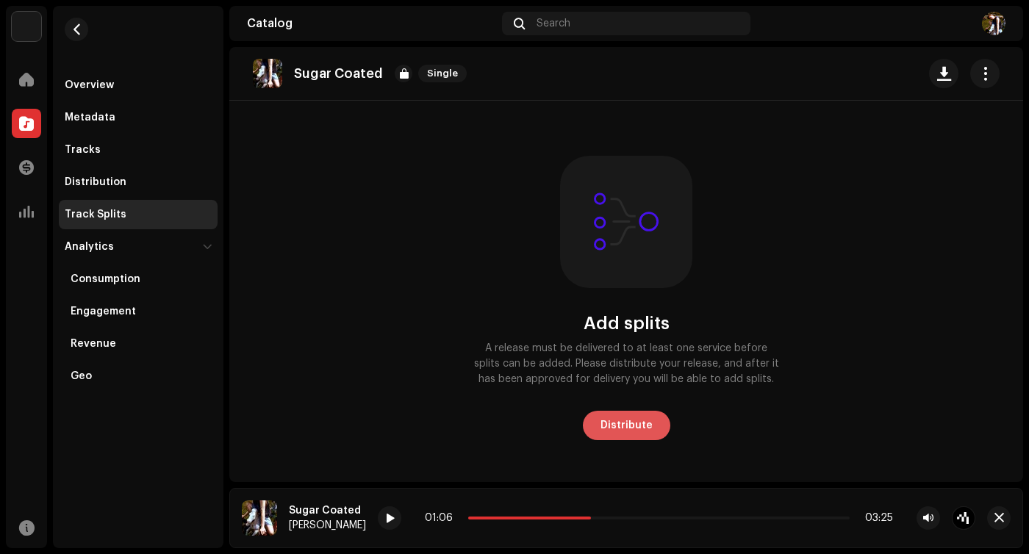
click at [616, 422] on span "Distribute" at bounding box center [626, 425] width 52 height 29
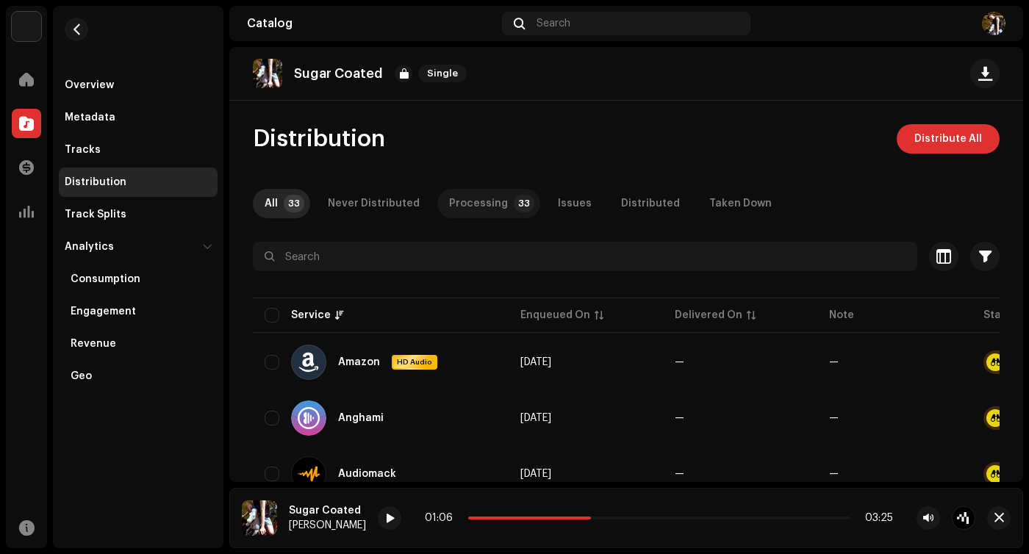
click at [466, 202] on div "Processing" at bounding box center [478, 203] width 59 height 29
click at [101, 90] on div "Overview" at bounding box center [89, 85] width 49 height 12
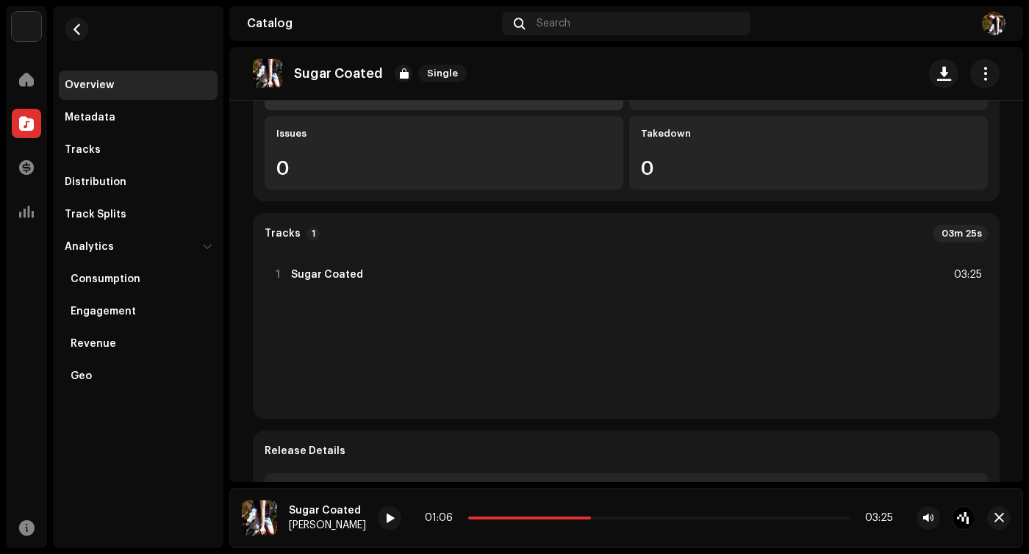
scroll to position [563, 0]
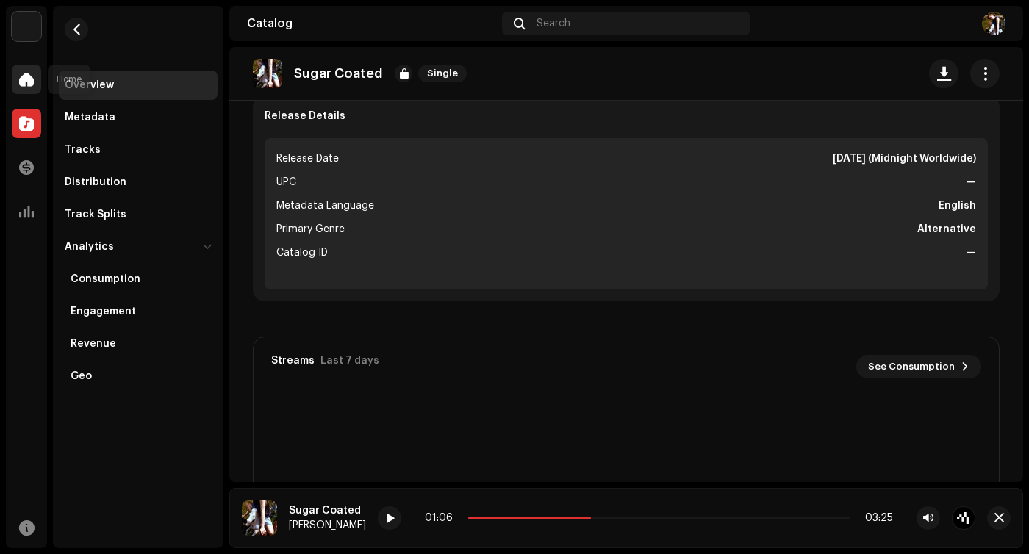
click at [26, 68] on div at bounding box center [26, 79] width 29 height 29
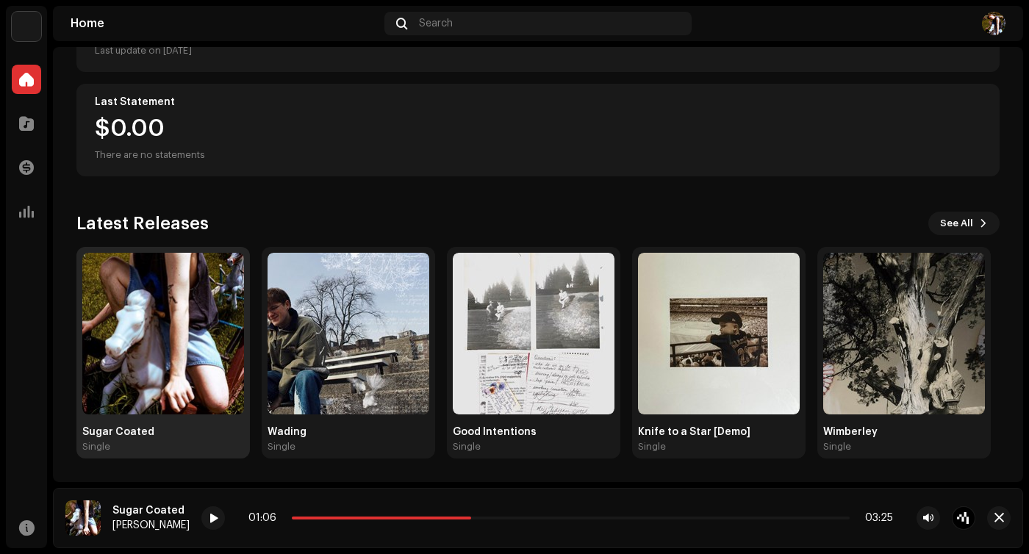
click at [146, 333] on img at bounding box center [163, 334] width 162 height 162
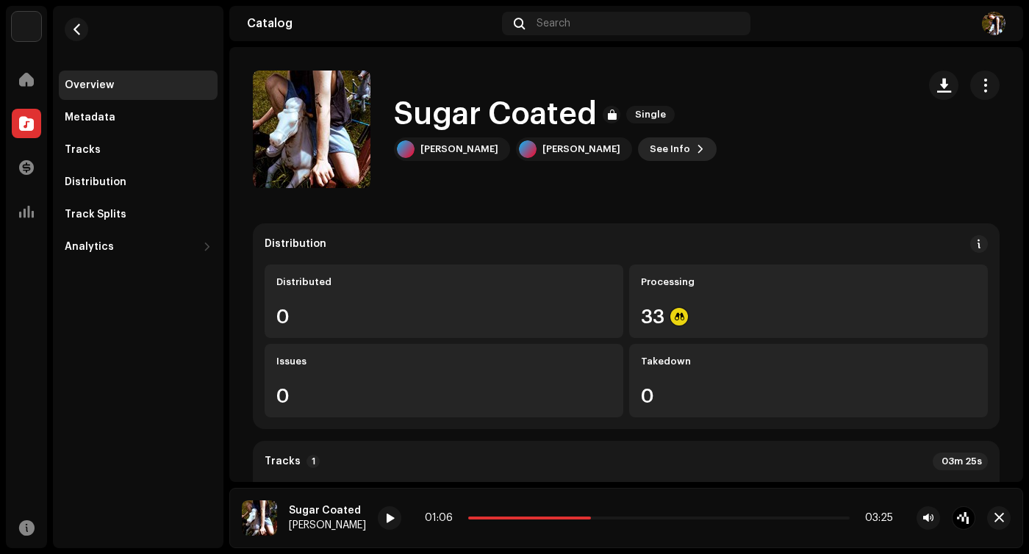
click at [650, 152] on span "See Info" at bounding box center [670, 149] width 40 height 29
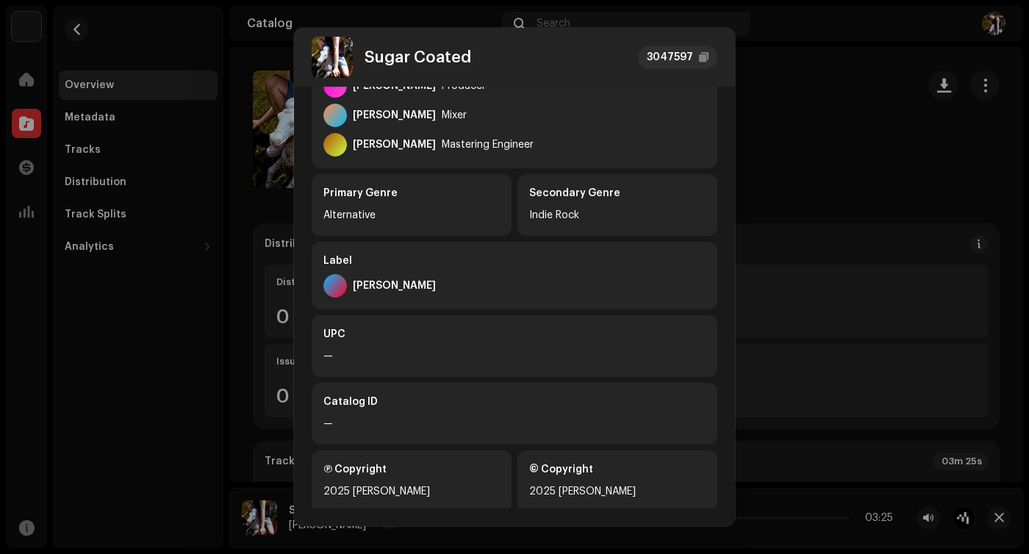
scroll to position [468, 0]
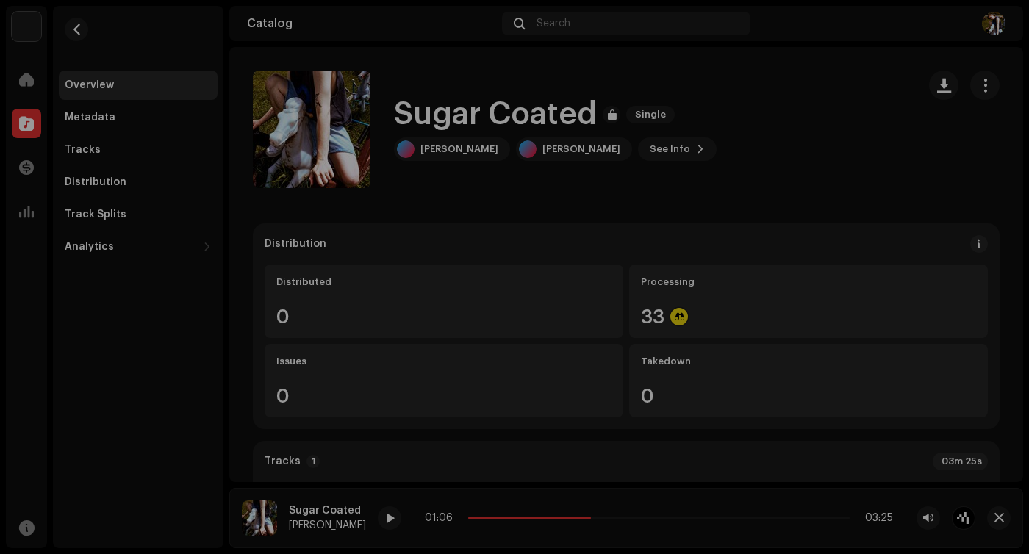
click at [898, 121] on div "Sugar Coated 3047597 Metadata Distribution Metadata Language English Release Ti…" at bounding box center [514, 277] width 1029 height 554
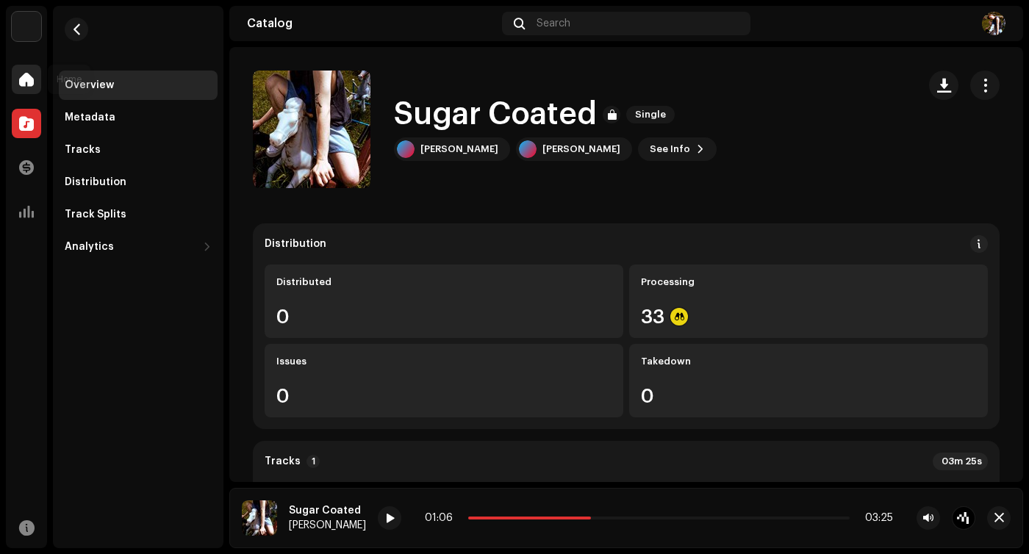
click at [18, 81] on div at bounding box center [26, 79] width 29 height 29
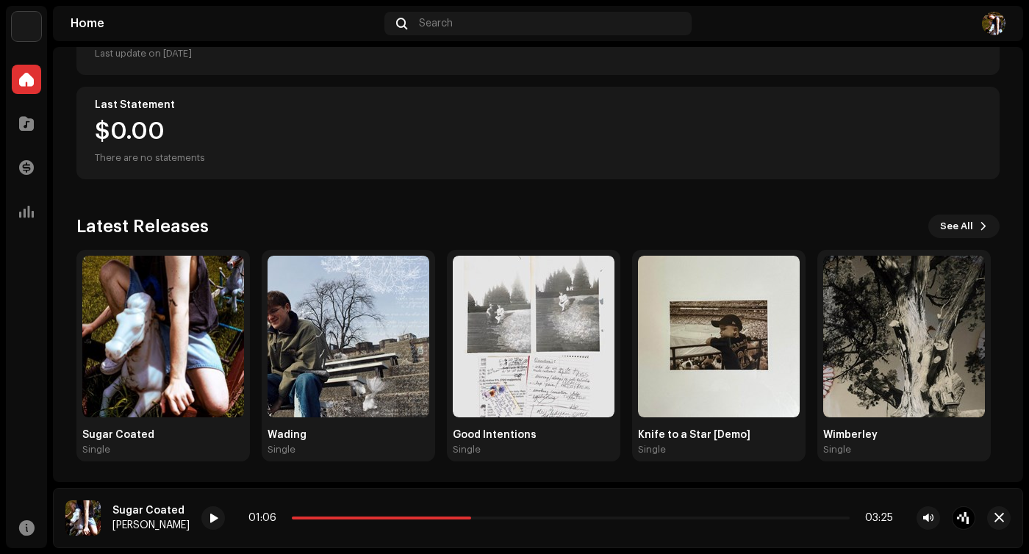
scroll to position [238, 0]
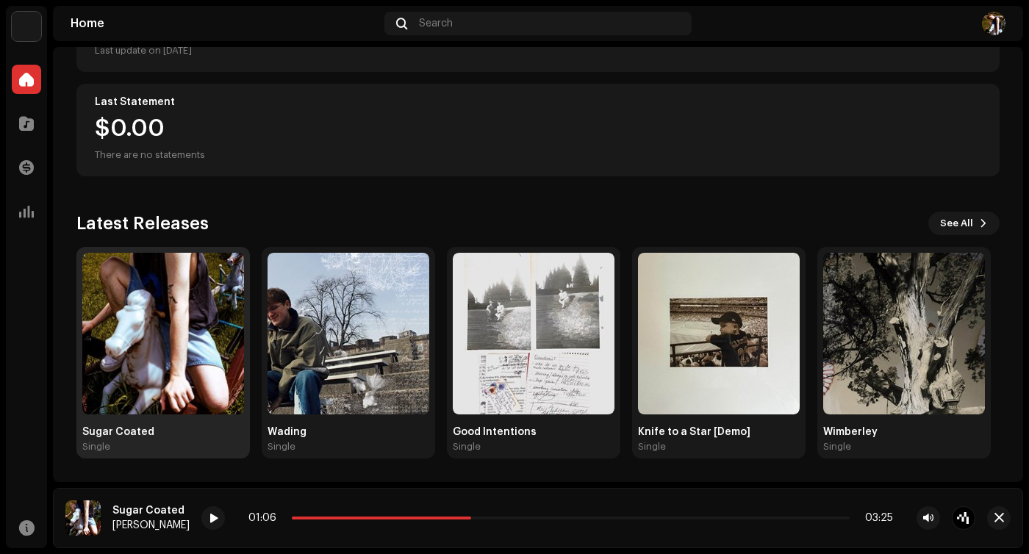
click at [161, 299] on img at bounding box center [163, 334] width 162 height 162
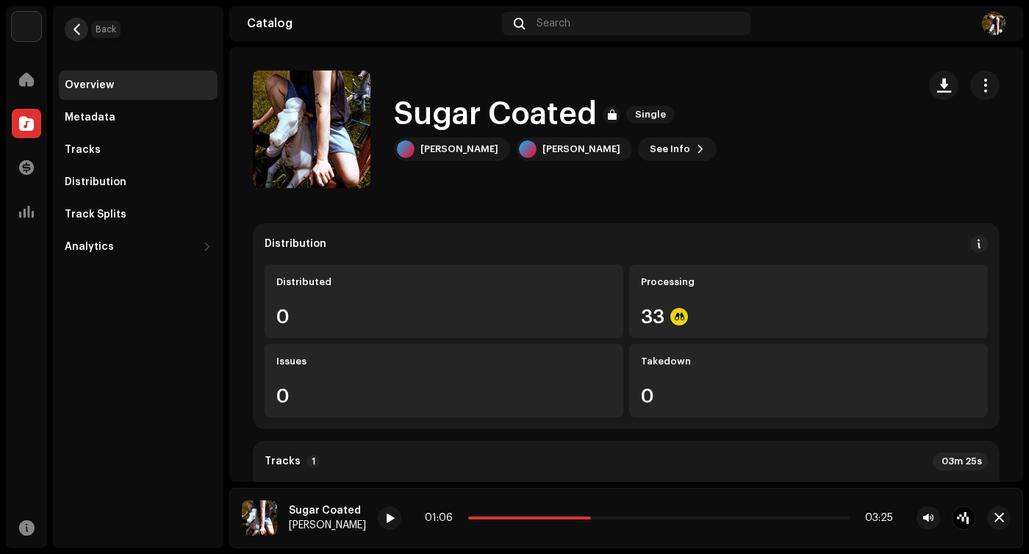
click at [77, 24] on span "button" at bounding box center [76, 30] width 11 height 12
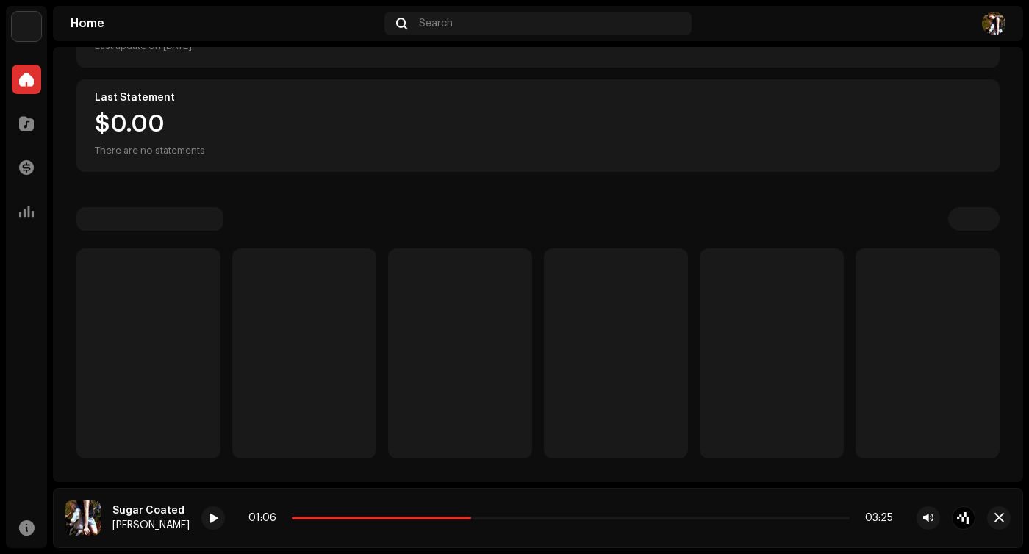
scroll to position [238, 0]
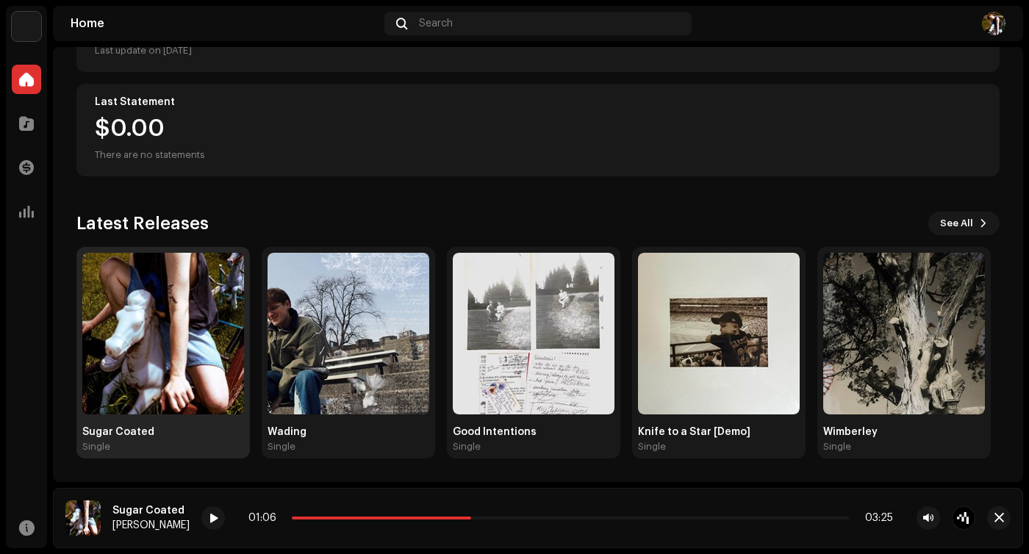
click at [176, 316] on img at bounding box center [163, 334] width 162 height 162
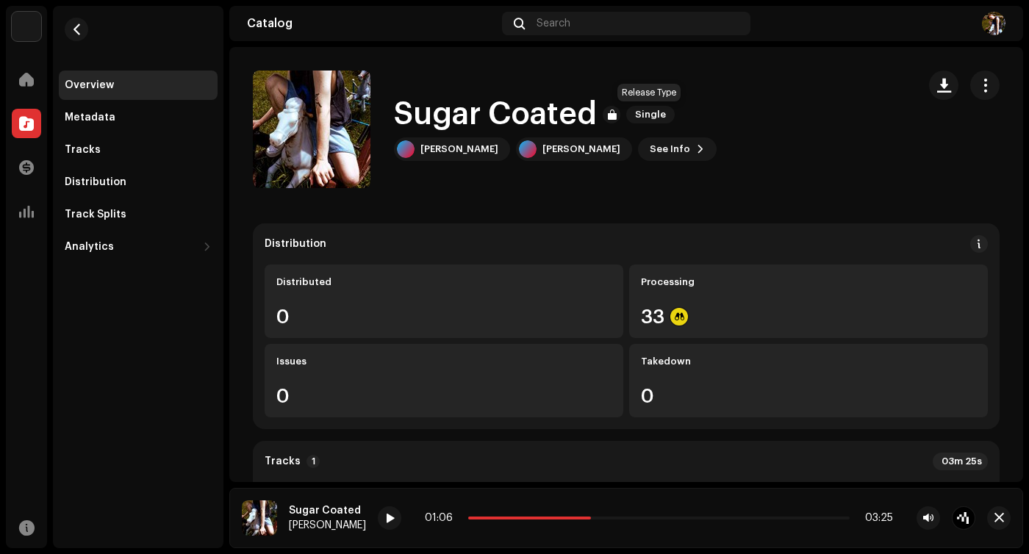
click at [652, 111] on span "Single" at bounding box center [650, 115] width 49 height 18
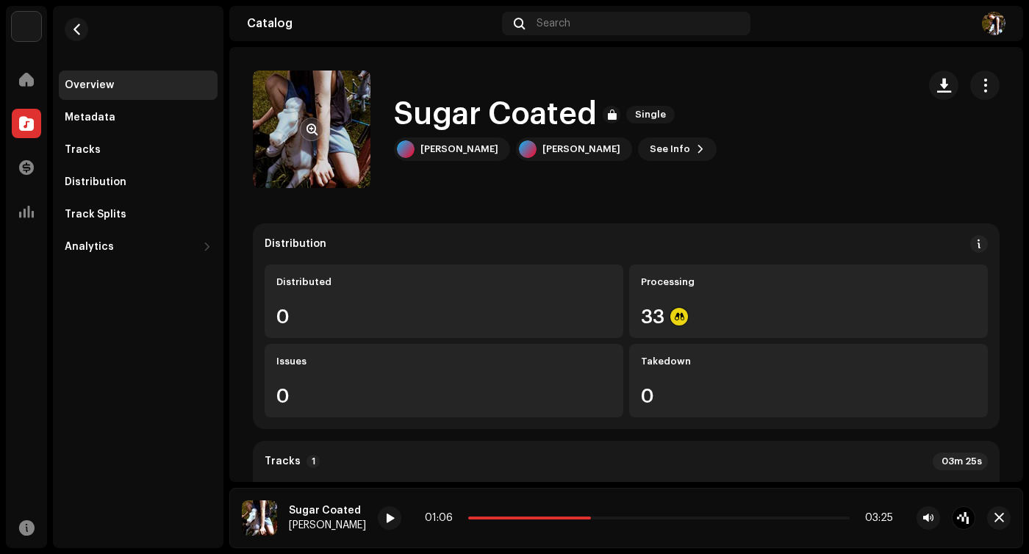
click at [275, 131] on re-a-cover at bounding box center [312, 130] width 118 height 118
click at [315, 132] on span "button" at bounding box center [311, 129] width 11 height 12
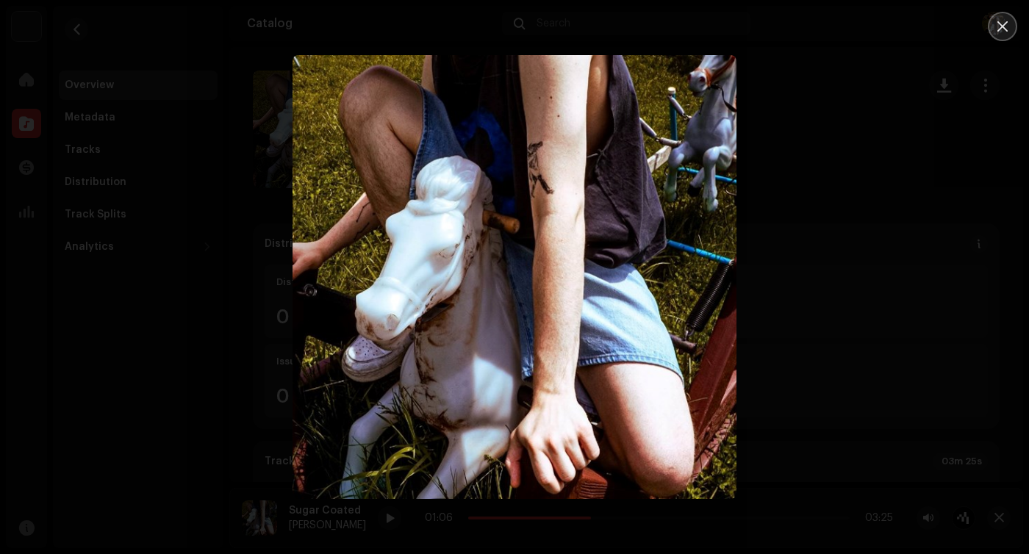
click at [1002, 26] on icon "Close" at bounding box center [1002, 26] width 10 height 10
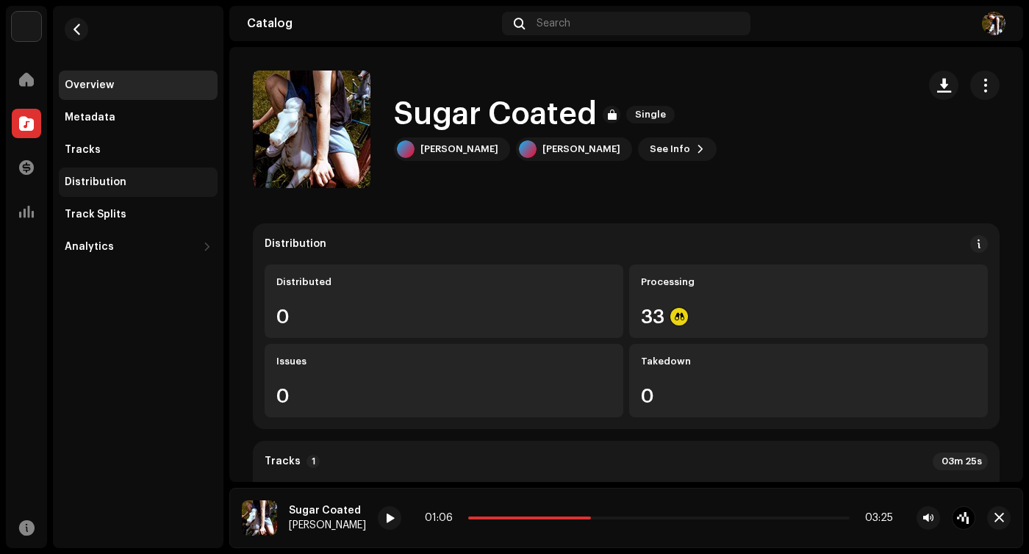
click at [109, 188] on div "Distribution" at bounding box center [138, 182] width 159 height 29
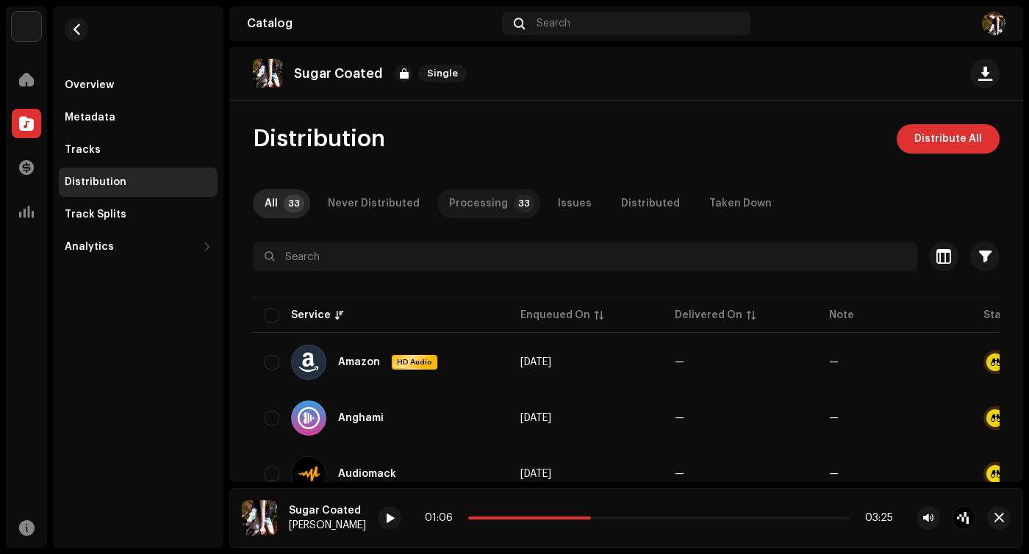
click at [484, 196] on div "Processing" at bounding box center [478, 203] width 59 height 29
click at [562, 200] on div "Issues" at bounding box center [575, 203] width 34 height 29
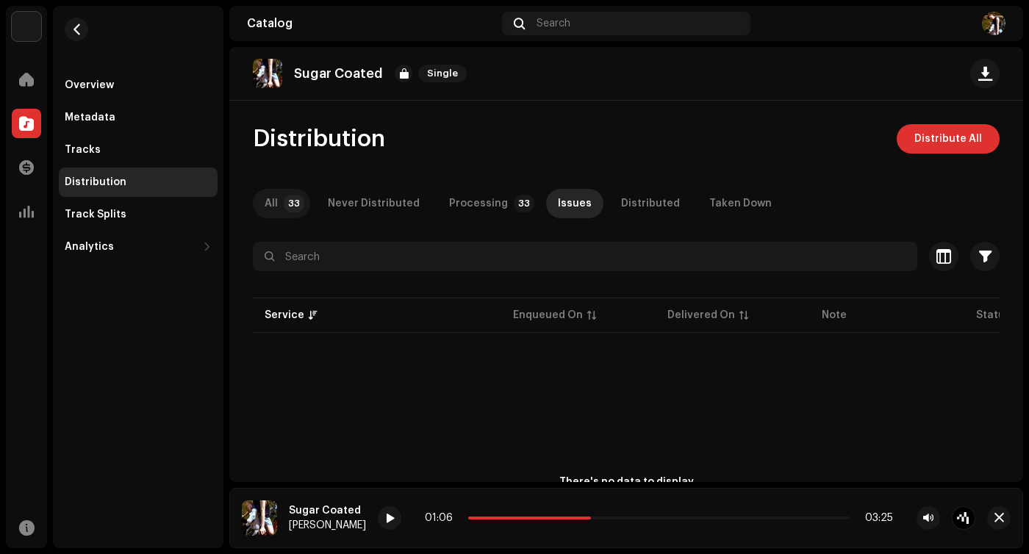
click at [259, 206] on p-tab "All 33" at bounding box center [281, 203] width 57 height 29
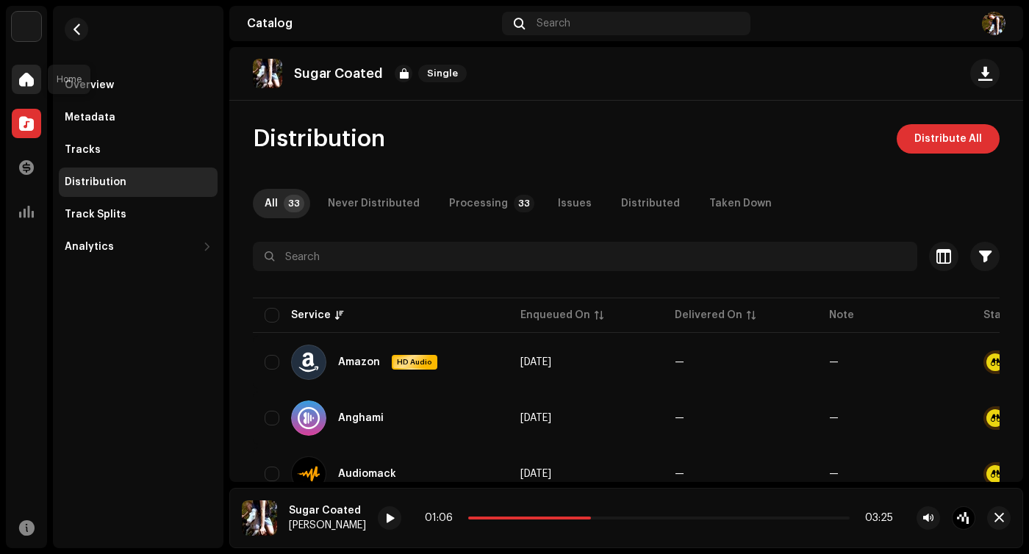
click at [26, 77] on span at bounding box center [26, 80] width 15 height 12
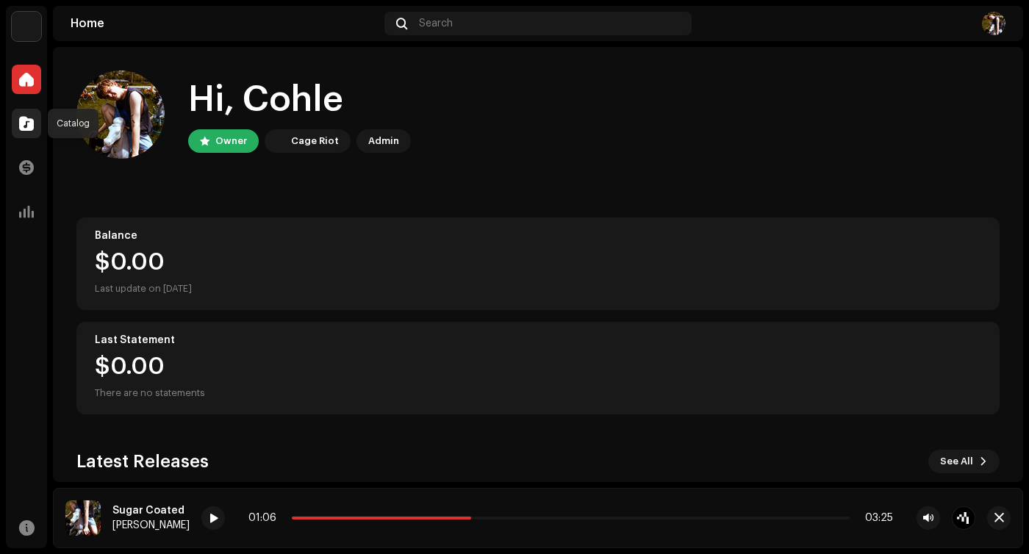
click at [31, 122] on span at bounding box center [26, 124] width 15 height 12
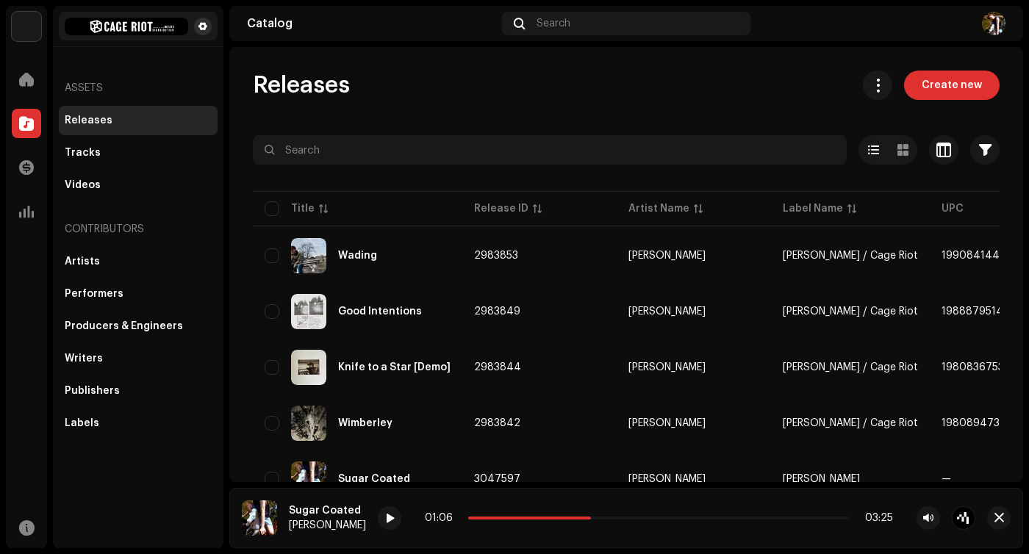
click at [204, 29] on span at bounding box center [202, 27] width 9 height 12
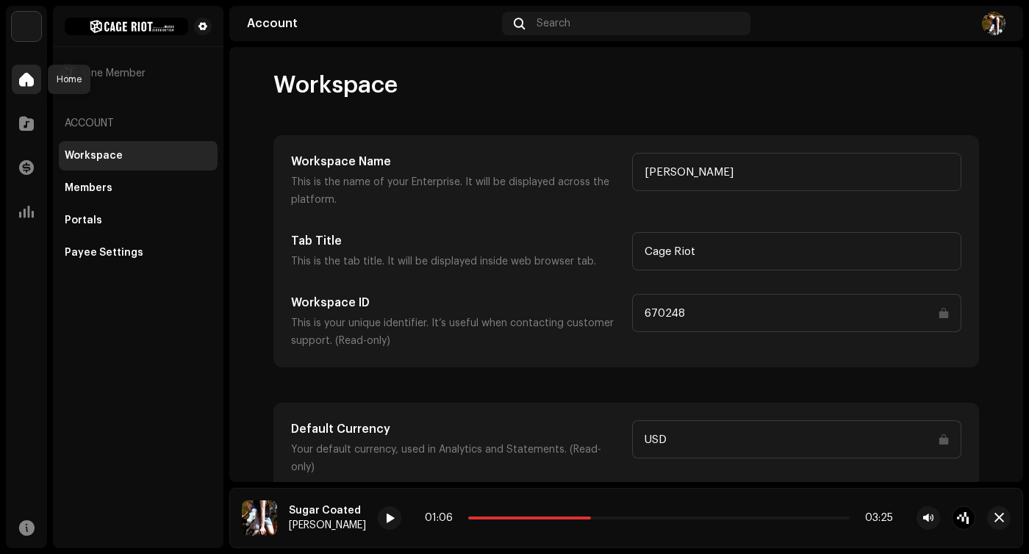
click at [35, 83] on div at bounding box center [26, 79] width 29 height 29
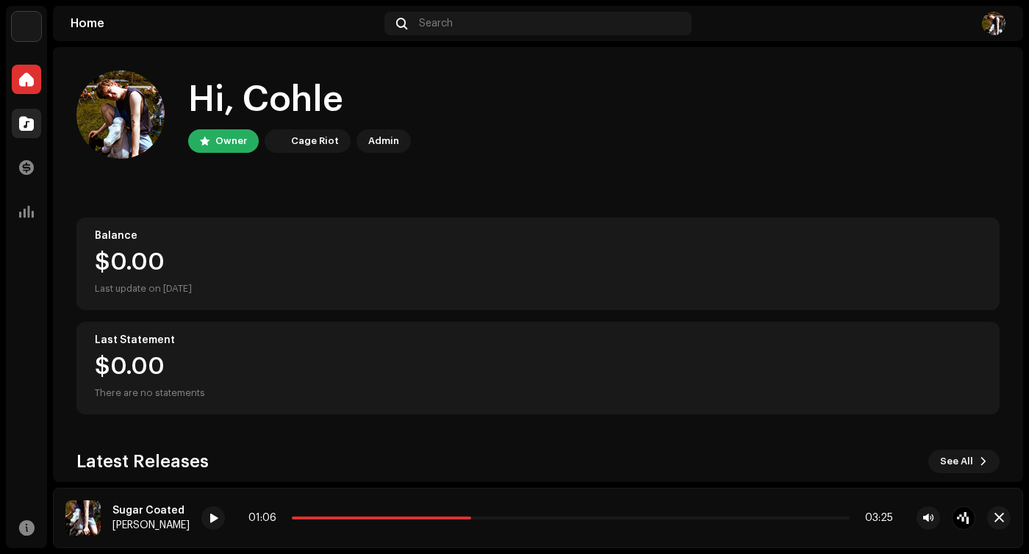
click at [32, 123] on span at bounding box center [26, 124] width 15 height 12
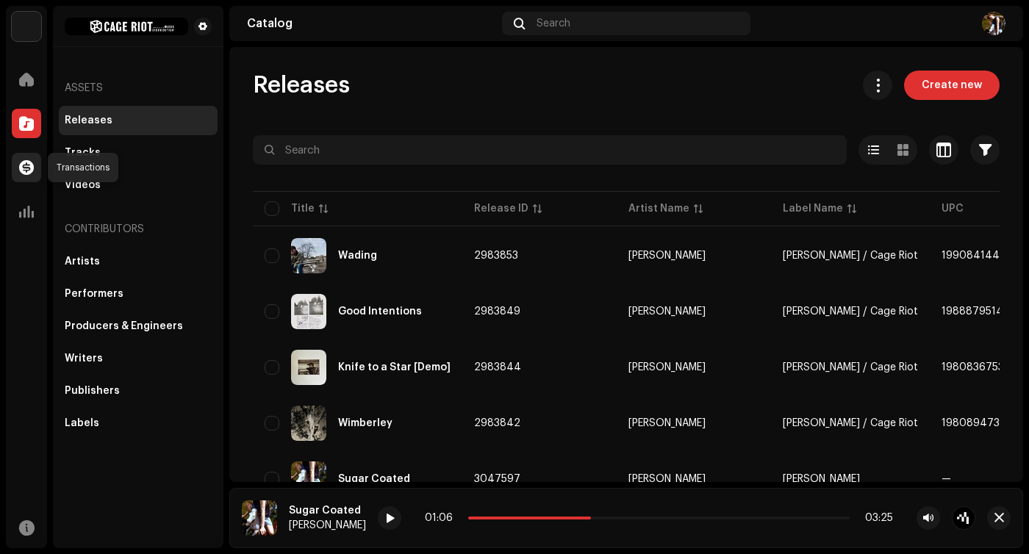
click at [28, 162] on span at bounding box center [26, 168] width 15 height 12
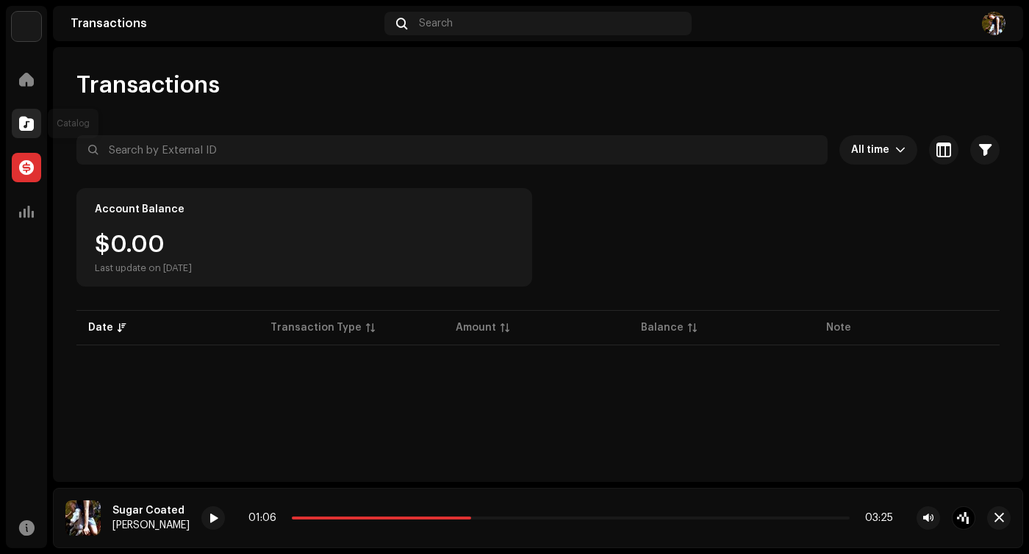
click at [29, 129] on span at bounding box center [26, 124] width 15 height 12
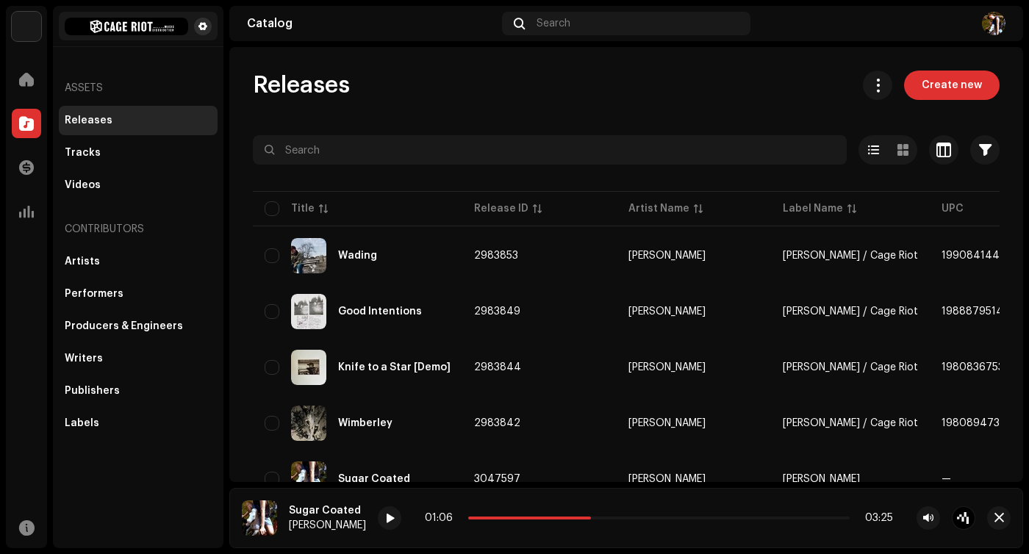
click at [204, 24] on span at bounding box center [202, 27] width 9 height 12
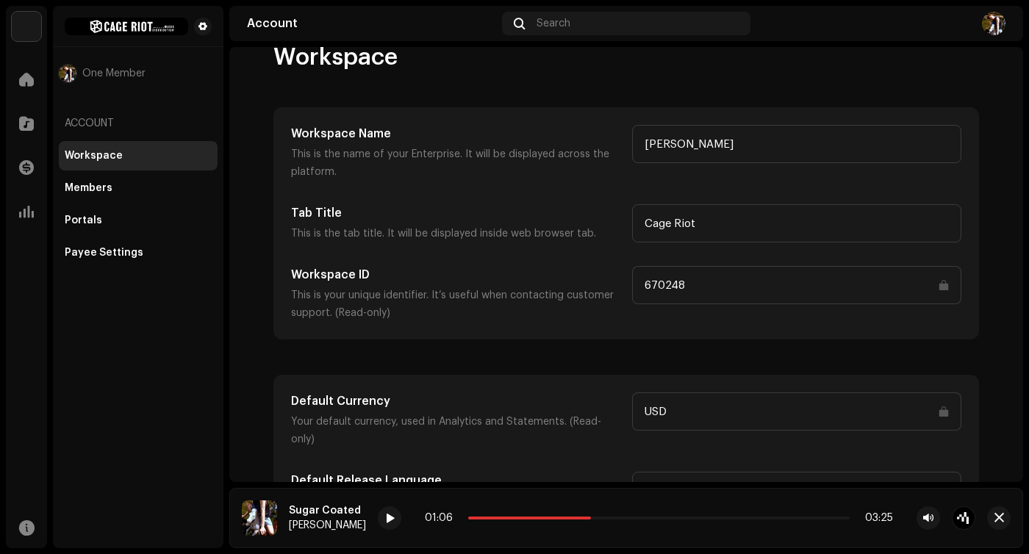
scroll to position [56, 0]
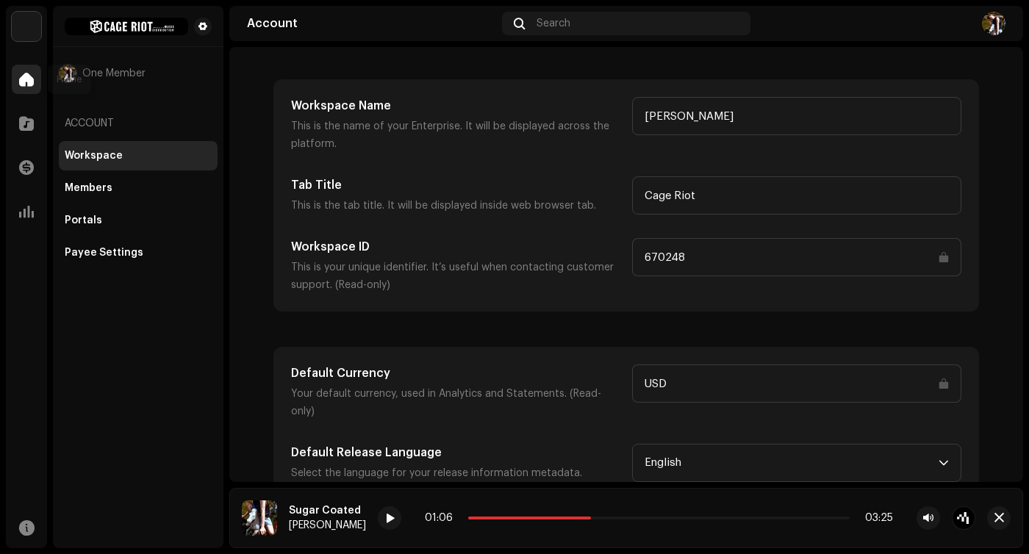
click at [28, 76] on span at bounding box center [26, 80] width 15 height 12
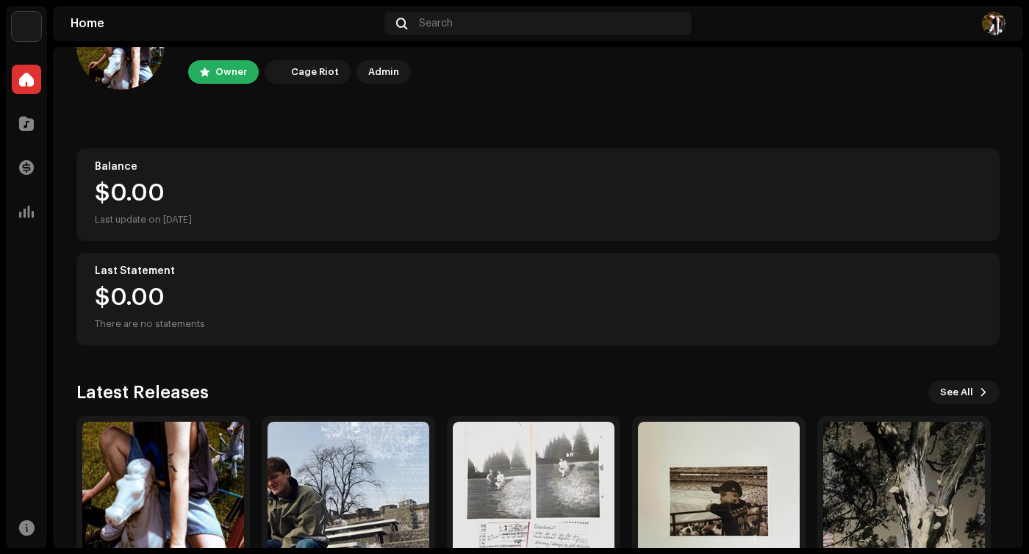
scroll to position [172, 0]
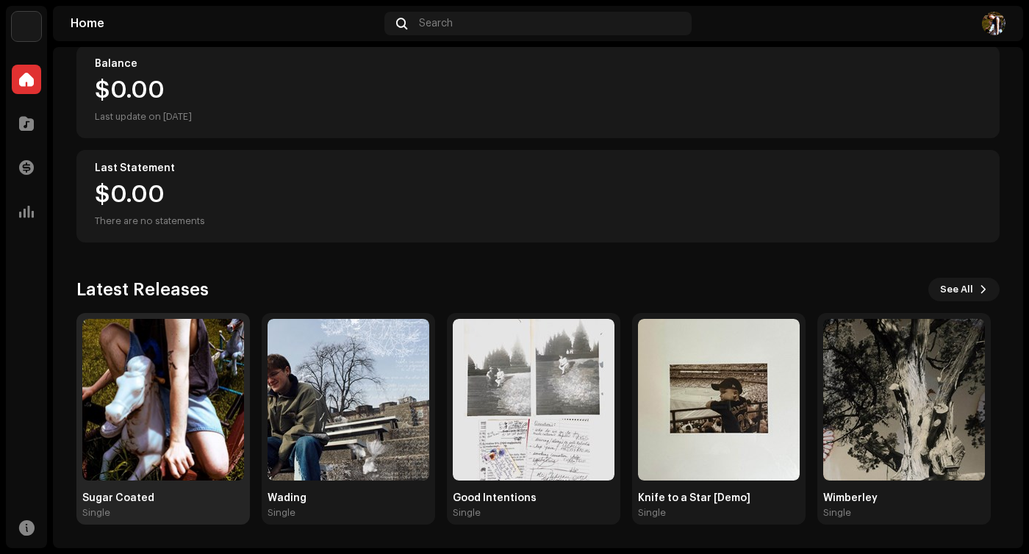
click at [139, 353] on img at bounding box center [163, 400] width 162 height 162
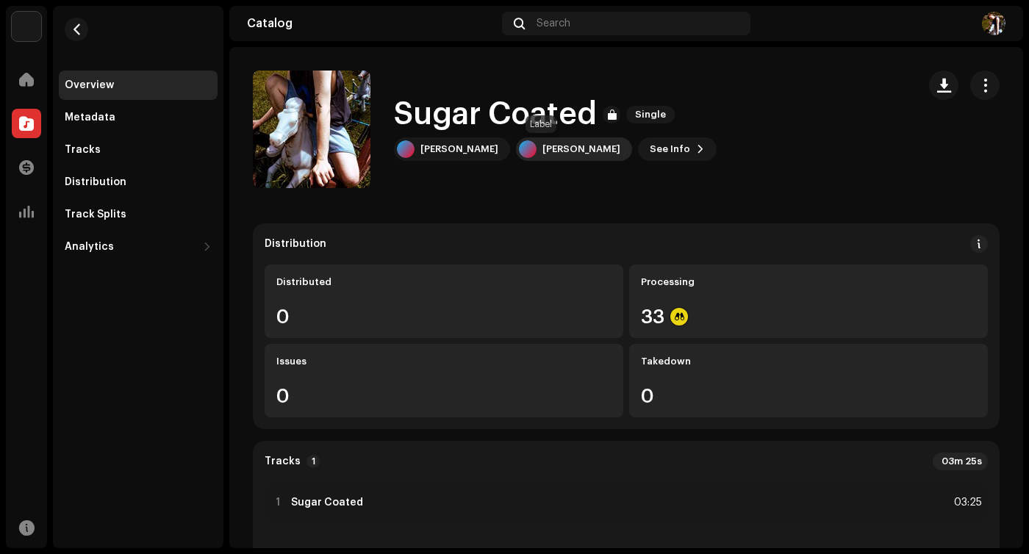
click at [542, 151] on div "[PERSON_NAME]" at bounding box center [581, 149] width 78 height 12
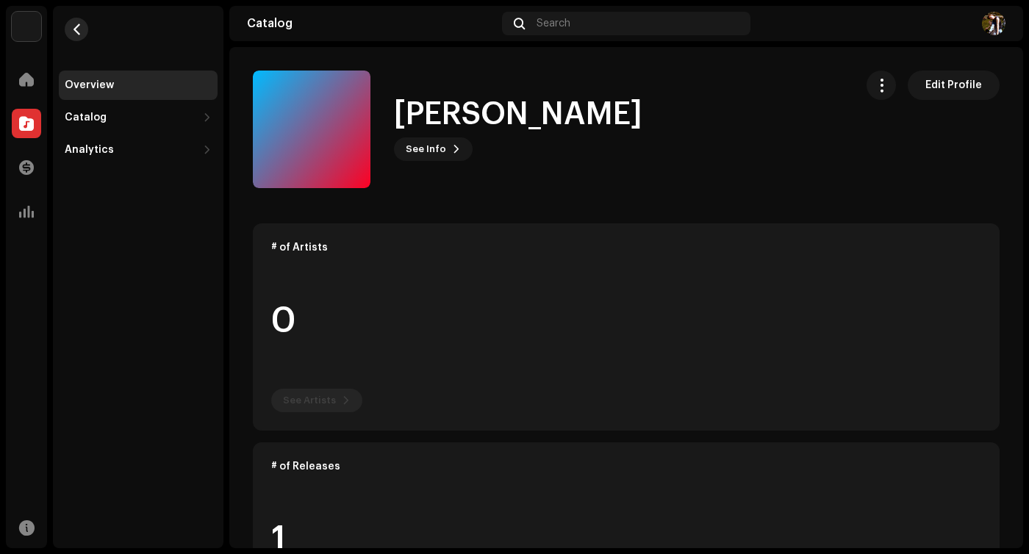
click at [82, 28] on button "button" at bounding box center [77, 30] width 24 height 24
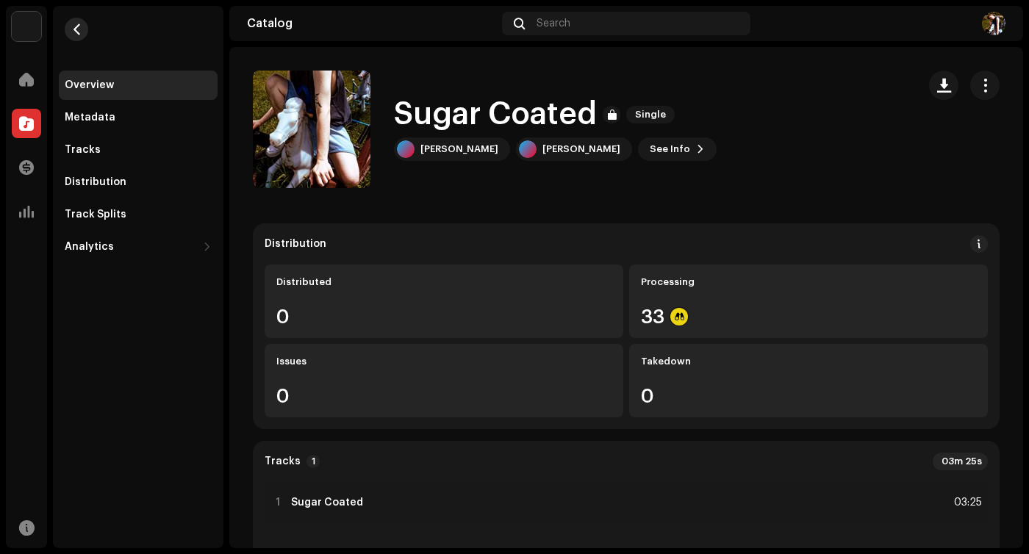
click at [76, 39] on button "button" at bounding box center [77, 30] width 24 height 24
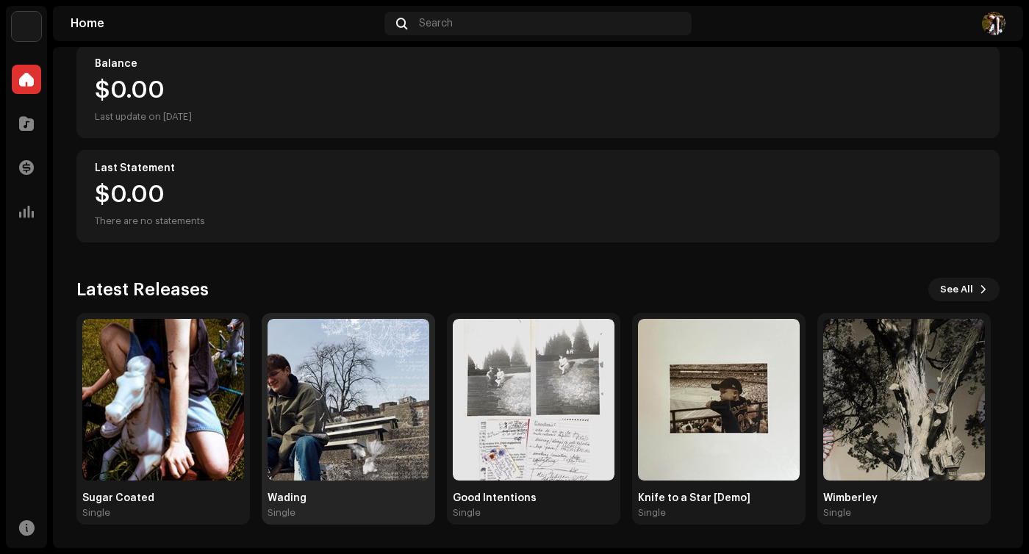
click at [354, 374] on img at bounding box center [349, 400] width 162 height 162
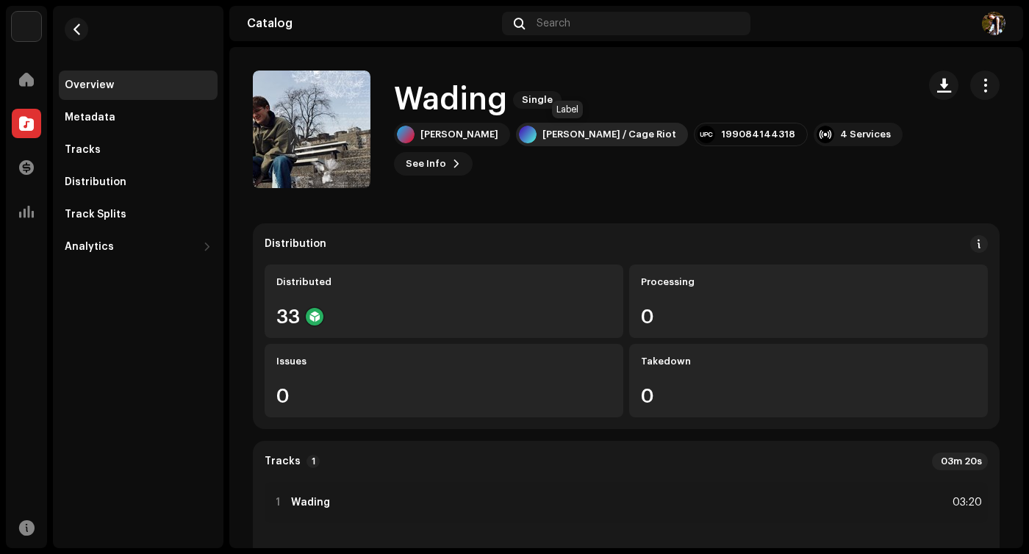
click at [560, 129] on div "[PERSON_NAME] / Cage Riot" at bounding box center [609, 135] width 134 height 12
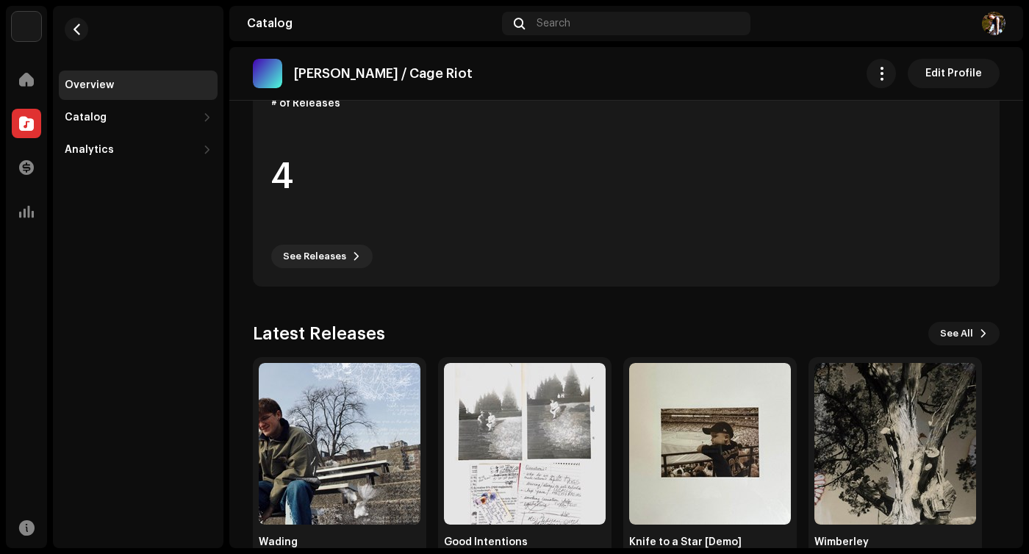
scroll to position [407, 0]
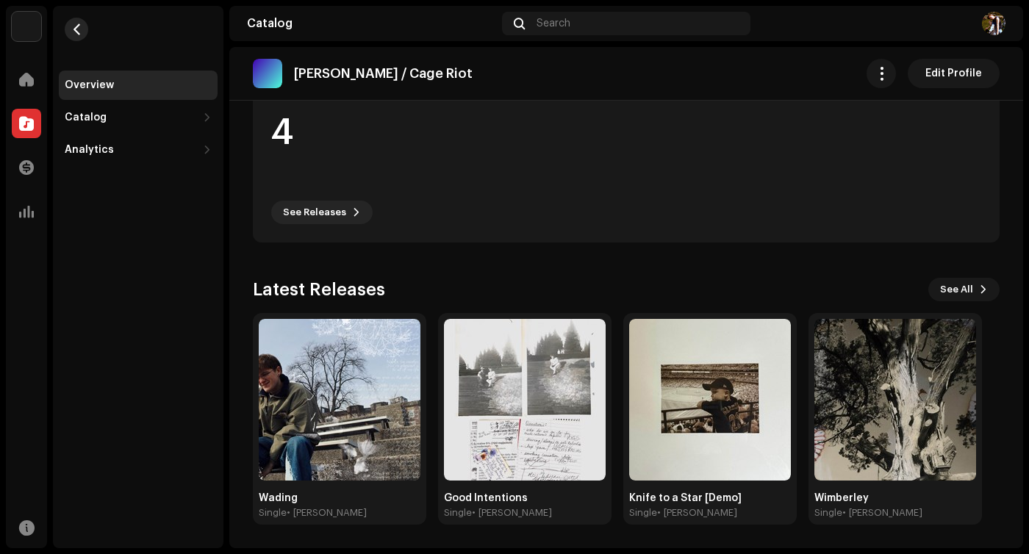
click at [77, 32] on span "button" at bounding box center [76, 30] width 11 height 12
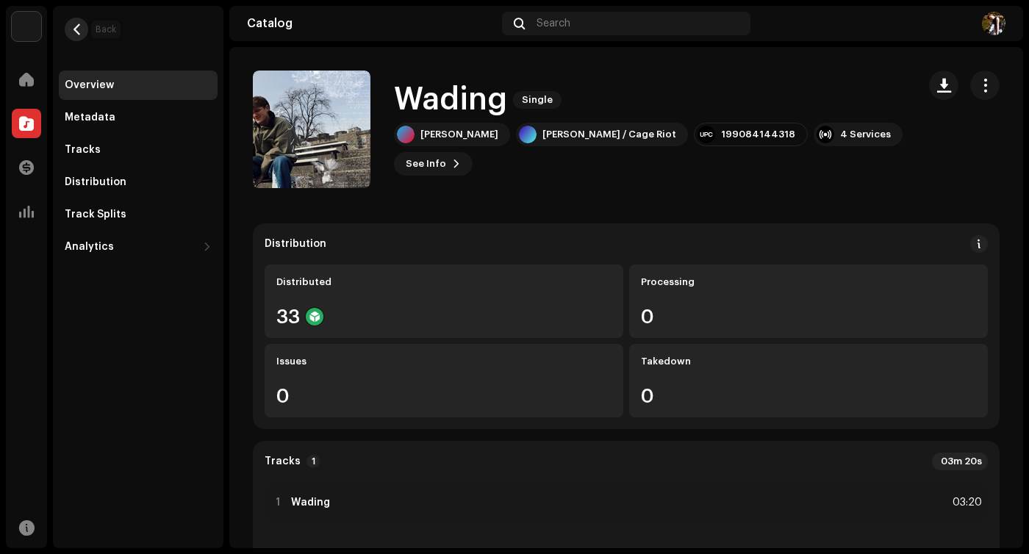
click at [84, 27] on button "button" at bounding box center [77, 30] width 24 height 24
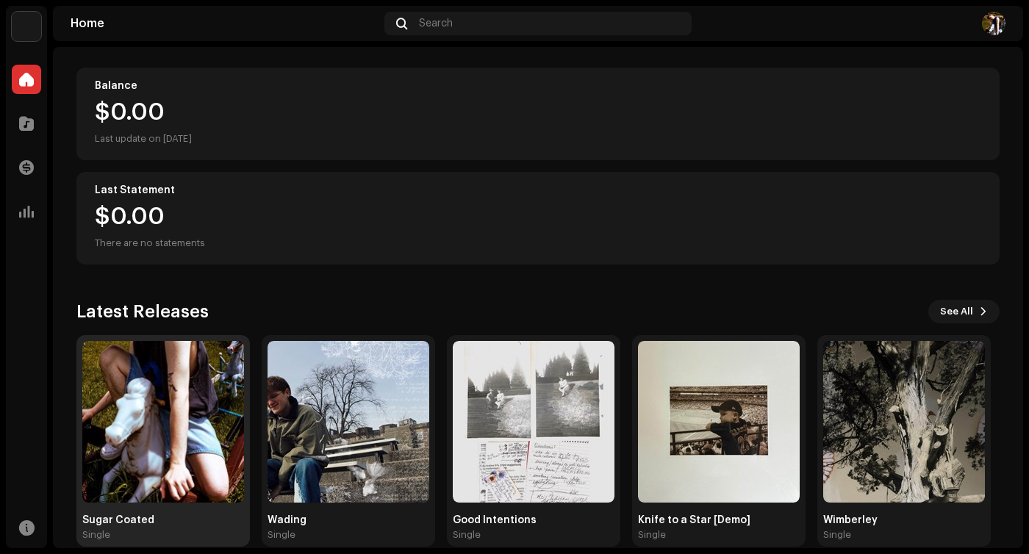
click at [152, 404] on img at bounding box center [163, 422] width 162 height 162
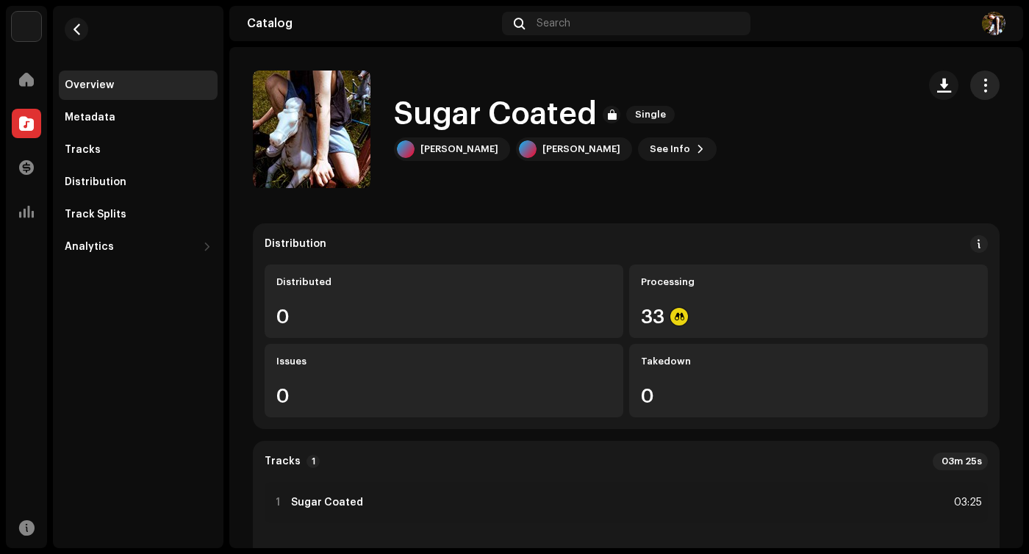
click at [984, 87] on button "button" at bounding box center [984, 85] width 29 height 29
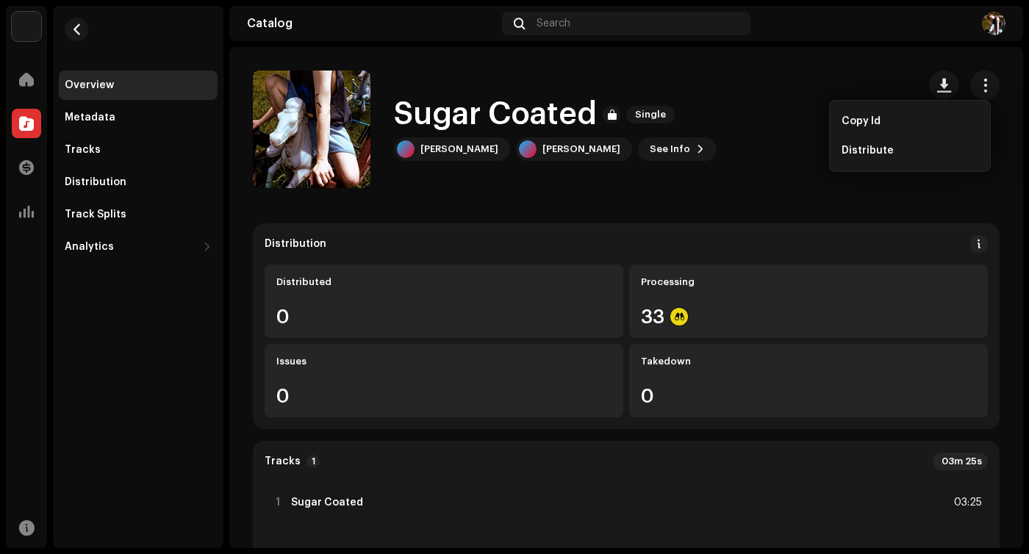
click at [729, 128] on div "Sugar Coated Single [PERSON_NAME] [PERSON_NAME] See Info" at bounding box center [579, 130] width 653 height 118
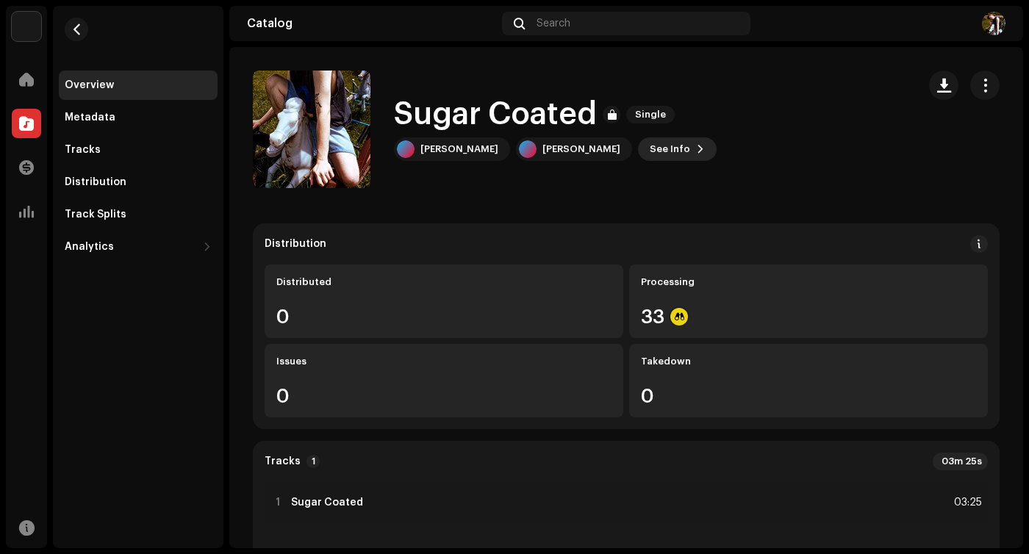
click at [646, 137] on button "See Info" at bounding box center [677, 149] width 79 height 24
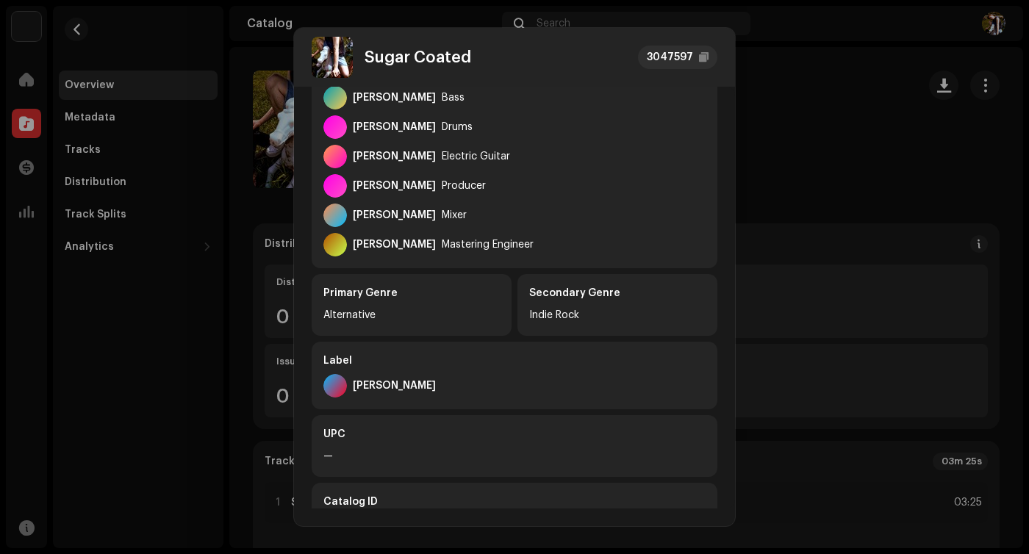
scroll to position [468, 0]
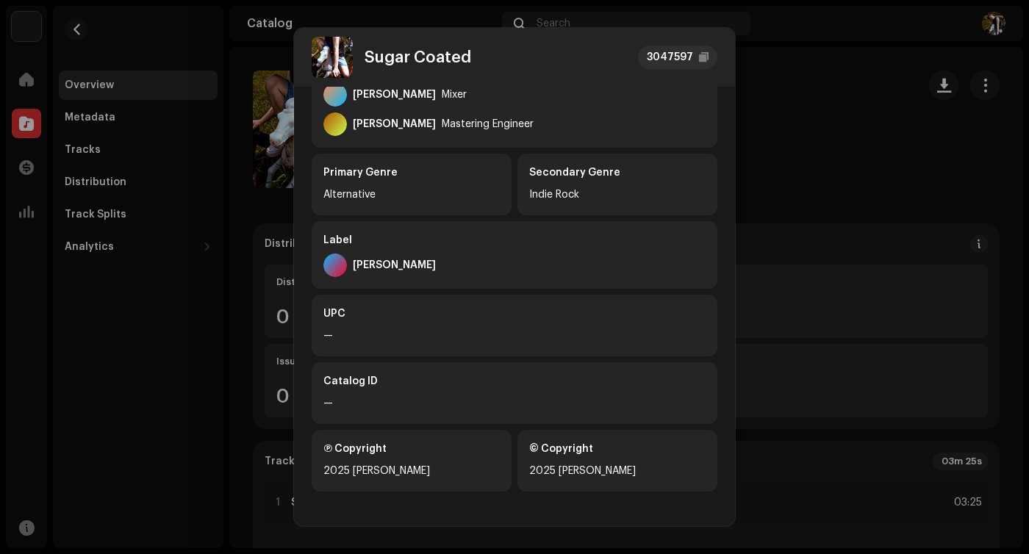
click at [393, 262] on div "[PERSON_NAME]" at bounding box center [394, 265] width 83 height 12
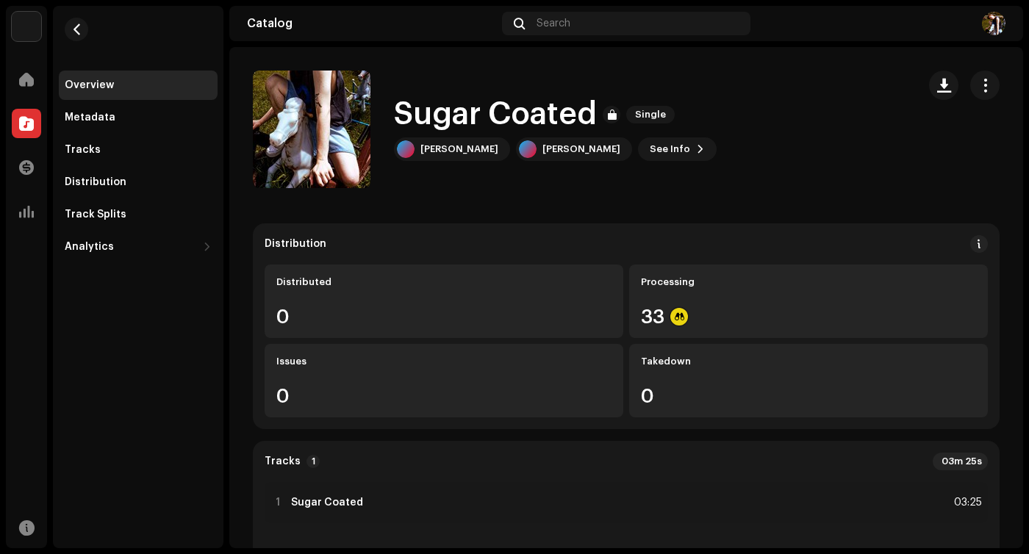
click at [797, 168] on div "Sugar Coated 3047597 Metadata Distribution Metadata Language English Release Ti…" at bounding box center [514, 277] width 1029 height 554
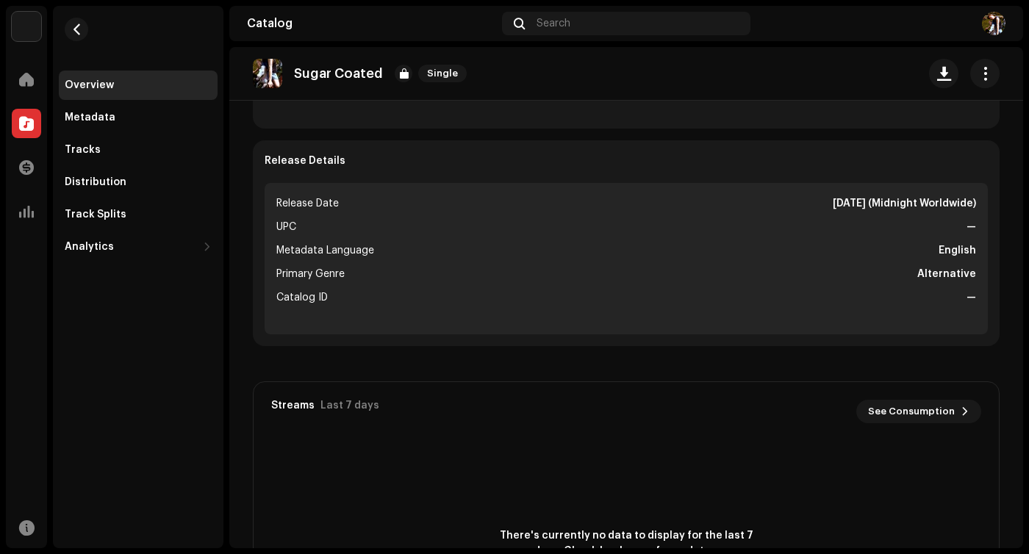
scroll to position [0, 0]
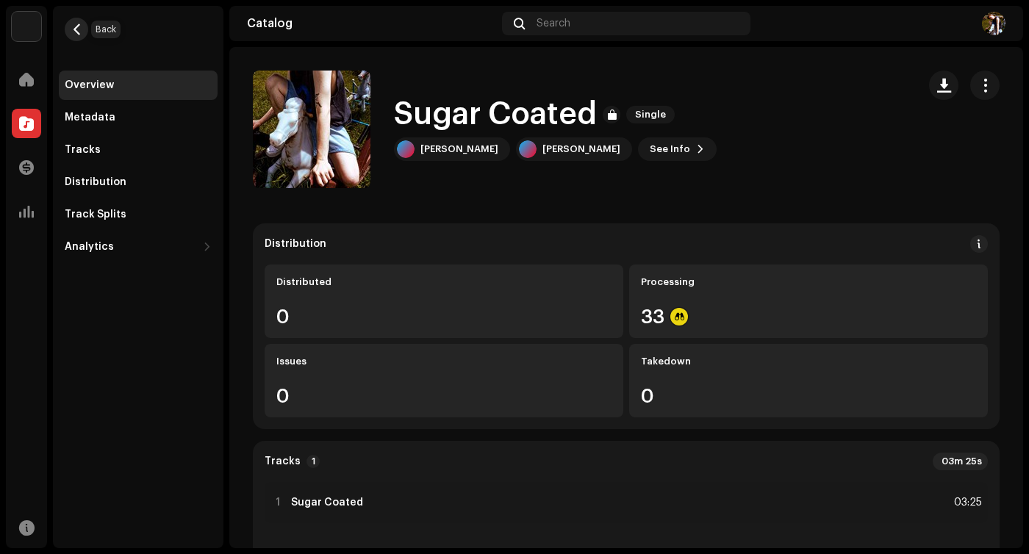
click at [76, 27] on span "button" at bounding box center [76, 30] width 11 height 12
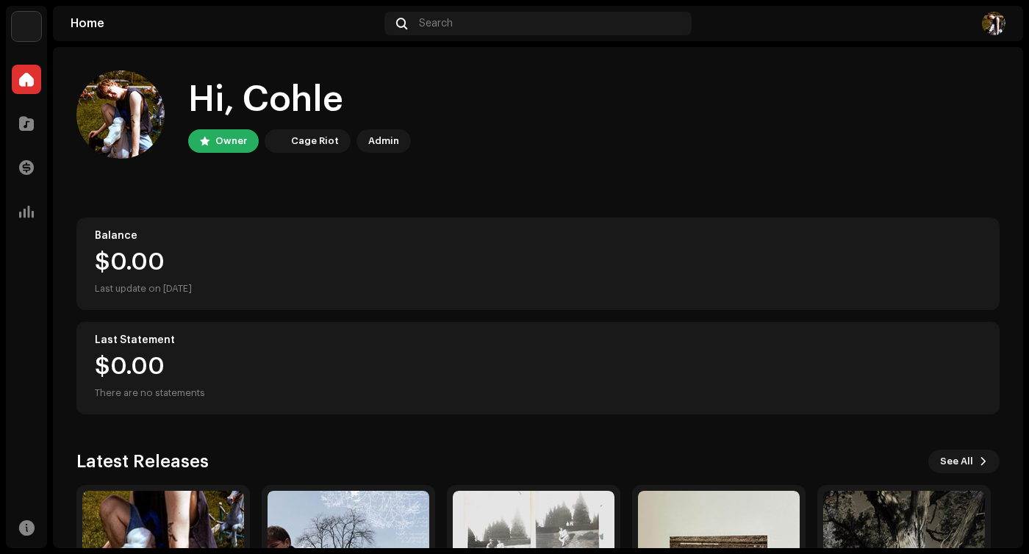
click at [279, 145] on img at bounding box center [277, 141] width 18 height 18
click at [320, 138] on div "Cage Riot" at bounding box center [315, 141] width 48 height 18
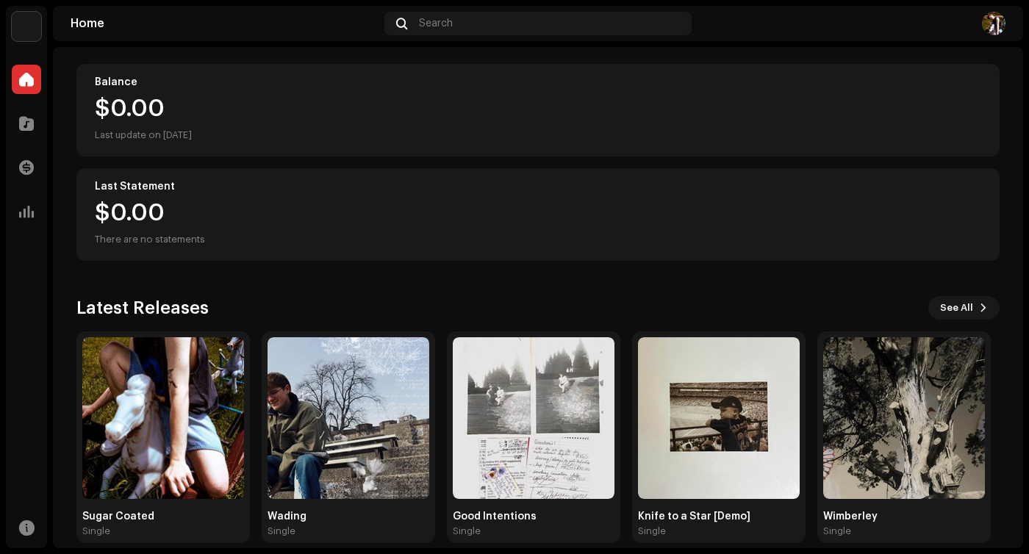
scroll to position [172, 0]
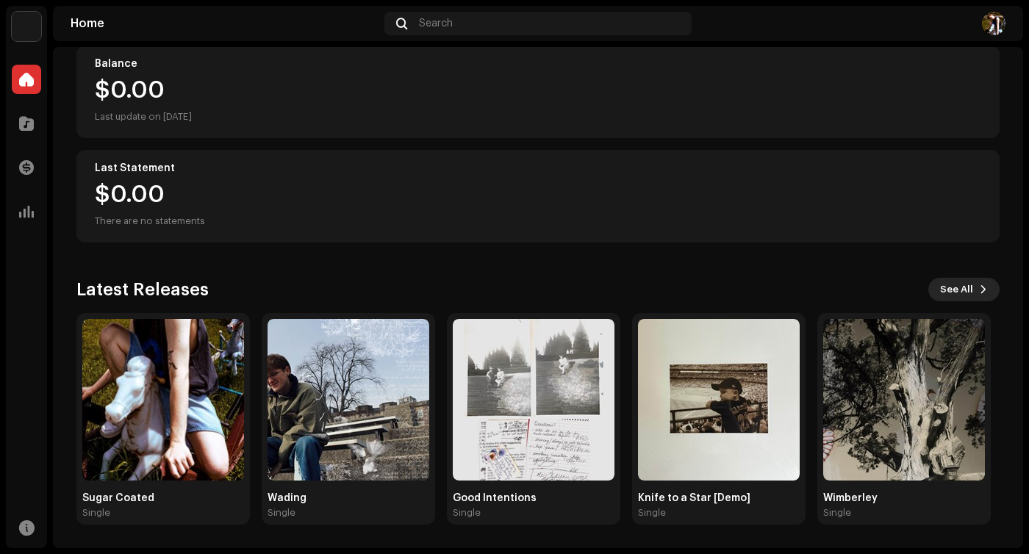
click at [954, 290] on span "See All" at bounding box center [956, 289] width 33 height 29
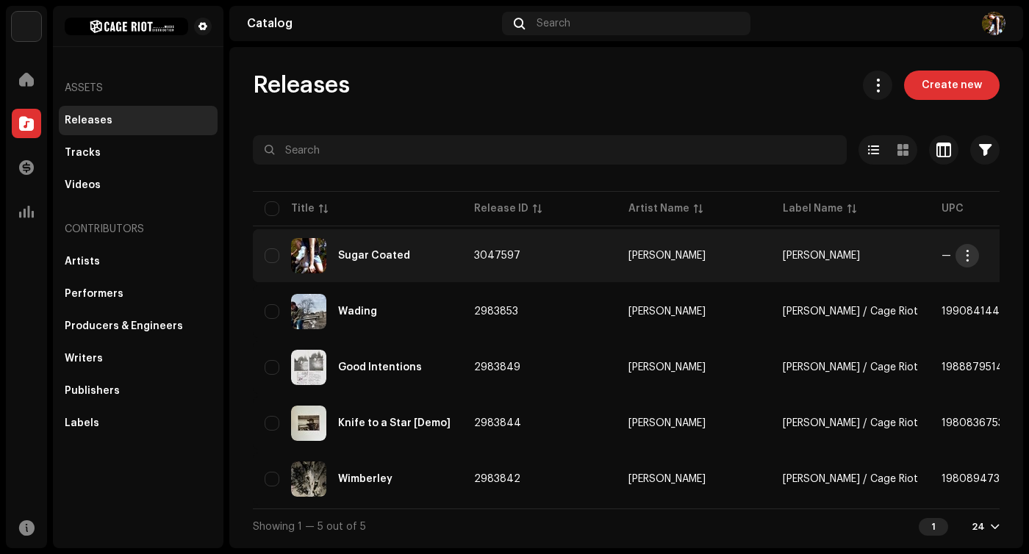
click at [968, 256] on span "button" at bounding box center [967, 256] width 11 height 12
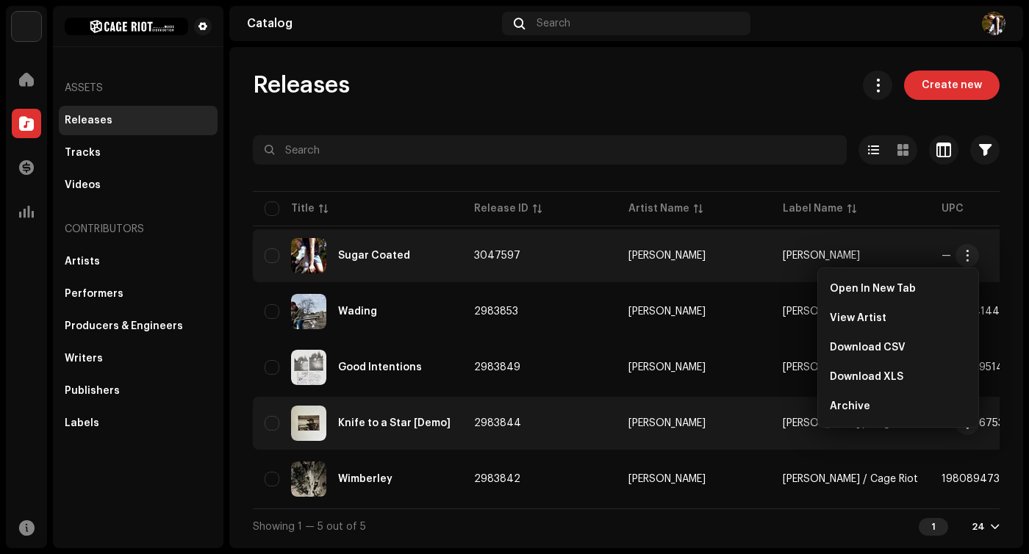
click at [736, 432] on td "[PERSON_NAME]" at bounding box center [694, 423] width 154 height 53
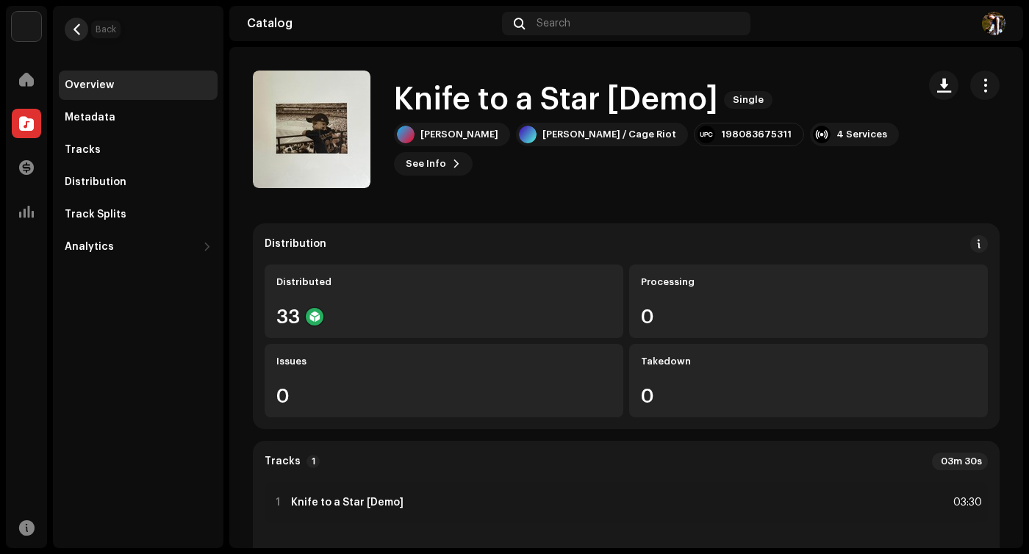
click at [74, 26] on span "button" at bounding box center [76, 30] width 11 height 12
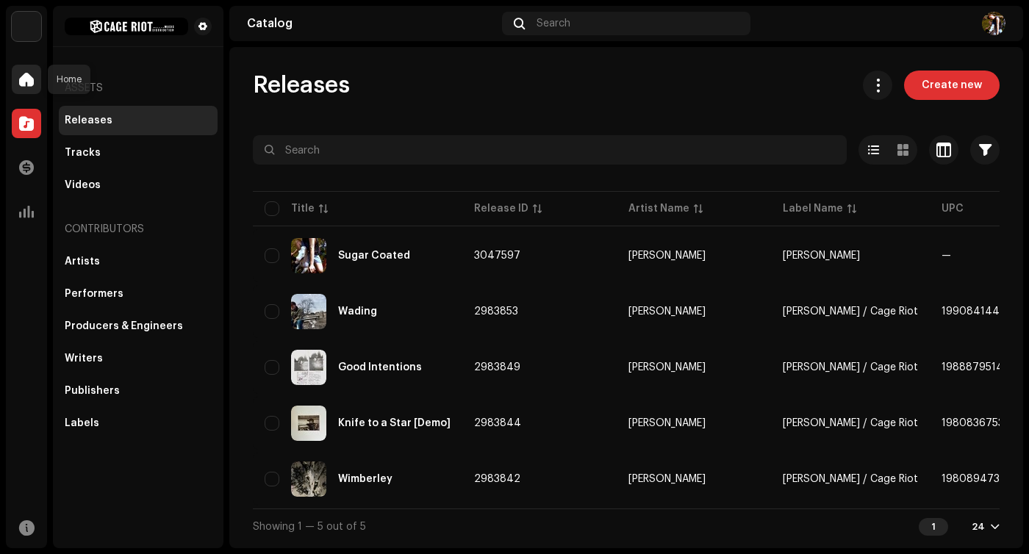
click at [35, 78] on div at bounding box center [26, 79] width 29 height 29
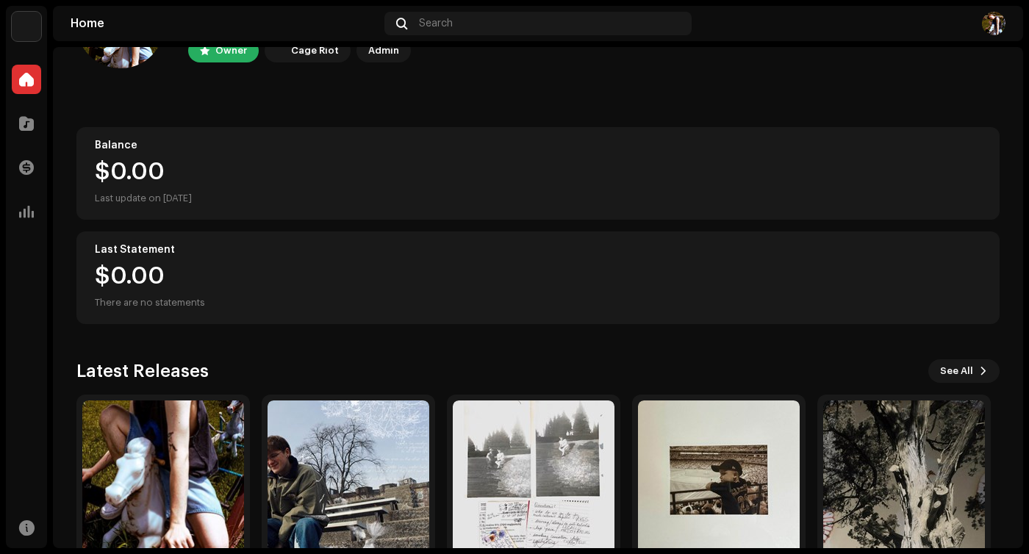
scroll to position [172, 0]
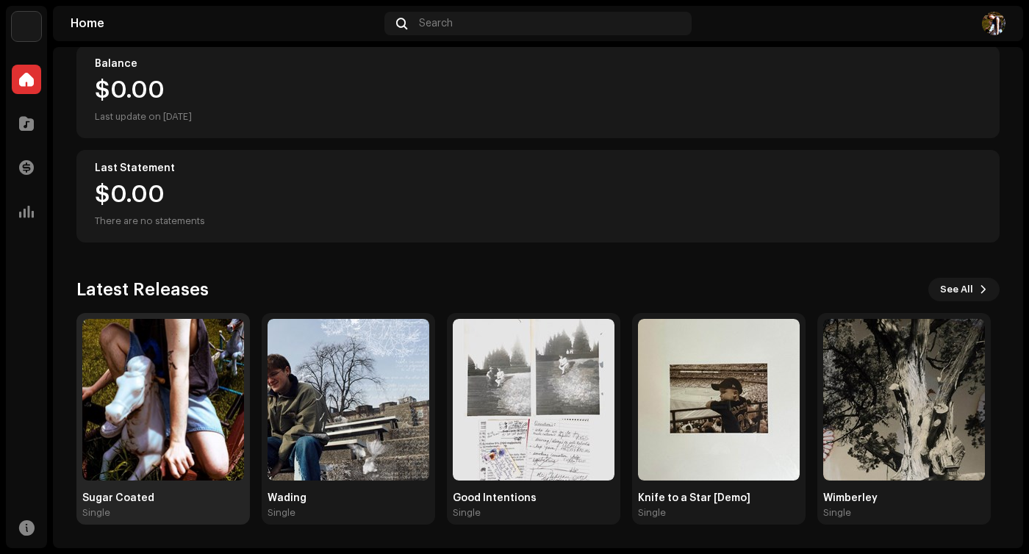
click at [215, 377] on img at bounding box center [163, 400] width 162 height 162
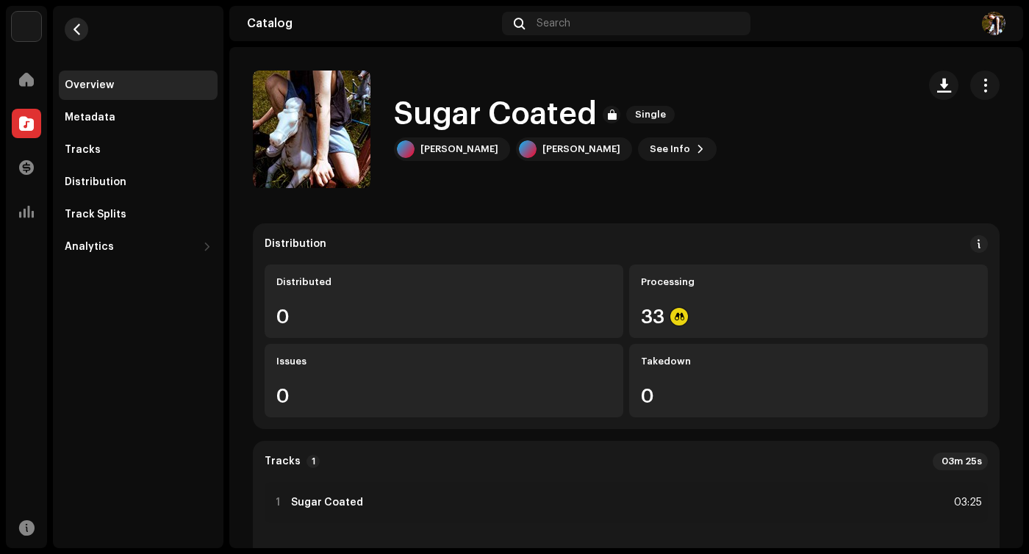
click at [83, 21] on button "button" at bounding box center [77, 30] width 24 height 24
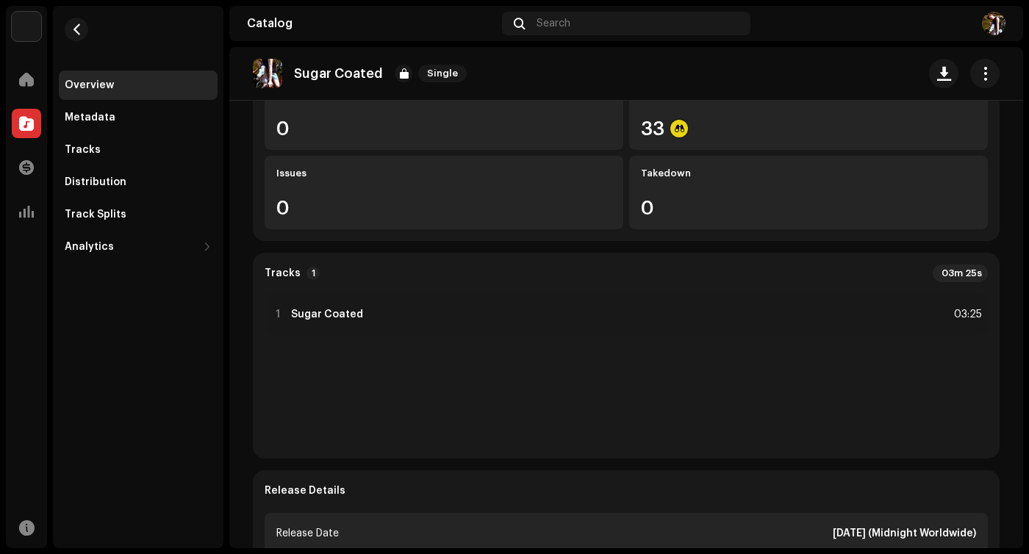
scroll to position [212, 0]
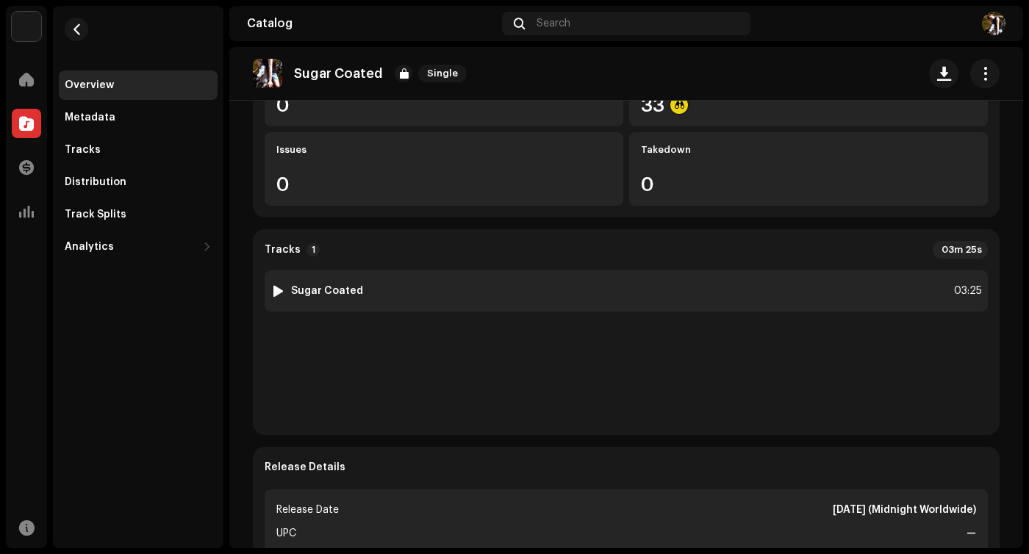
click at [275, 292] on div at bounding box center [278, 291] width 11 height 12
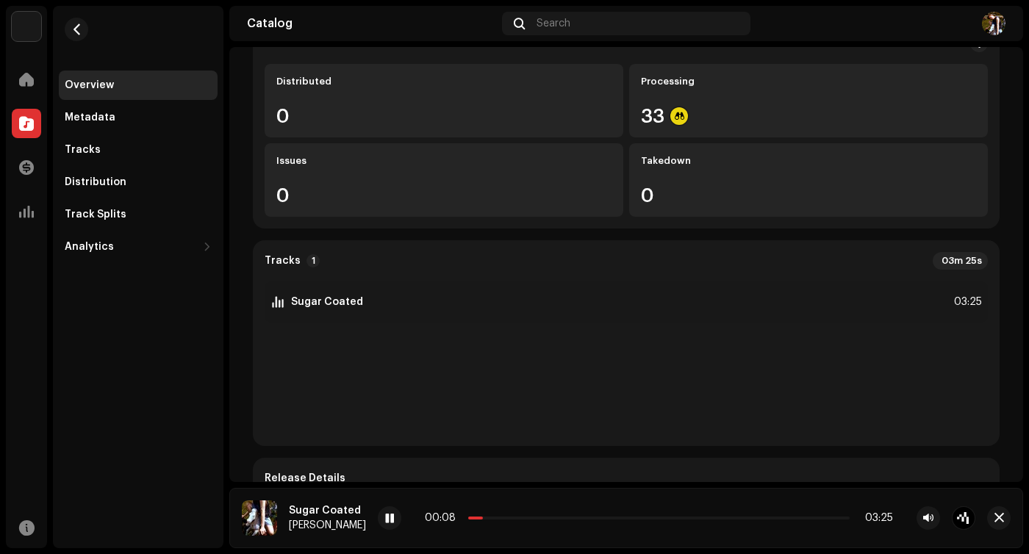
scroll to position [0, 0]
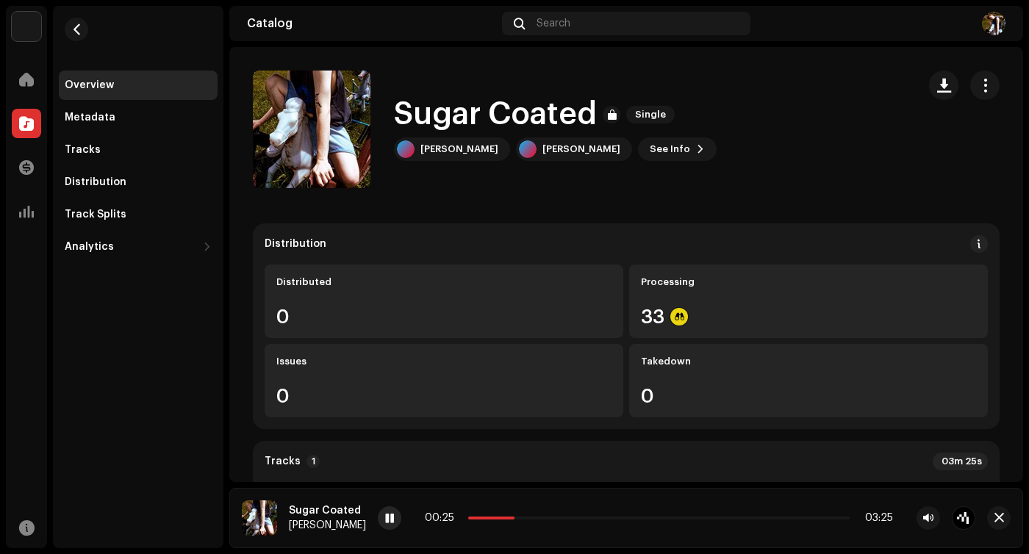
click at [385, 519] on span at bounding box center [389, 519] width 9 height 12
click at [73, 24] on span "button" at bounding box center [76, 30] width 11 height 12
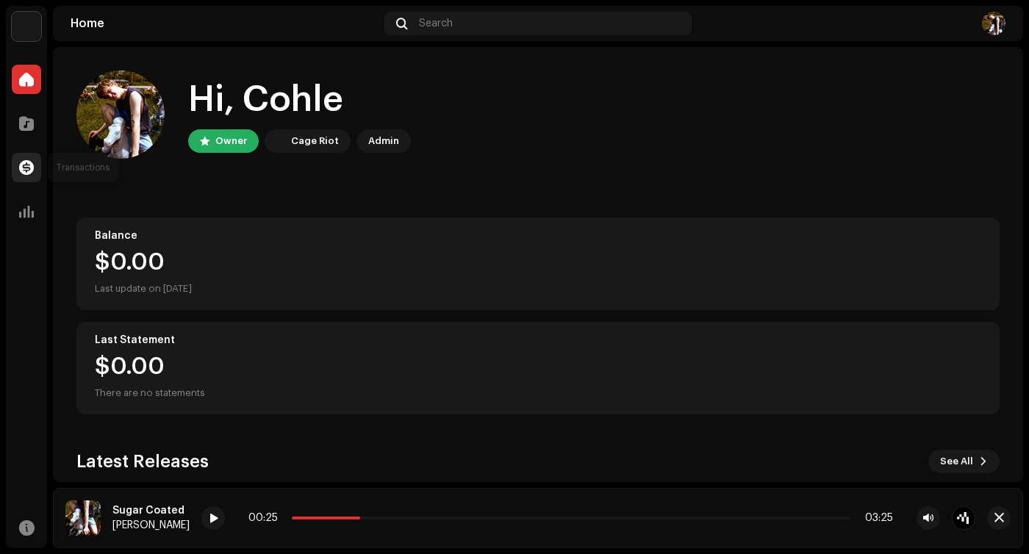
click at [37, 169] on div at bounding box center [26, 167] width 29 height 29
